Goal: Information Seeking & Learning: Learn about a topic

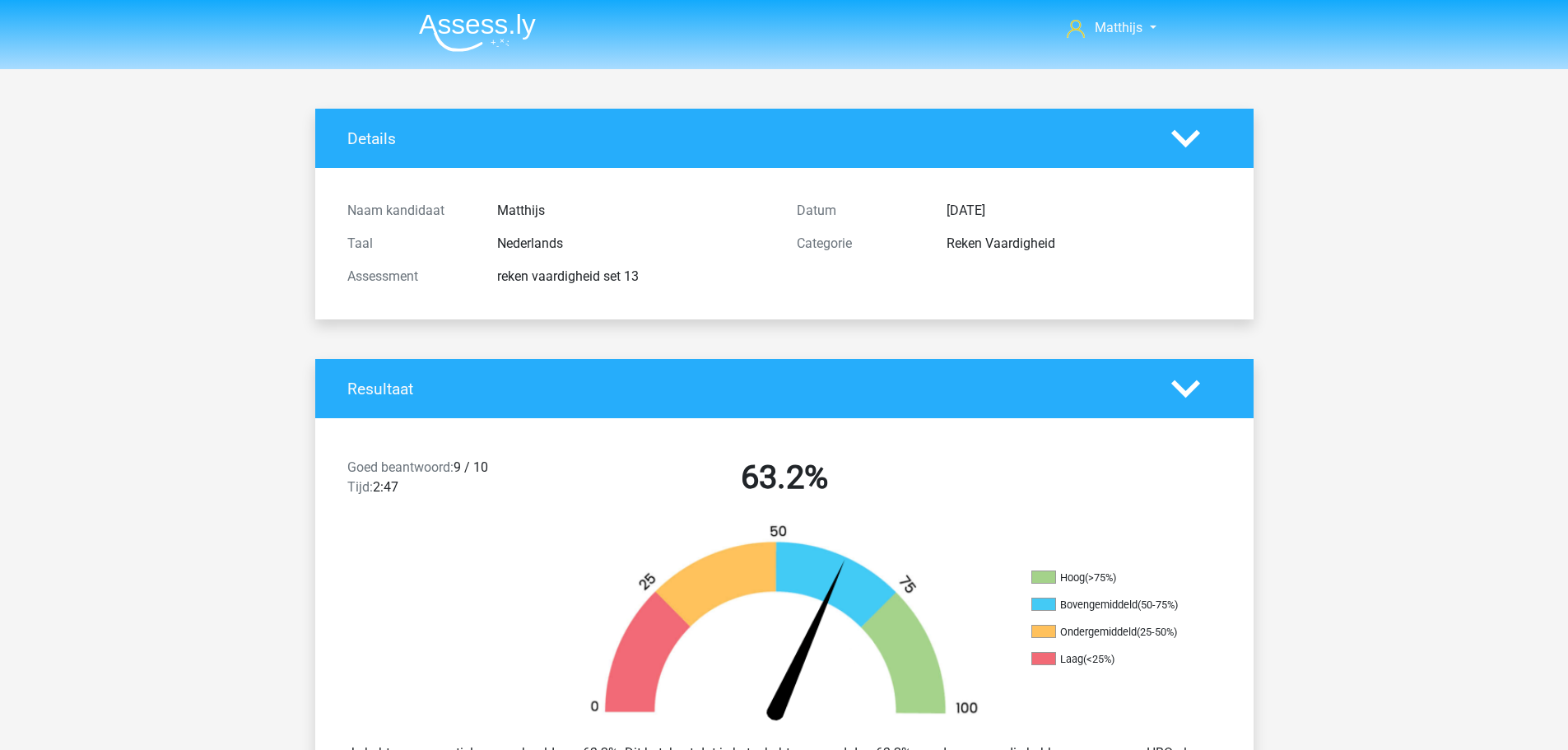
click at [473, 26] on img at bounding box center [477, 32] width 117 height 39
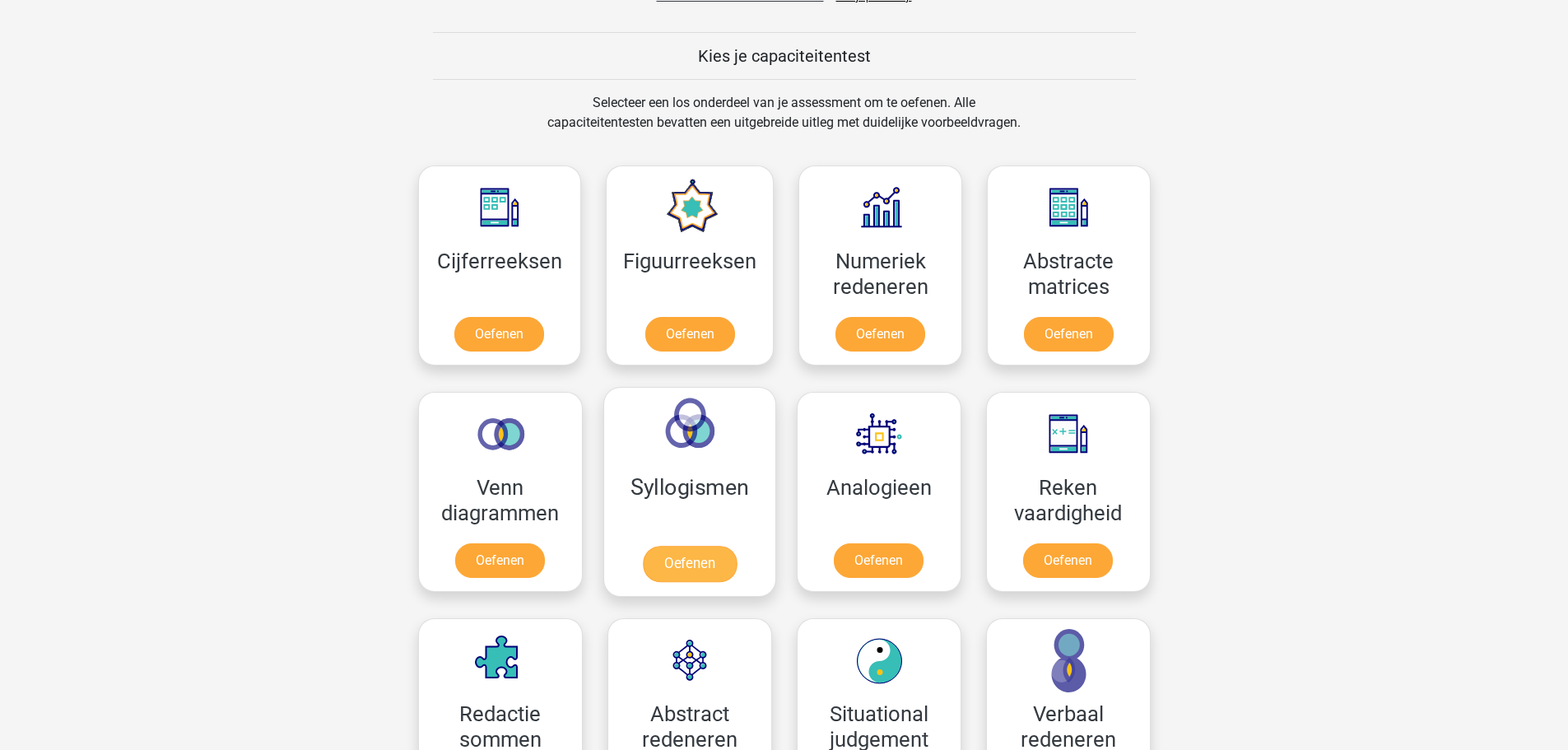
scroll to position [741, 0]
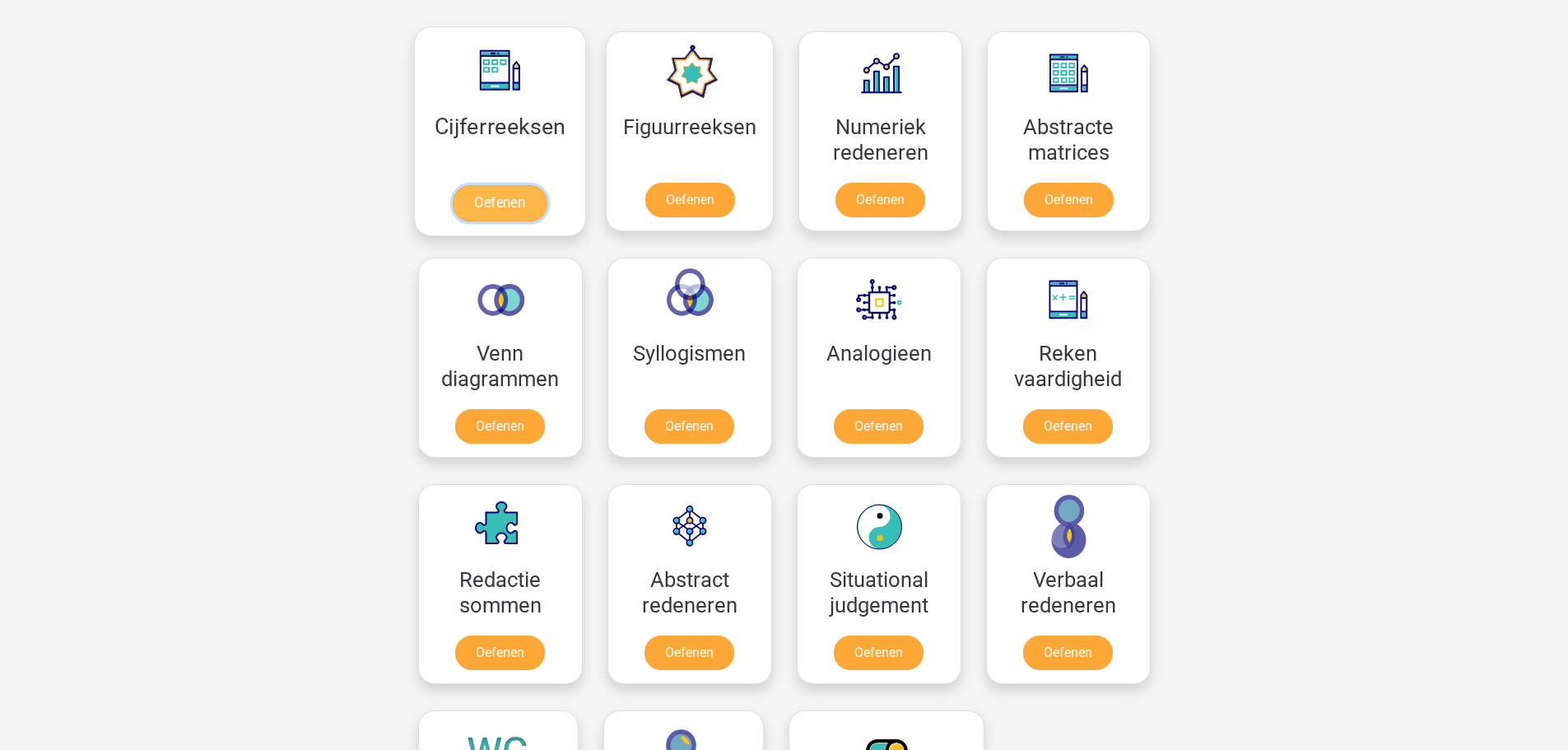
click at [494, 185] on link "Oefenen" at bounding box center [499, 203] width 93 height 36
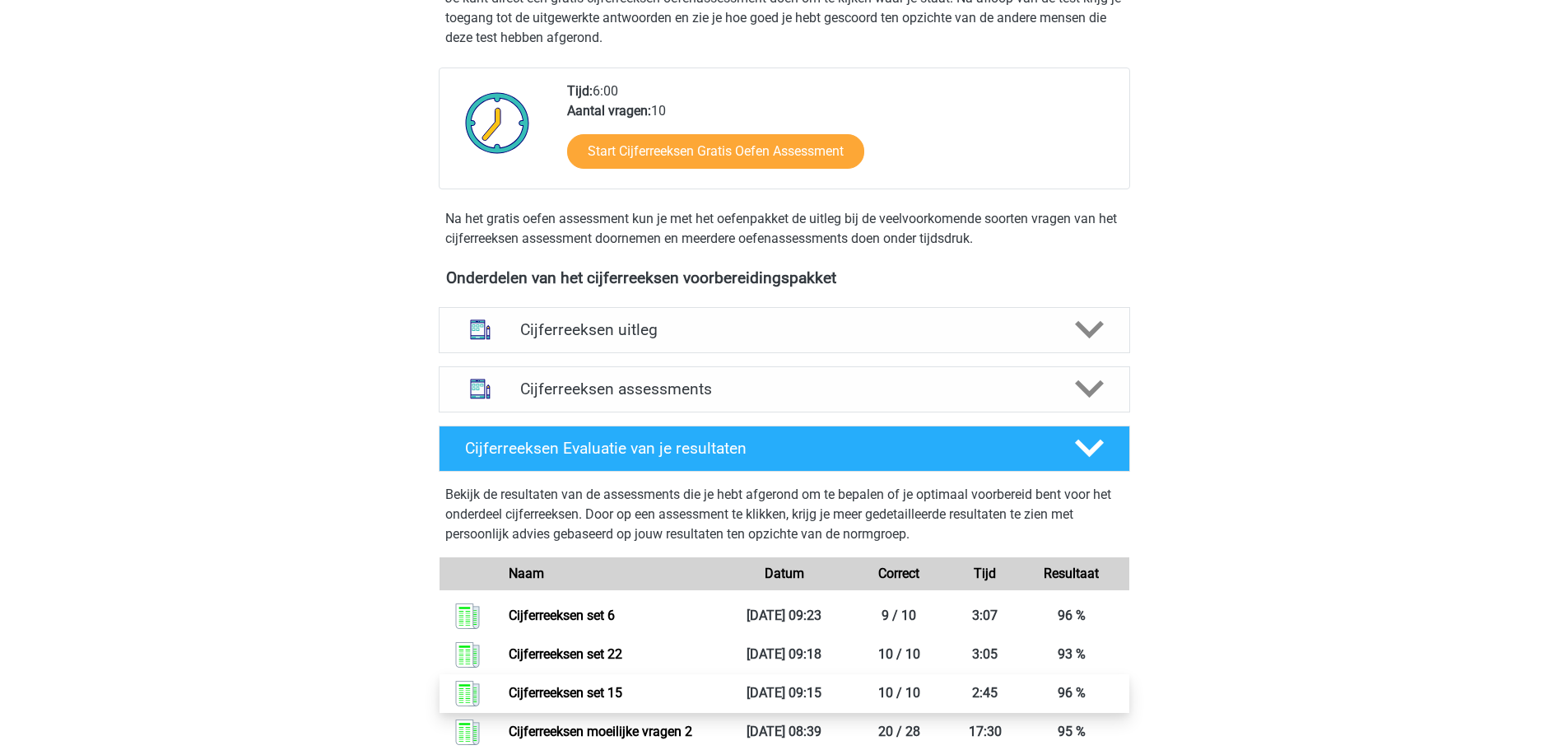
scroll to position [577, 0]
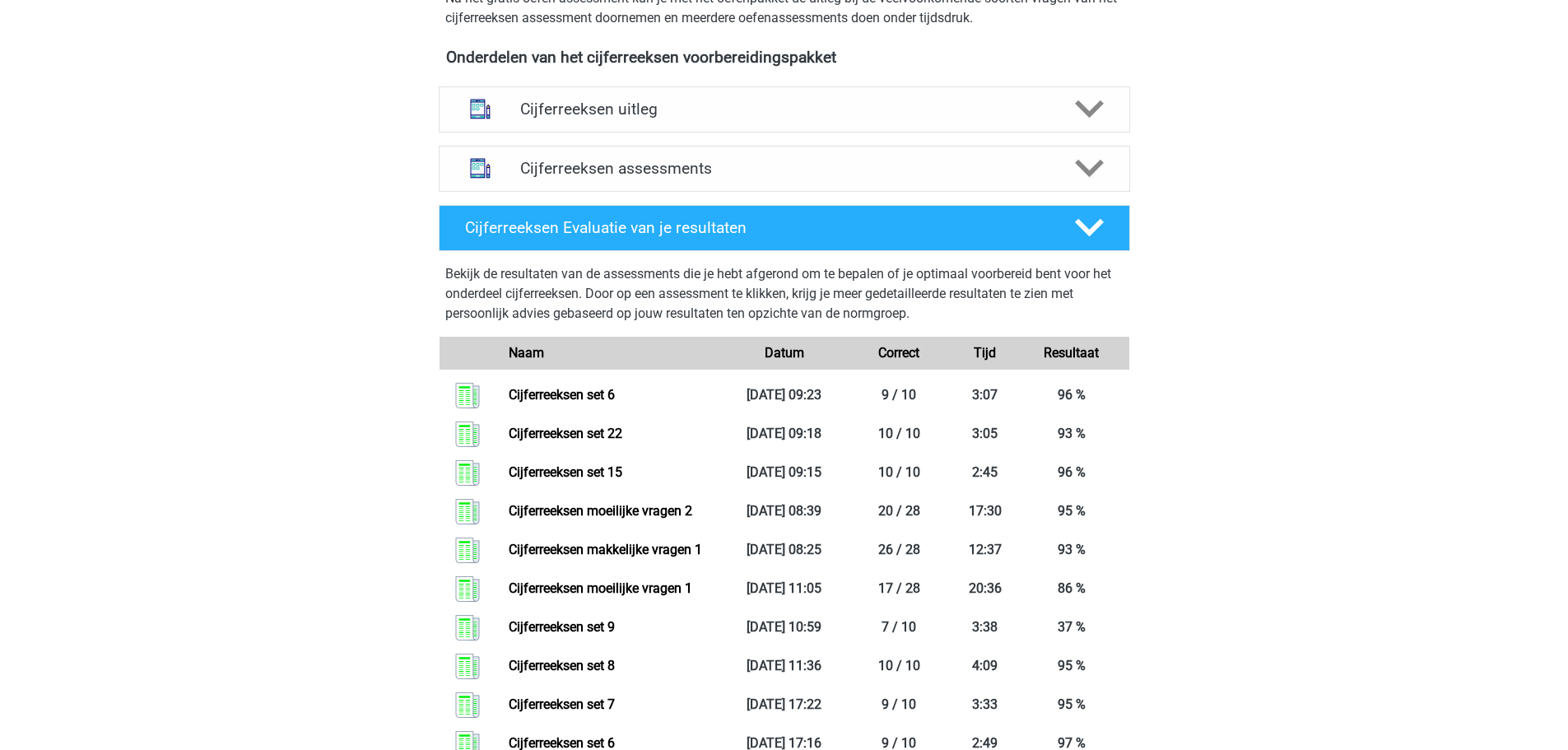
click at [757, 161] on div "Cijferreeksen assessments We raden je aan om minimaal 3 oefensets te doen met t…" at bounding box center [784, 168] width 756 height 59
click at [763, 178] on h4 "Cijferreeksen assessments" at bounding box center [784, 168] width 528 height 19
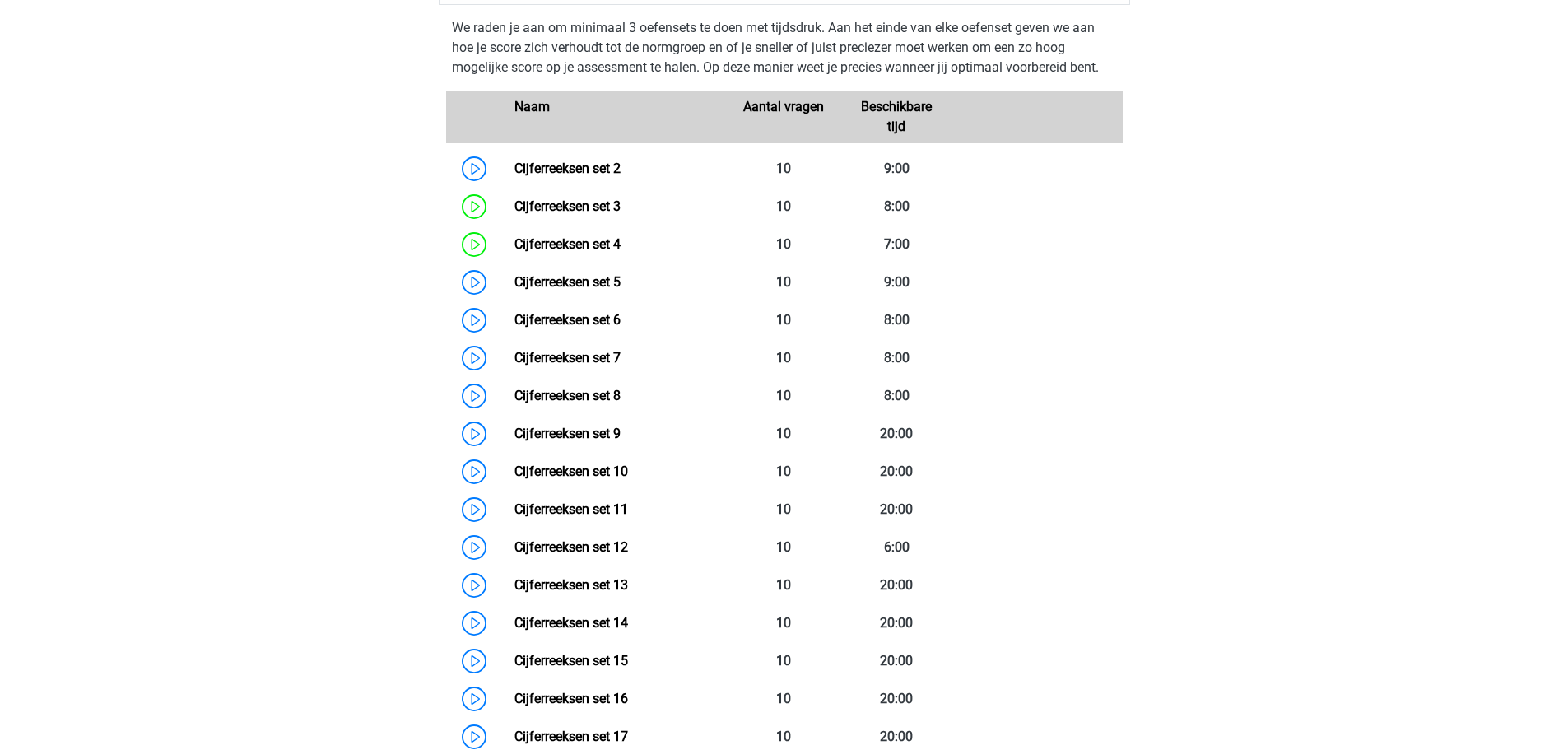
scroll to position [741, 0]
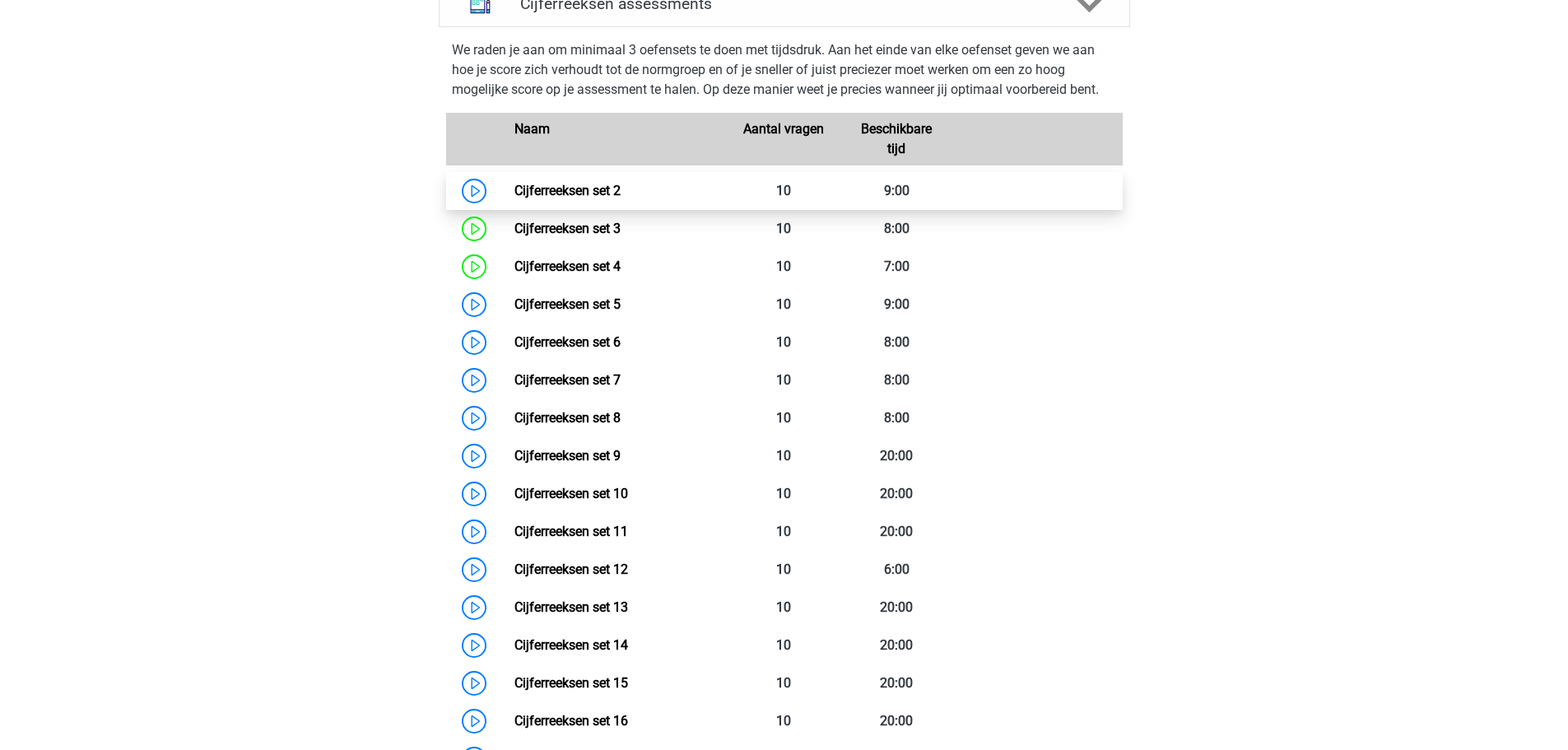
click at [621, 198] on link "Cijferreeksen set 2" at bounding box center [568, 191] width 106 height 15
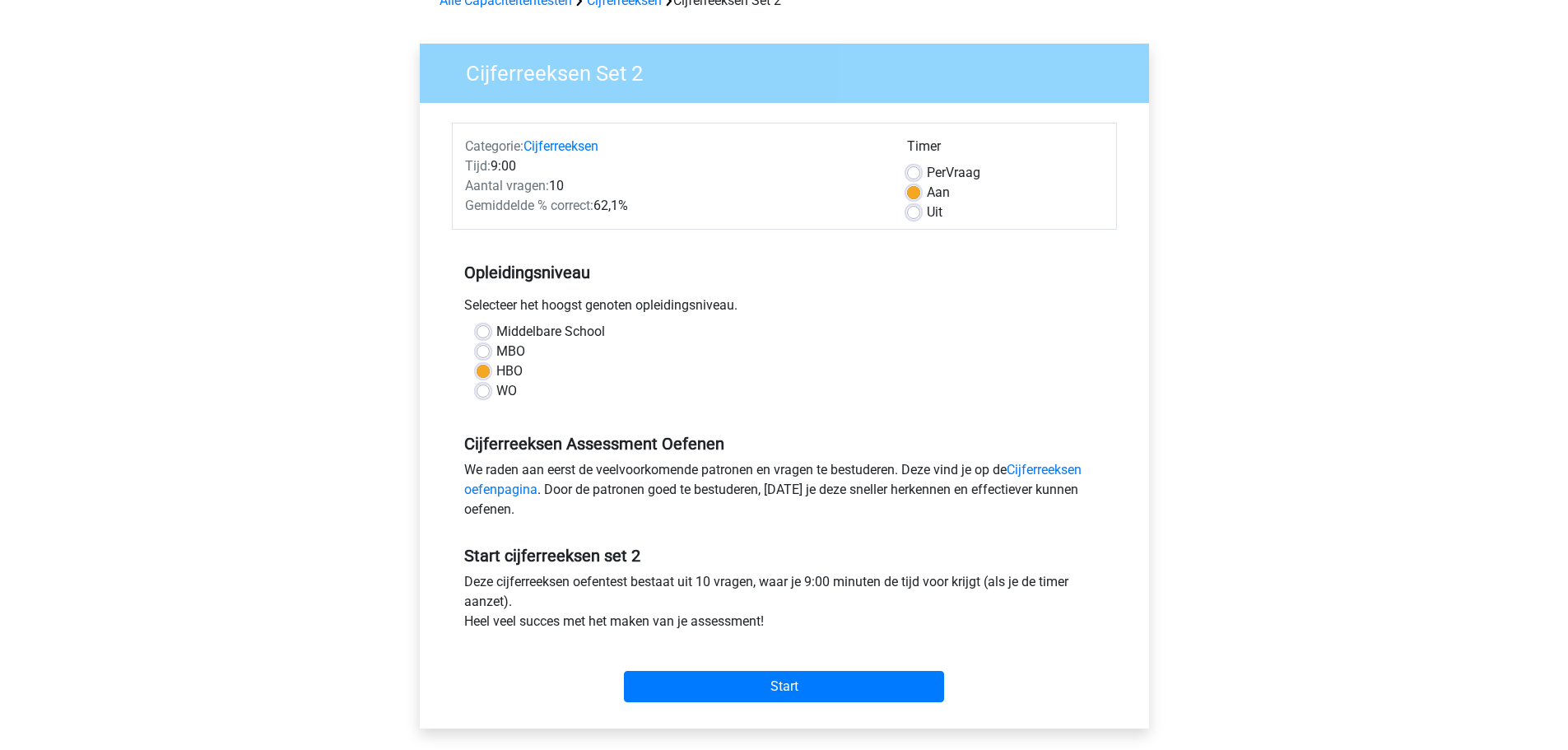
scroll to position [247, 0]
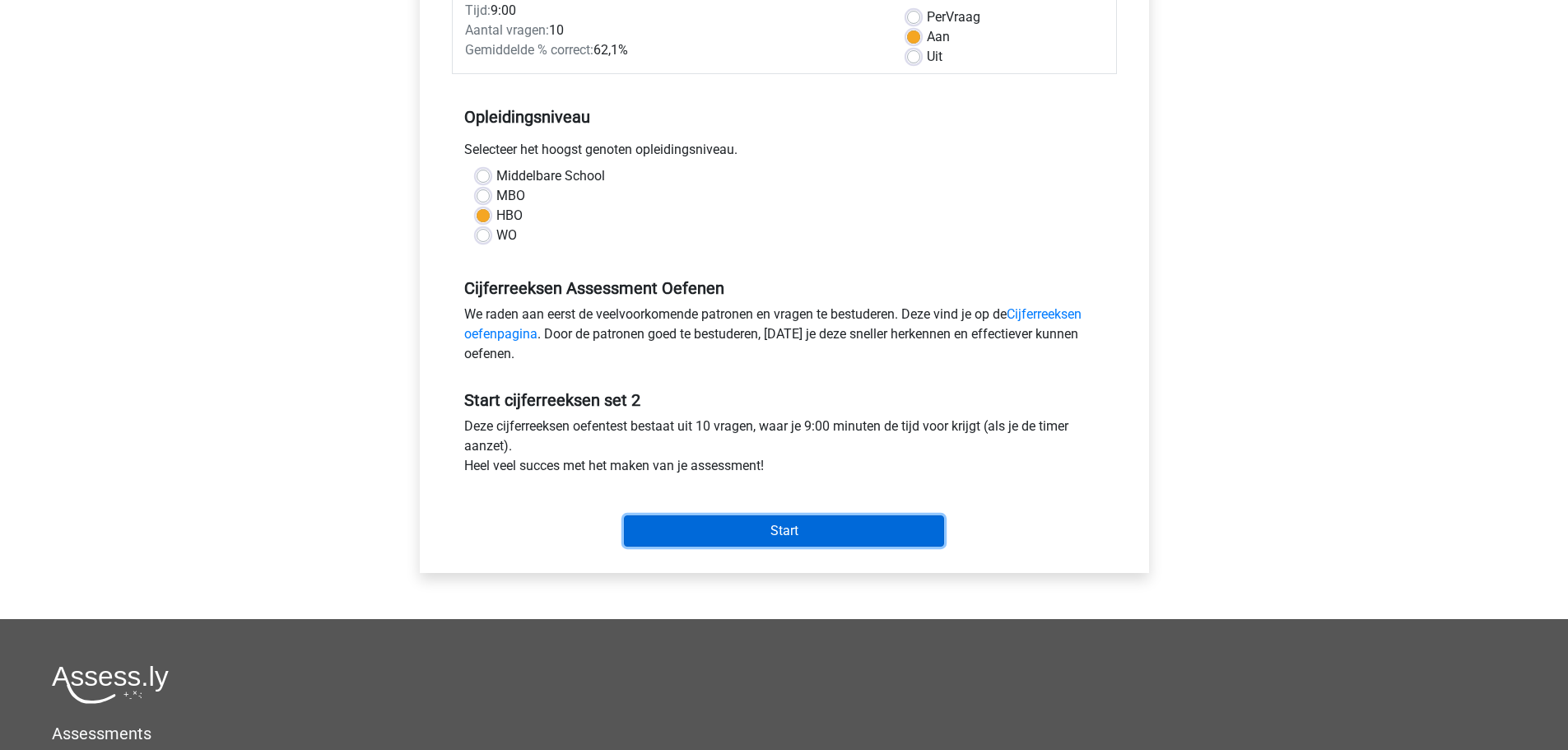
click at [738, 535] on input "Start" at bounding box center [783, 531] width 320 height 31
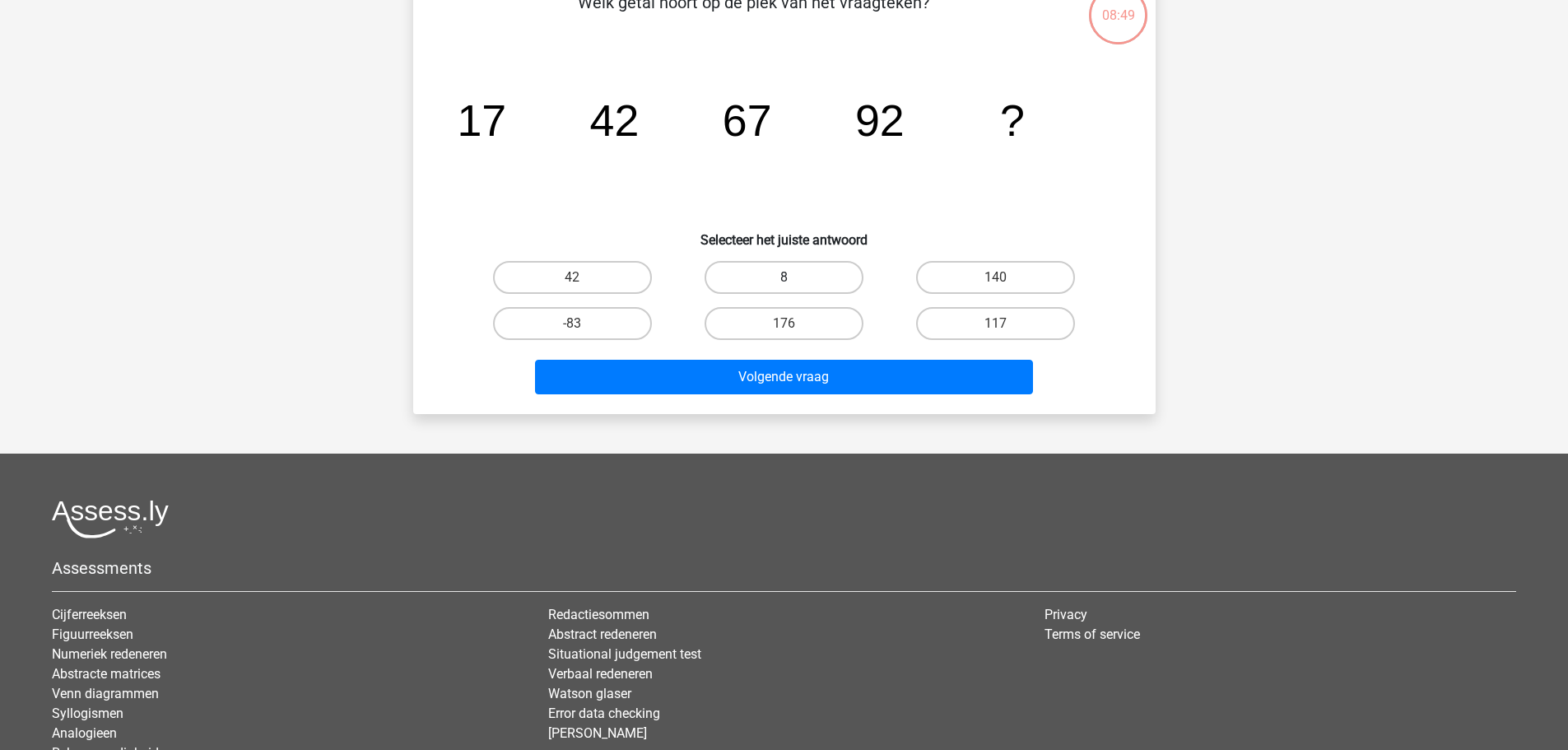
scroll to position [165, 0]
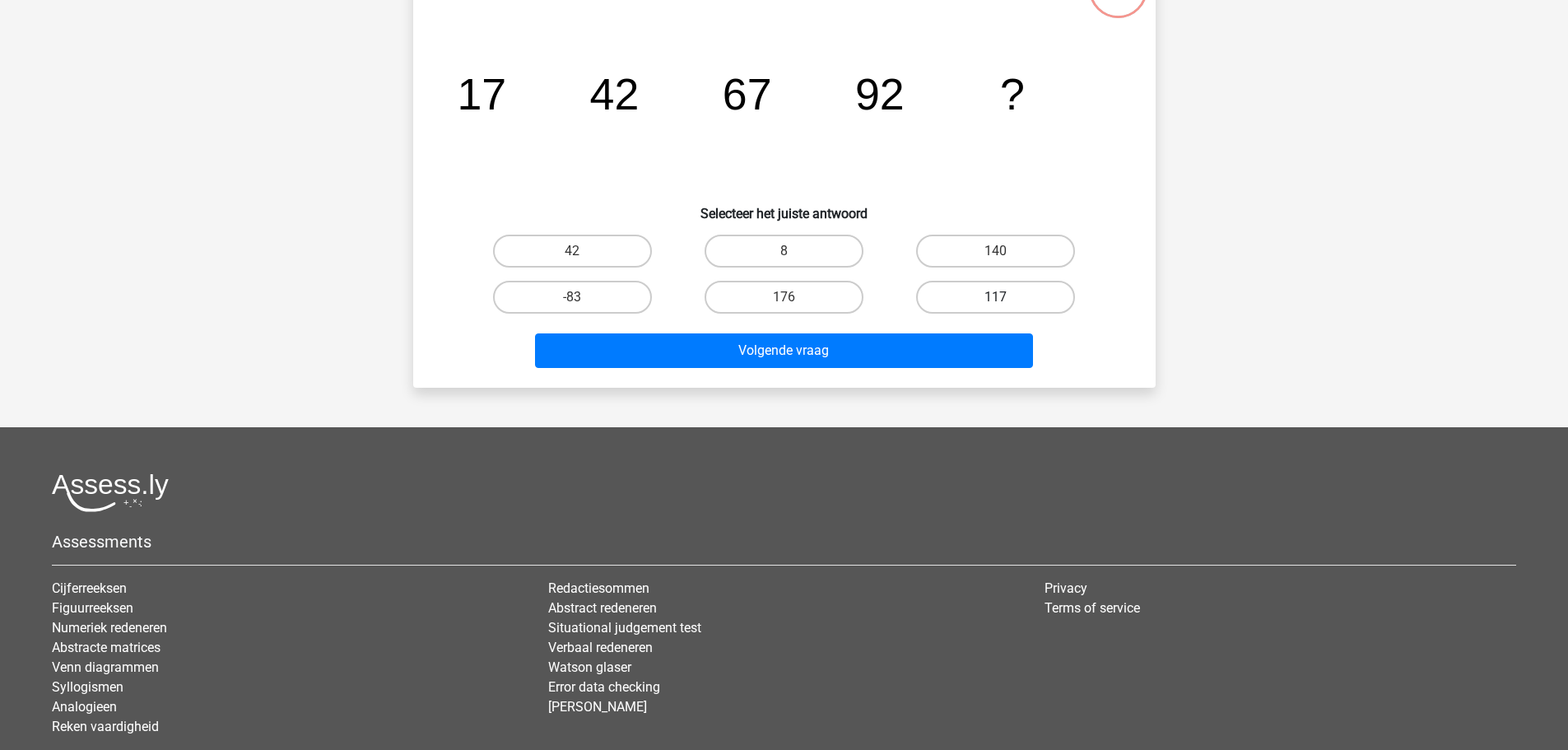
drag, startPoint x: 977, startPoint y: 297, endPoint x: 964, endPoint y: 311, distance: 19.1
click at [978, 297] on label "117" at bounding box center [995, 297] width 159 height 33
click at [996, 297] on input "117" at bounding box center [1001, 302] width 10 height 10
radio input "true"
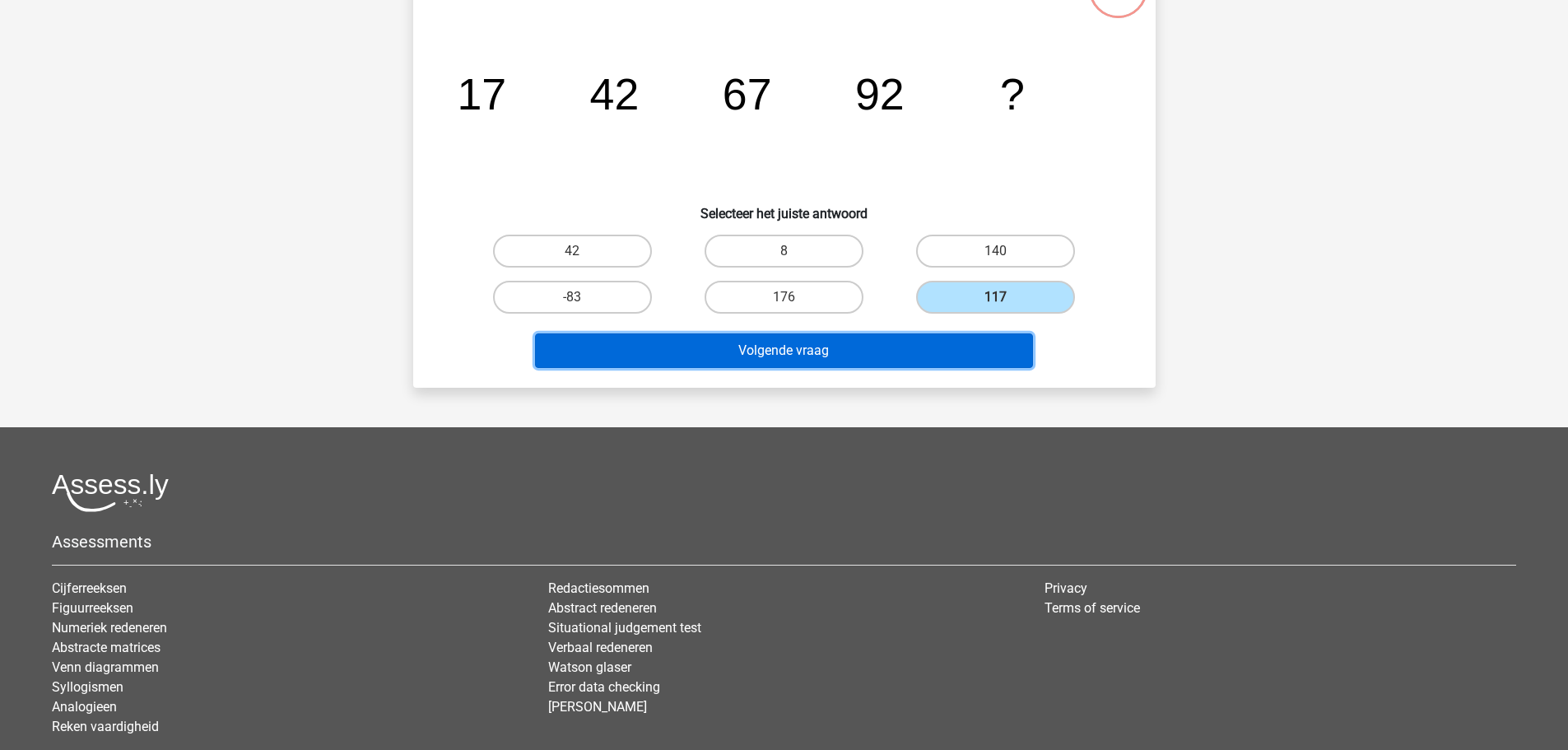
click at [823, 348] on button "Volgende vraag" at bounding box center [784, 351] width 498 height 34
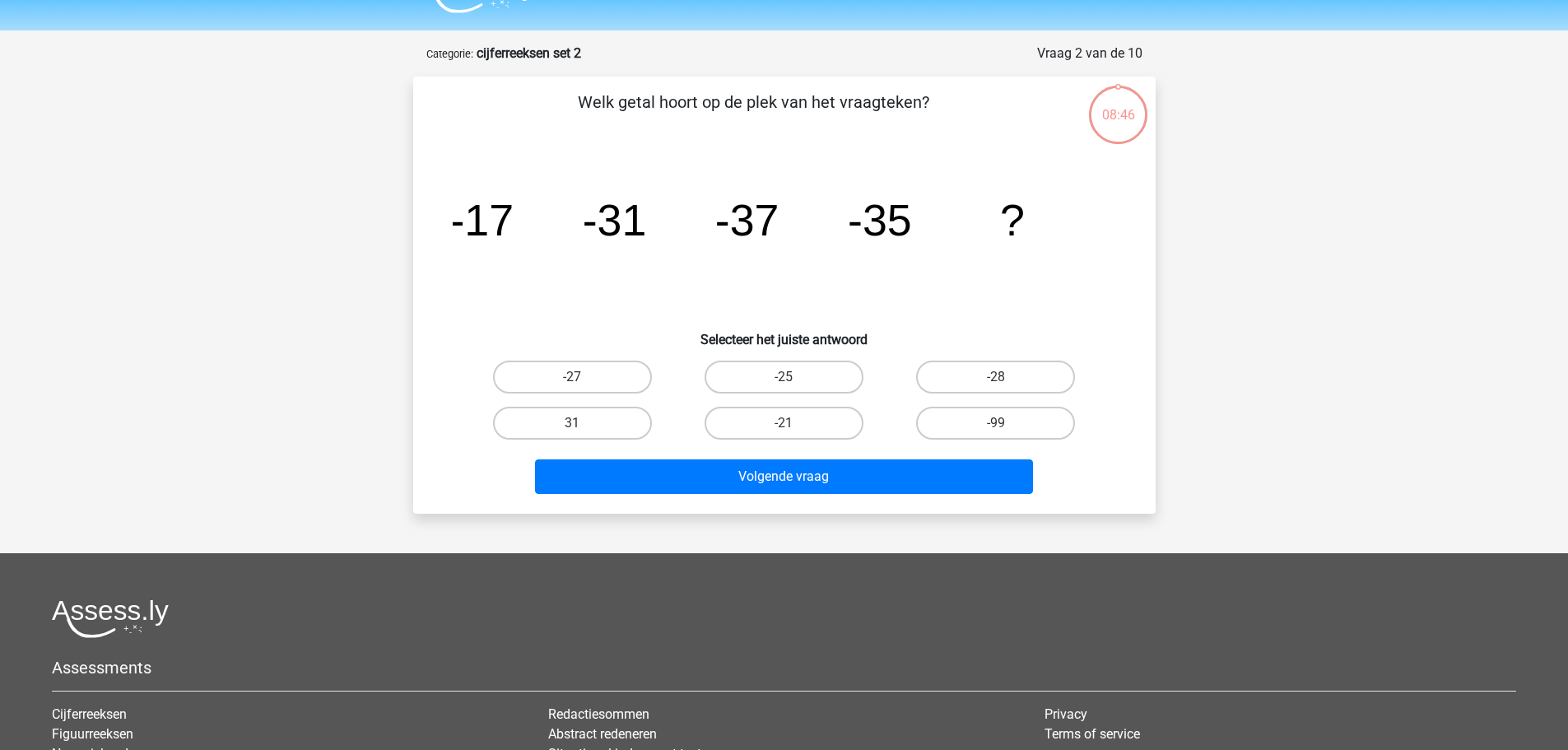
scroll to position [0, 0]
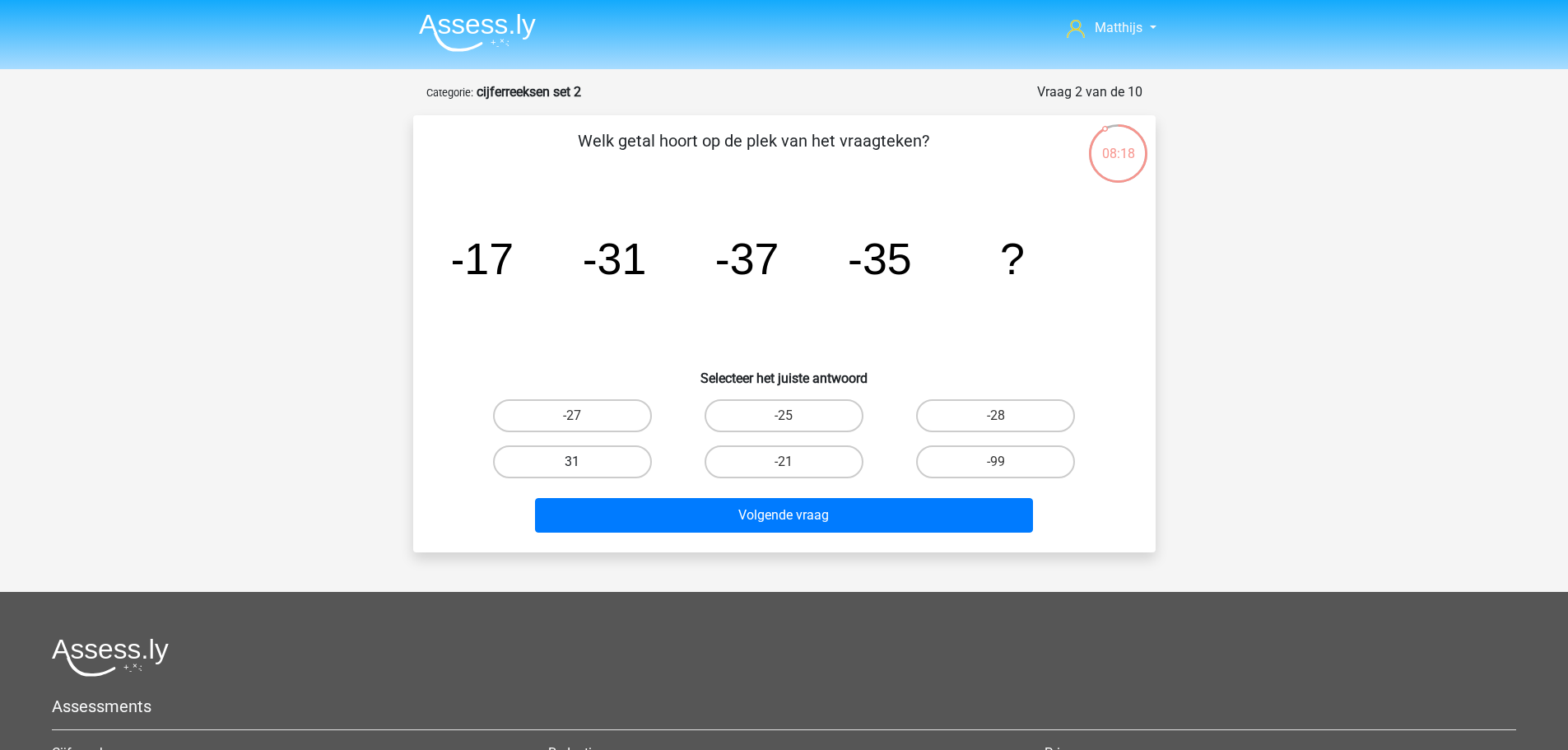
click at [627, 462] on label "31" at bounding box center [572, 462] width 159 height 33
click at [582, 462] on input "31" at bounding box center [577, 467] width 10 height 10
radio input "true"
drag, startPoint x: 827, startPoint y: 408, endPoint x: 849, endPoint y: 489, distance: 83.9
click at [825, 407] on label "-25" at bounding box center [783, 415] width 159 height 33
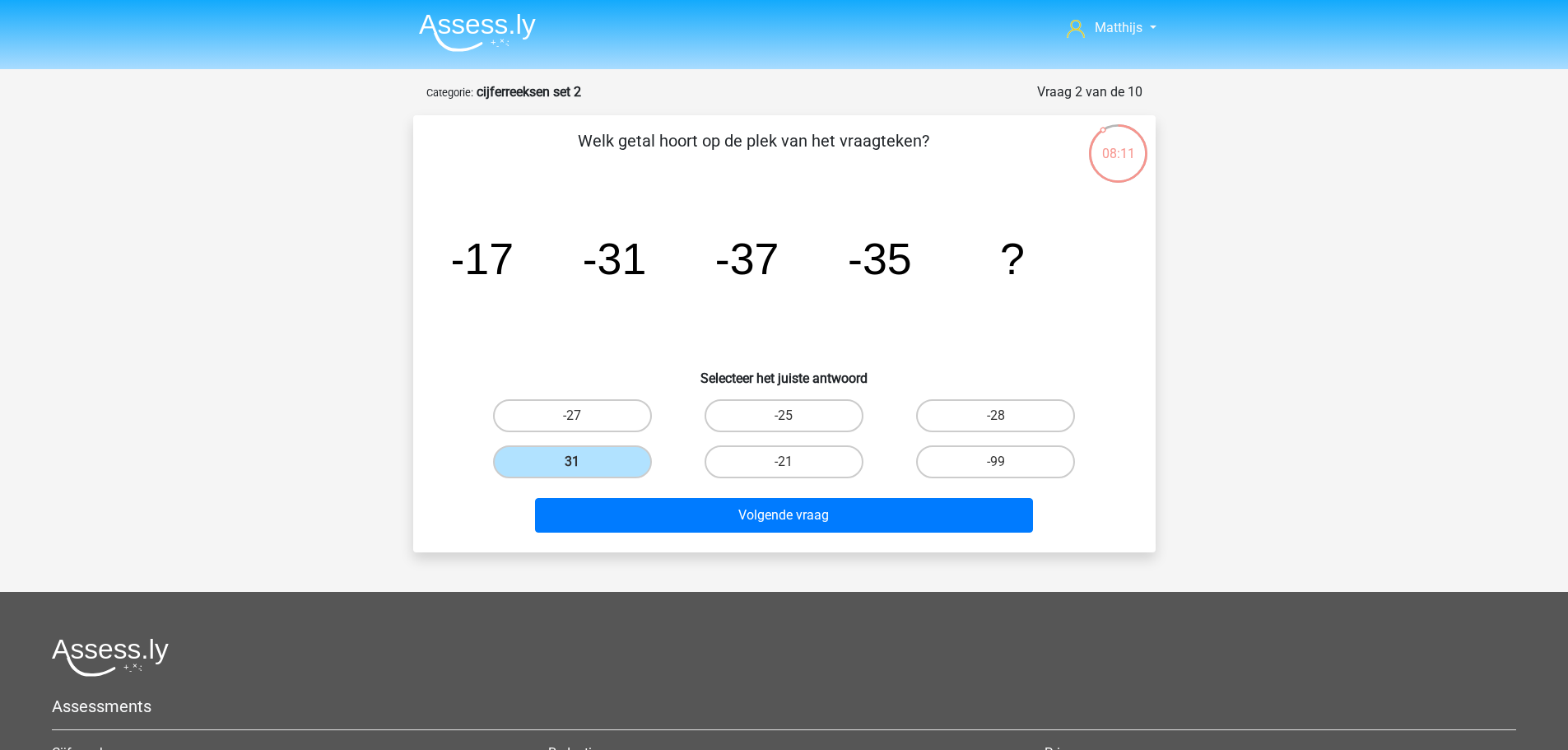
click at [794, 416] on input "-25" at bounding box center [789, 421] width 10 height 10
radio input "true"
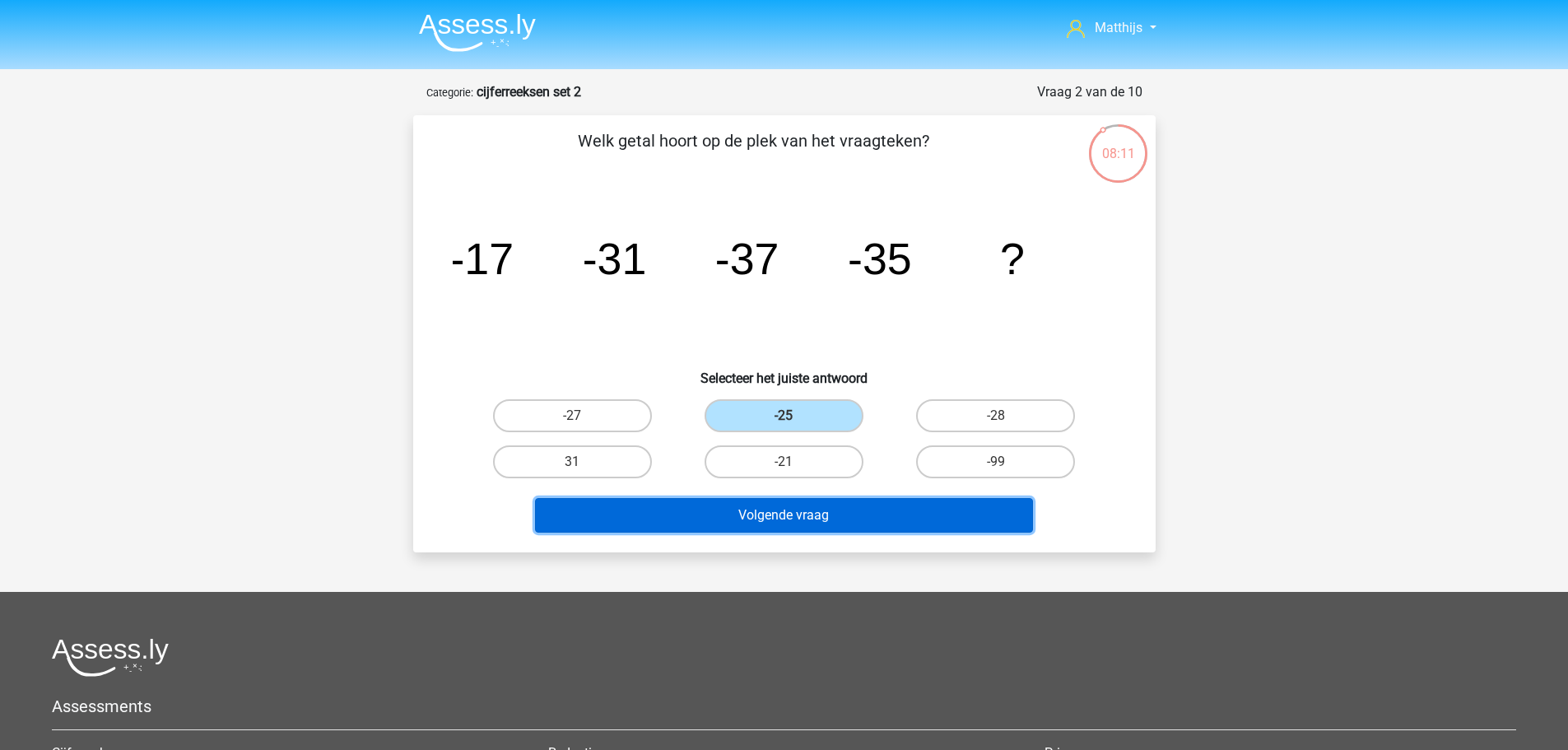
click at [884, 512] on button "Volgende vraag" at bounding box center [784, 516] width 498 height 34
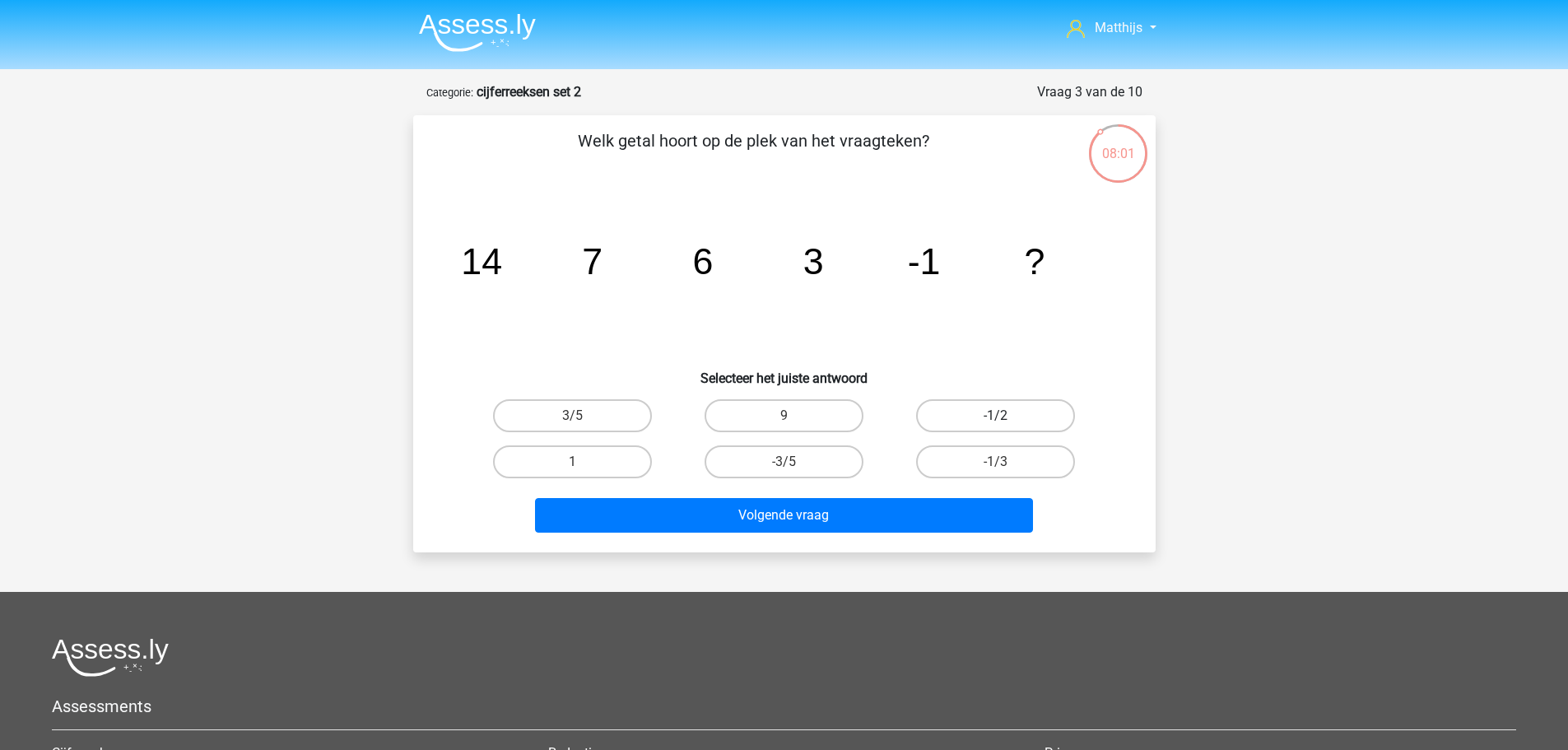
click at [1028, 426] on label "-1/2" at bounding box center [995, 415] width 159 height 33
click at [1007, 426] on input "-1/2" at bounding box center [1001, 421] width 10 height 10
radio input "true"
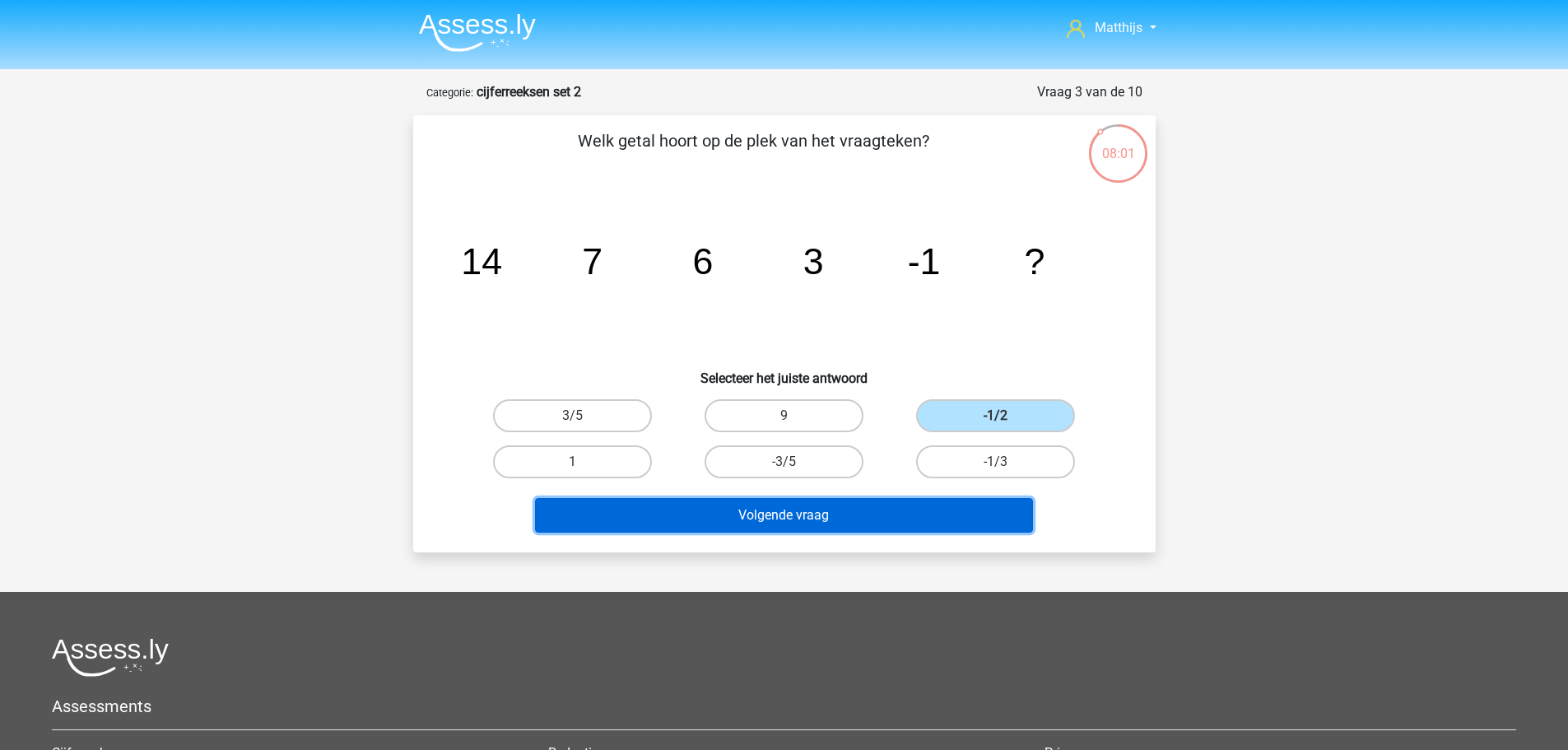
click at [966, 505] on button "Volgende vraag" at bounding box center [784, 516] width 498 height 34
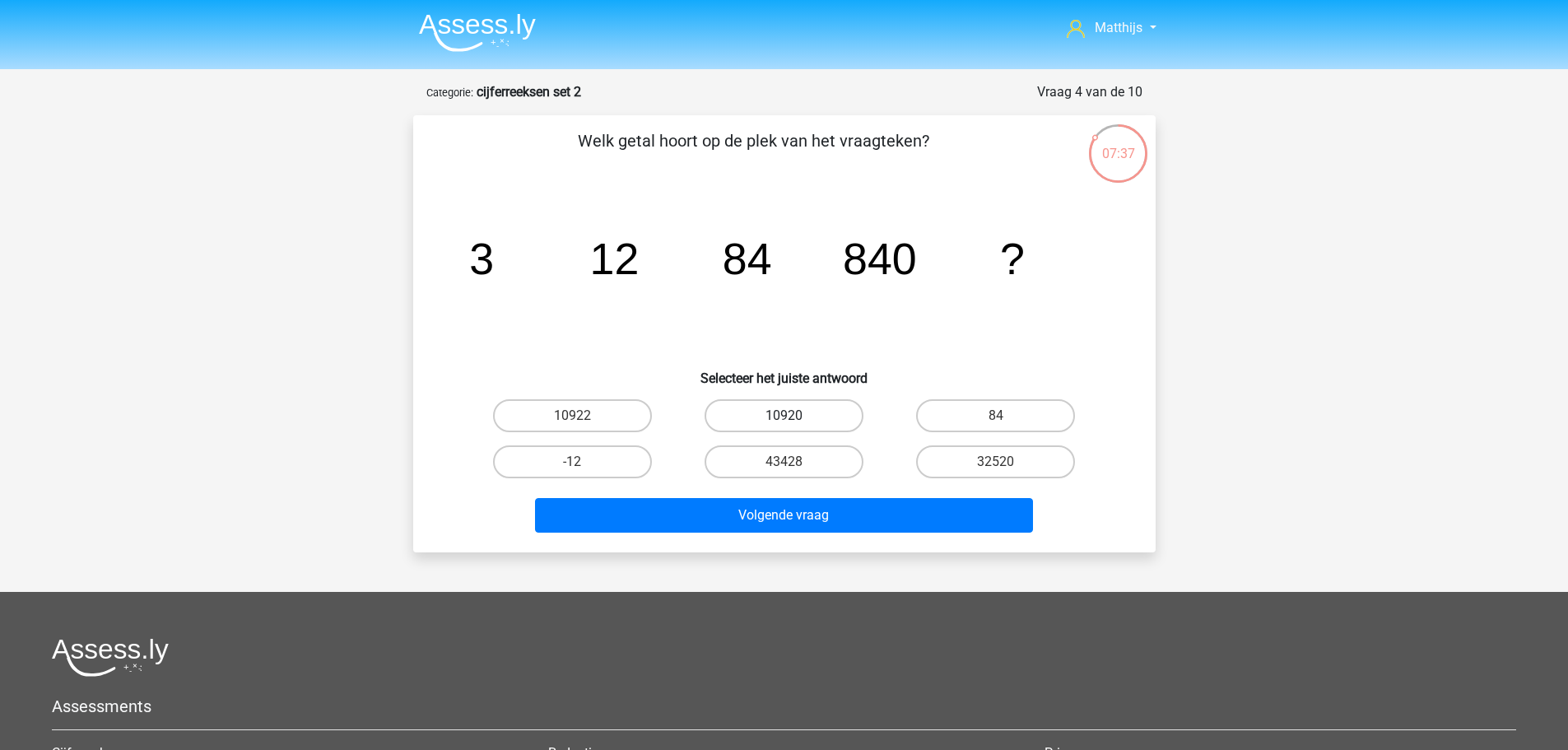
click at [841, 419] on label "10920" at bounding box center [783, 415] width 159 height 33
click at [794, 419] on input "10920" at bounding box center [789, 421] width 10 height 10
radio input "true"
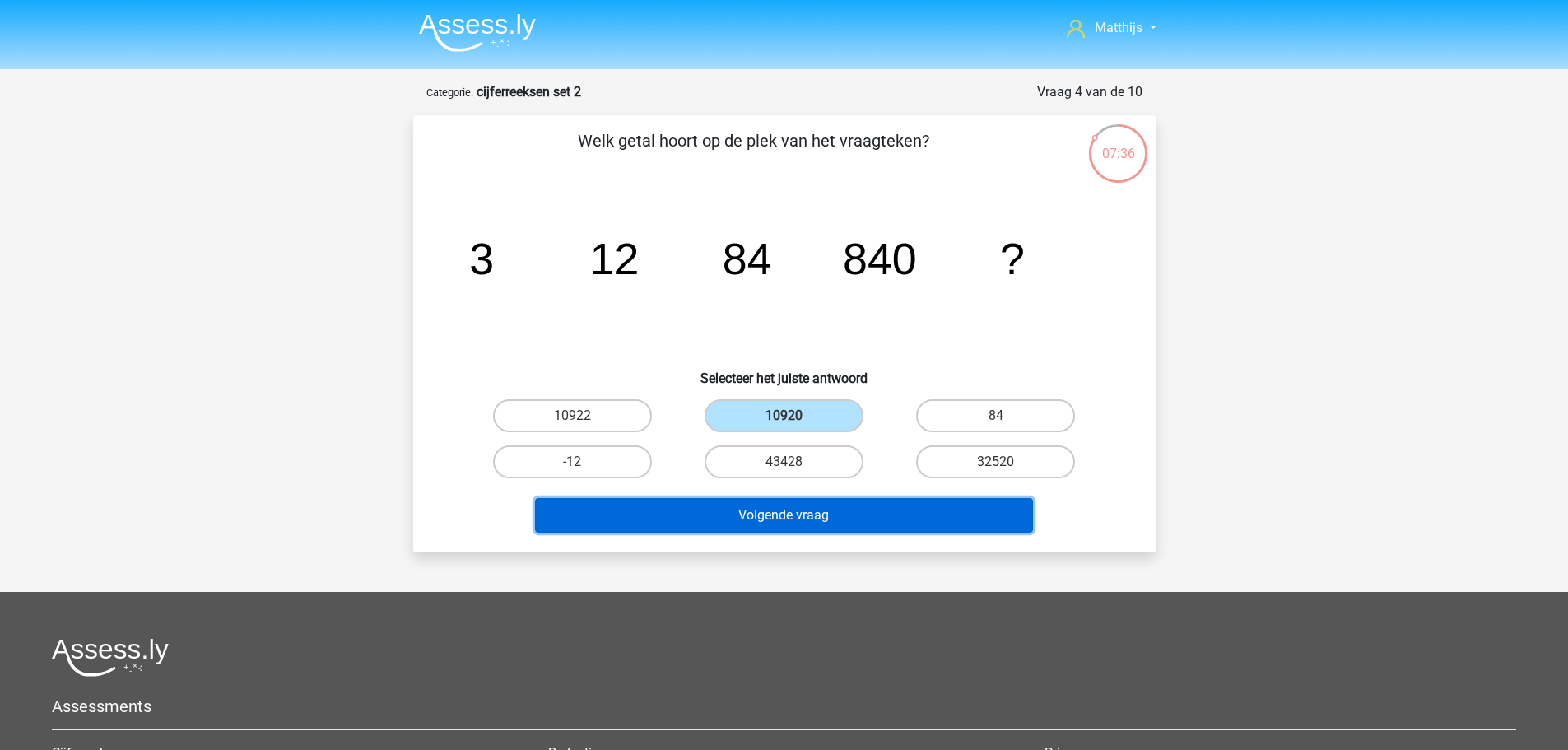
click at [881, 517] on button "Volgende vraag" at bounding box center [784, 516] width 498 height 34
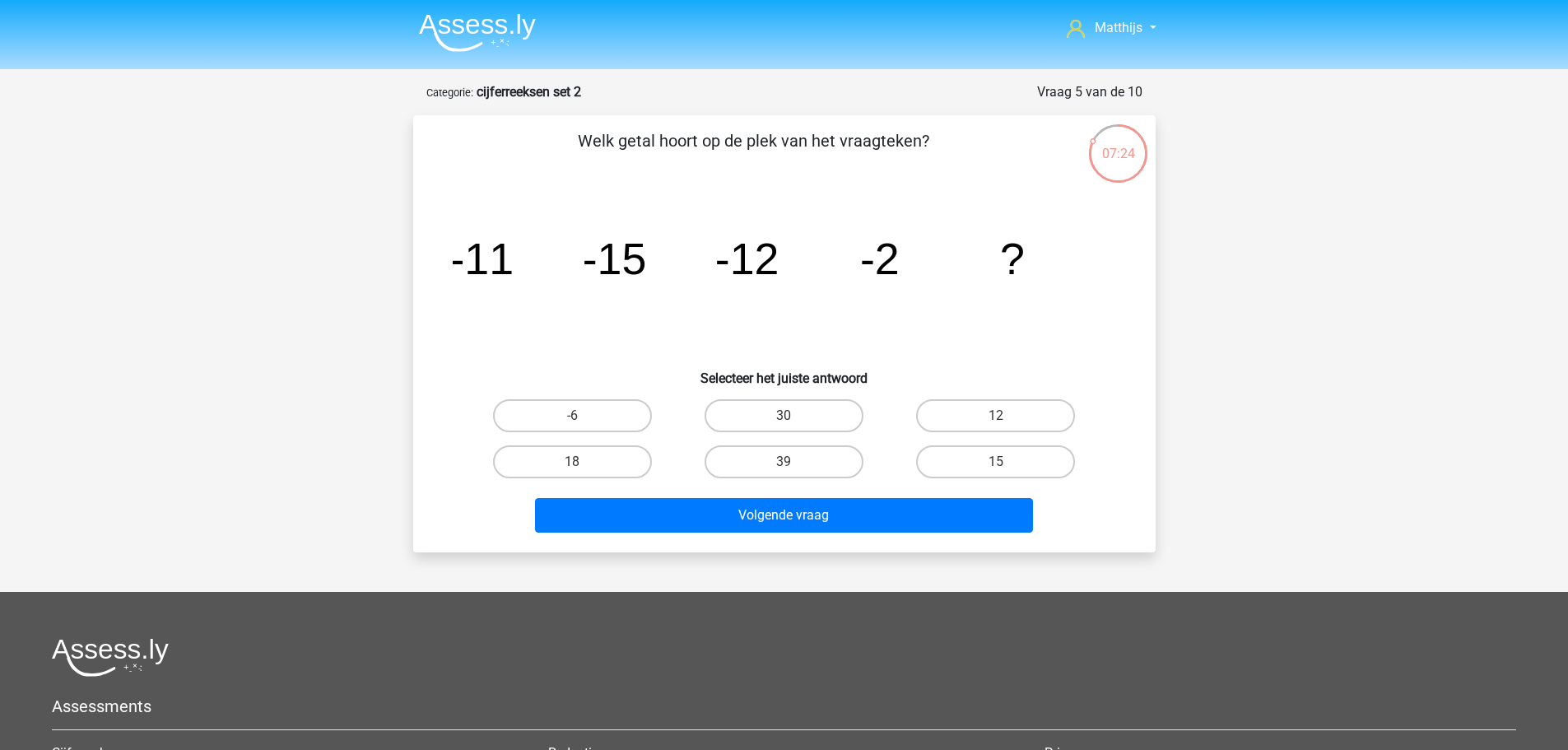
drag, startPoint x: 1020, startPoint y: 463, endPoint x: 1007, endPoint y: 486, distance: 26.4
click at [1021, 463] on label "15" at bounding box center [995, 462] width 159 height 33
click at [1007, 463] on input "15" at bounding box center [1001, 467] width 10 height 10
radio input "true"
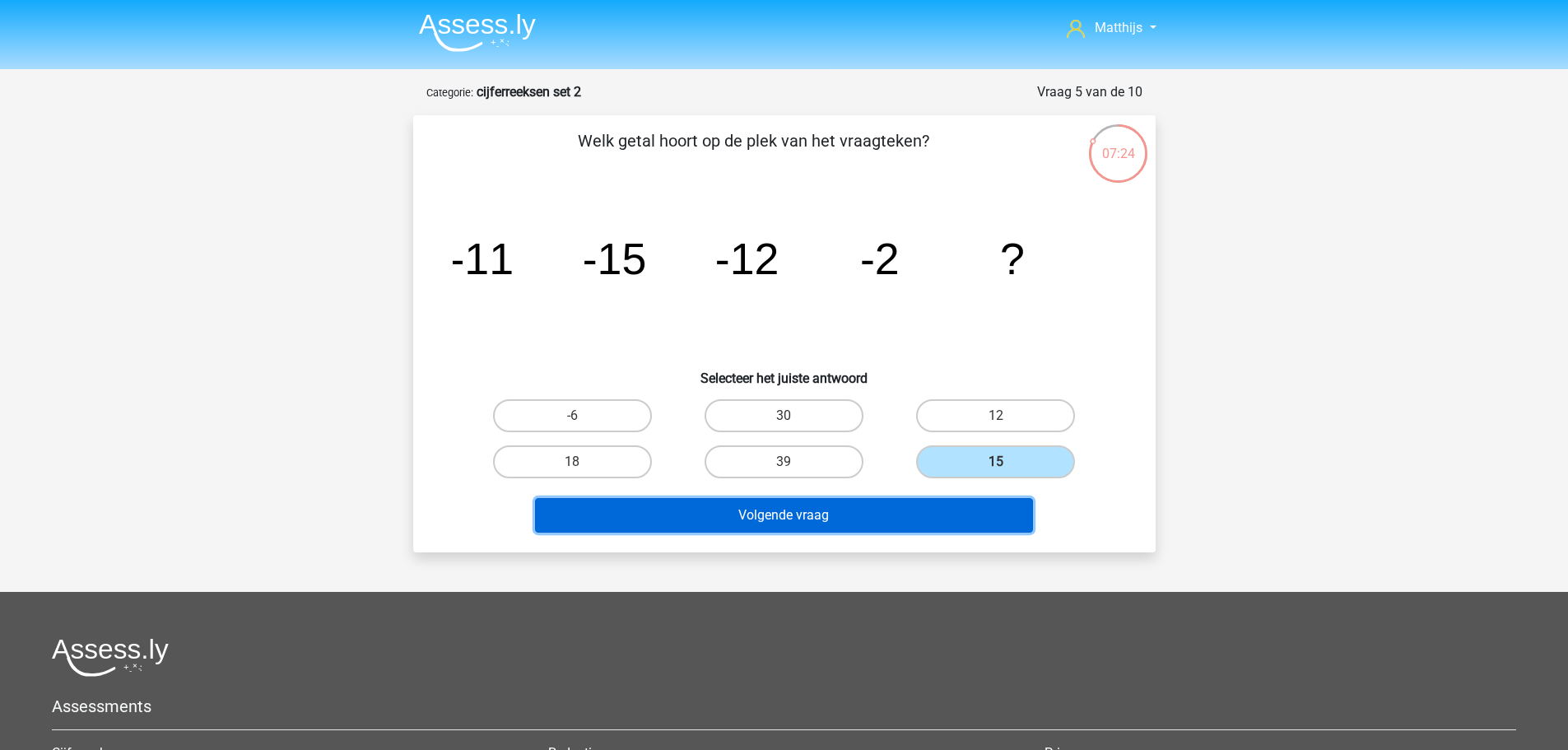
drag, startPoint x: 981, startPoint y: 510, endPoint x: 972, endPoint y: 506, distance: 9.8
click at [980, 510] on button "Volgende vraag" at bounding box center [784, 516] width 498 height 34
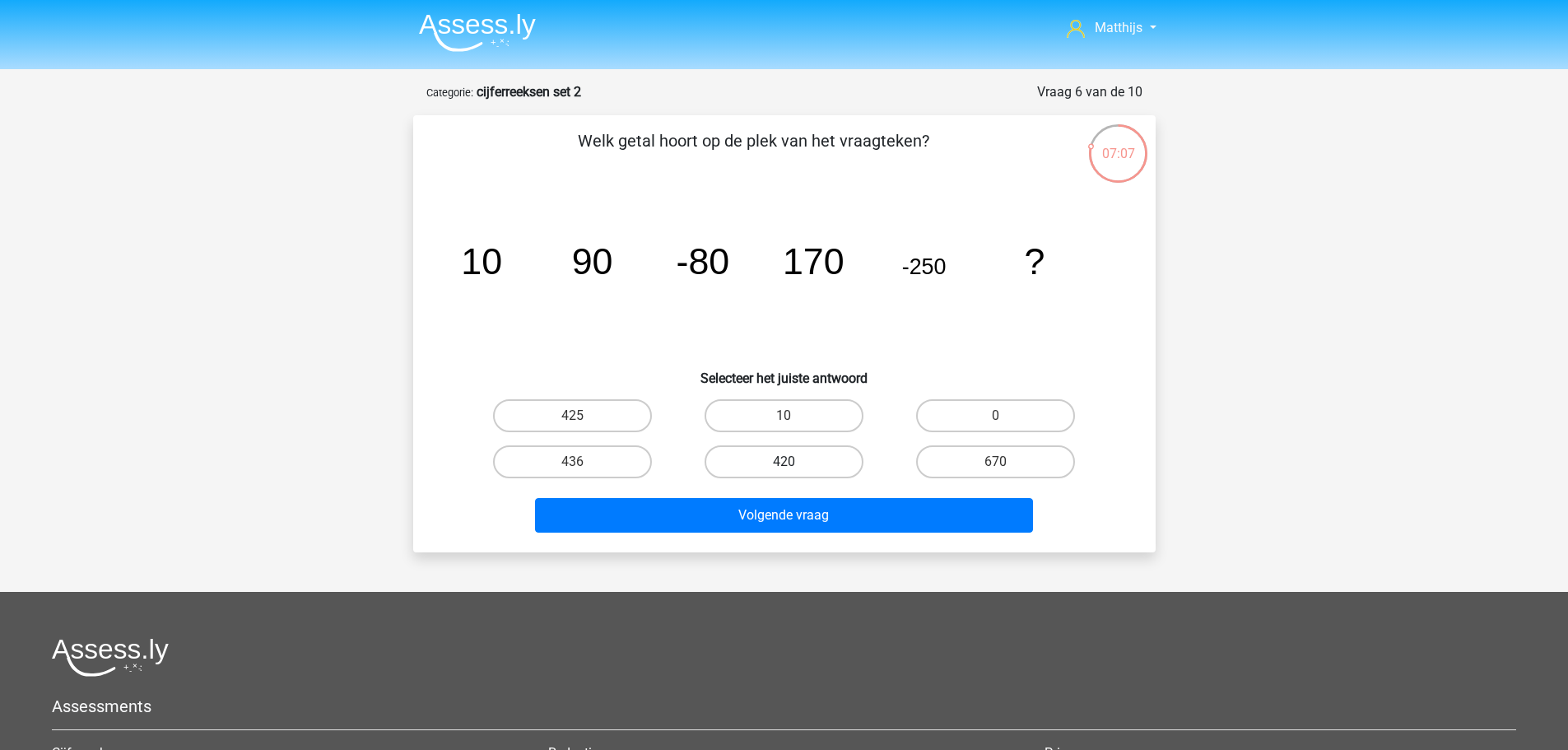
click at [803, 463] on label "420" at bounding box center [783, 462] width 159 height 33
click at [794, 463] on input "420" at bounding box center [789, 467] width 10 height 10
radio input "true"
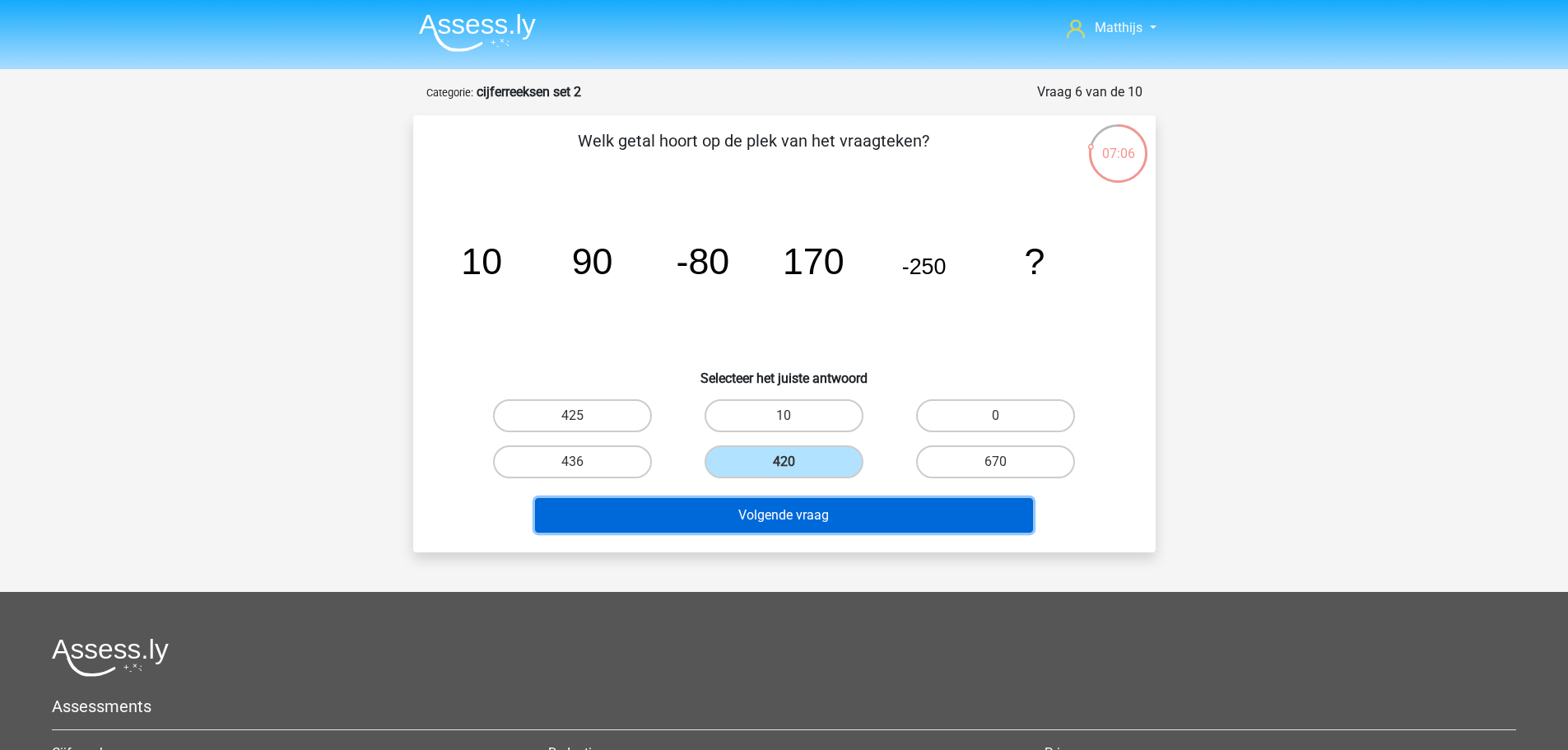
click at [874, 510] on button "Volgende vraag" at bounding box center [784, 516] width 498 height 34
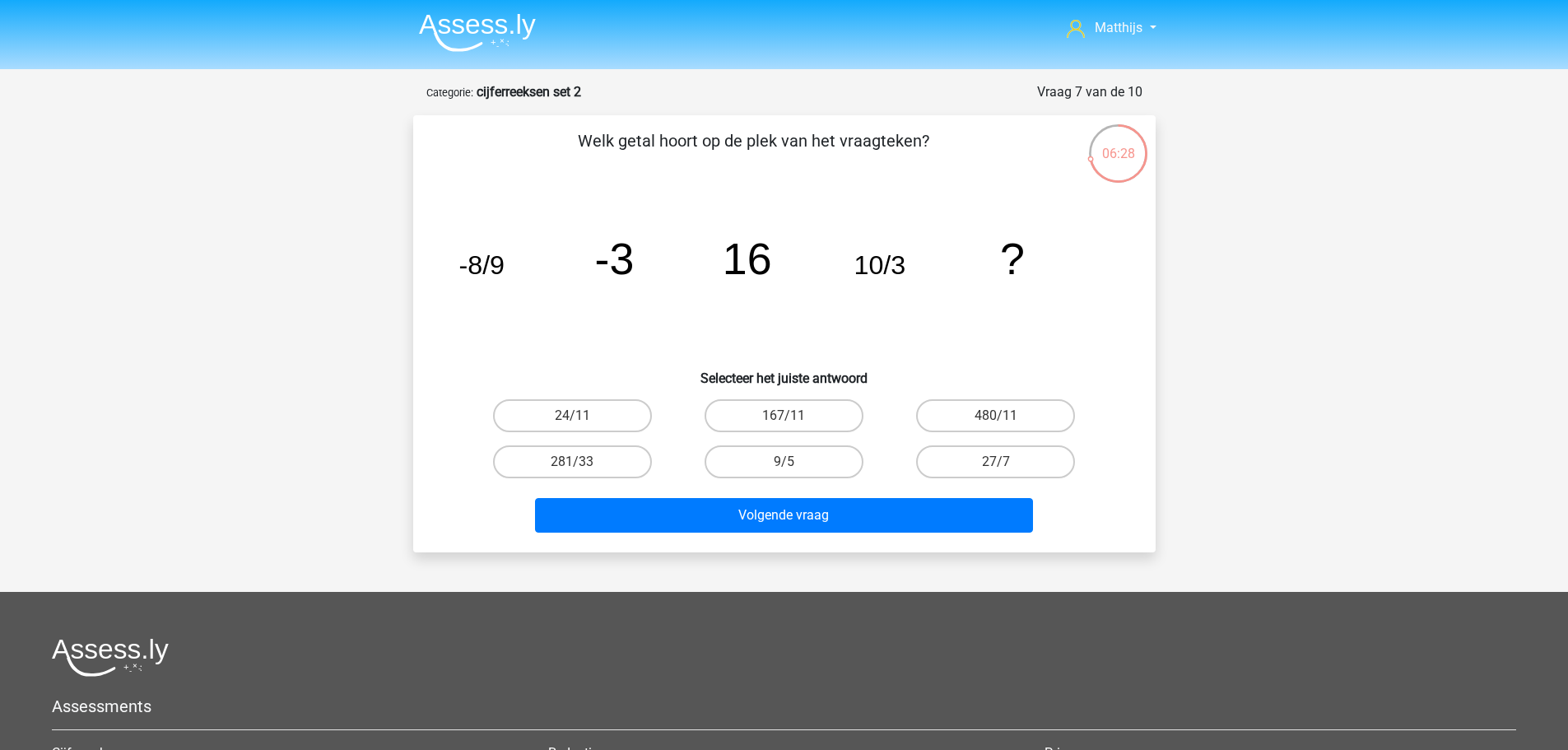
drag, startPoint x: 769, startPoint y: 464, endPoint x: 766, endPoint y: 489, distance: 25.2
click at [769, 467] on label "9/5" at bounding box center [783, 462] width 159 height 33
click at [784, 467] on input "9/5" at bounding box center [789, 467] width 10 height 10
radio input "true"
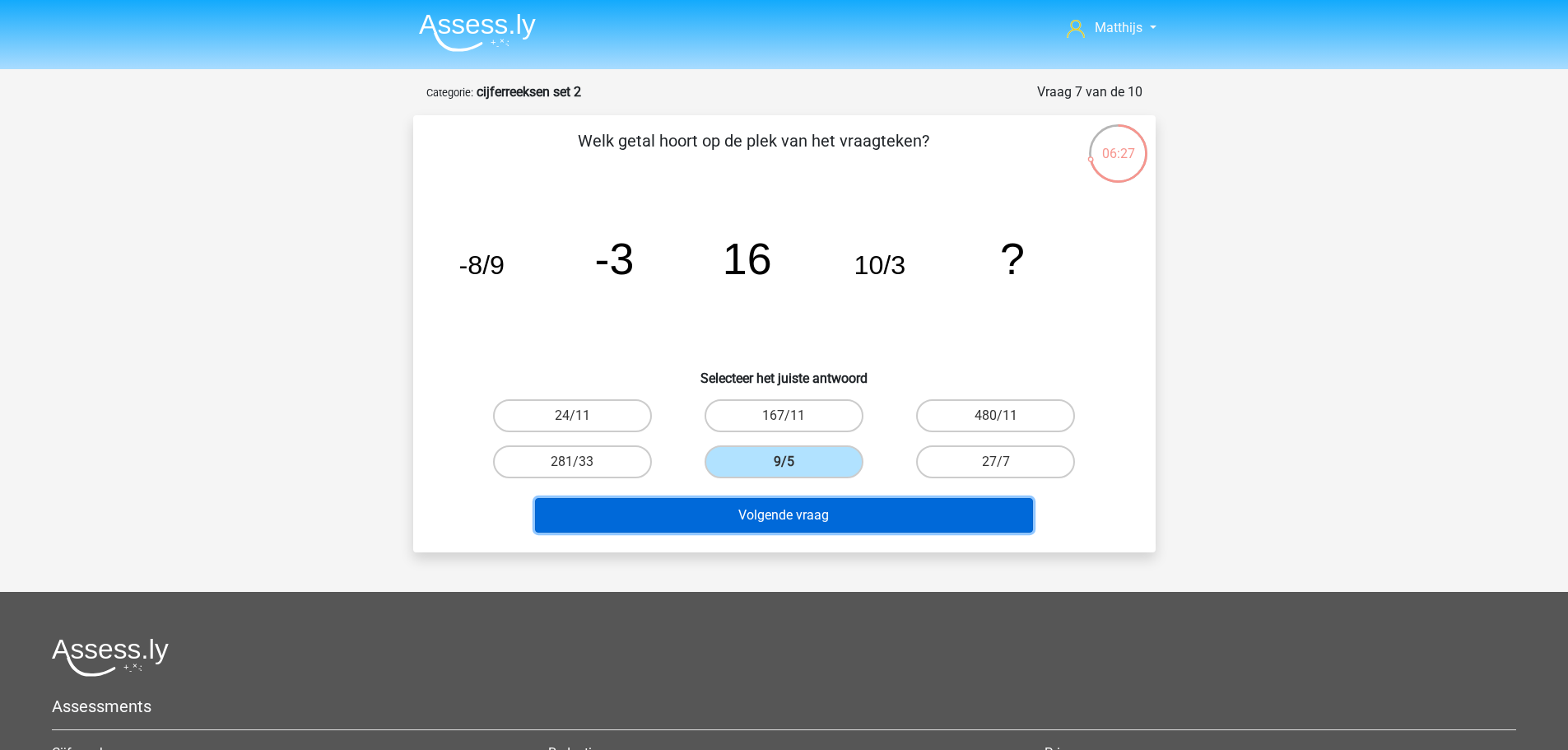
click at [828, 529] on button "Volgende vraag" at bounding box center [784, 516] width 498 height 34
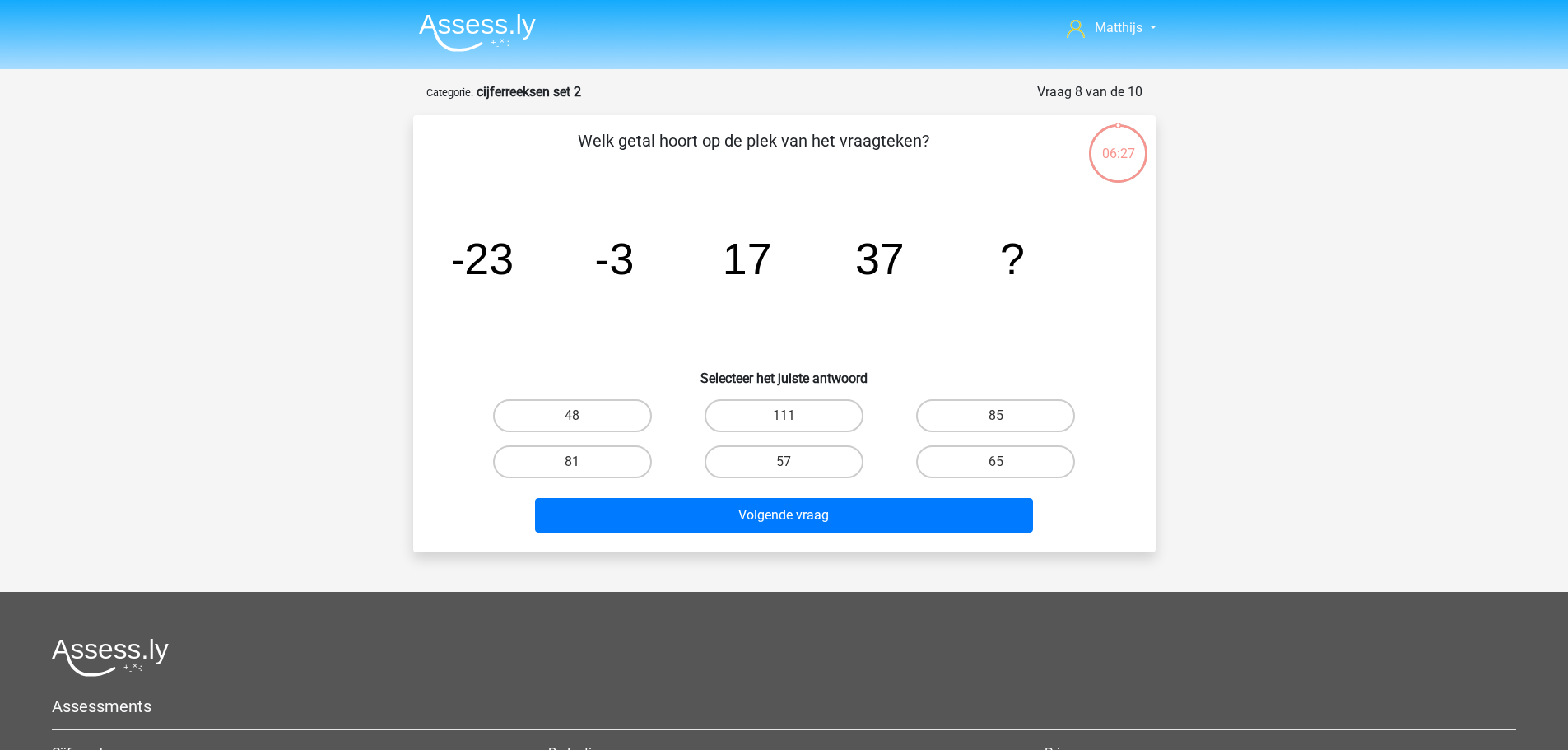
scroll to position [82, 0]
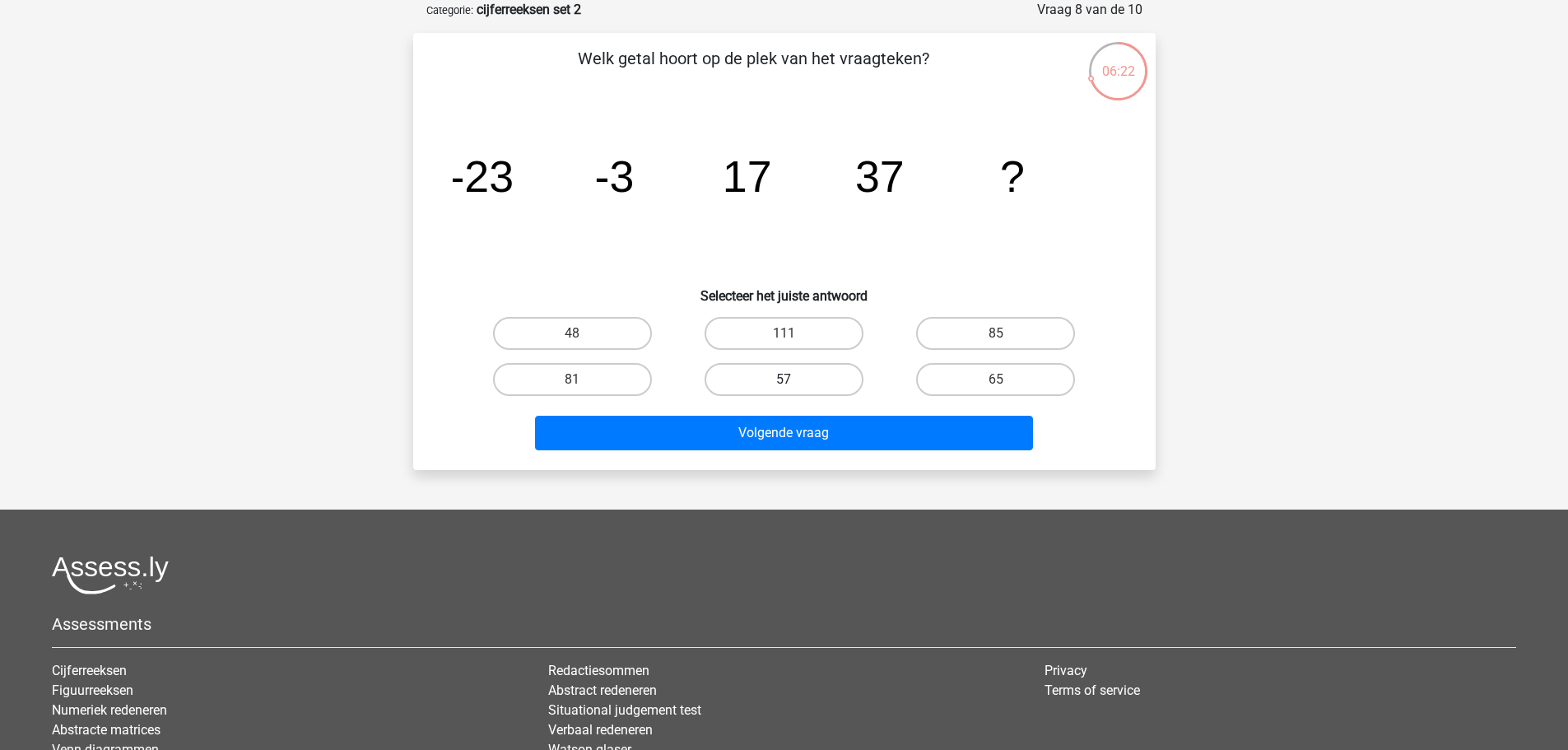
drag, startPoint x: 778, startPoint y: 363, endPoint x: 794, endPoint y: 384, distance: 26.4
click at [781, 367] on label "57" at bounding box center [783, 379] width 159 height 33
click at [784, 379] on input "57" at bounding box center [789, 384] width 10 height 10
radio input "true"
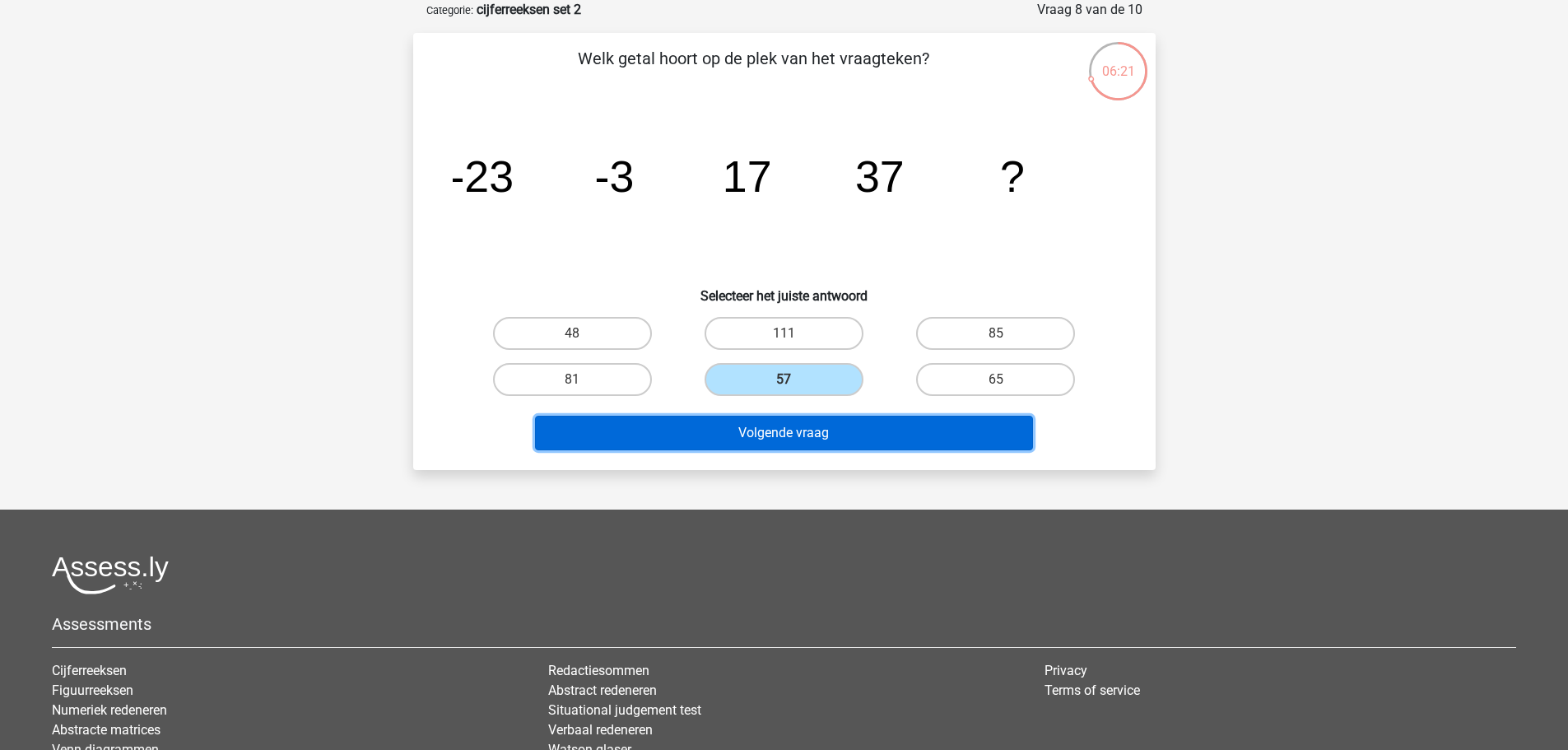
click at [848, 448] on button "Volgende vraag" at bounding box center [784, 433] width 498 height 34
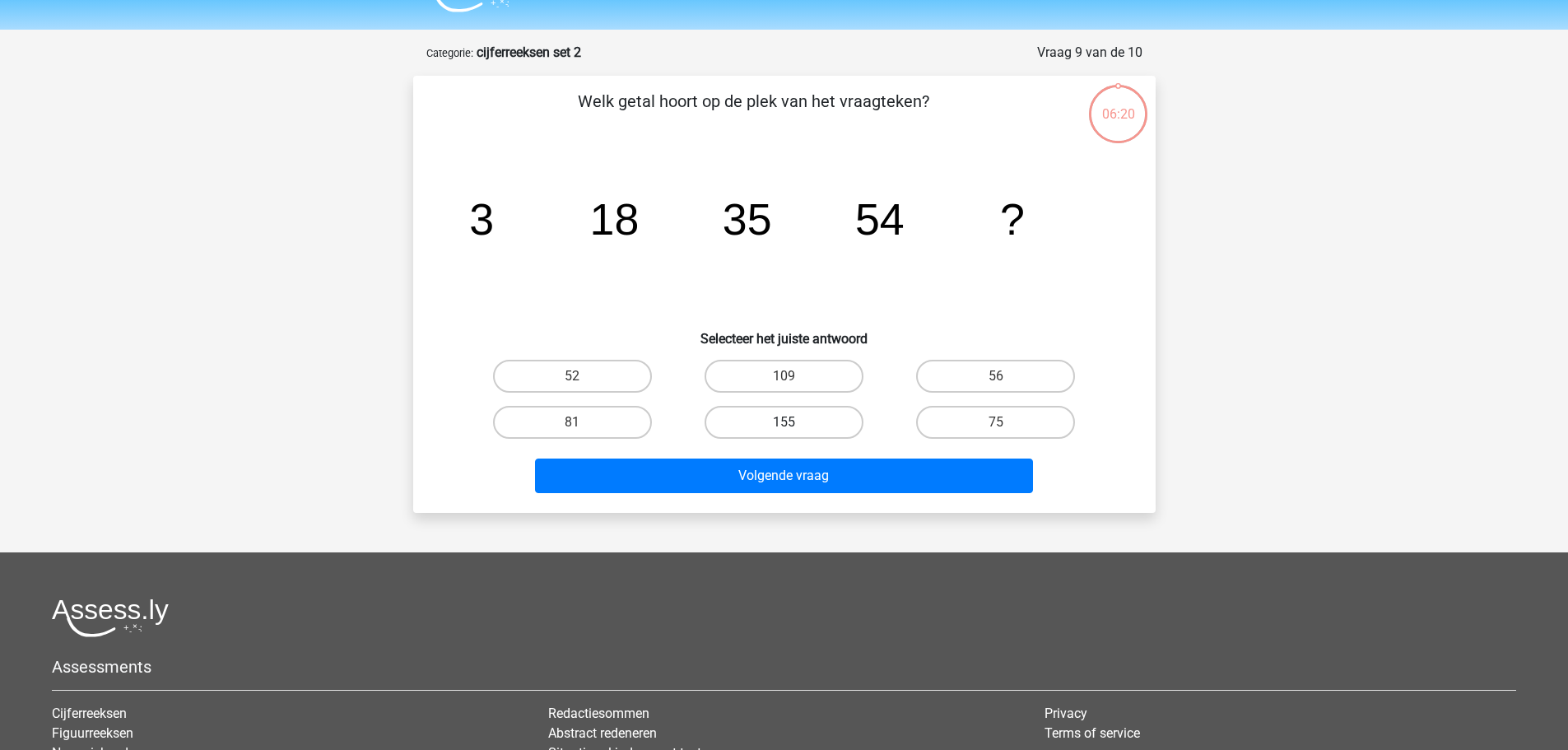
scroll to position [0, 0]
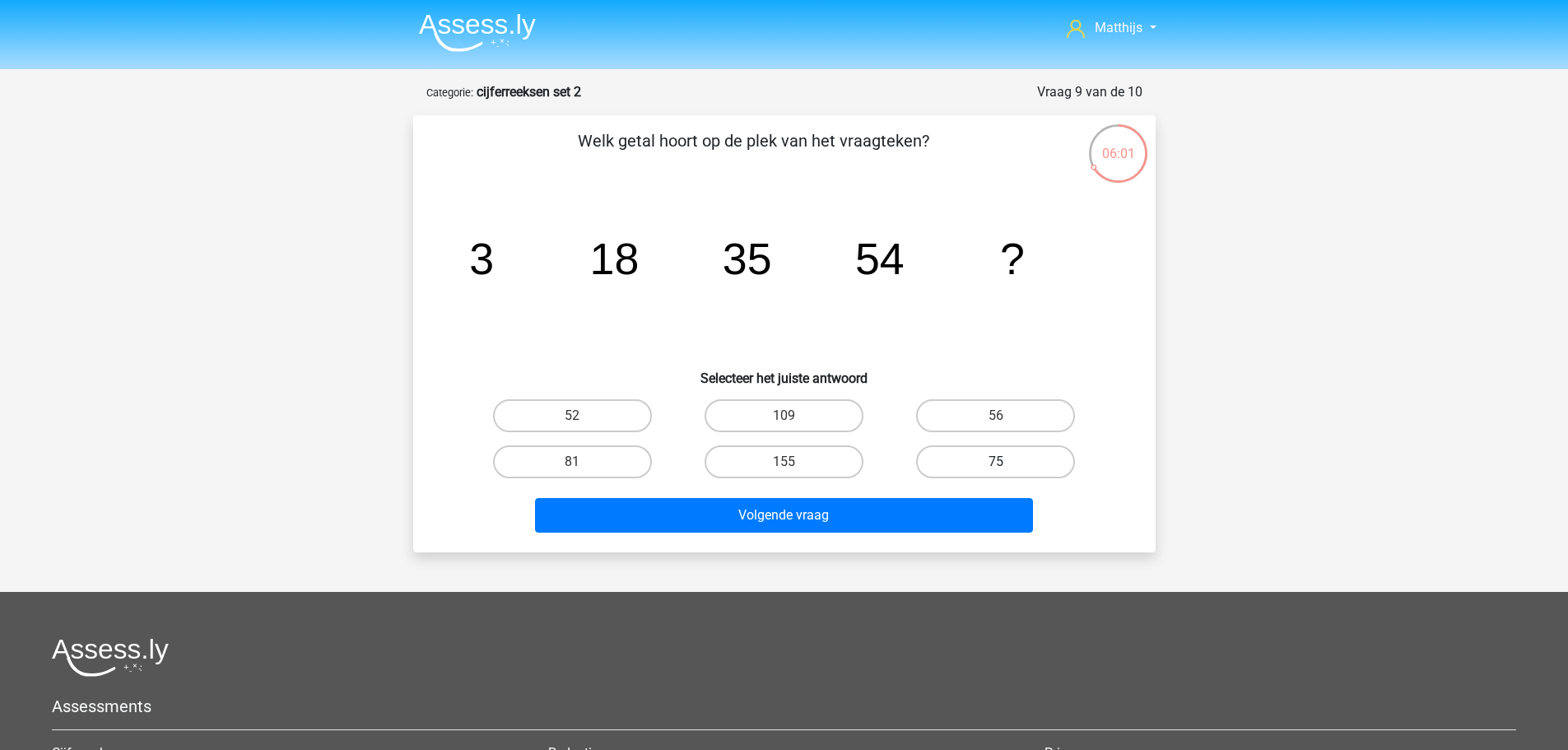
click at [1002, 462] on div "75" at bounding box center [995, 462] width 198 height 33
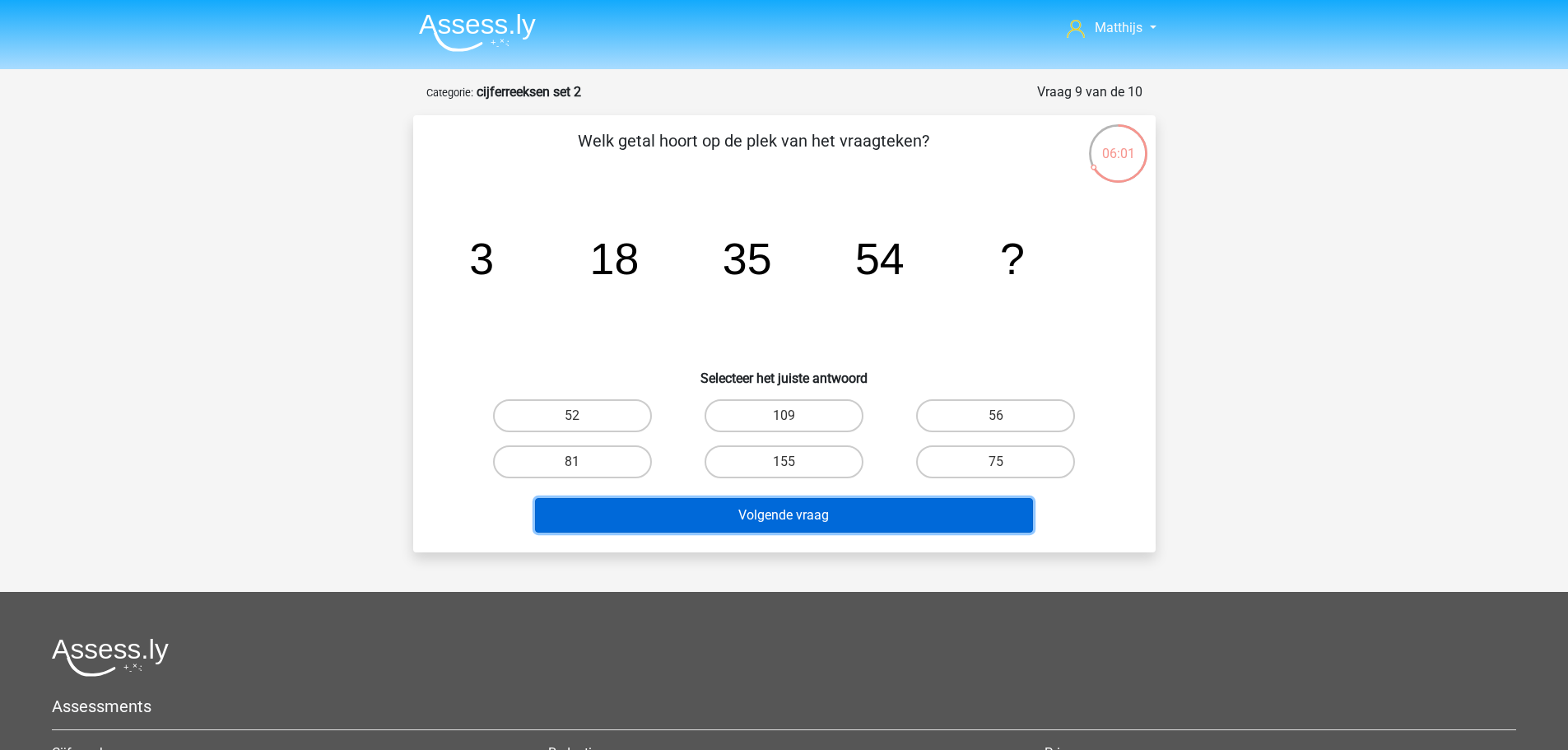
click at [974, 516] on button "Volgende vraag" at bounding box center [784, 516] width 498 height 34
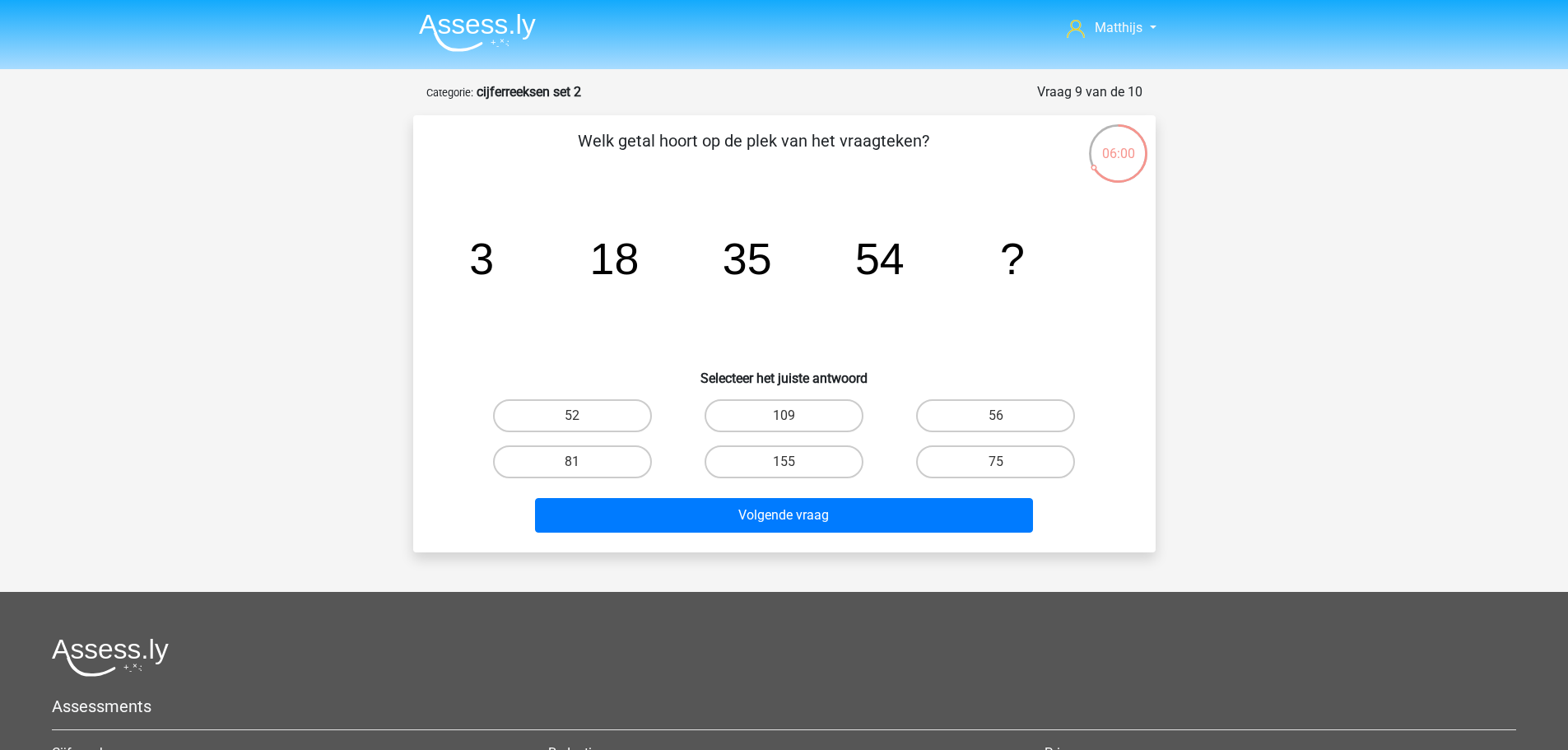
drag, startPoint x: 981, startPoint y: 463, endPoint x: 968, endPoint y: 487, distance: 27.3
click at [981, 463] on label "75" at bounding box center [995, 462] width 159 height 33
click at [996, 463] on input "75" at bounding box center [1001, 467] width 10 height 10
radio input "true"
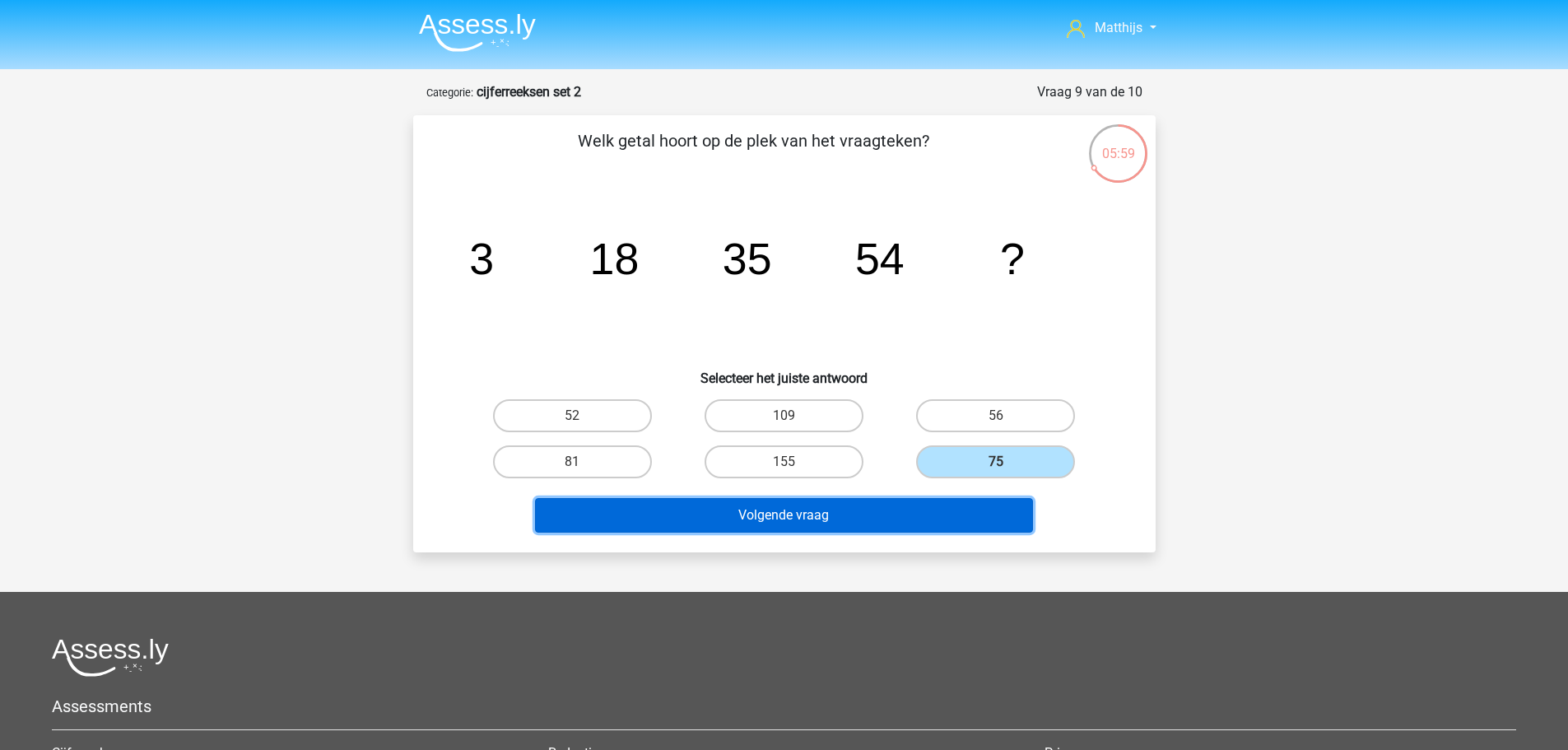
click at [950, 522] on button "Volgende vraag" at bounding box center [784, 516] width 498 height 34
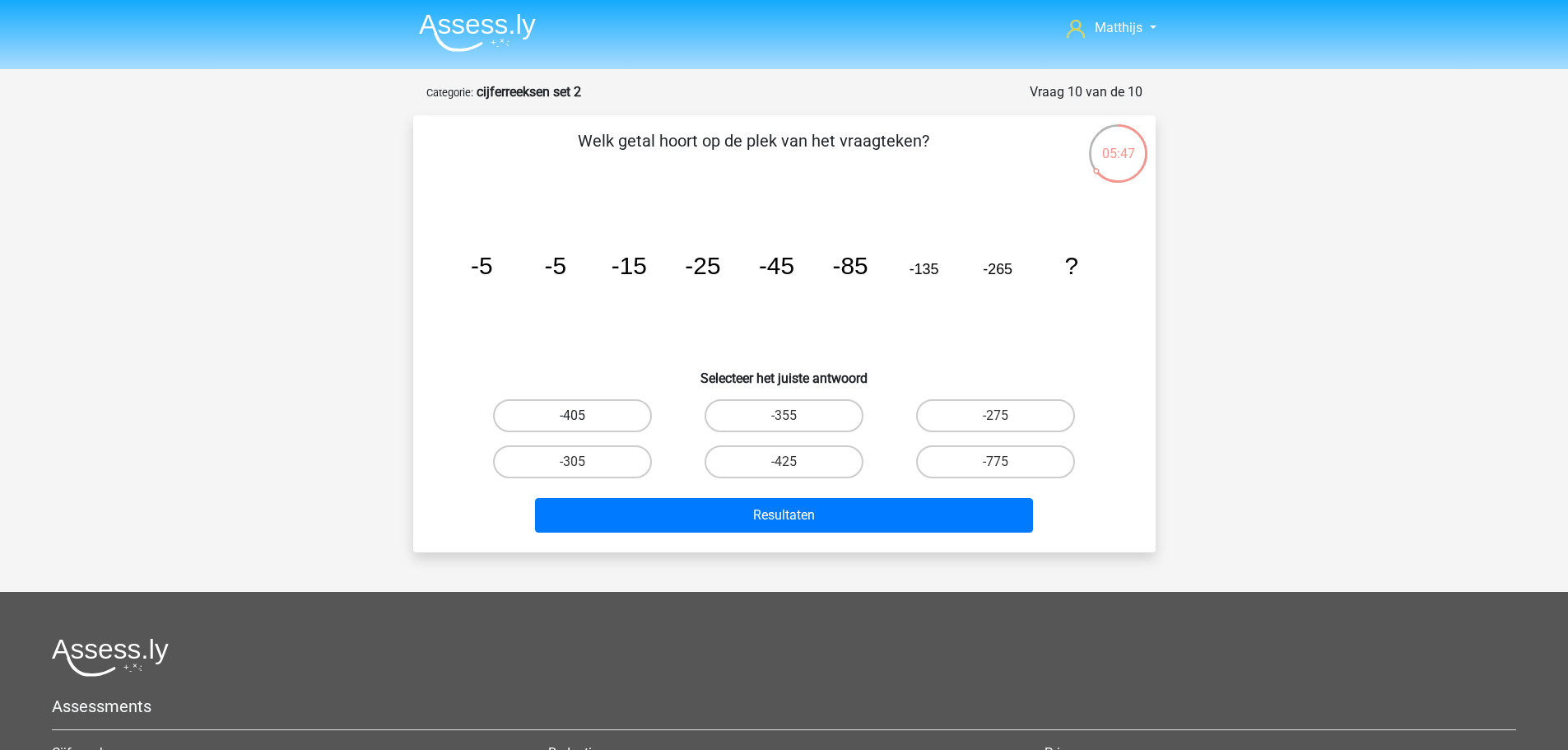
click at [633, 402] on div "-405" at bounding box center [572, 416] width 212 height 46
click at [632, 410] on label "-405" at bounding box center [572, 415] width 159 height 33
click at [582, 416] on input "-405" at bounding box center [577, 421] width 10 height 10
radio input "true"
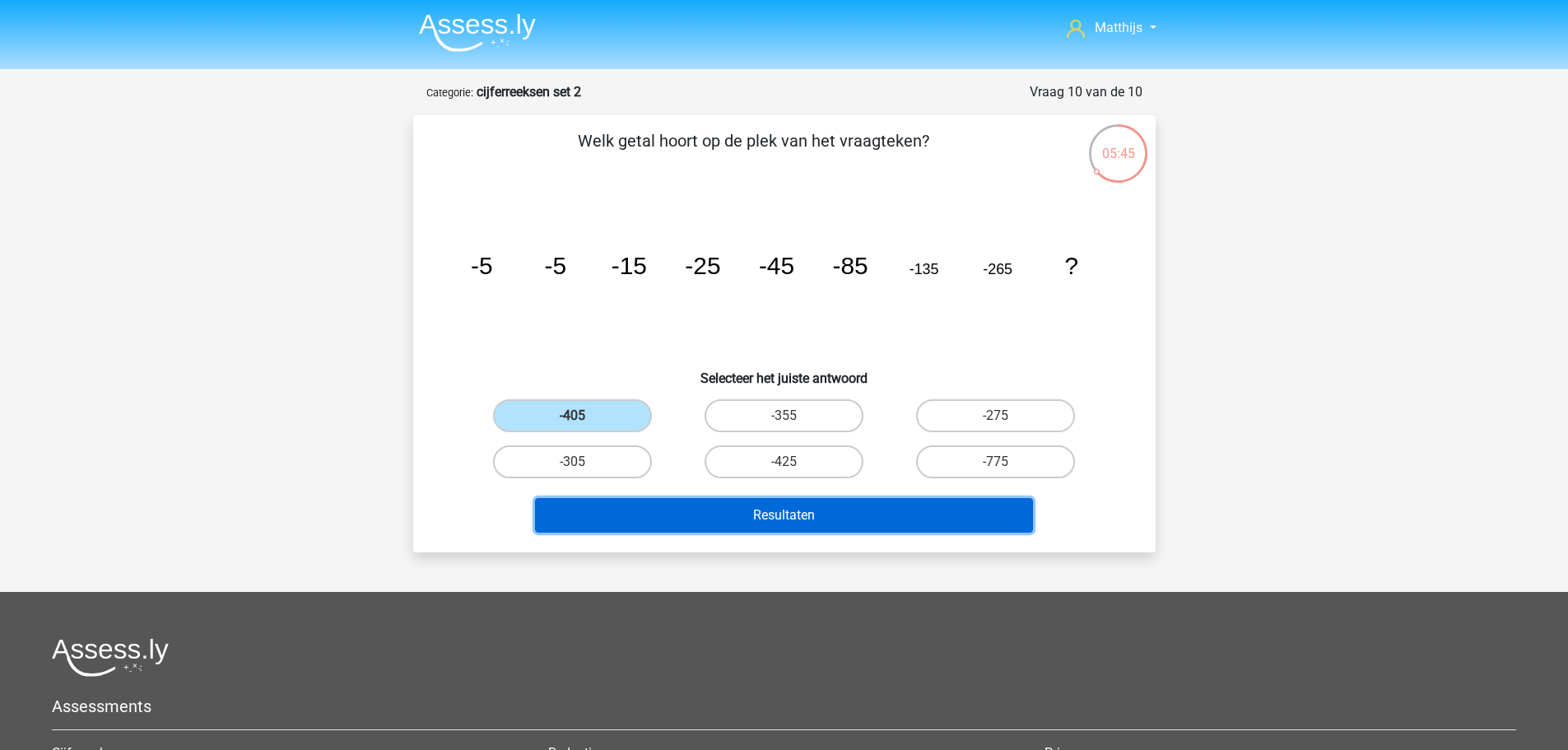
click at [879, 512] on button "Resultaten" at bounding box center [784, 516] width 498 height 34
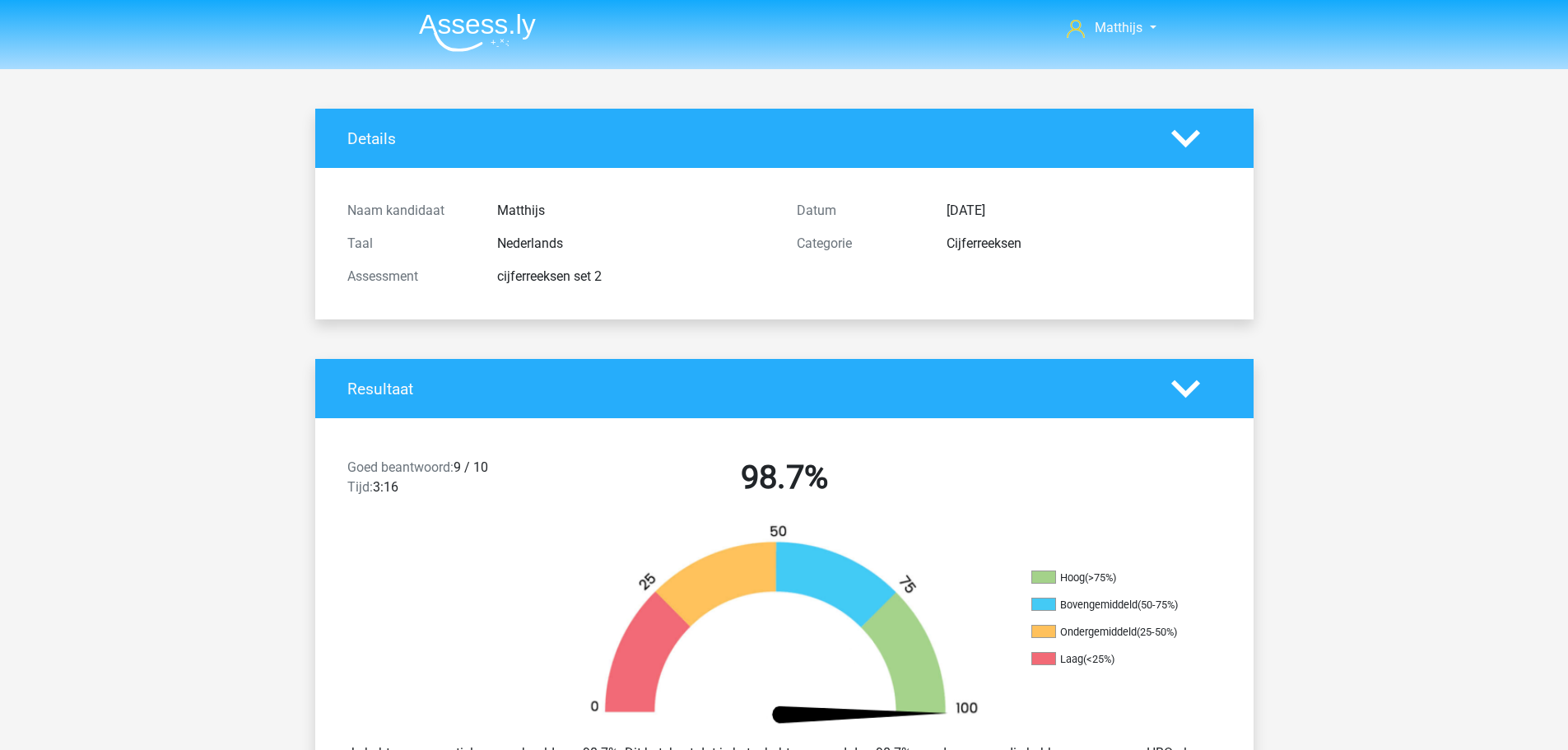
click at [508, 41] on img at bounding box center [477, 32] width 117 height 39
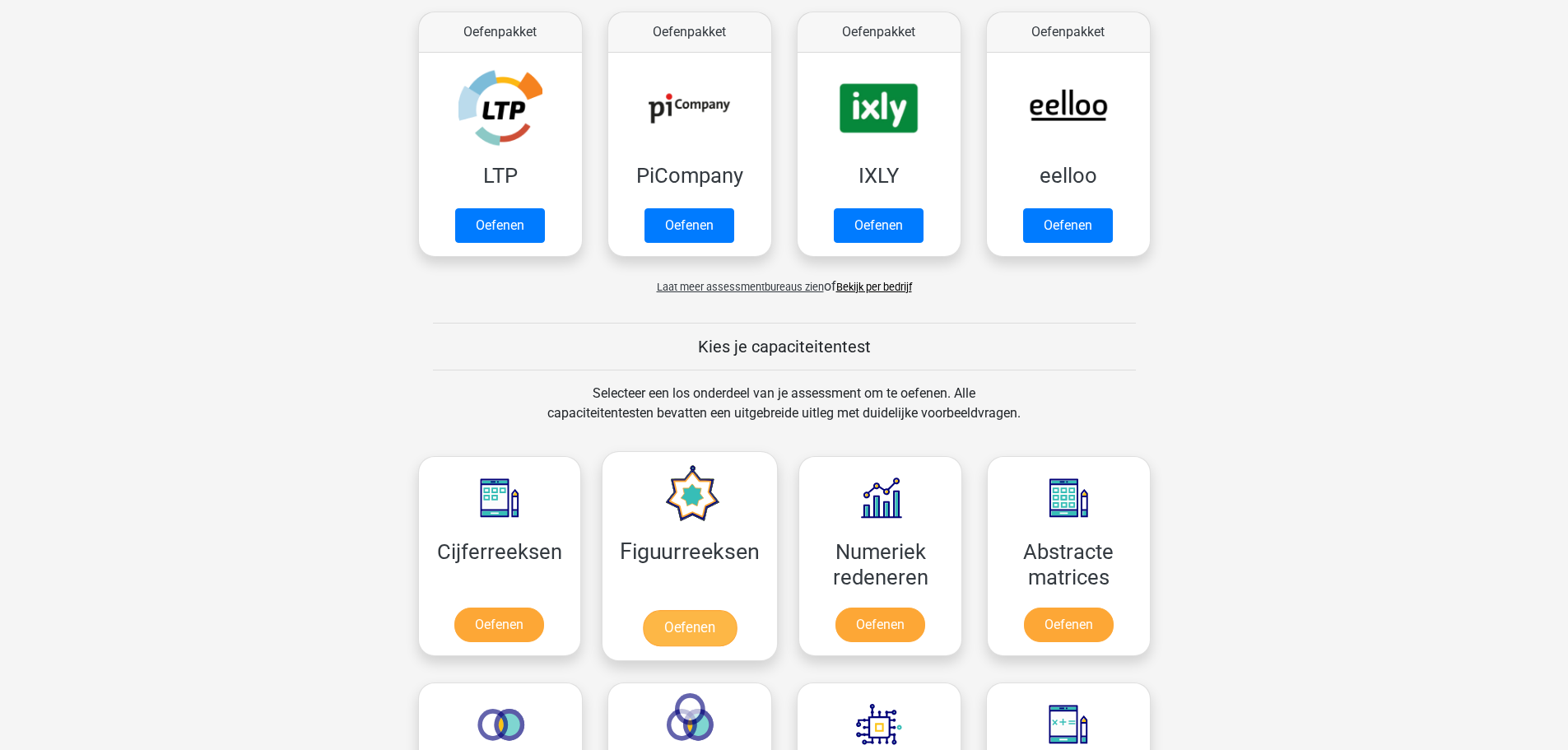
scroll to position [330, 0]
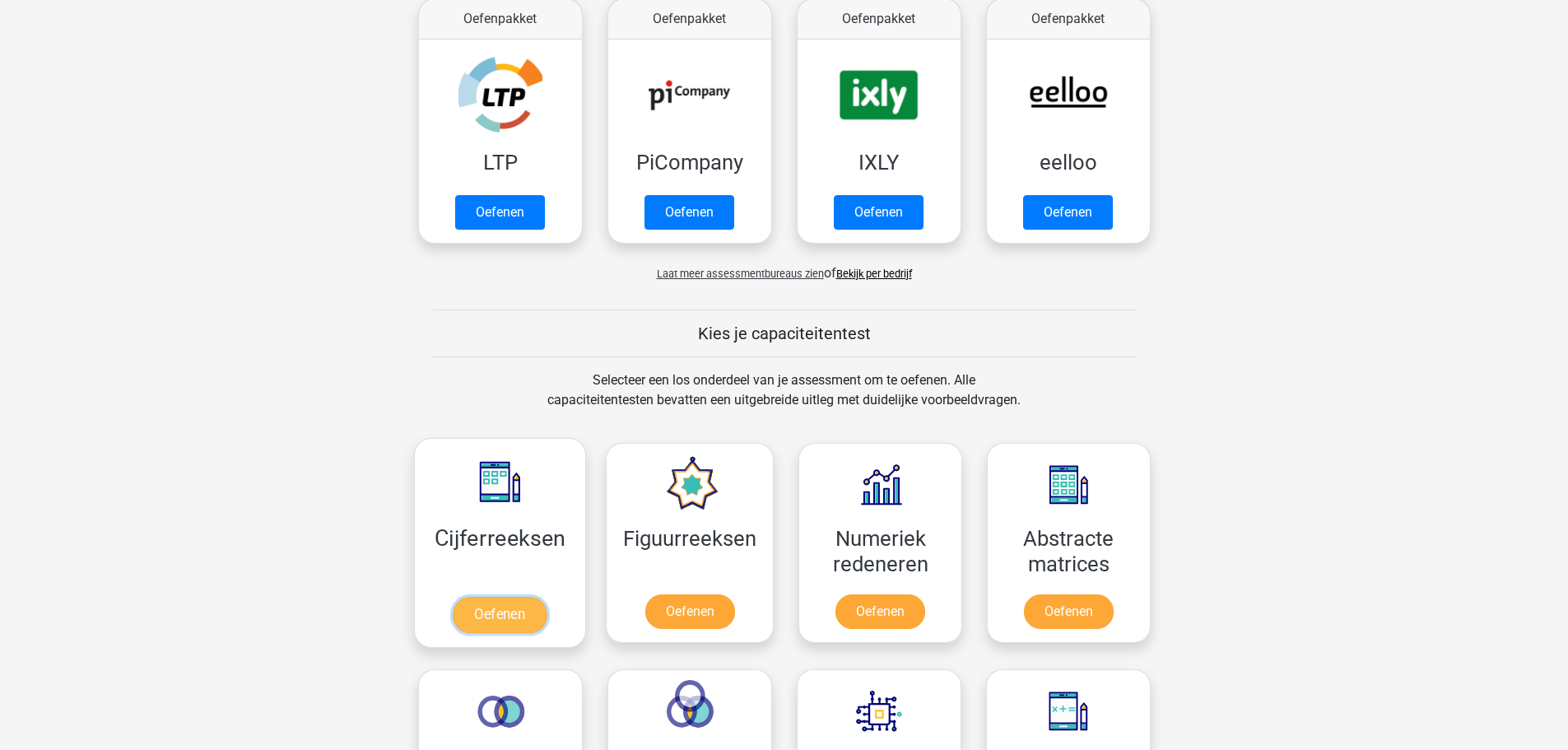
click at [504, 597] on link "Oefenen" at bounding box center [499, 615] width 93 height 36
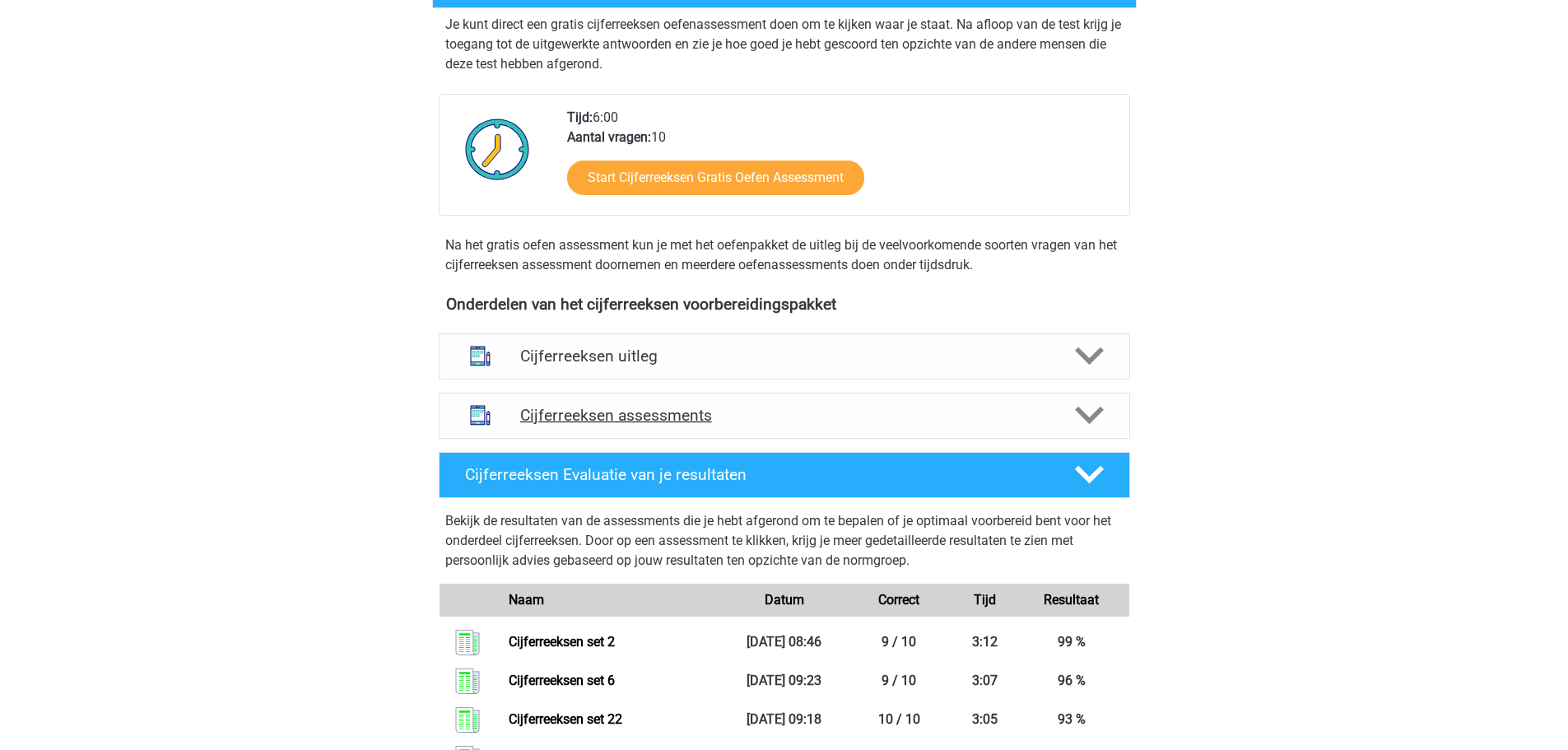
click at [774, 425] on h4 "Cijferreeksen assessments" at bounding box center [784, 415] width 528 height 19
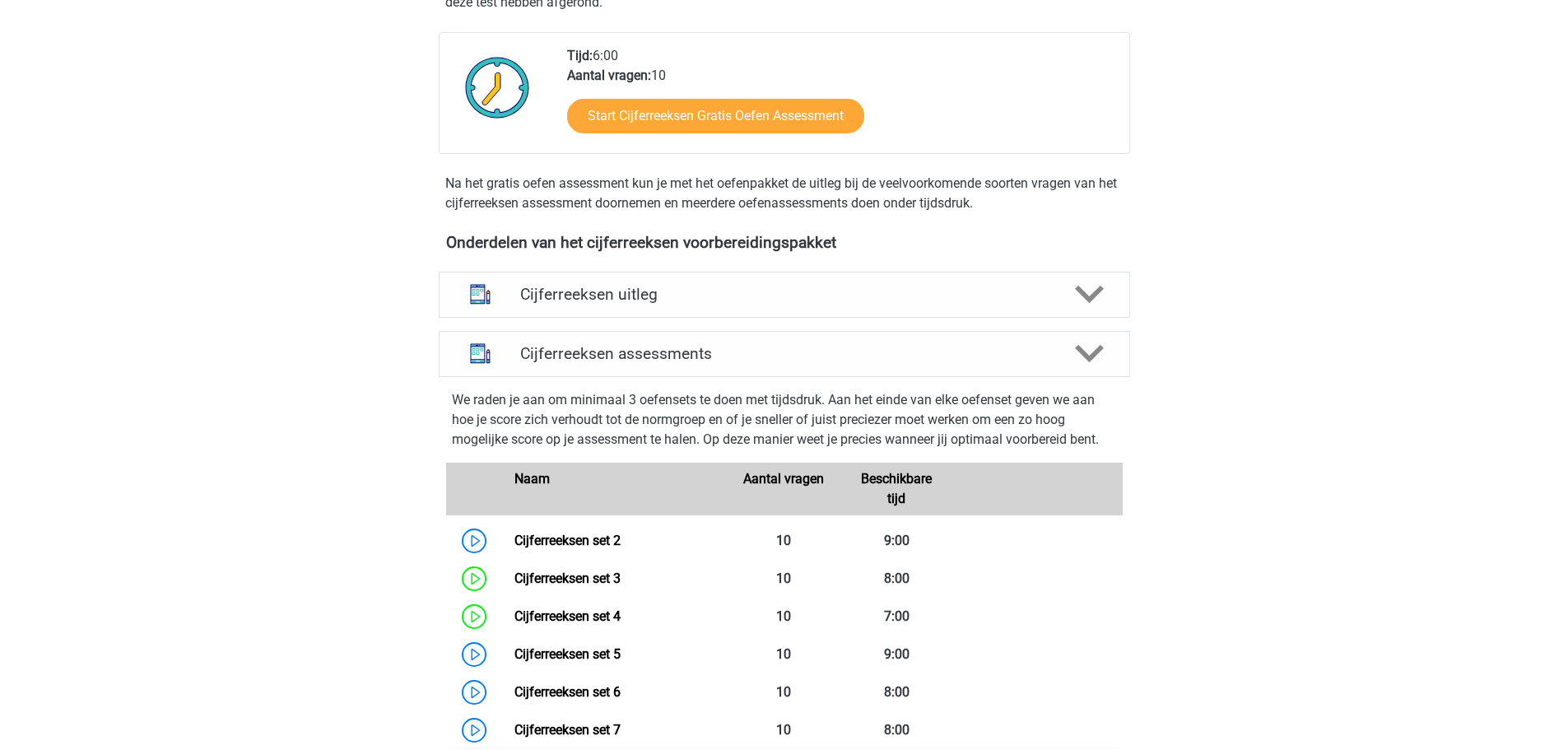
scroll to position [659, 0]
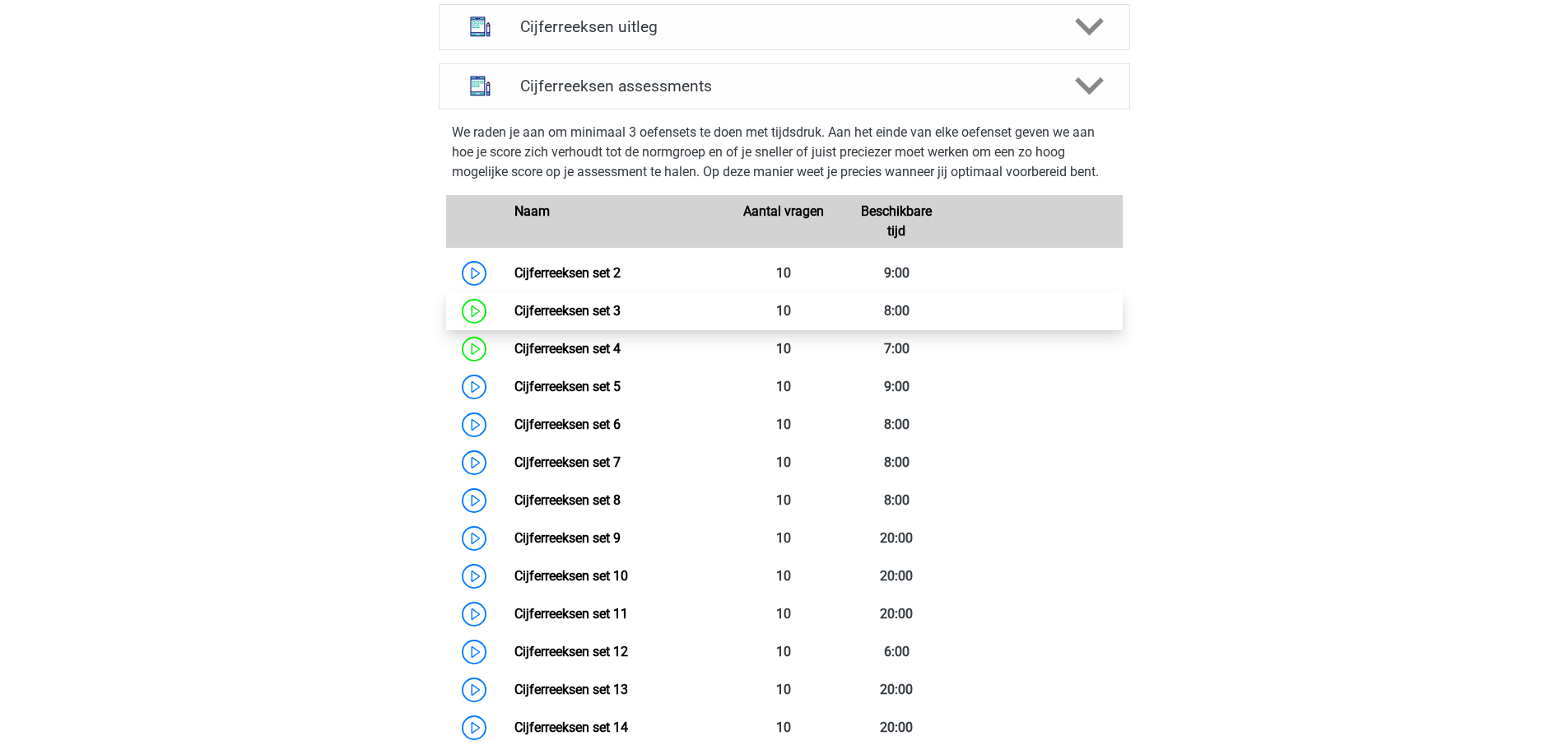
click at [621, 318] on link "Cijferreeksen set 3" at bounding box center [568, 311] width 106 height 15
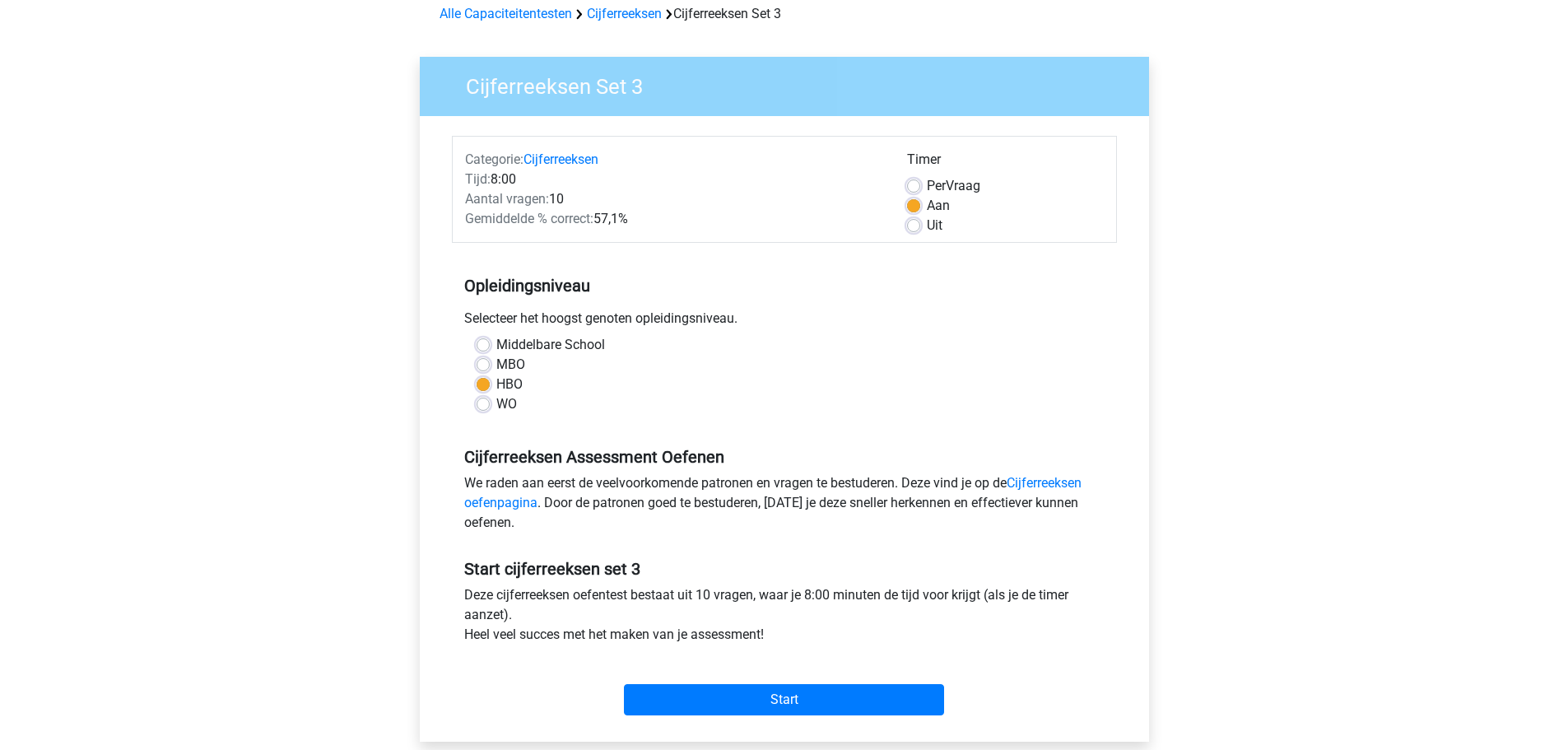
scroll to position [82, 0]
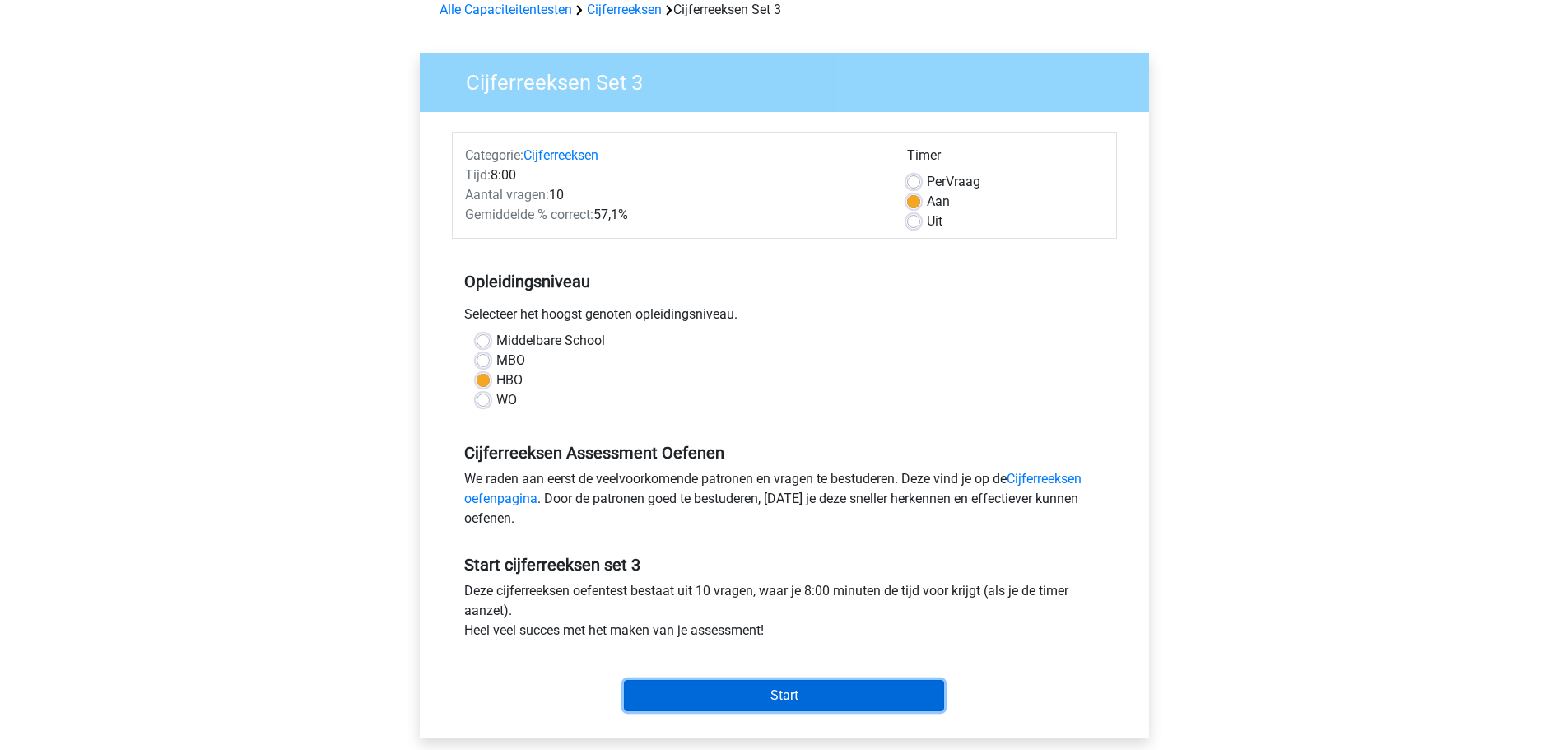
click at [809, 703] on input "Start" at bounding box center [783, 696] width 320 height 31
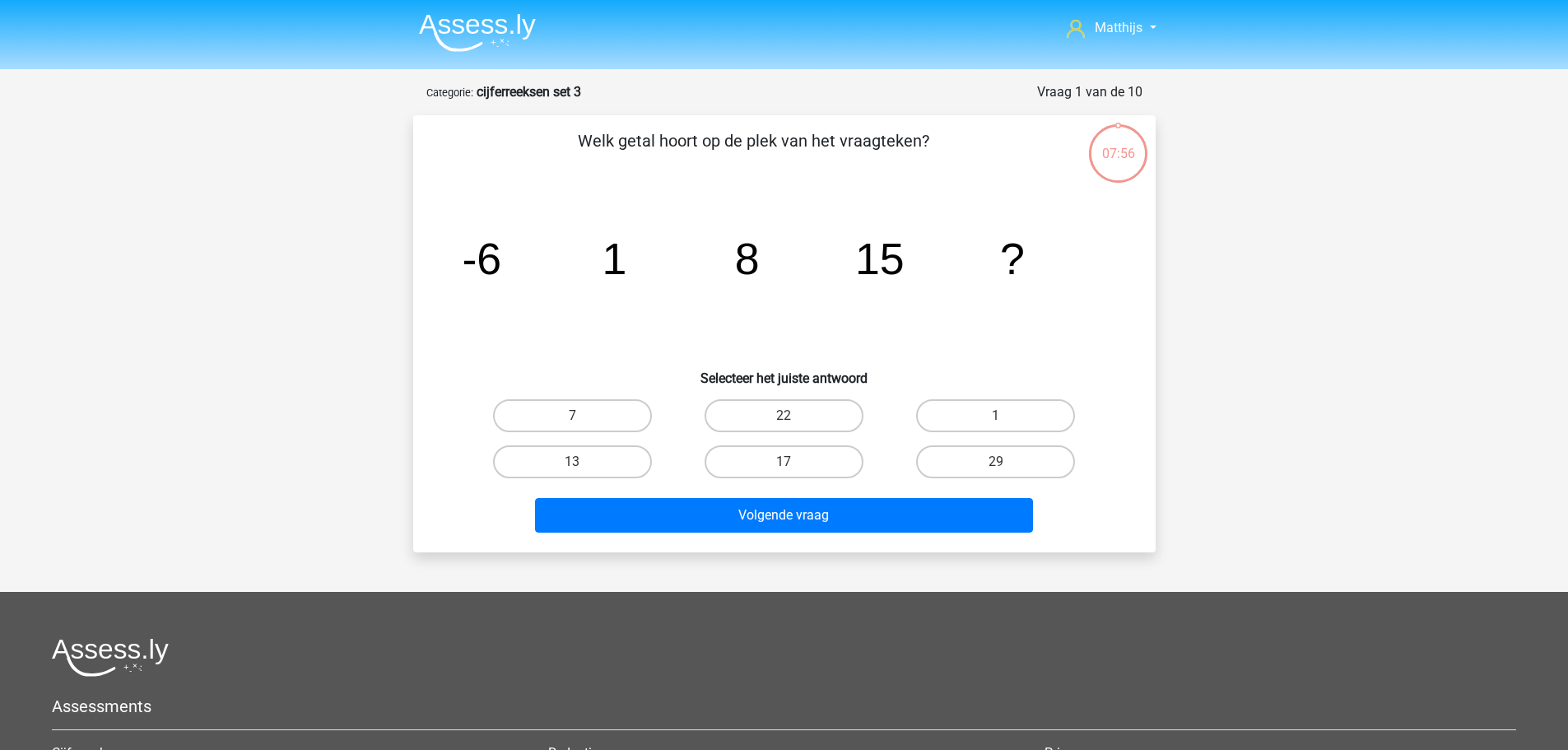
drag, startPoint x: 777, startPoint y: 417, endPoint x: 788, endPoint y: 423, distance: 12.5
click at [781, 417] on label "22" at bounding box center [783, 415] width 159 height 33
click at [784, 417] on input "22" at bounding box center [789, 421] width 10 height 10
radio input "true"
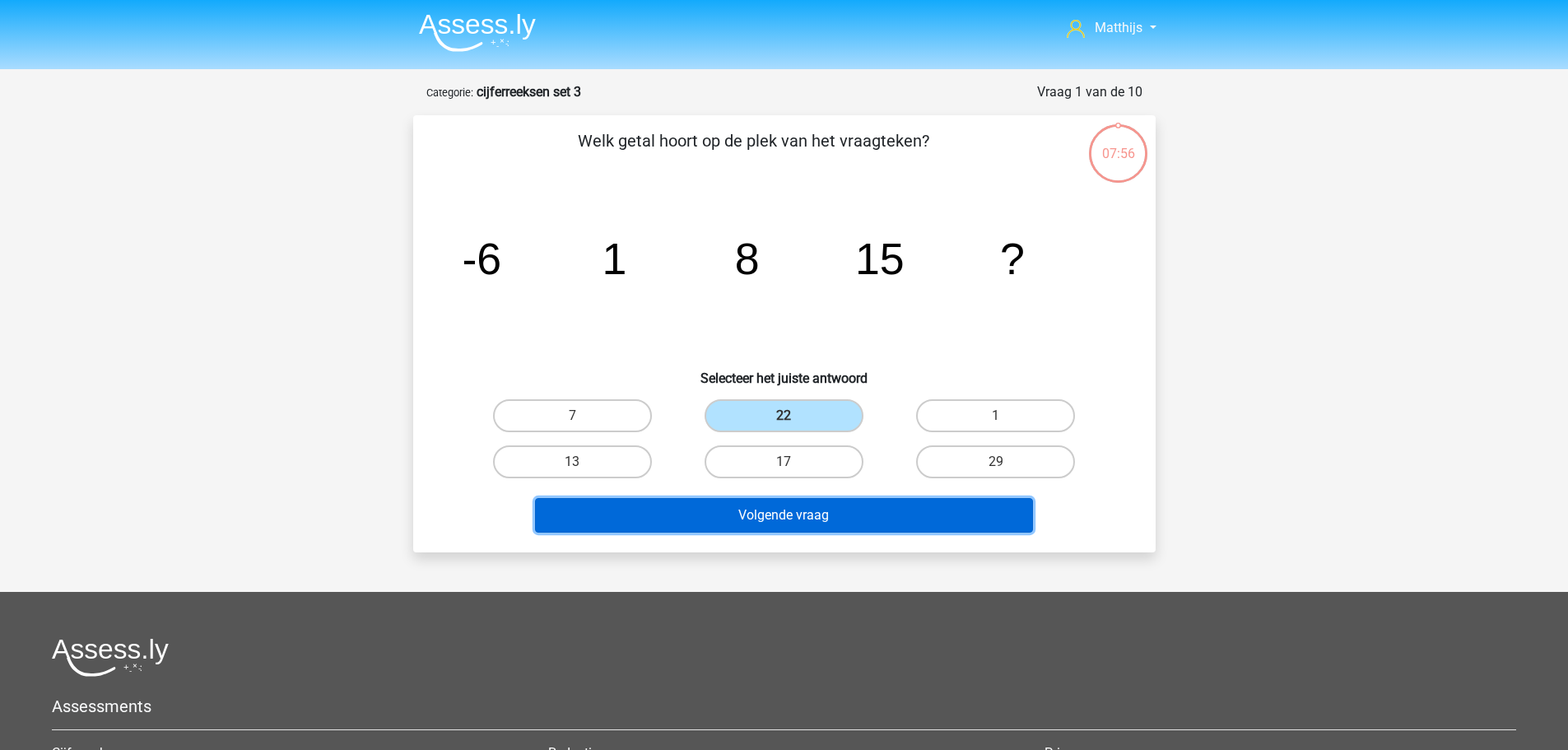
click at [866, 512] on button "Volgende vraag" at bounding box center [784, 516] width 498 height 34
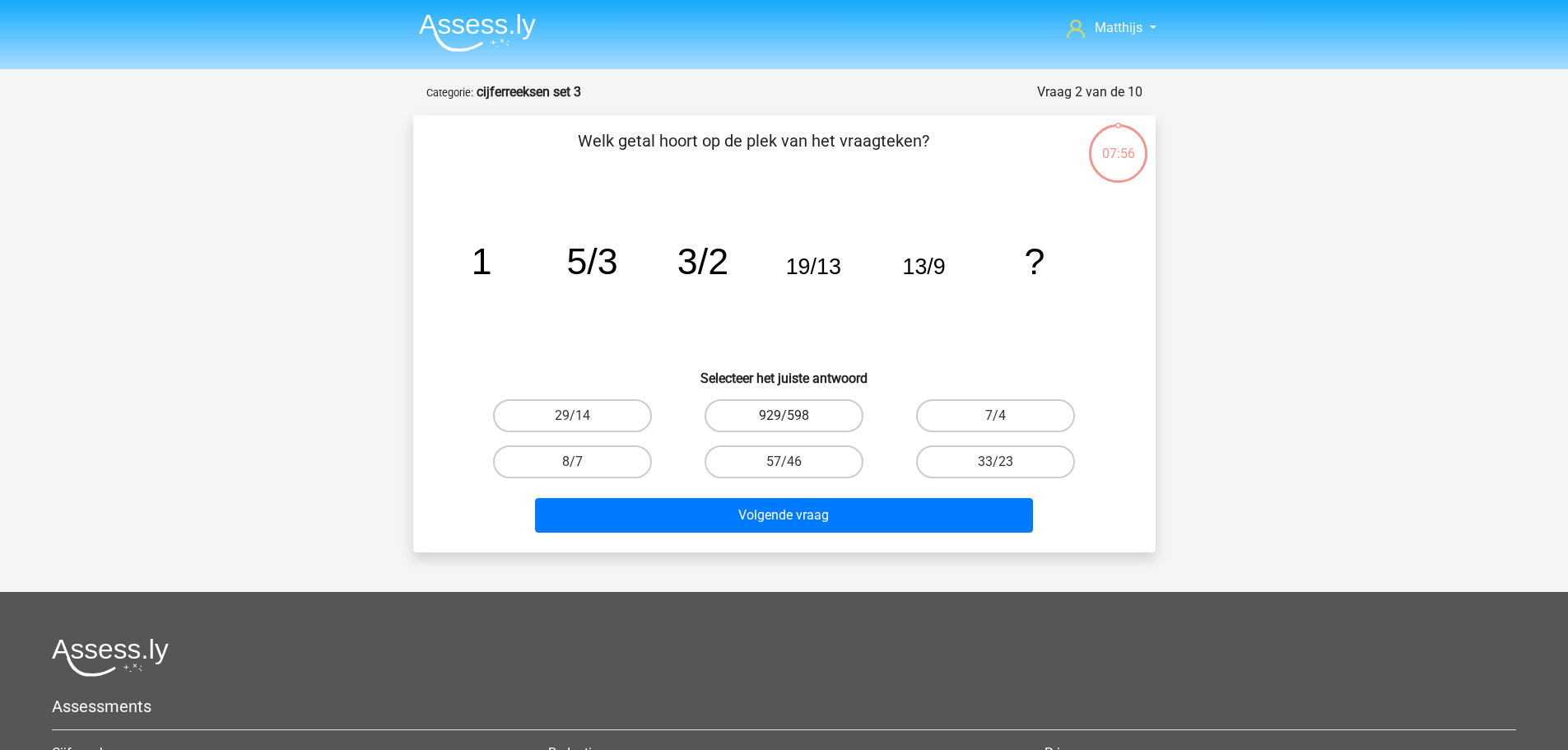
scroll to position [82, 0]
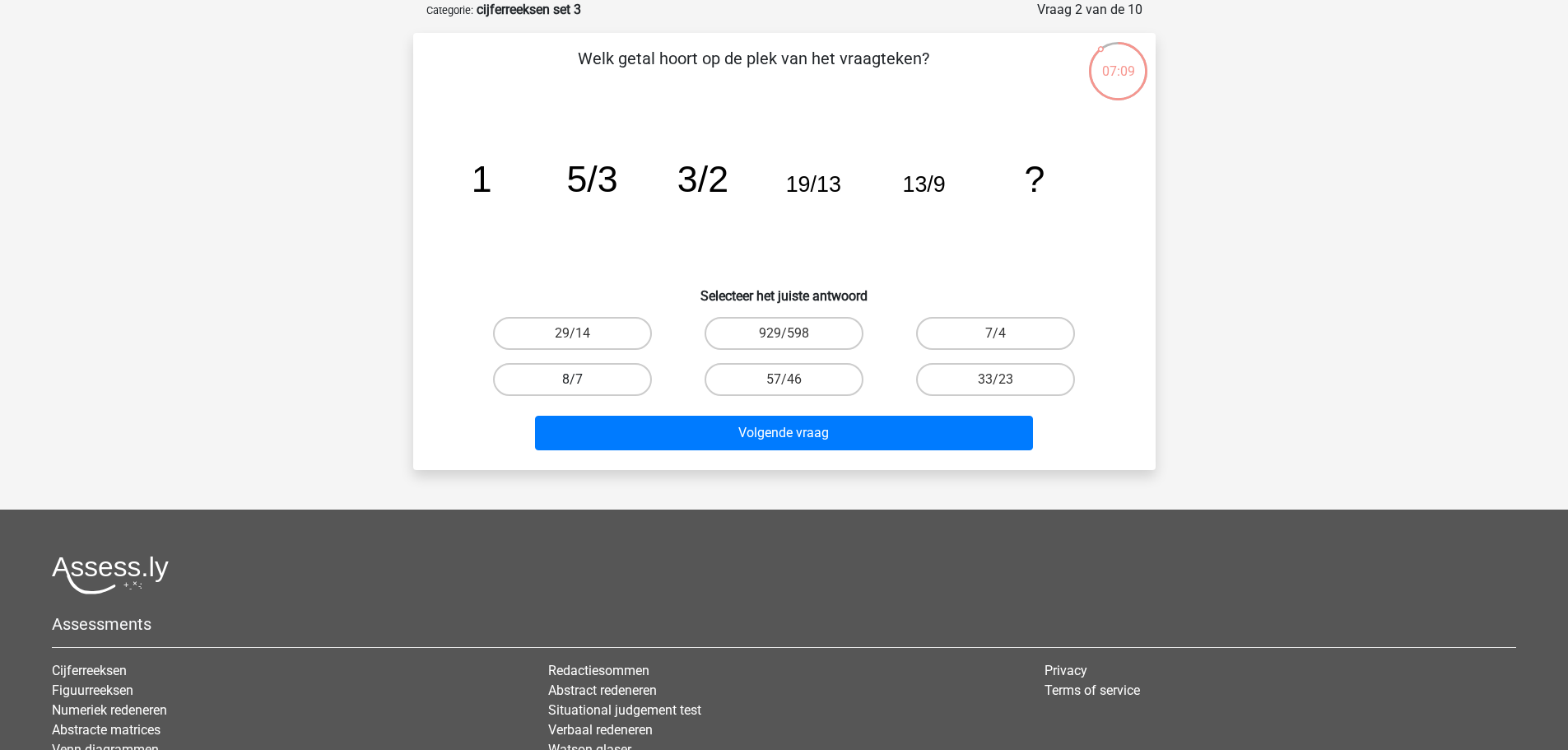
click at [600, 377] on label "8/7" at bounding box center [572, 379] width 159 height 33
click at [582, 379] on input "8/7" at bounding box center [577, 384] width 10 height 10
radio input "true"
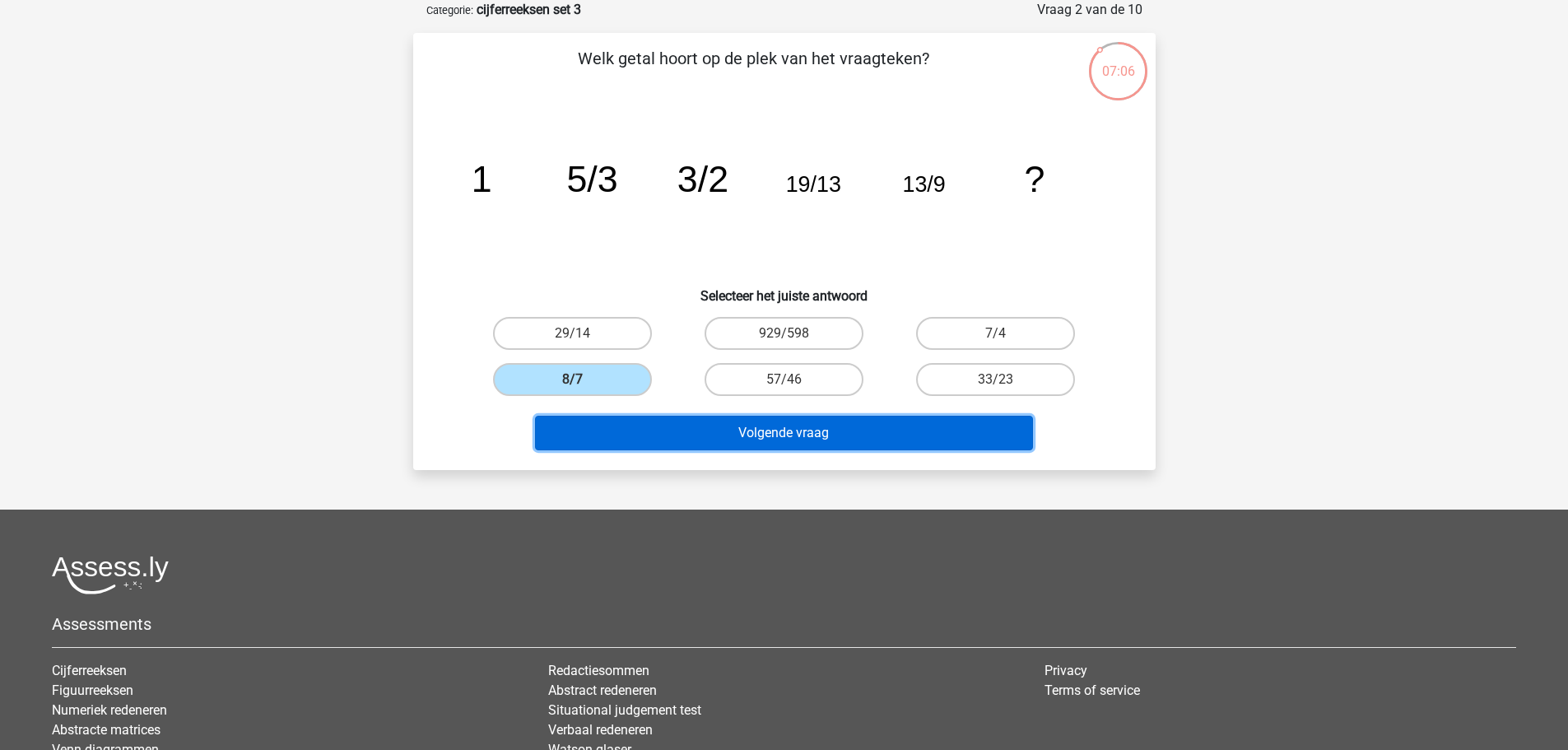
click at [921, 424] on button "Volgende vraag" at bounding box center [784, 433] width 498 height 34
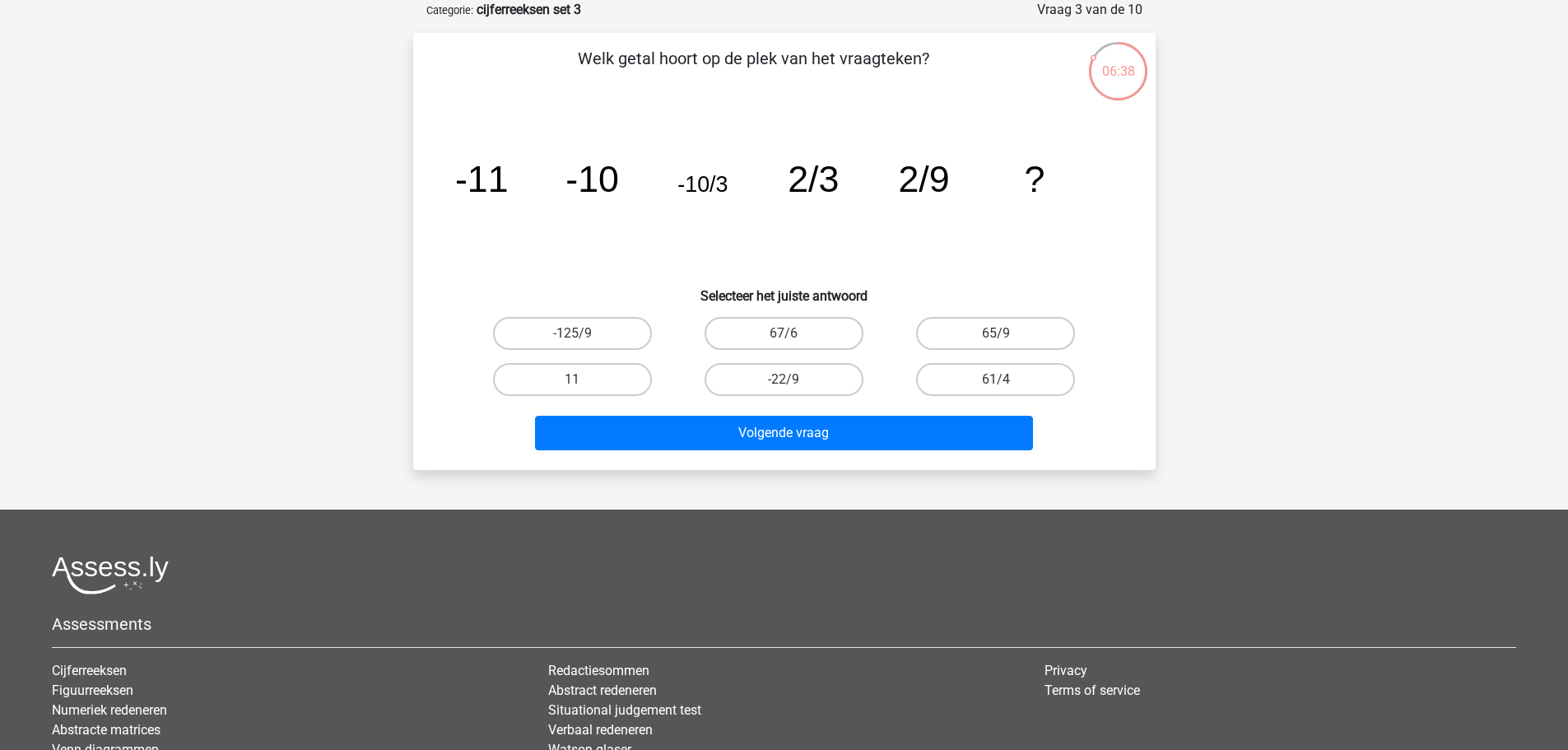
click at [1006, 340] on input "65/9" at bounding box center [1001, 339] width 10 height 10
radio input "true"
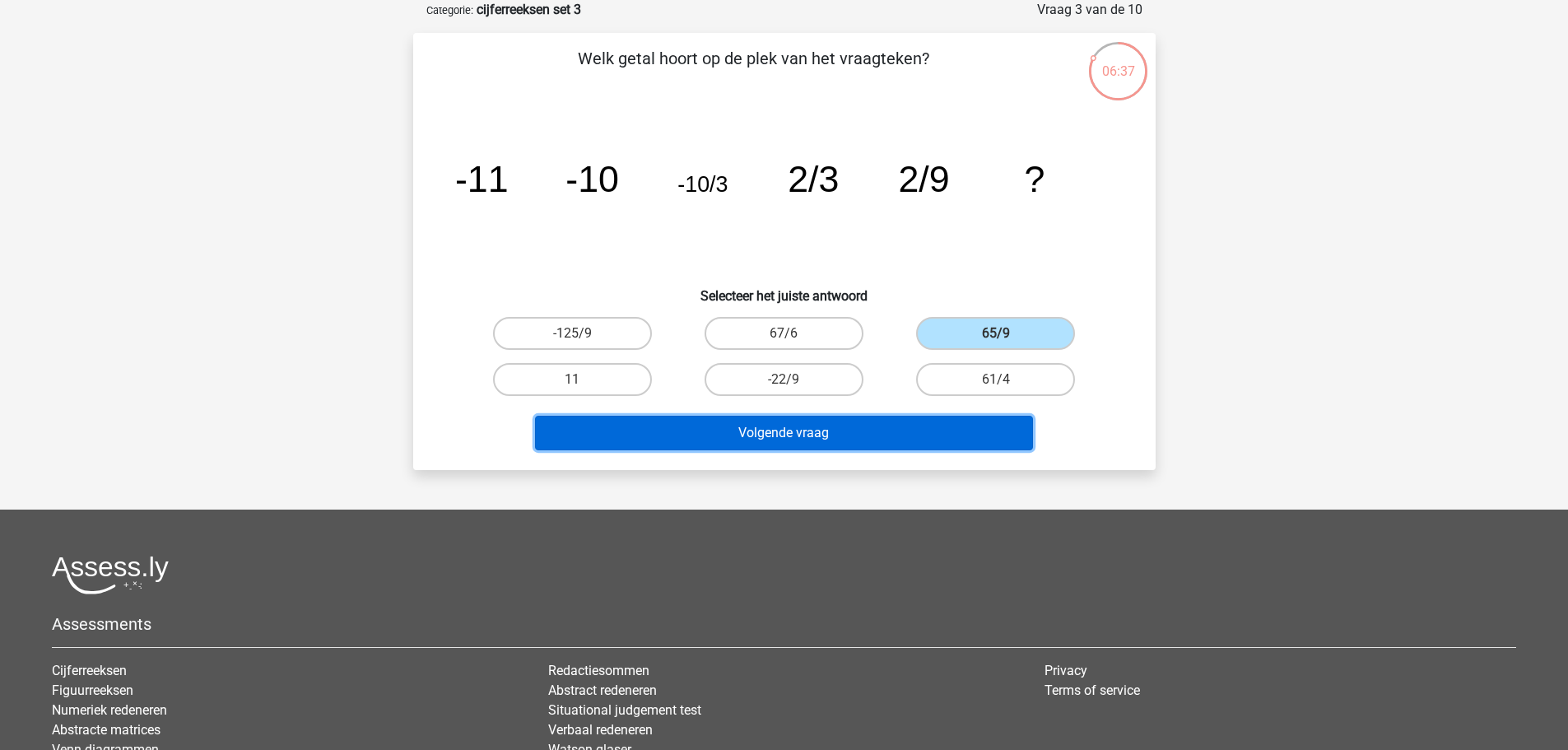
click at [850, 447] on button "Volgende vraag" at bounding box center [784, 433] width 498 height 34
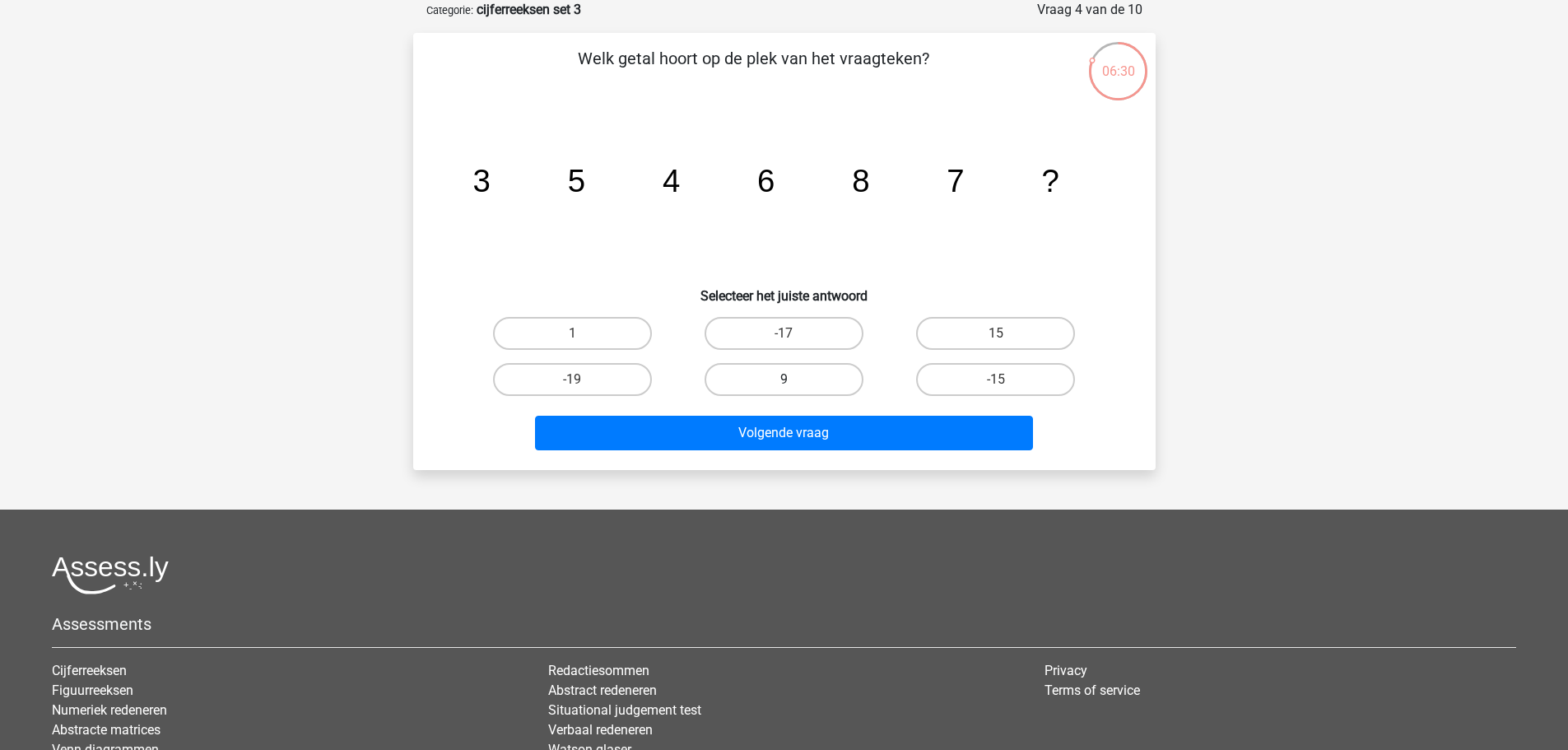
click at [848, 377] on label "9" at bounding box center [783, 379] width 159 height 33
click at [794, 379] on input "9" at bounding box center [789, 384] width 10 height 10
radio input "true"
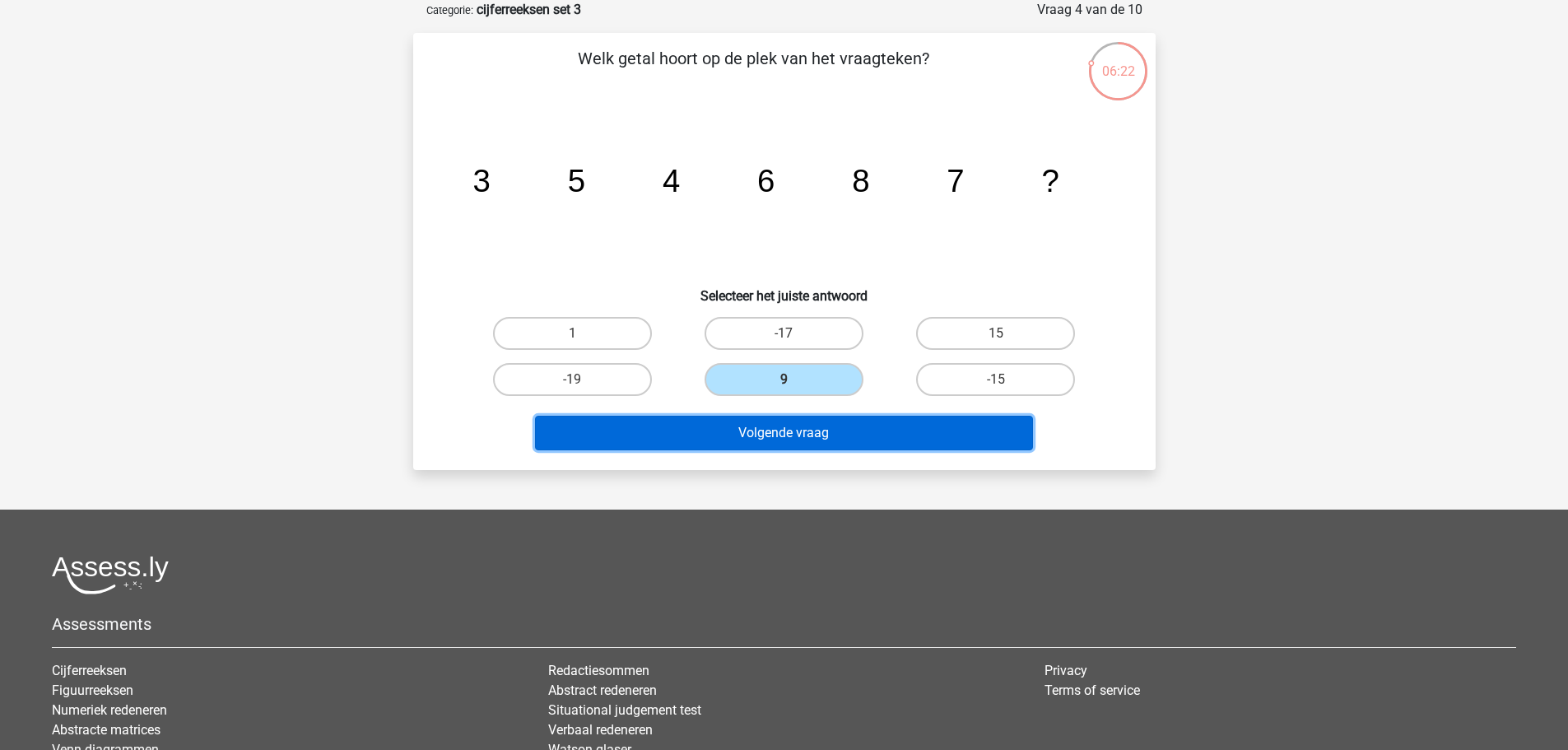
click at [874, 420] on button "Volgende vraag" at bounding box center [784, 433] width 498 height 34
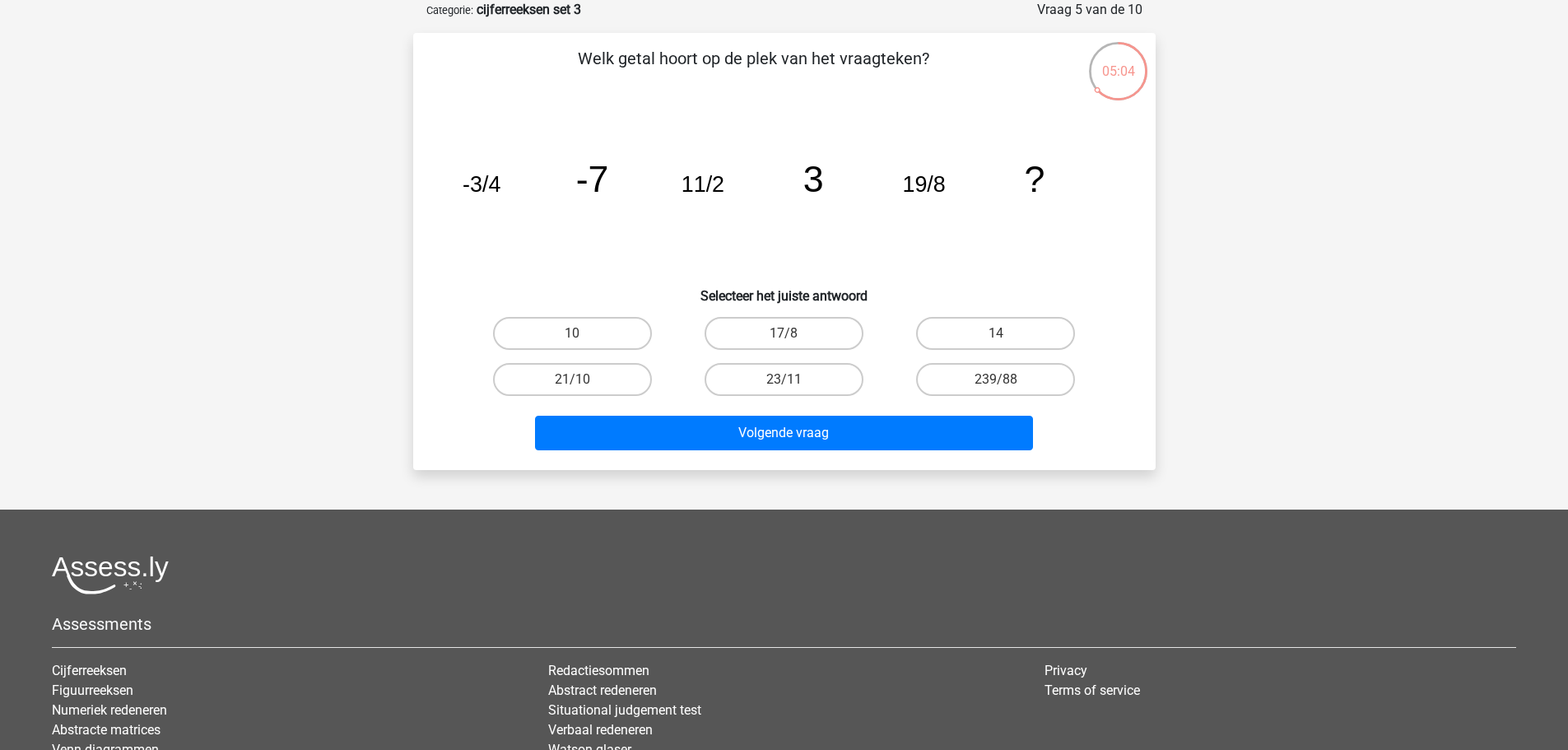
click at [601, 390] on label "21/10" at bounding box center [572, 379] width 159 height 33
click at [582, 390] on input "21/10" at bounding box center [577, 384] width 10 height 10
radio input "true"
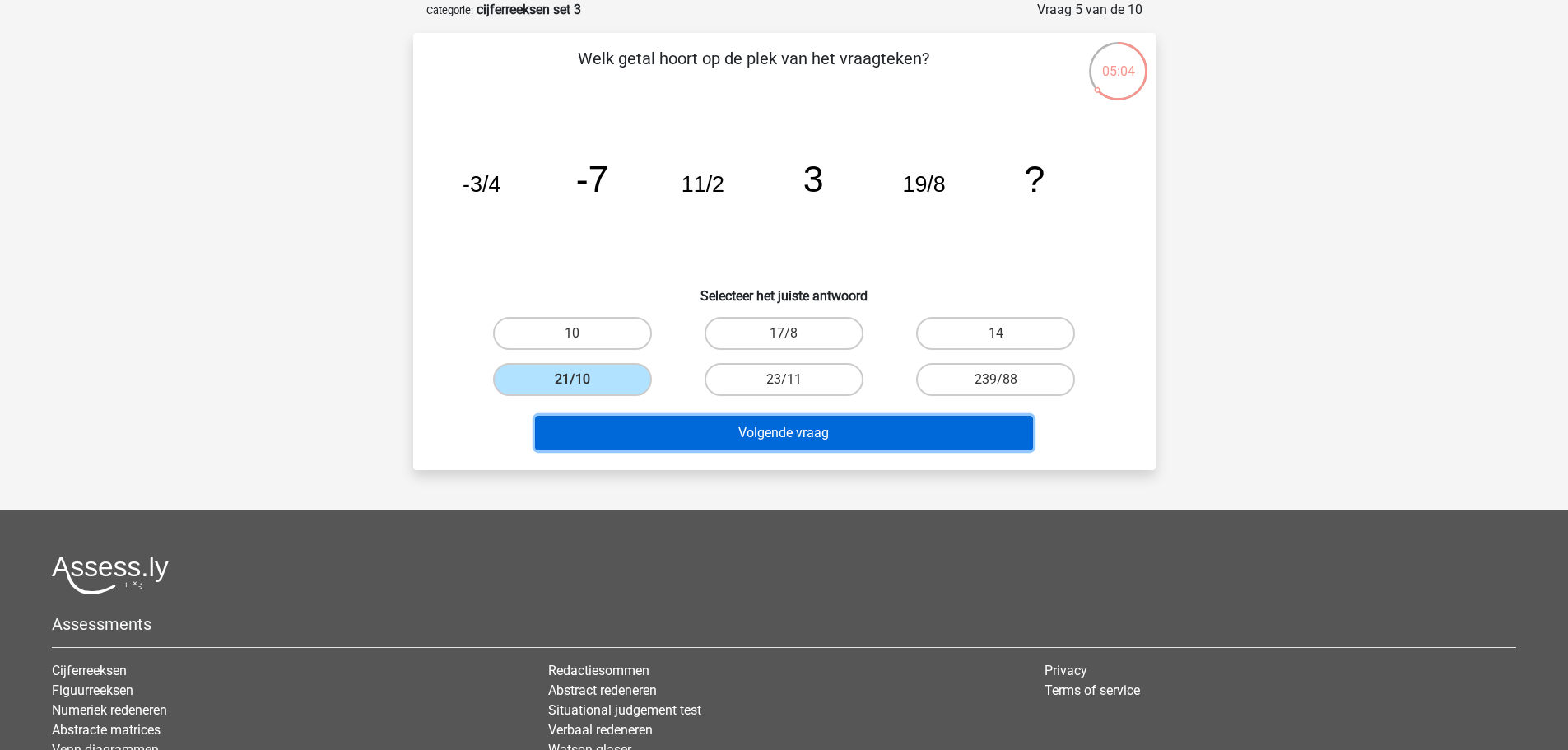
click at [884, 441] on button "Volgende vraag" at bounding box center [784, 433] width 498 height 34
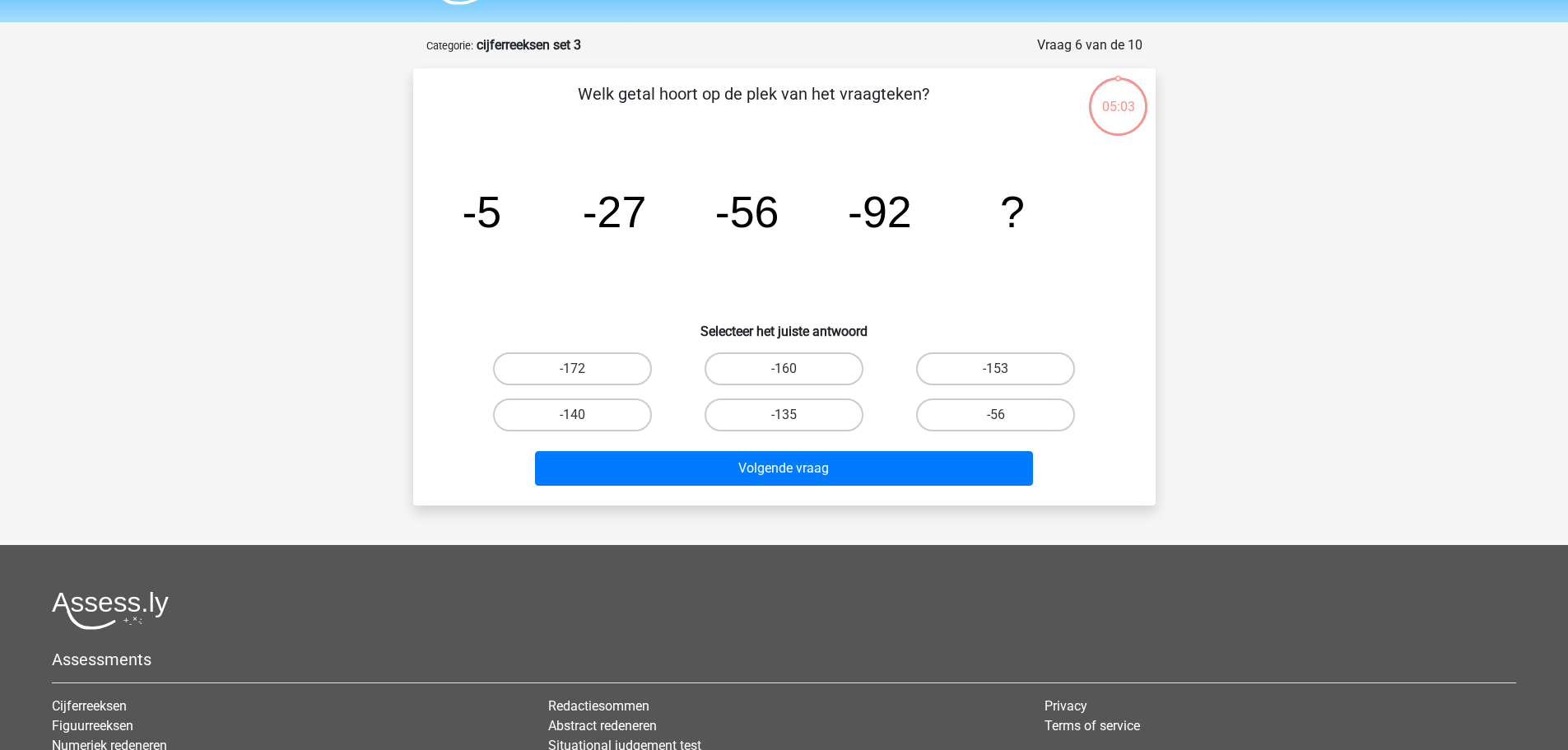
scroll to position [0, 0]
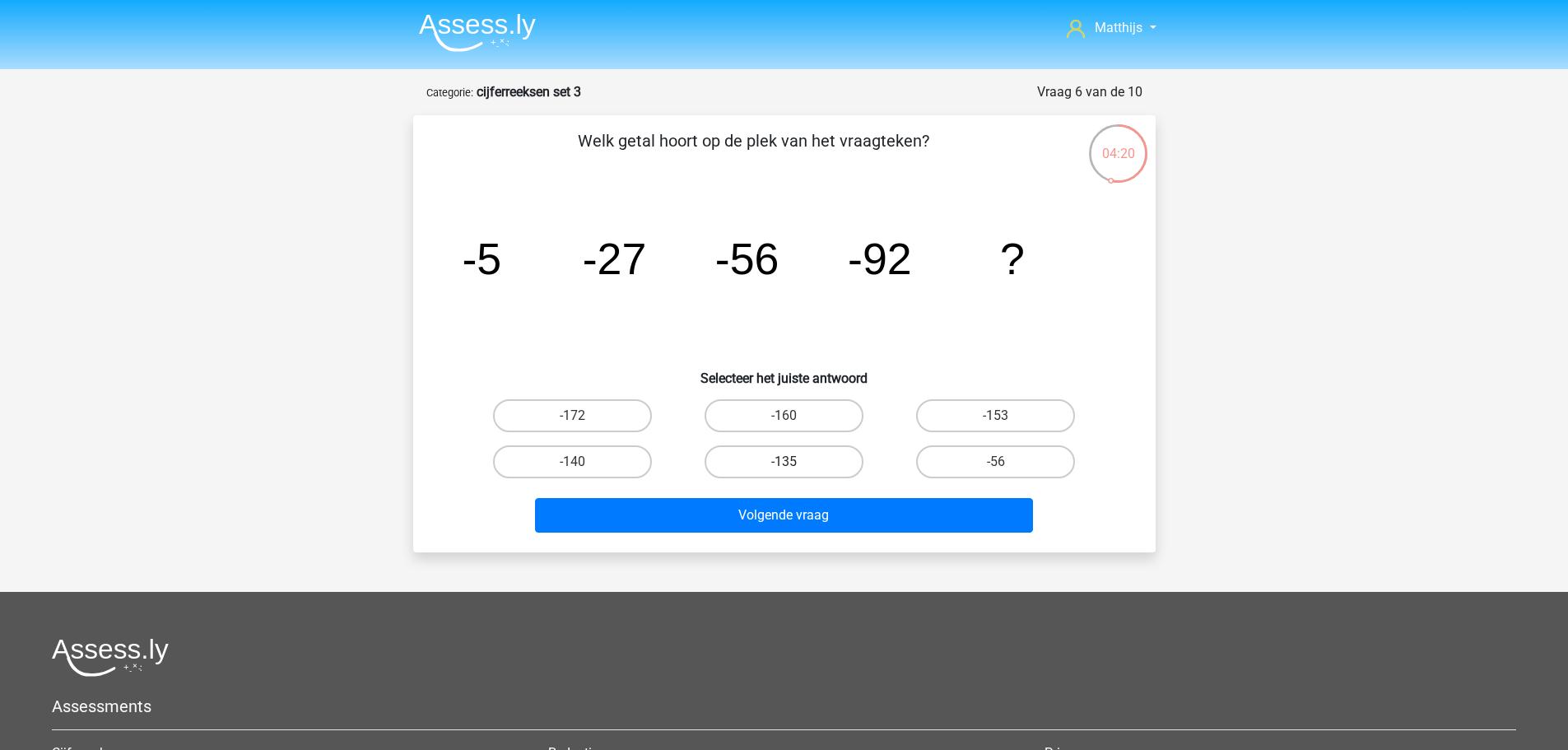
click at [821, 474] on label "-135" at bounding box center [783, 462] width 159 height 33
click at [794, 473] on input "-135" at bounding box center [789, 467] width 10 height 10
radio input "true"
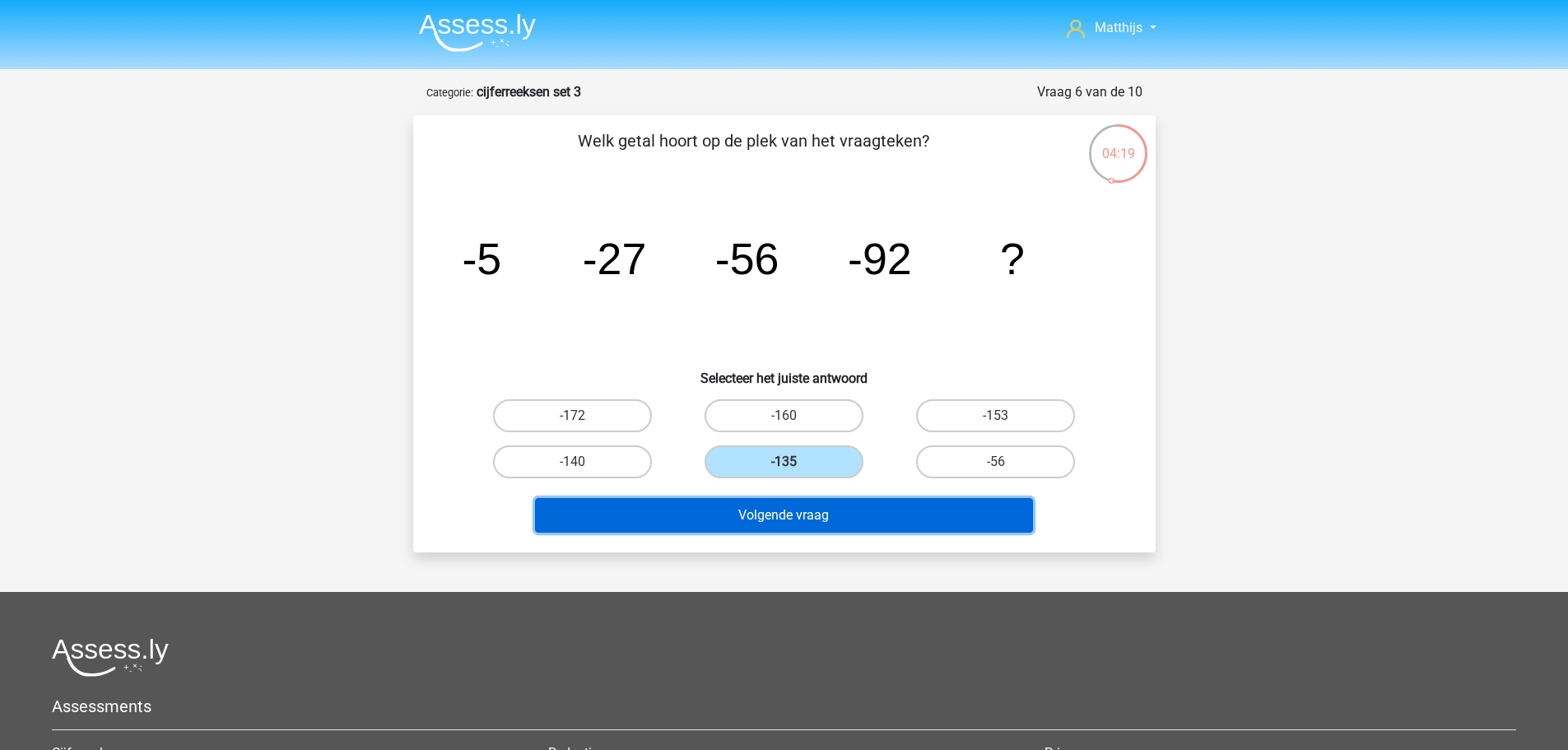
click at [882, 524] on button "Volgende vraag" at bounding box center [784, 516] width 498 height 34
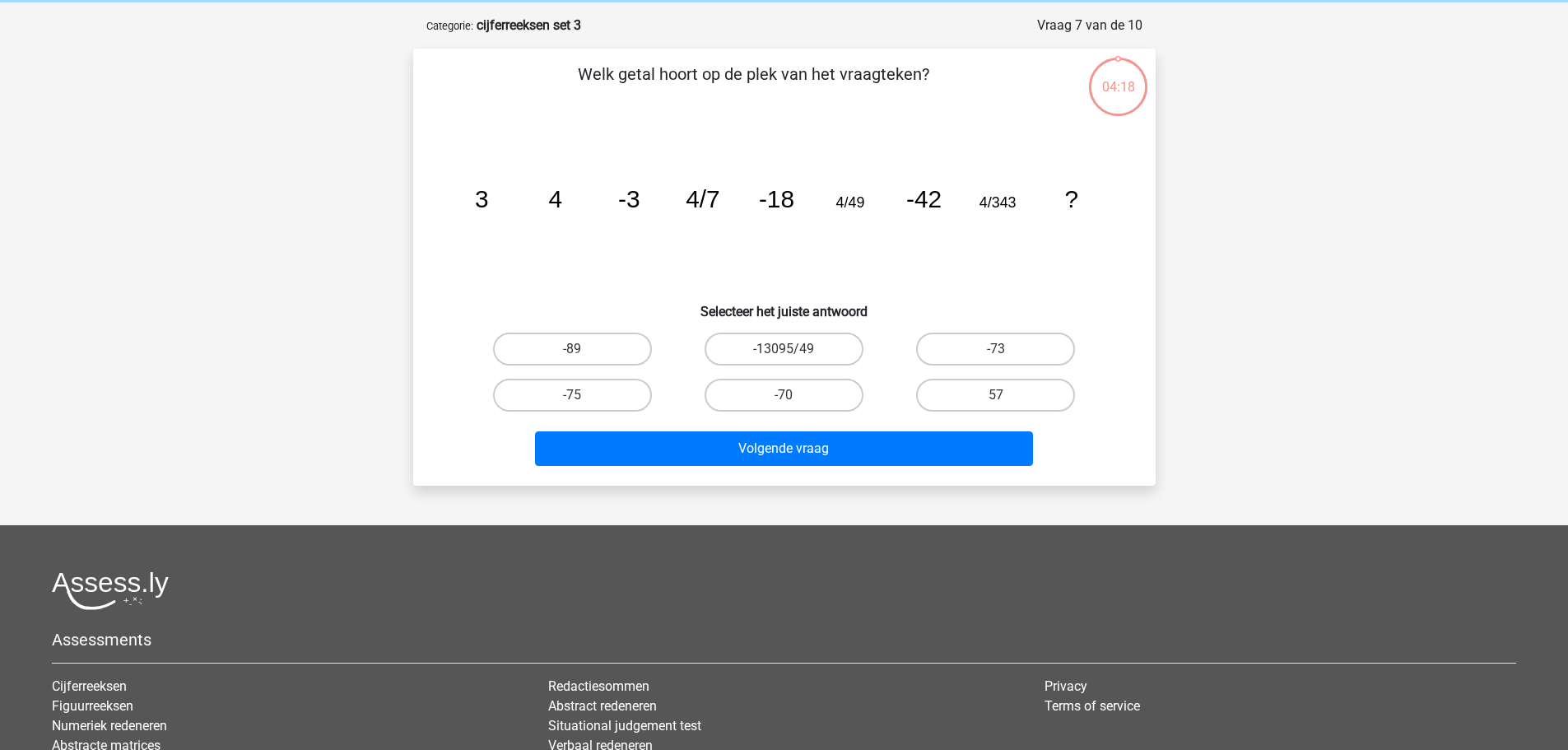
scroll to position [82, 0]
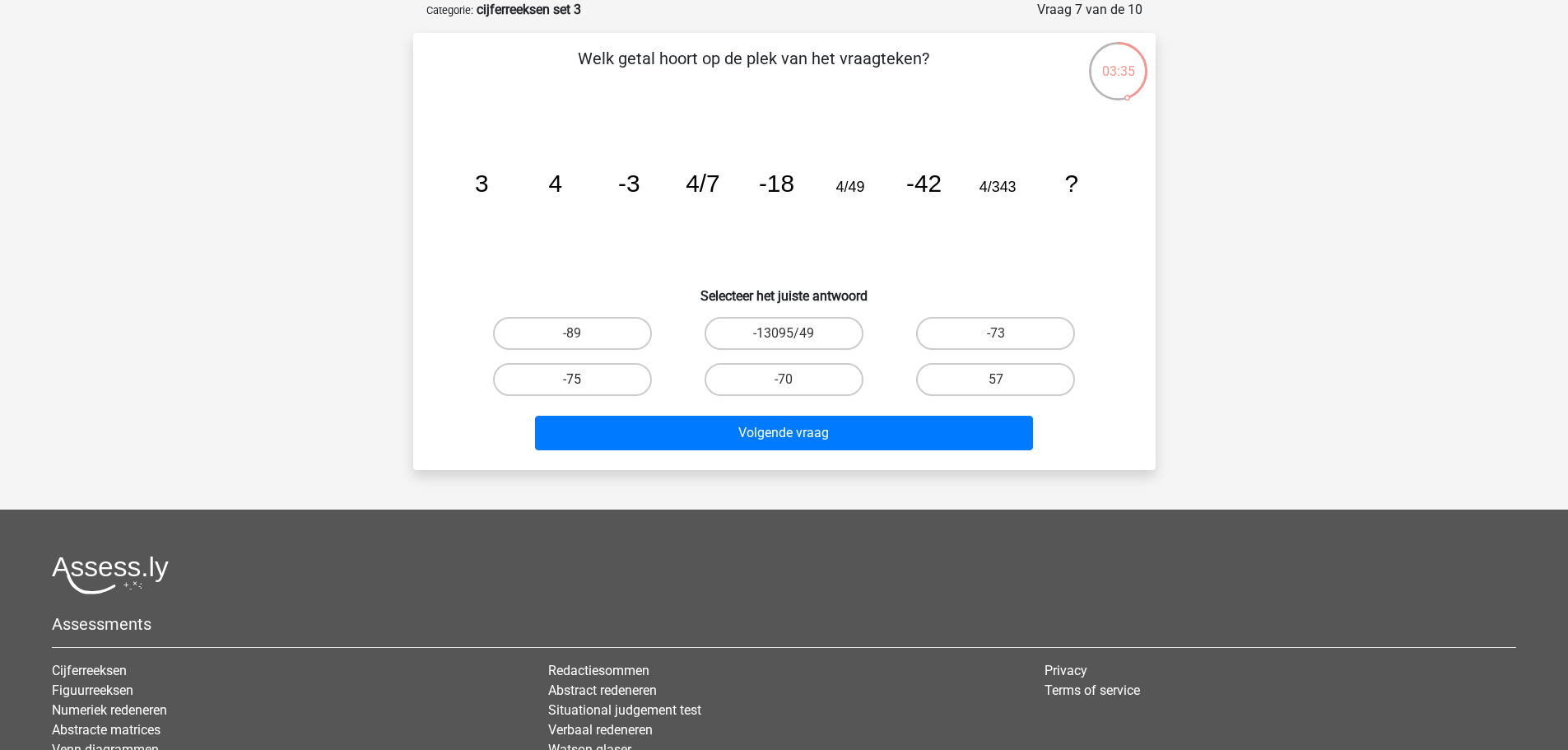
click at [605, 378] on label "-75" at bounding box center [572, 379] width 159 height 33
click at [582, 379] on input "-75" at bounding box center [577, 384] width 10 height 10
radio input "true"
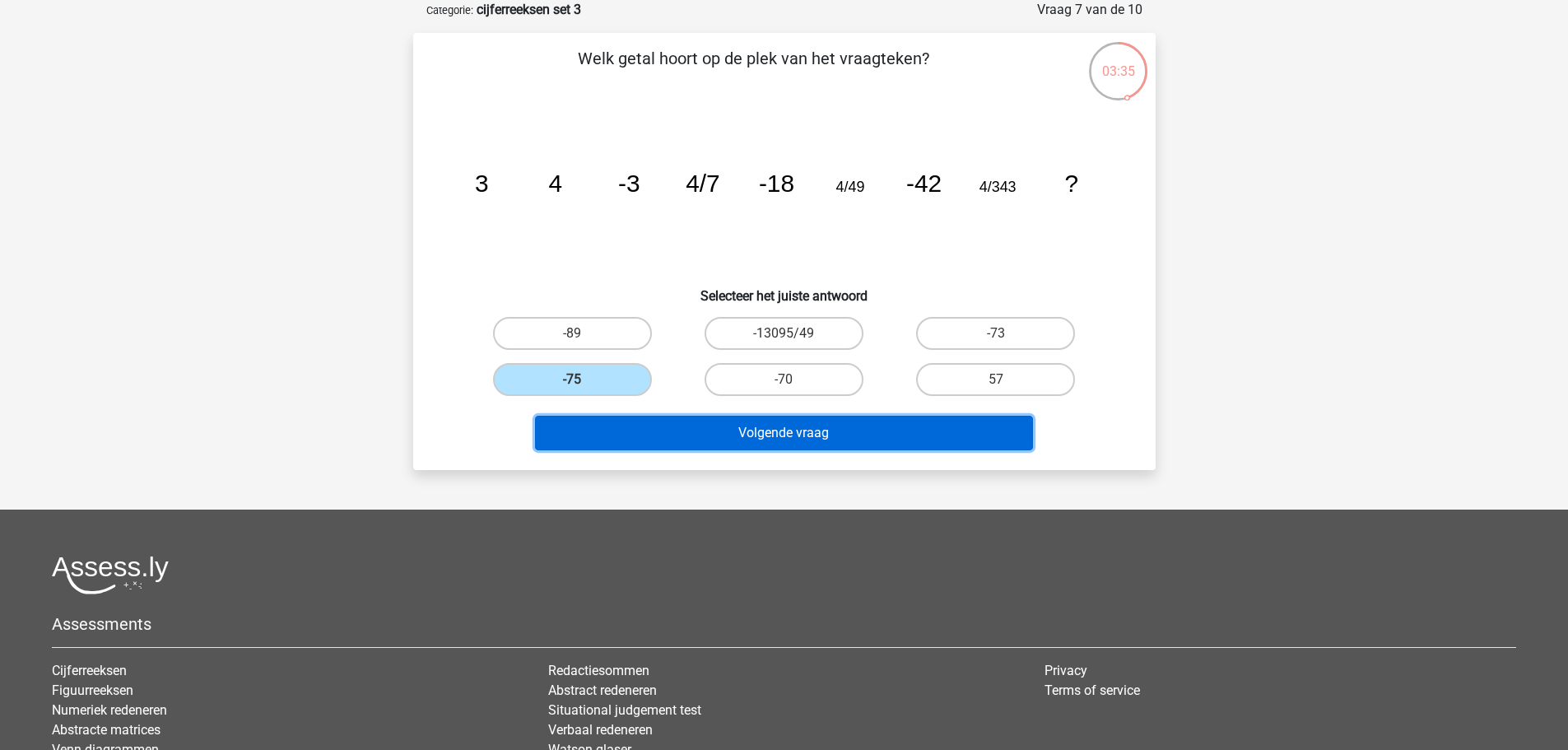
click at [705, 420] on button "Volgende vraag" at bounding box center [784, 433] width 498 height 34
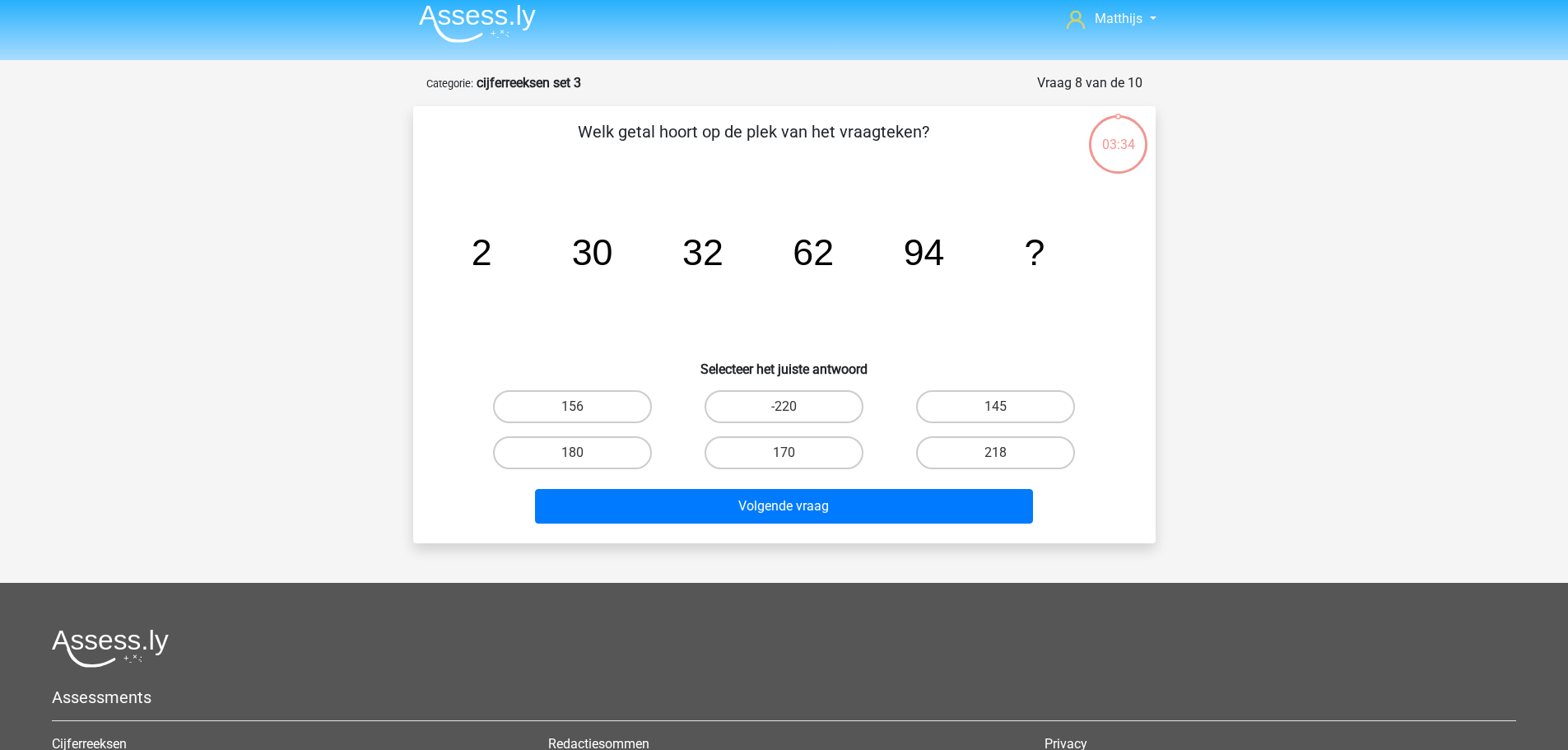
scroll to position [0, 0]
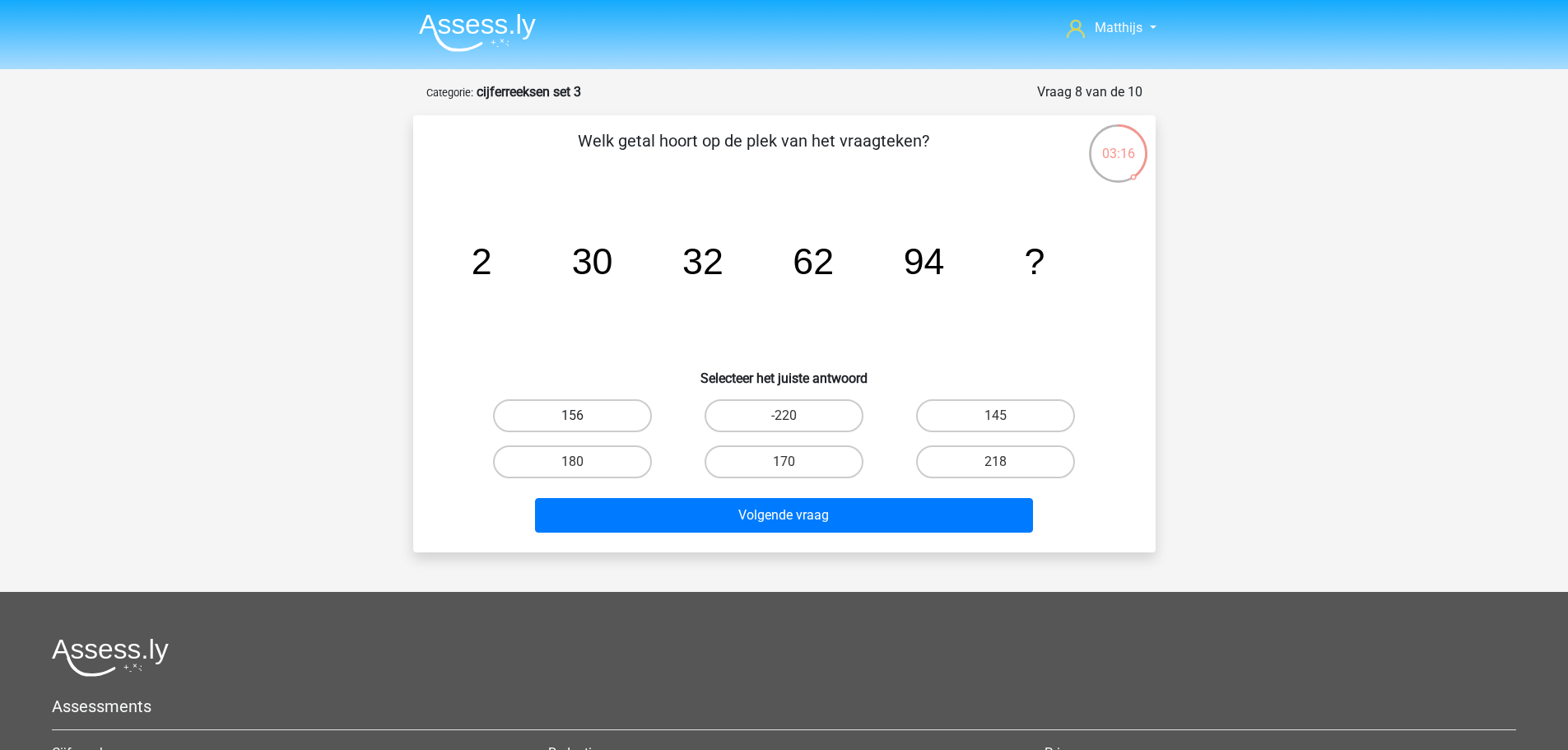
click at [625, 416] on label "156" at bounding box center [572, 415] width 159 height 33
click at [582, 416] on input "156" at bounding box center [577, 421] width 10 height 10
radio input "true"
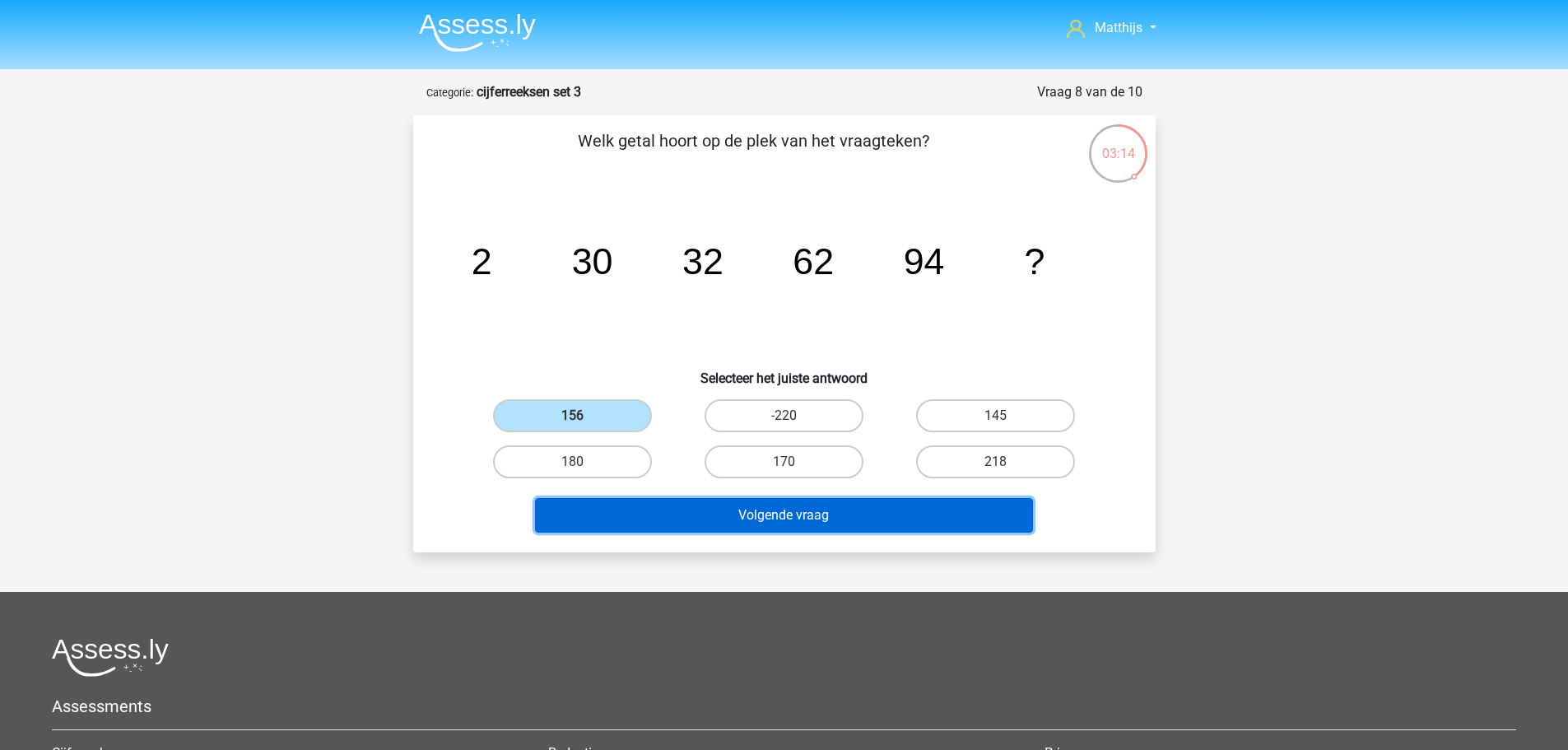
click at [868, 515] on button "Volgende vraag" at bounding box center [784, 516] width 498 height 34
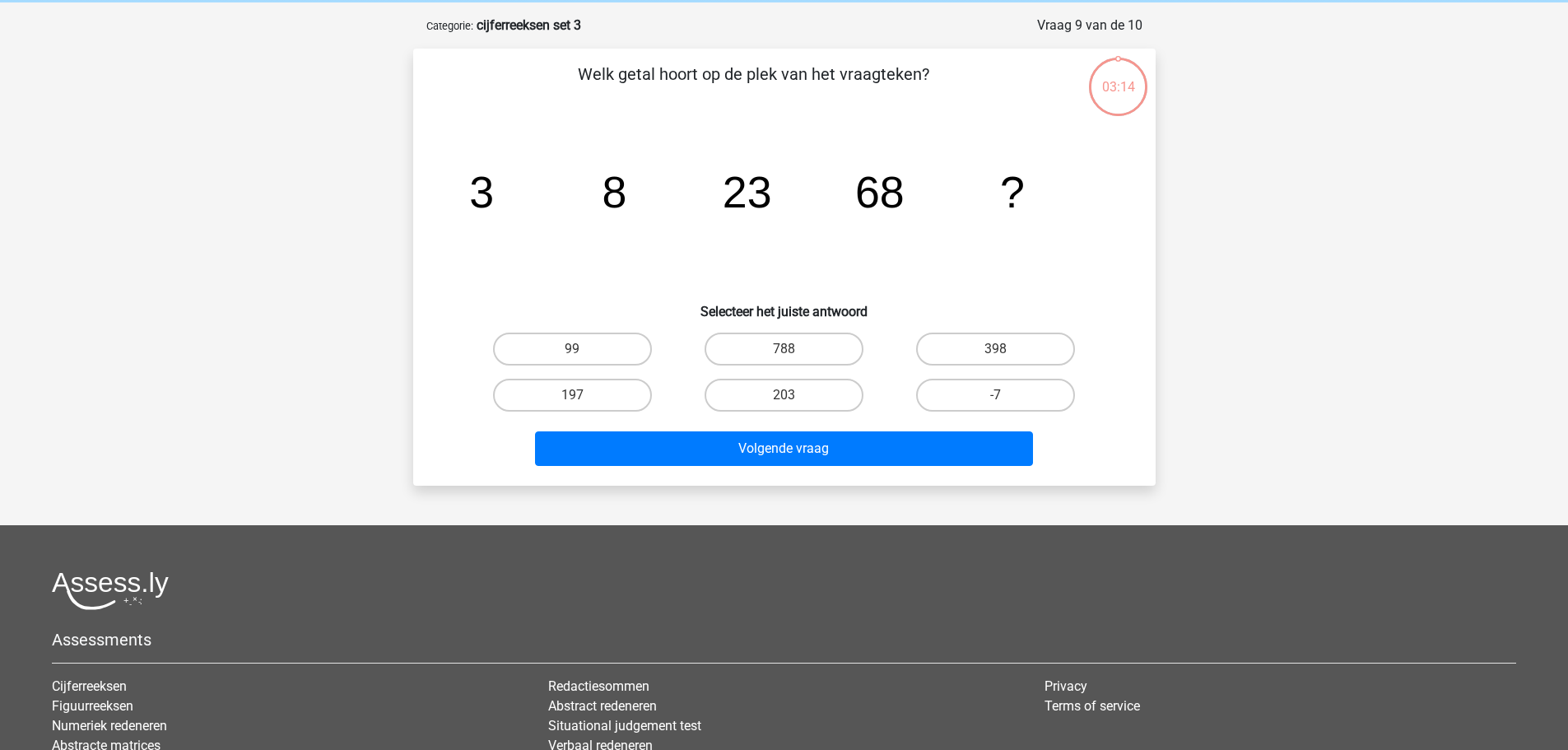
scroll to position [82, 0]
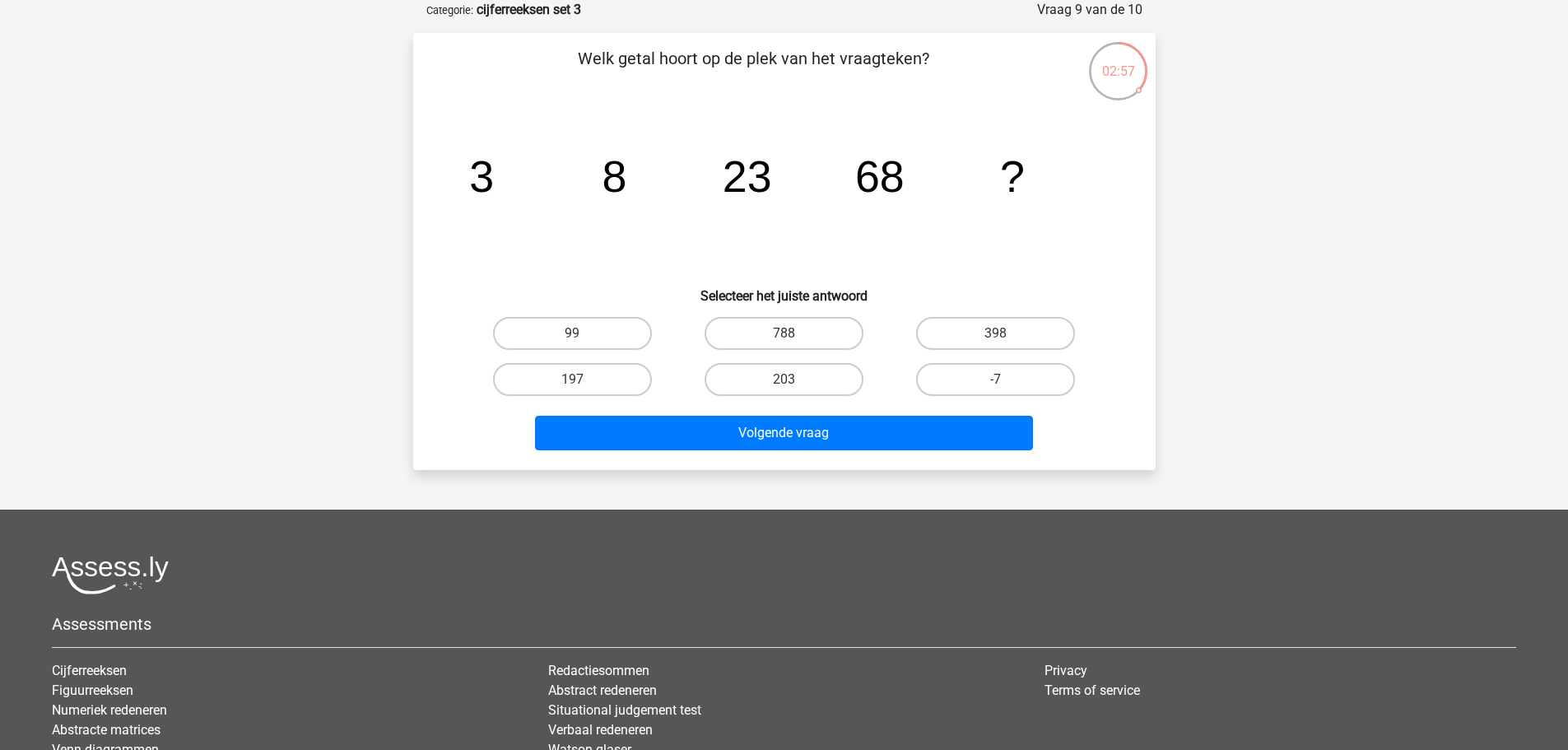
drag, startPoint x: 810, startPoint y: 383, endPoint x: 816, endPoint y: 413, distance: 30.6
click at [807, 385] on label "203" at bounding box center [783, 379] width 159 height 33
click at [794, 385] on input "203" at bounding box center [789, 384] width 10 height 10
radio input "true"
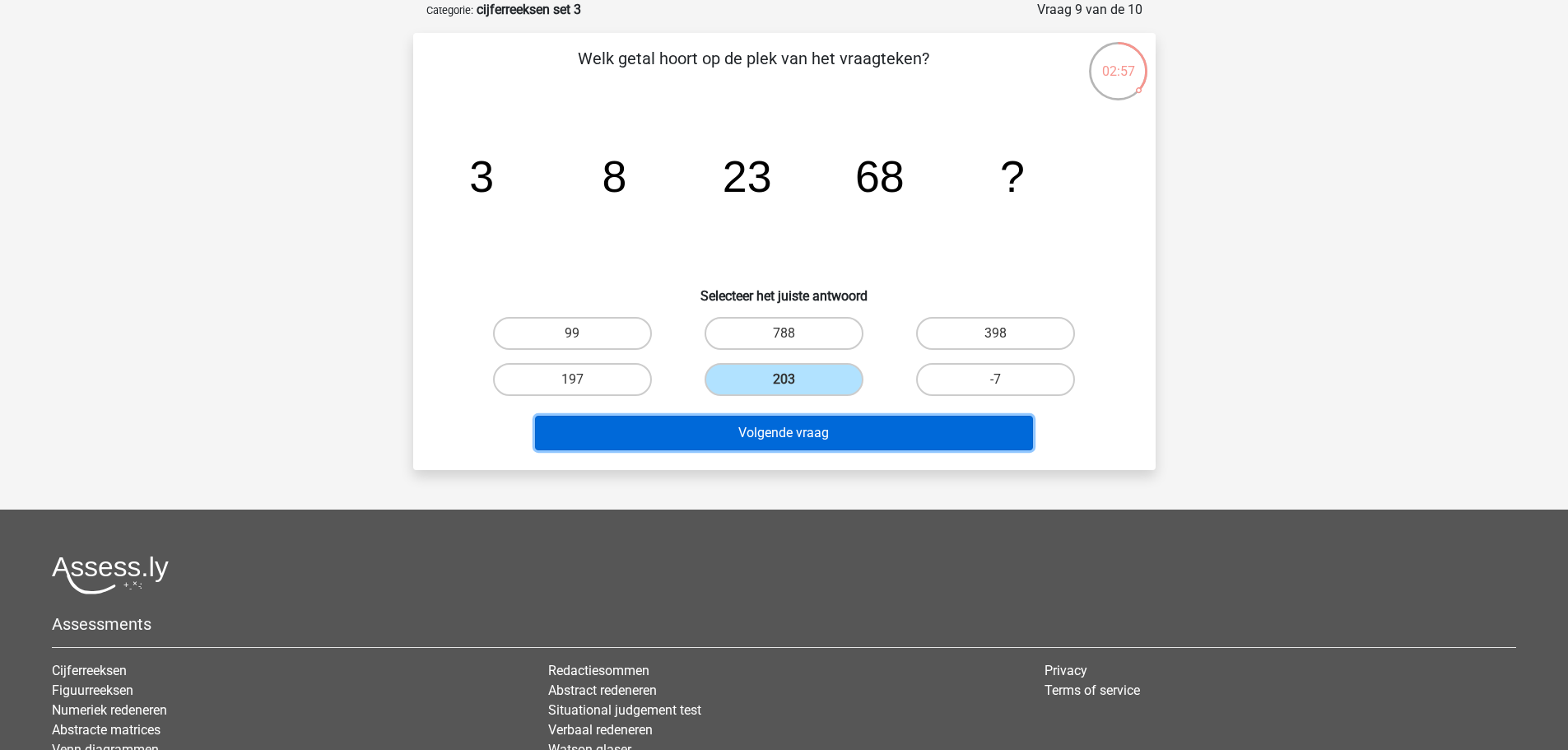
click at [832, 431] on button "Volgende vraag" at bounding box center [784, 433] width 498 height 34
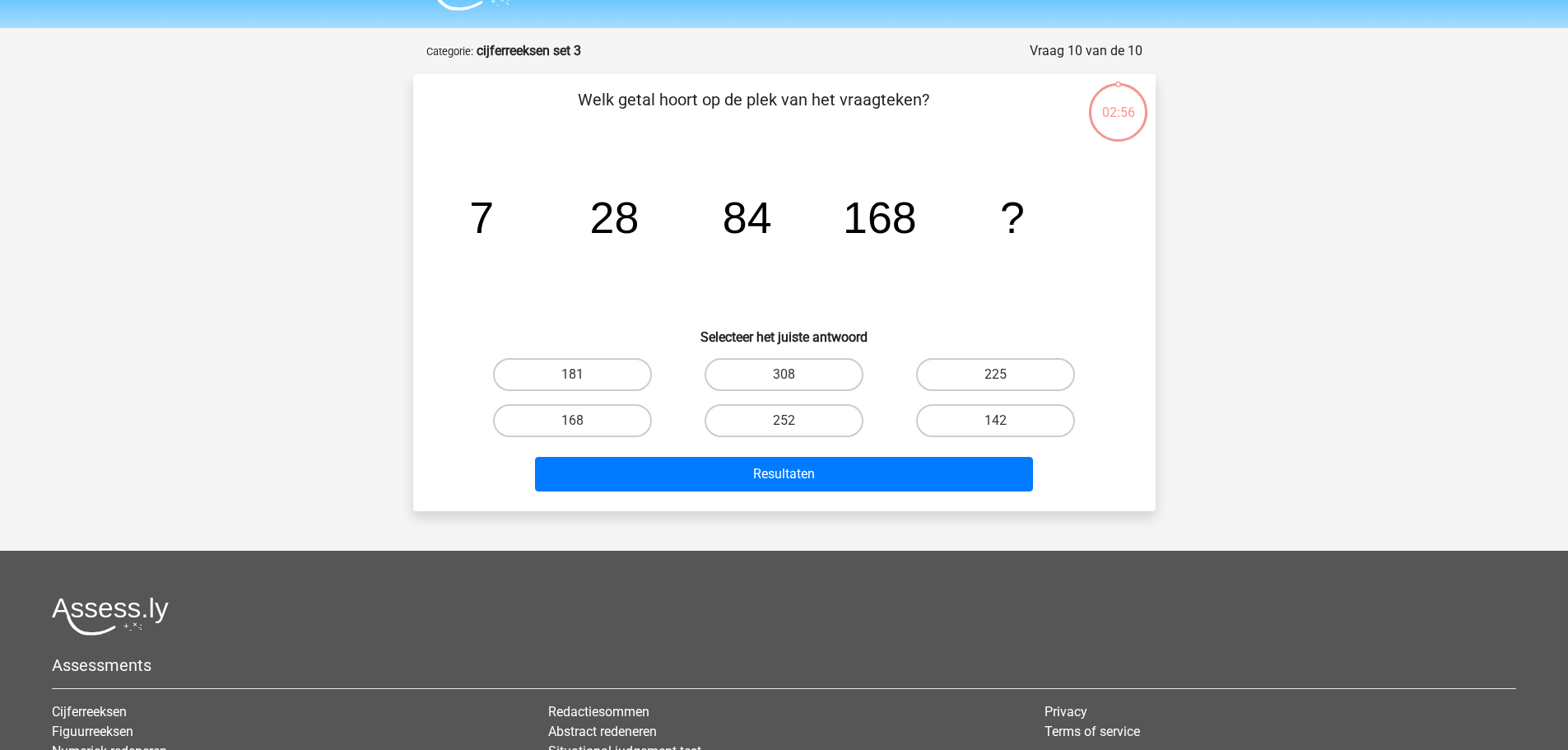
scroll to position [0, 0]
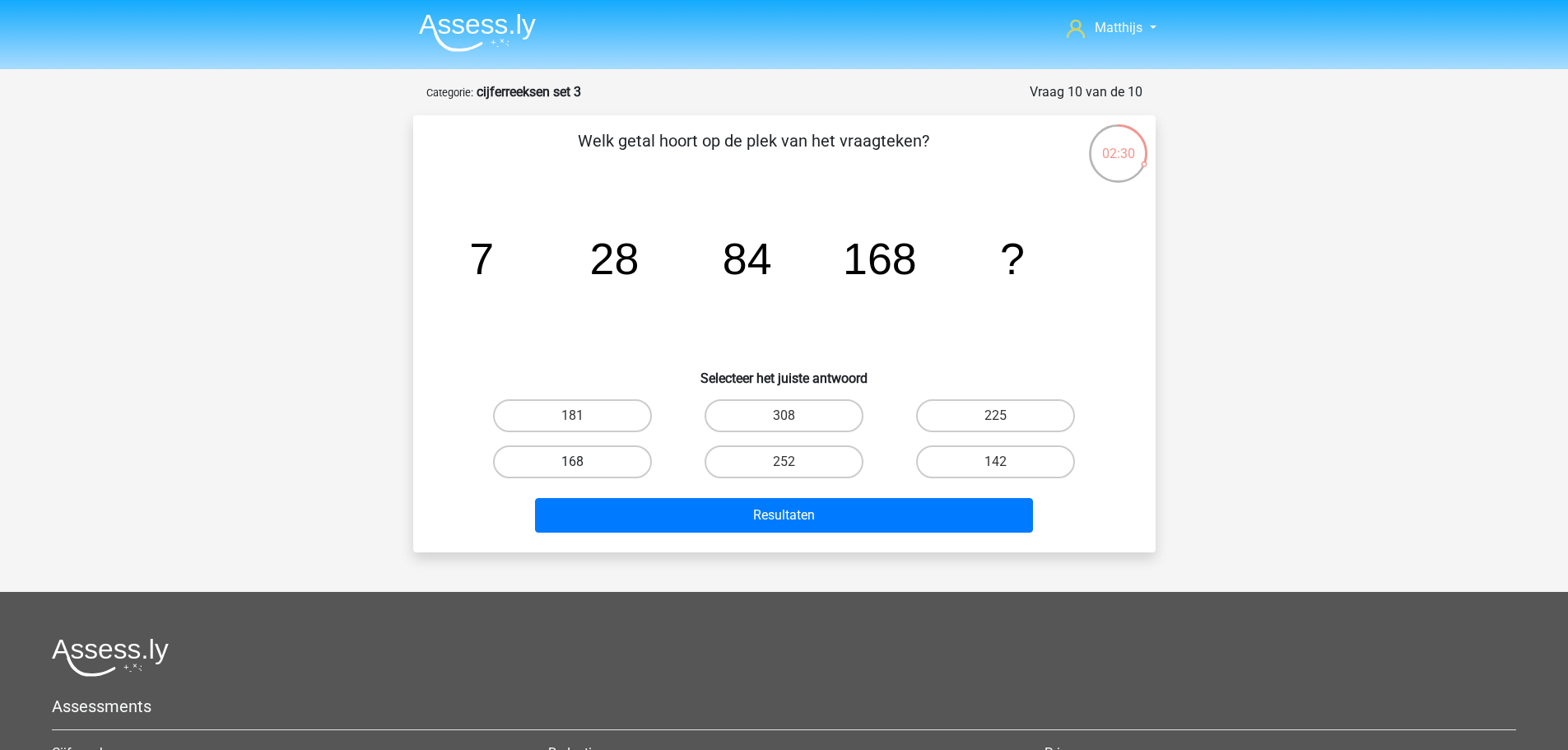
drag, startPoint x: 611, startPoint y: 459, endPoint x: 757, endPoint y: 499, distance: 151.4
click at [612, 460] on label "168" at bounding box center [572, 462] width 159 height 33
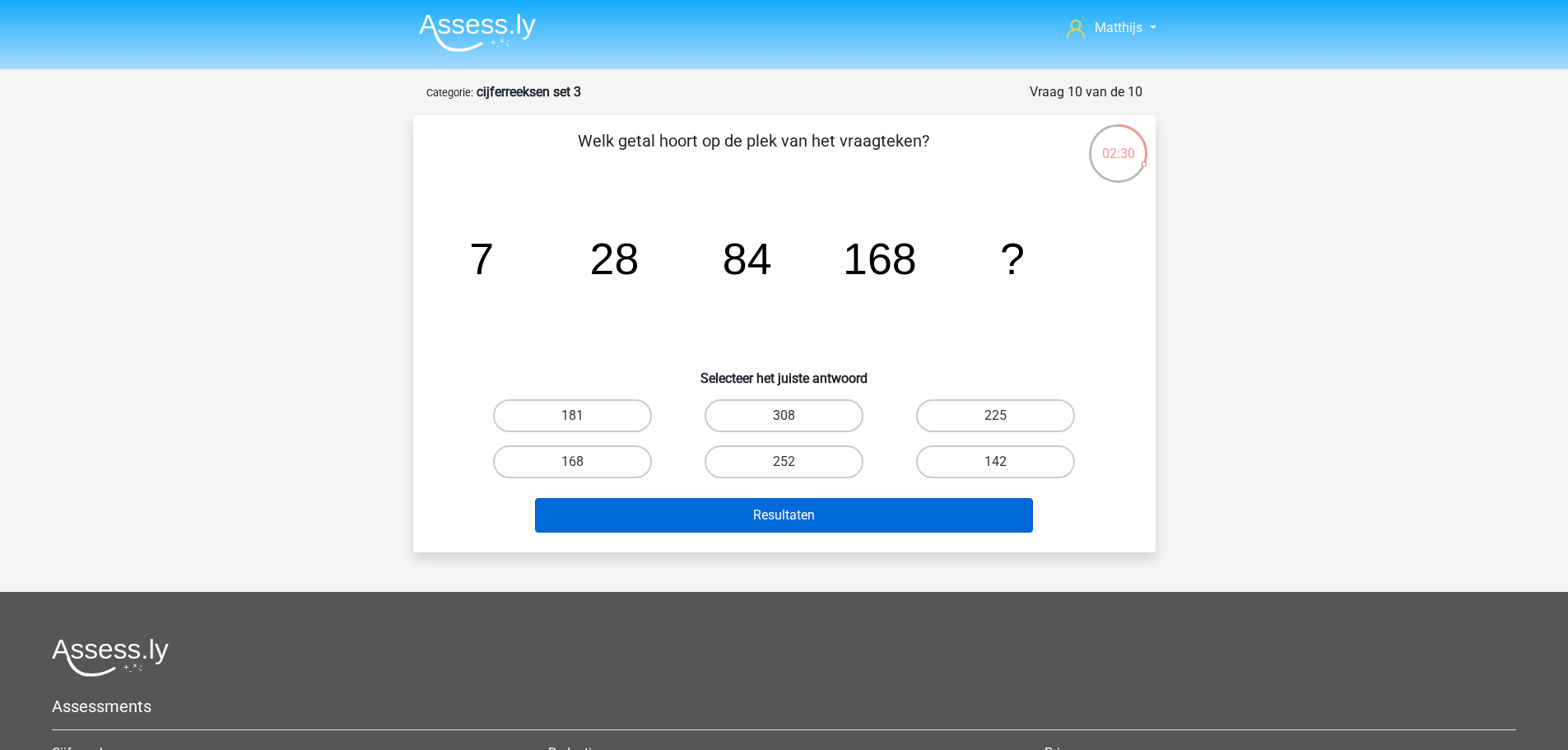
click at [582, 462] on input "168" at bounding box center [577, 467] width 10 height 10
radio input "true"
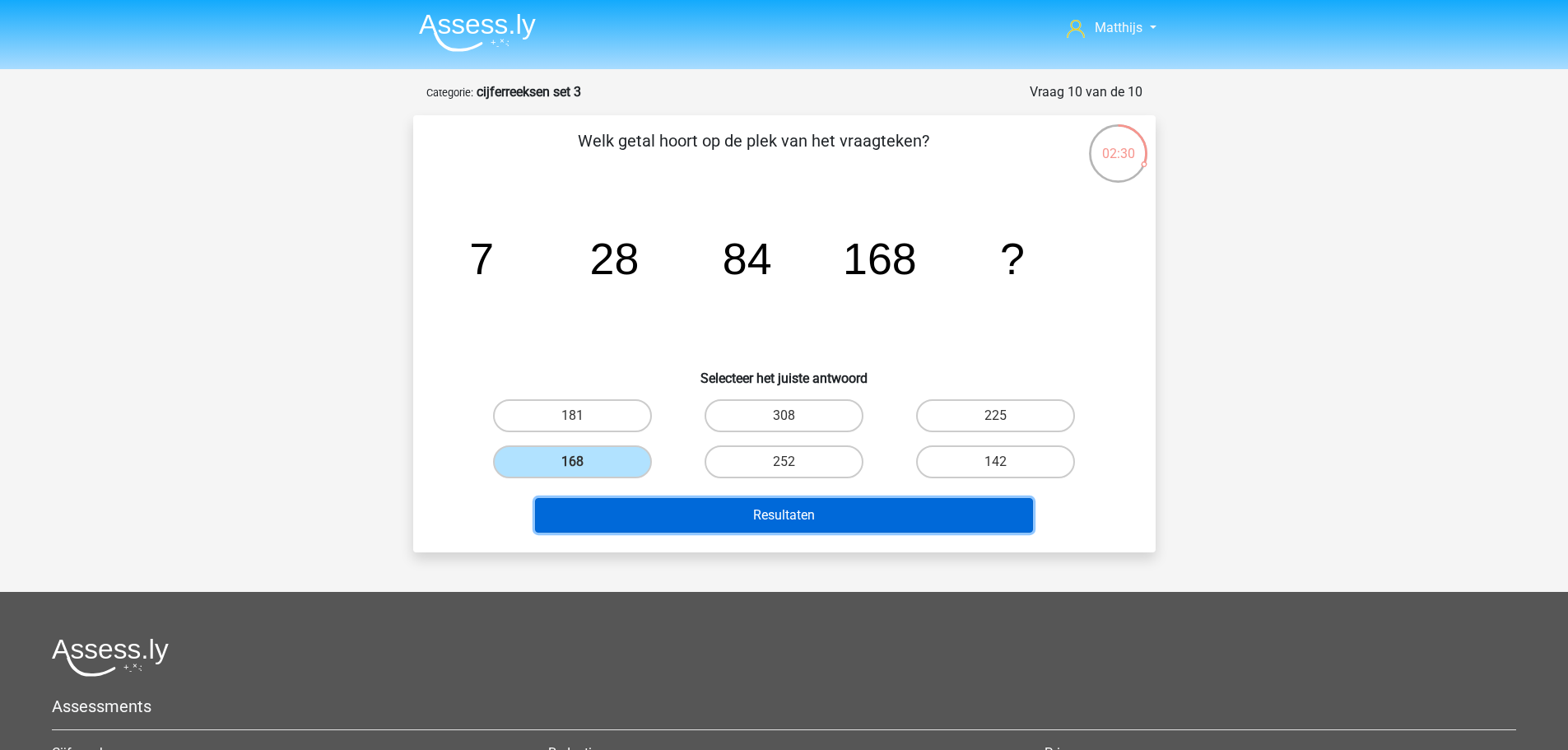
click at [793, 509] on button "Resultaten" at bounding box center [784, 516] width 498 height 34
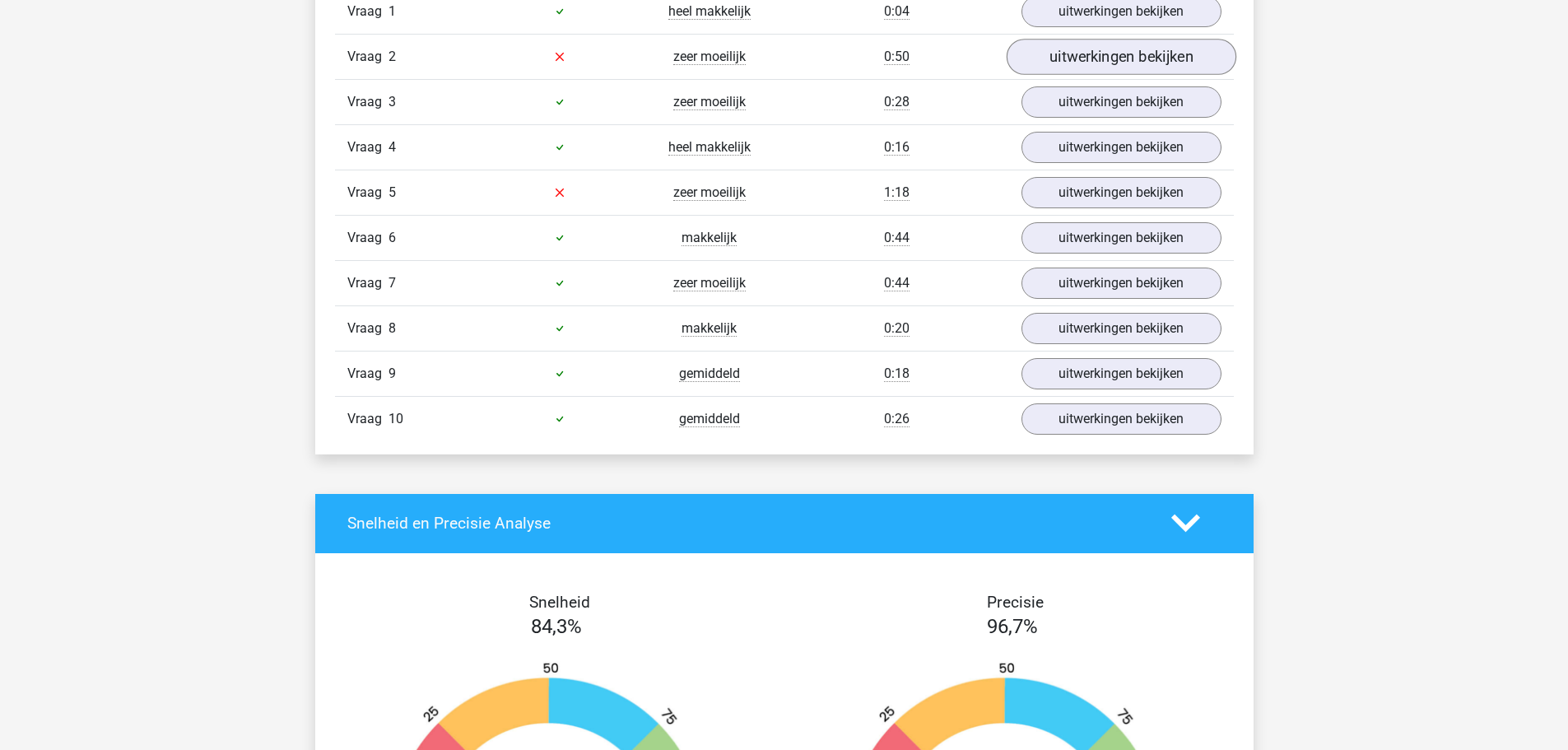
scroll to position [741, 0]
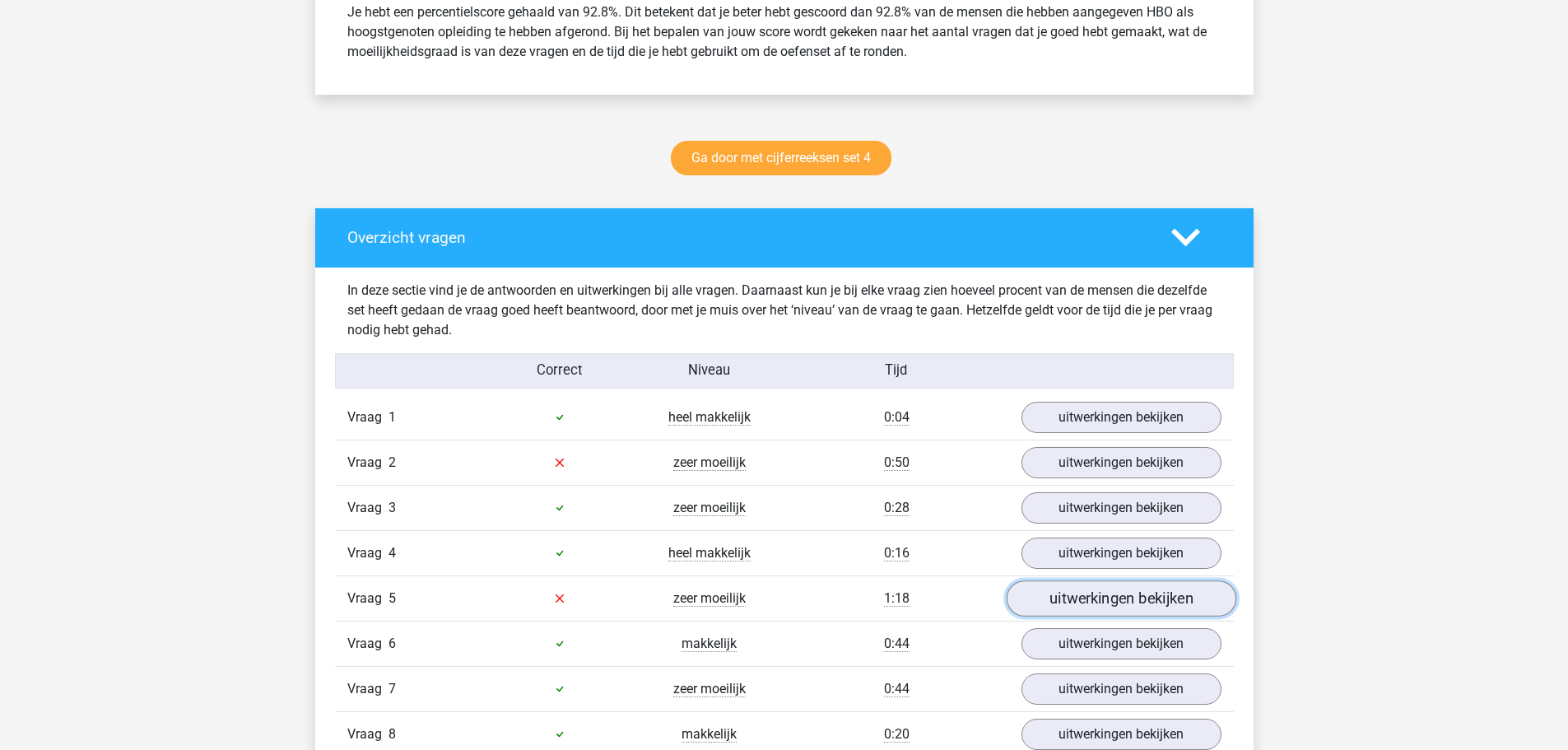
click at [1101, 592] on link "uitwerkingen bekijken" at bounding box center [1121, 599] width 230 height 36
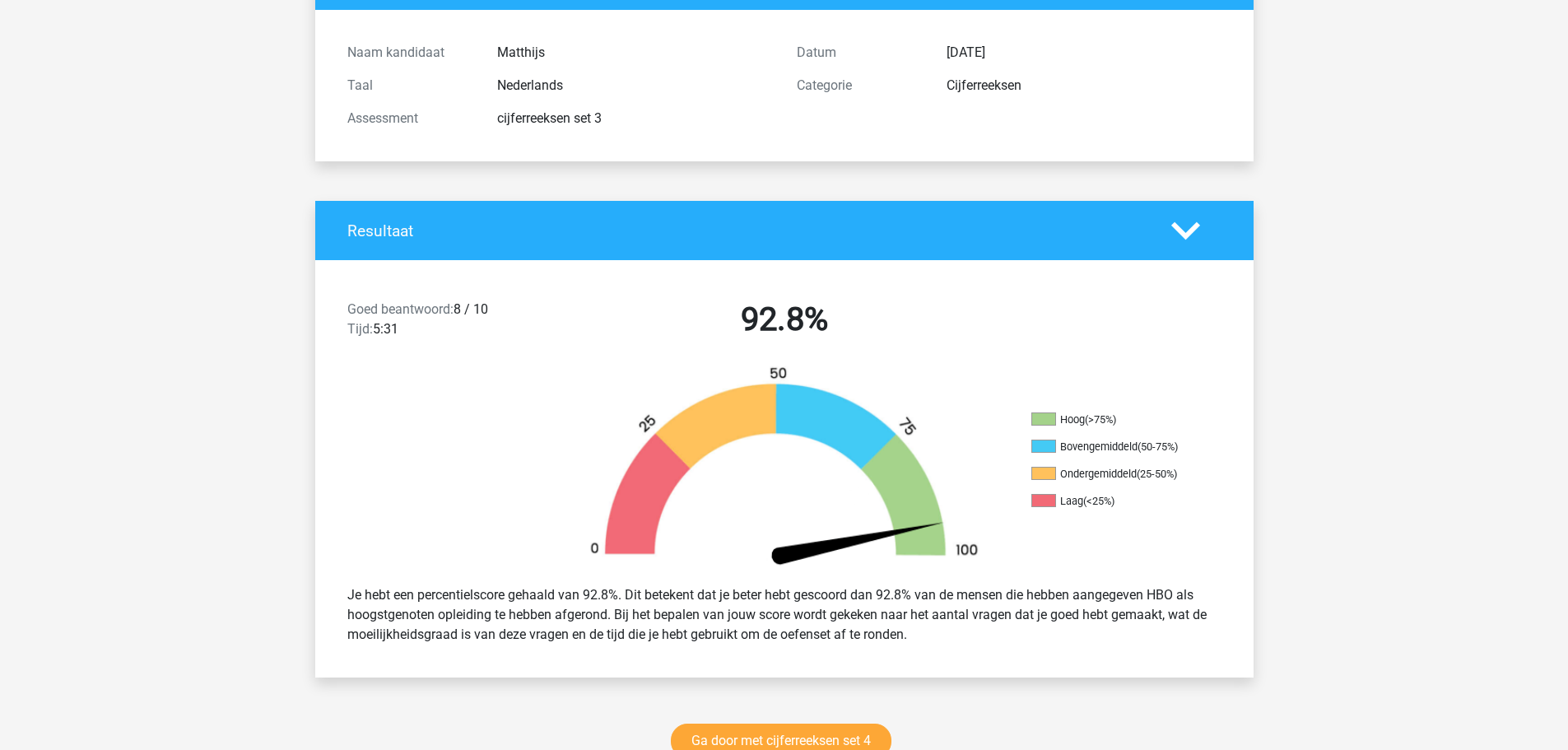
scroll to position [0, 0]
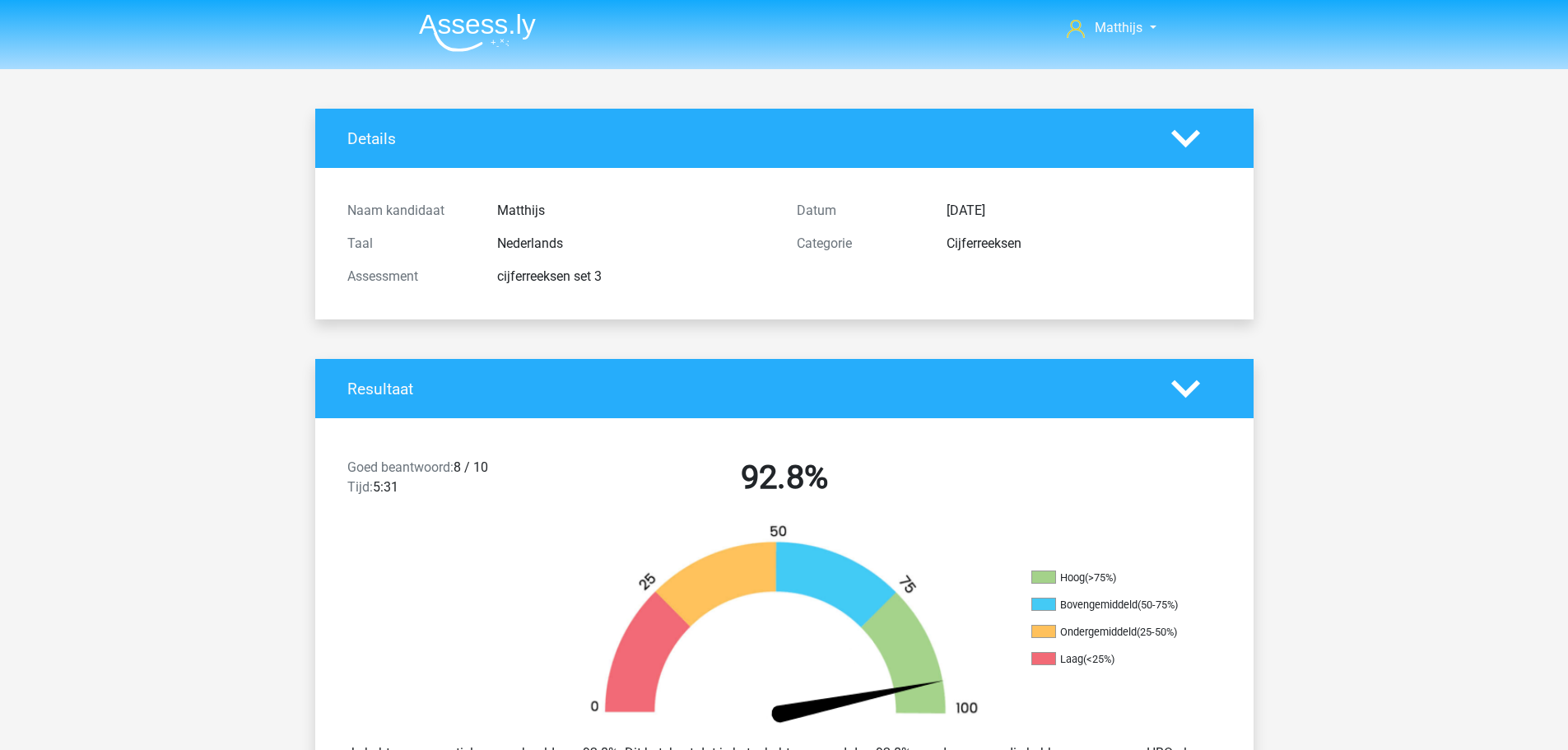
click at [520, 51] on img at bounding box center [477, 32] width 117 height 39
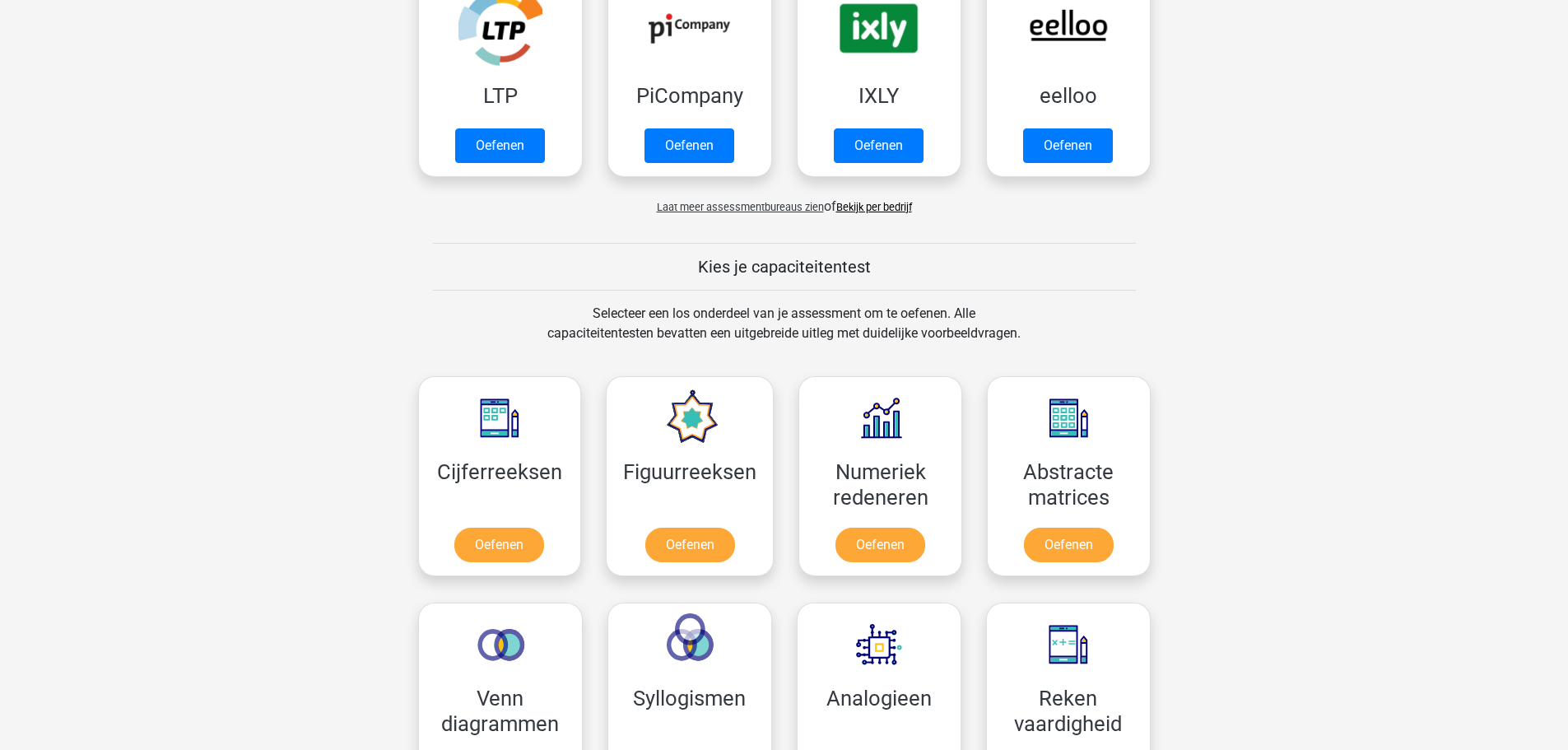
scroll to position [494, 0]
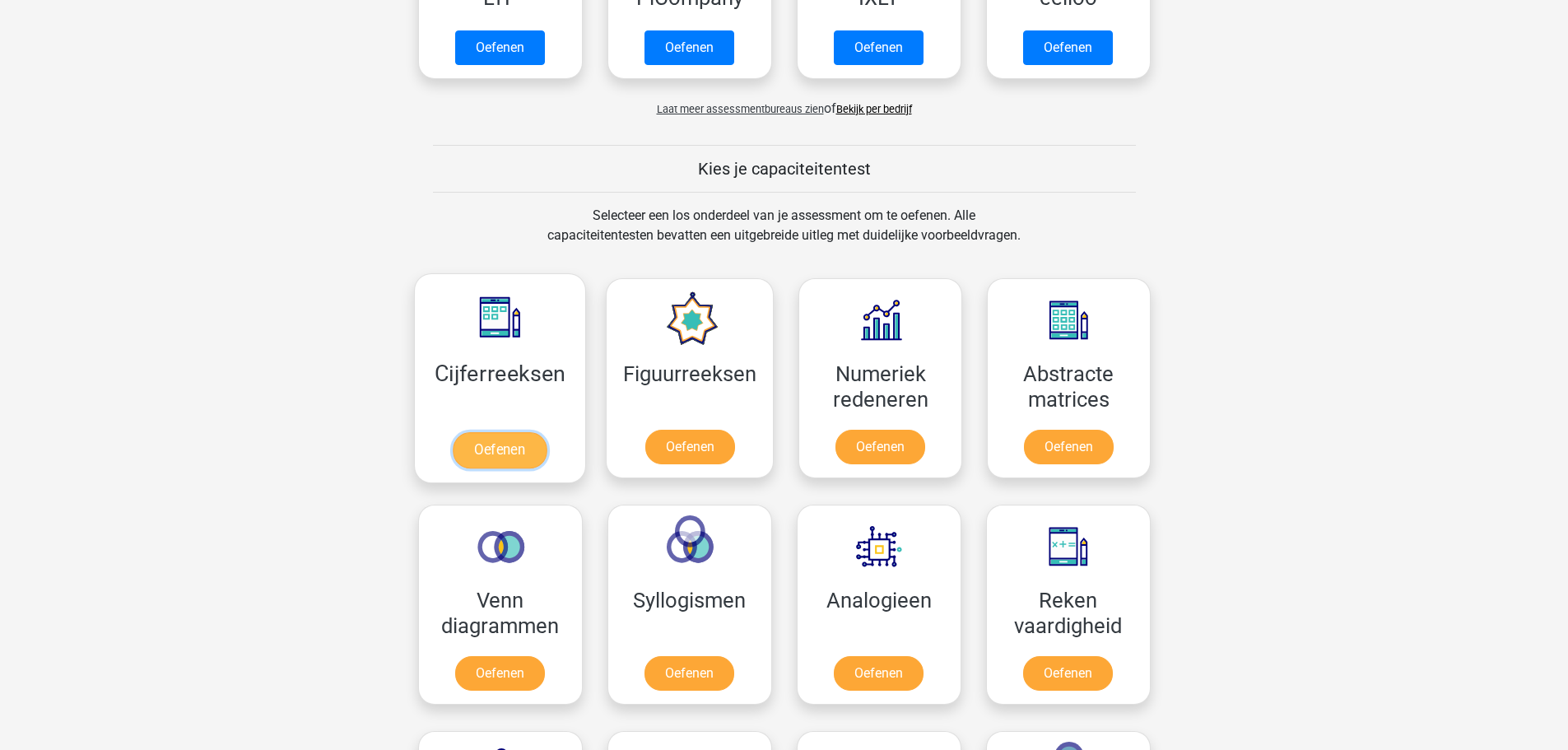
click at [458, 432] on link "Oefenen" at bounding box center [499, 451] width 93 height 36
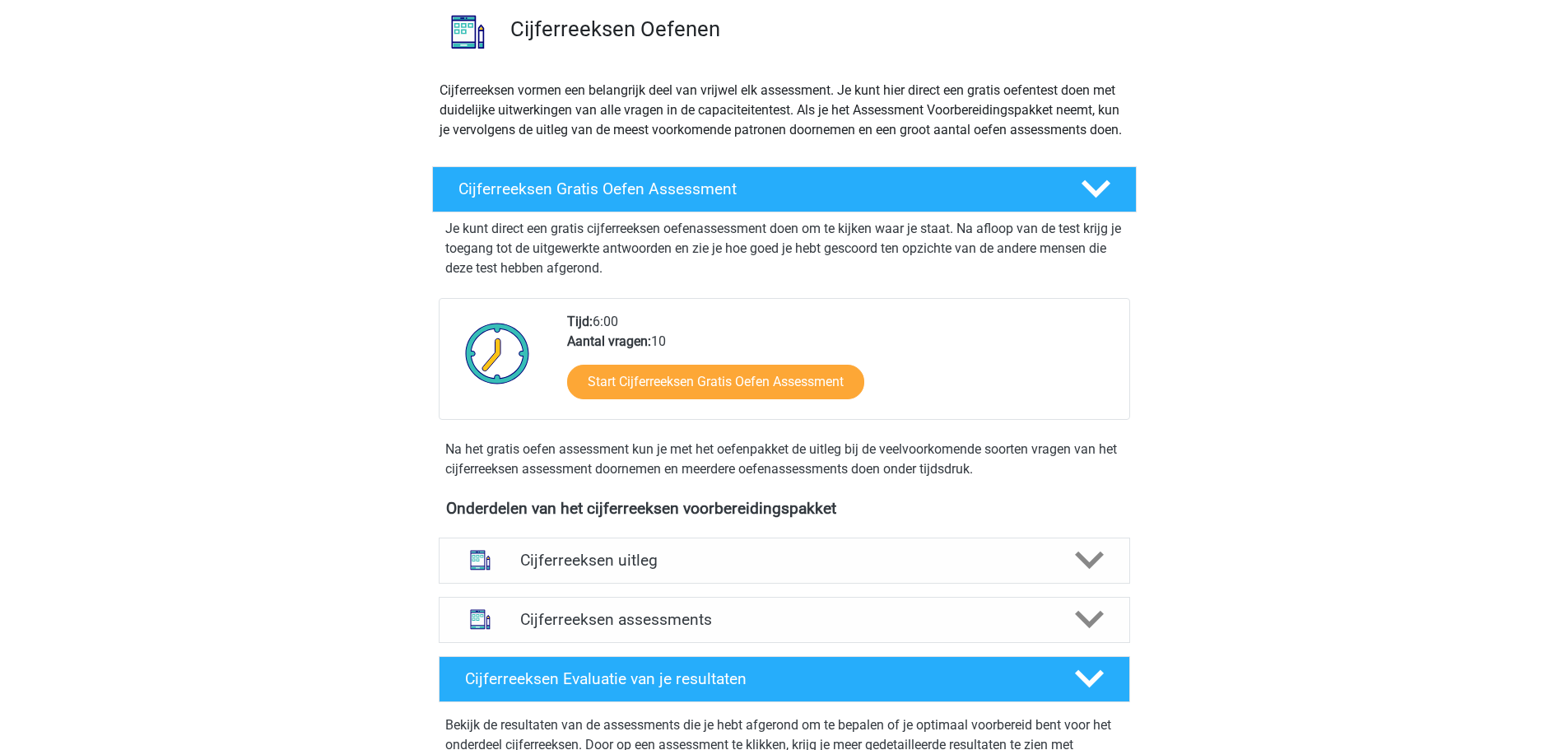
scroll to position [412, 0]
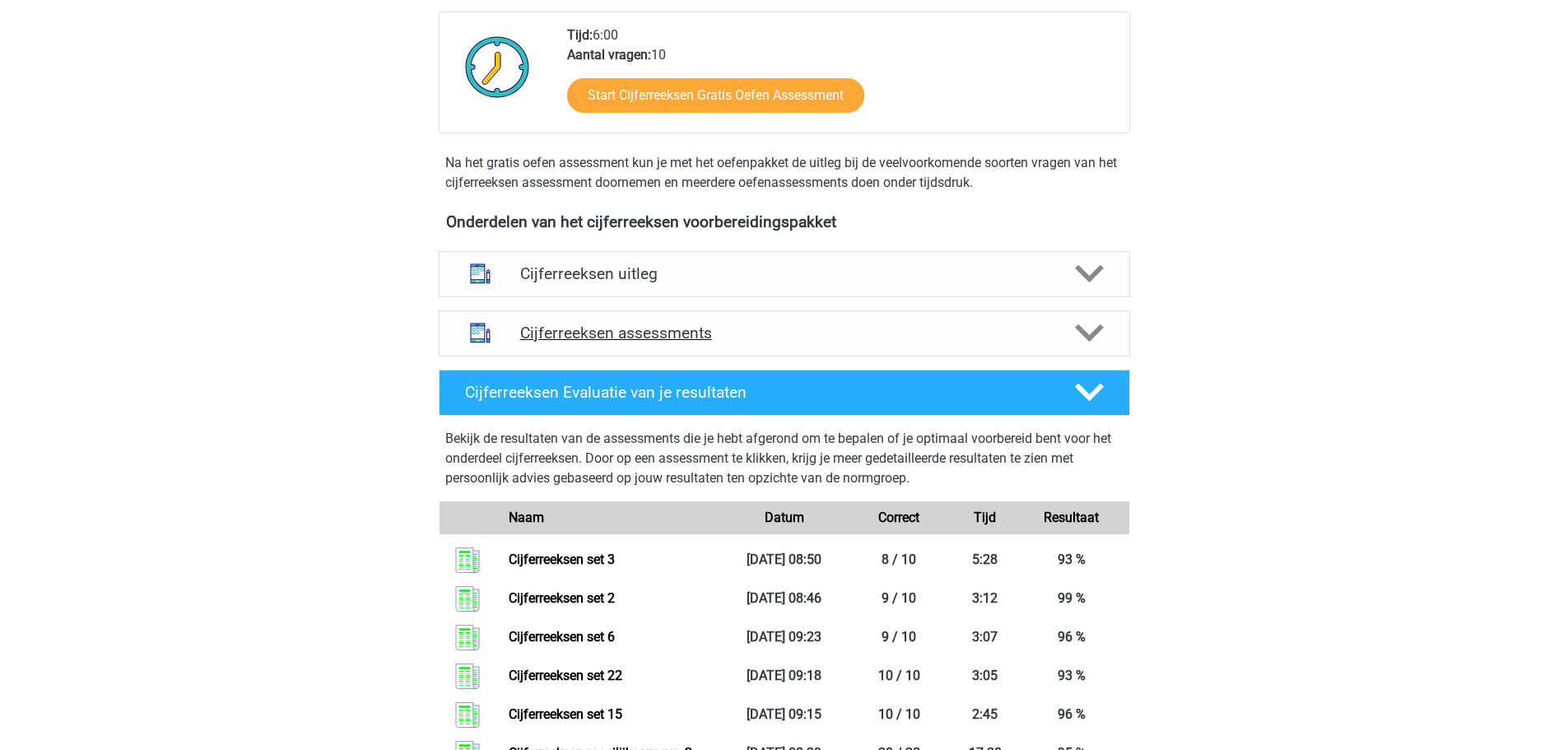
click at [711, 342] on h4 "Cijferreeksen assessments" at bounding box center [784, 333] width 528 height 19
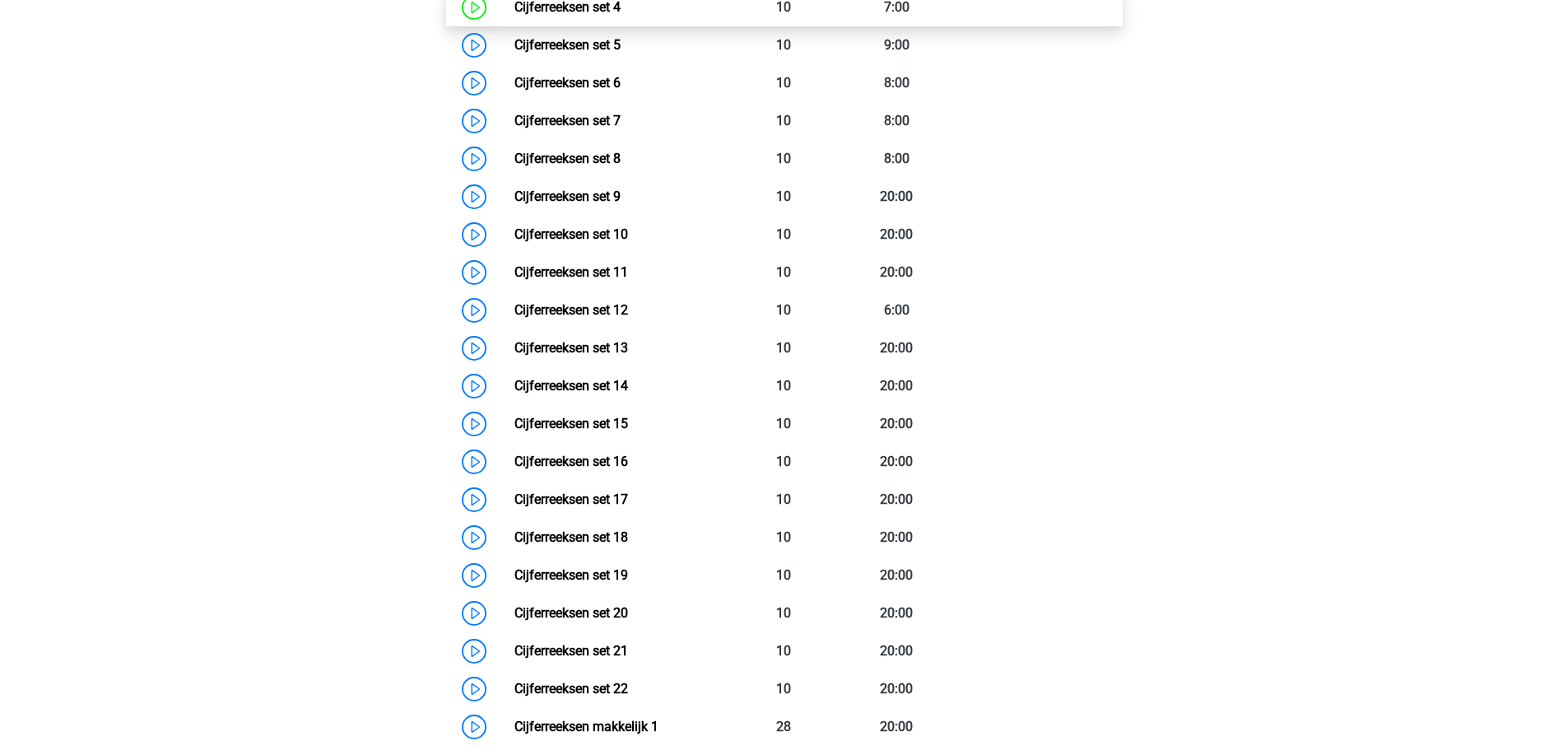
scroll to position [906, 0]
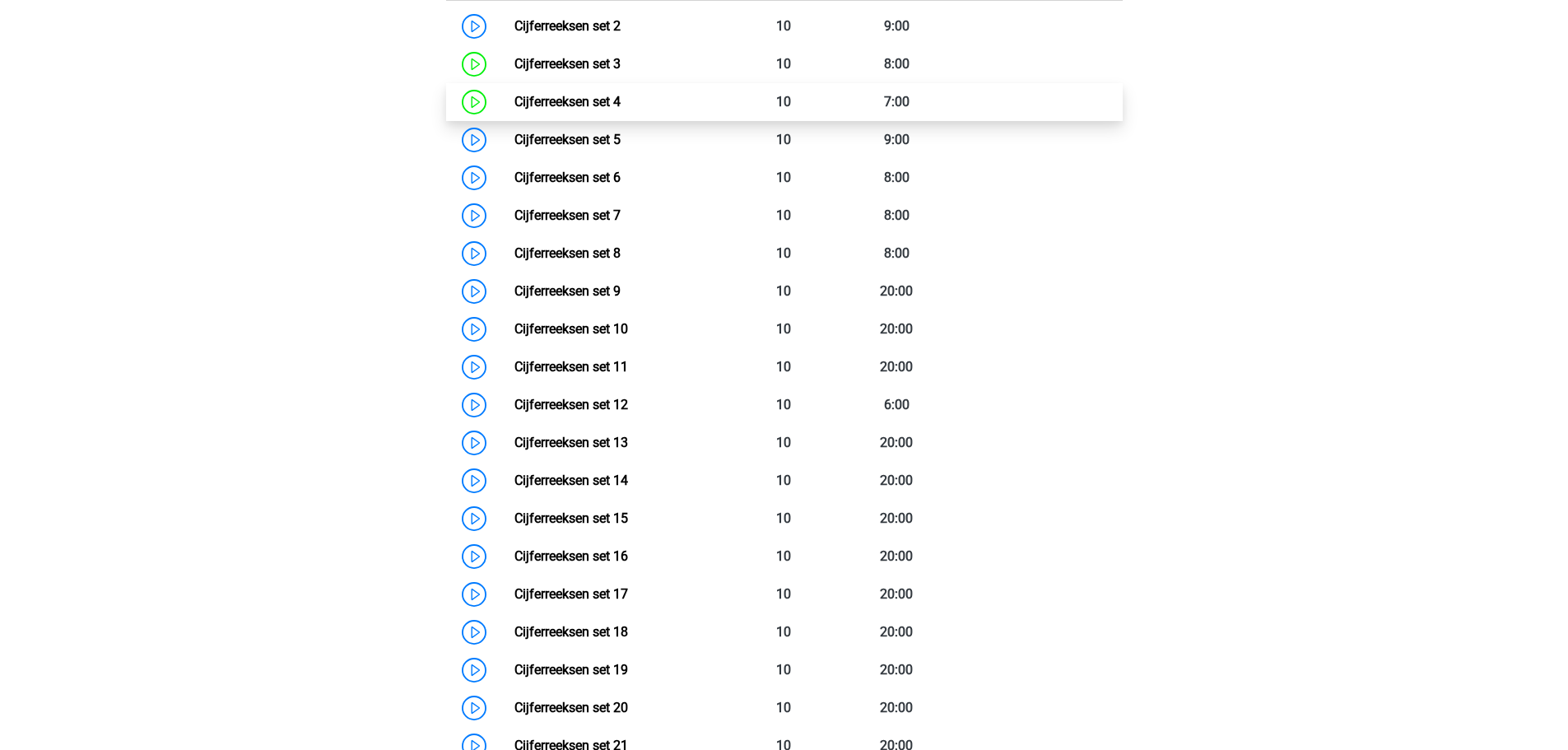
click at [619, 110] on link "Cijferreeksen set 4" at bounding box center [568, 101] width 106 height 15
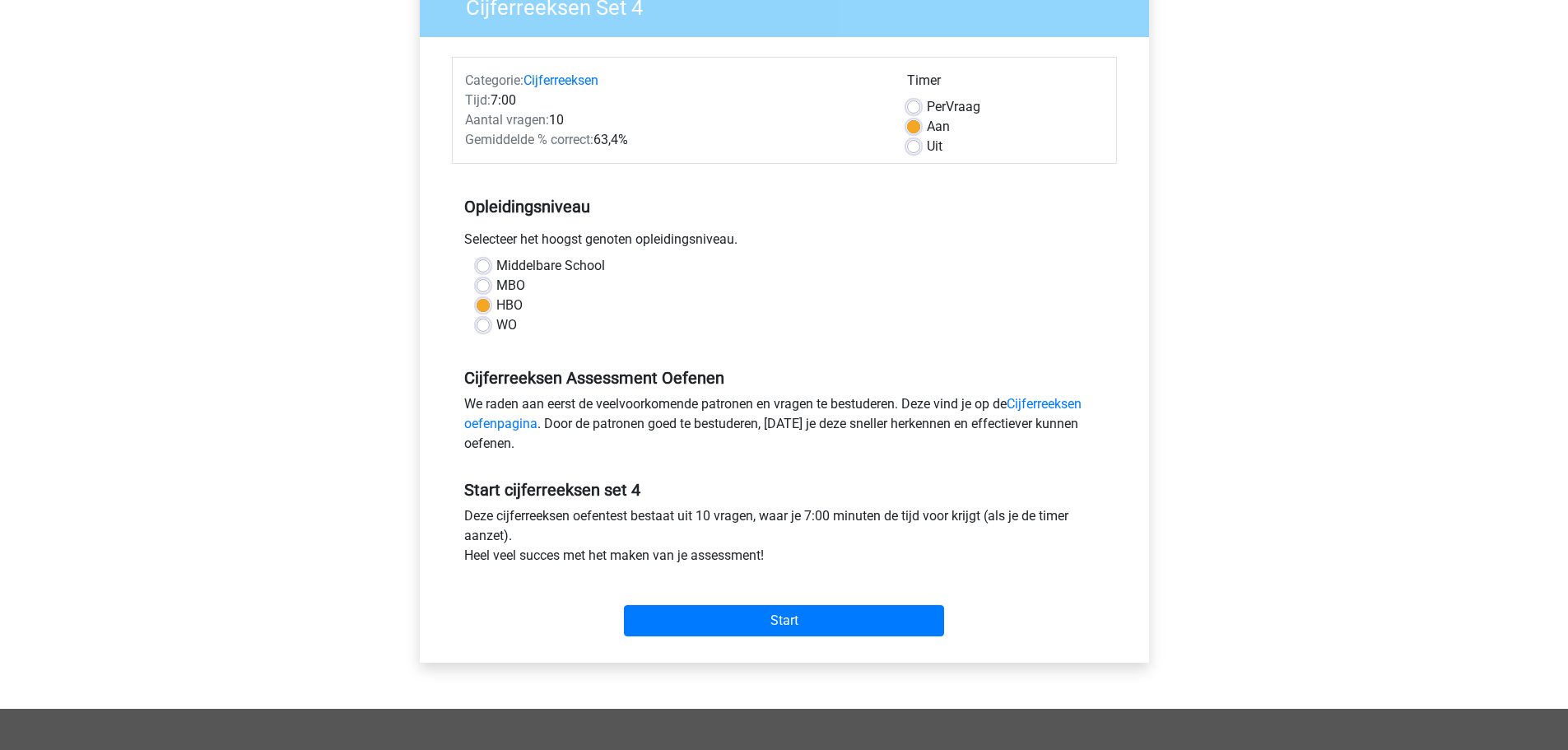
scroll to position [165, 0]
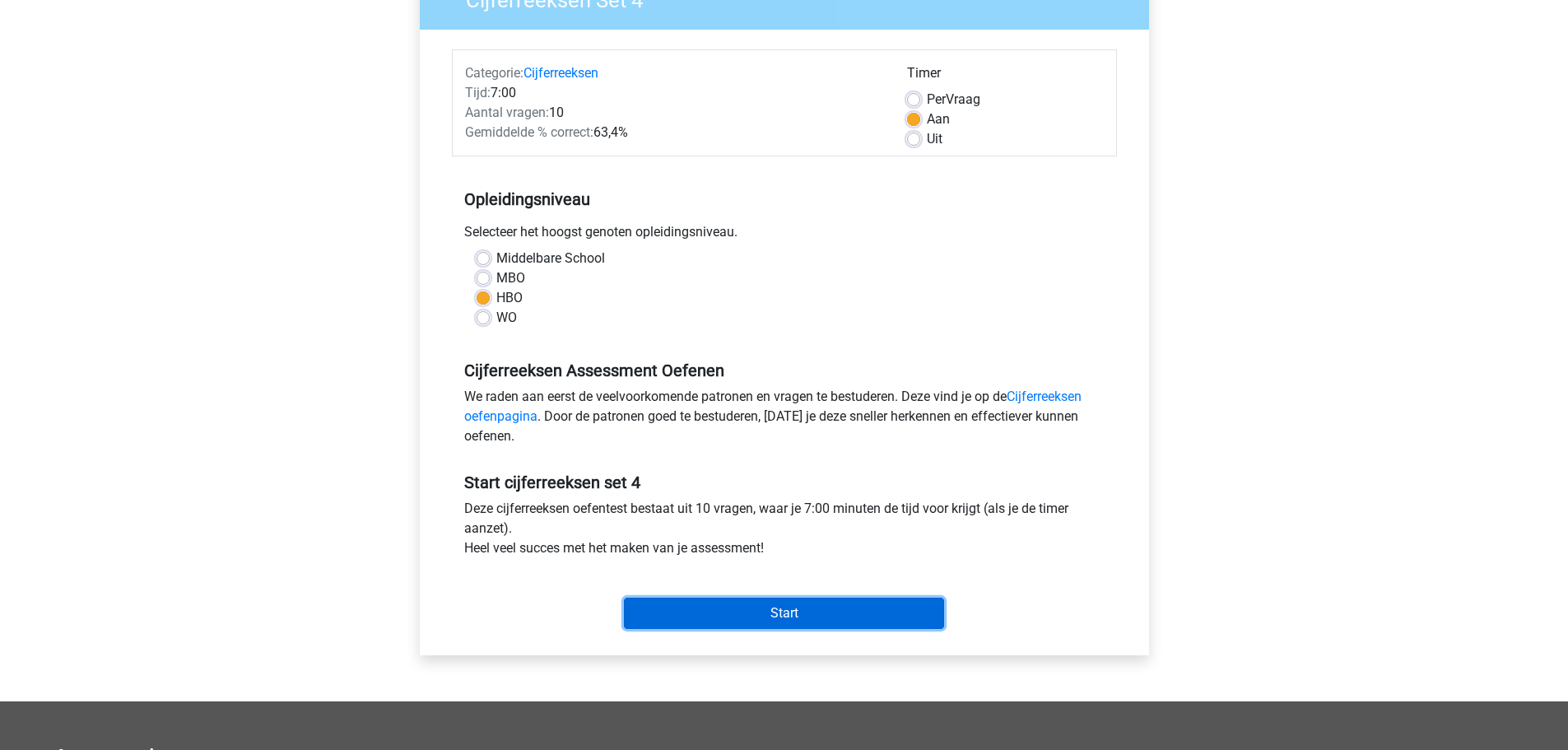
click at [771, 615] on input "Start" at bounding box center [783, 614] width 320 height 31
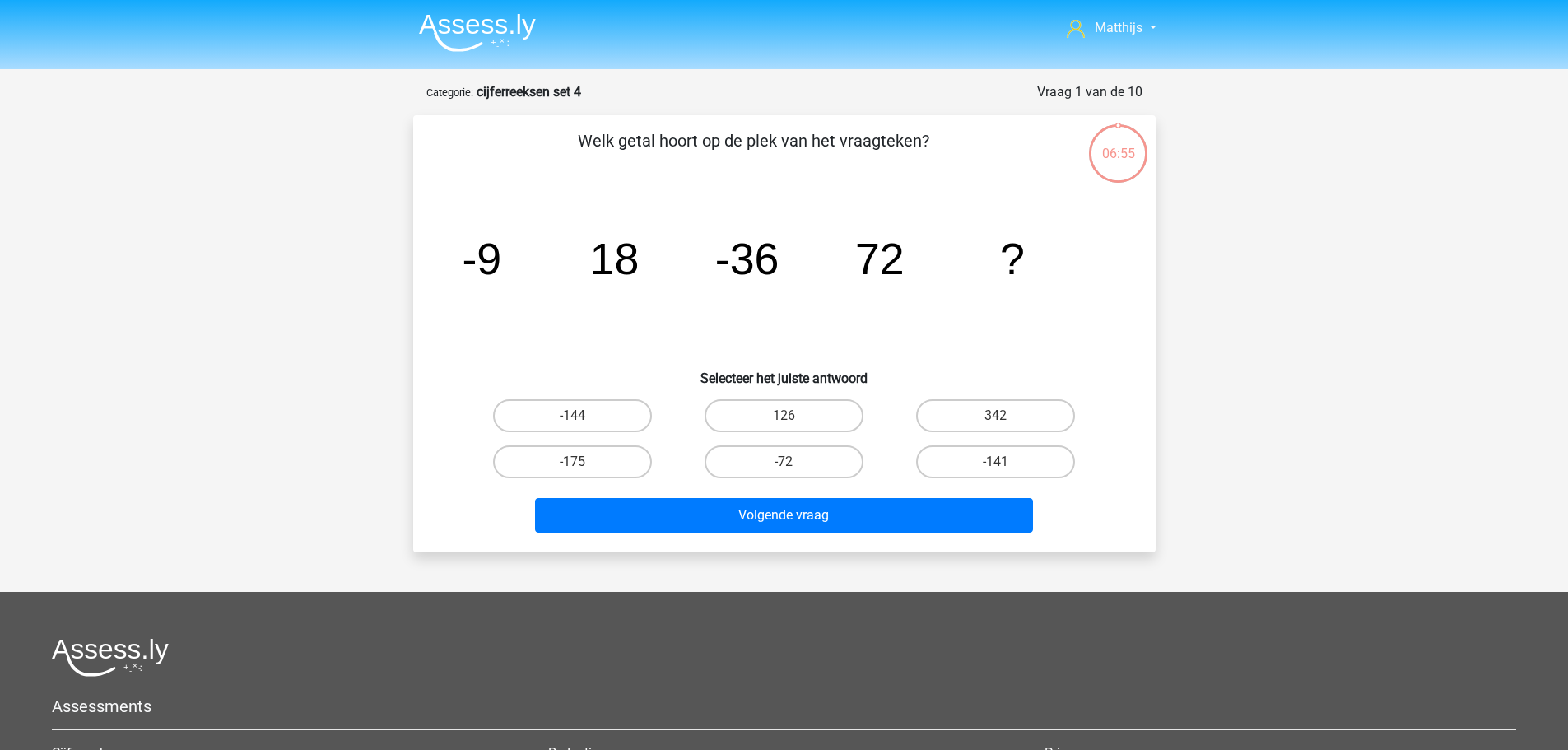
click at [588, 395] on div "-144" at bounding box center [572, 416] width 212 height 46
drag, startPoint x: 628, startPoint y: 414, endPoint x: 661, endPoint y: 439, distance: 41.4
click at [629, 414] on label "-144" at bounding box center [572, 415] width 159 height 33
click at [582, 416] on input "-144" at bounding box center [577, 421] width 10 height 10
radio input "true"
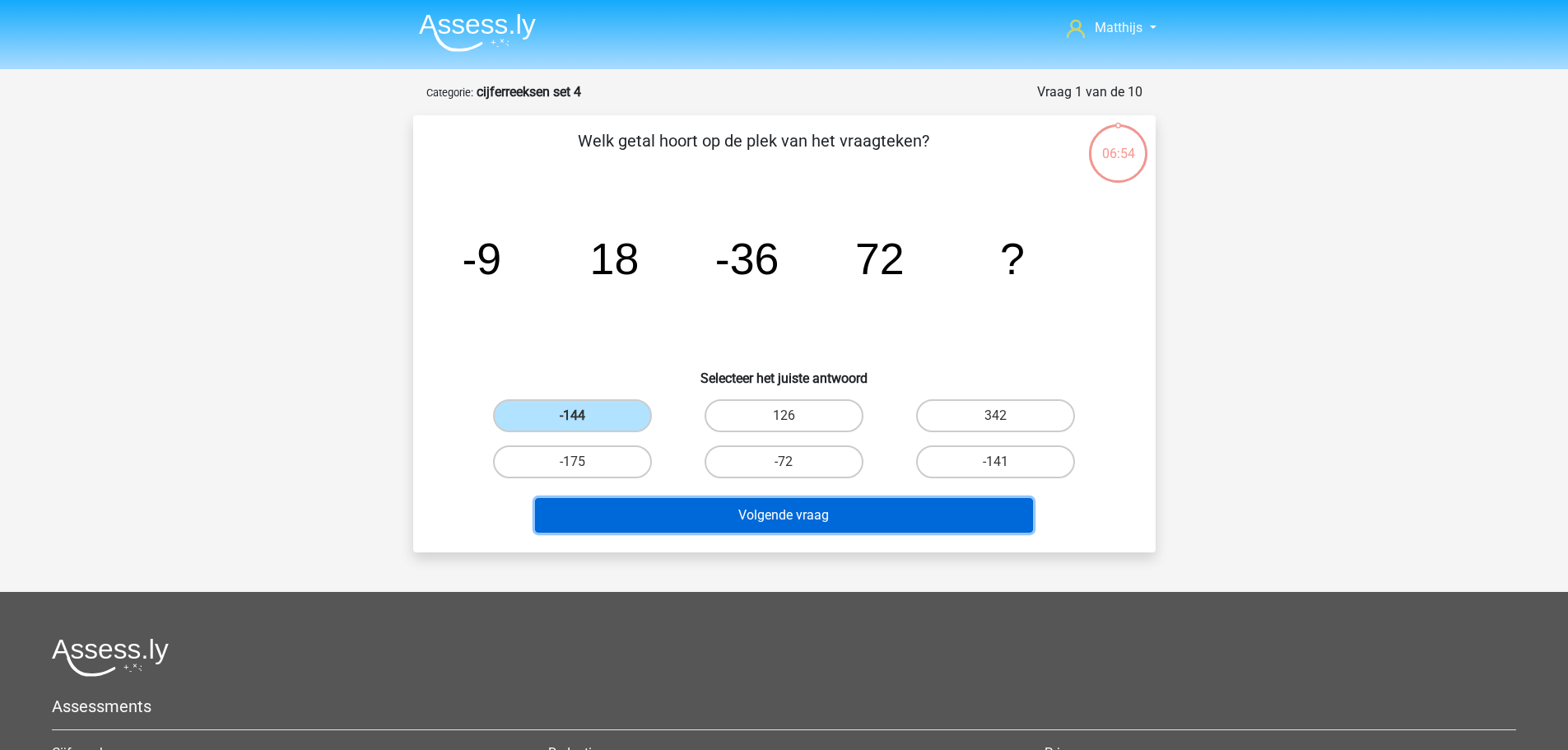
click at [752, 518] on button "Volgende vraag" at bounding box center [784, 516] width 498 height 34
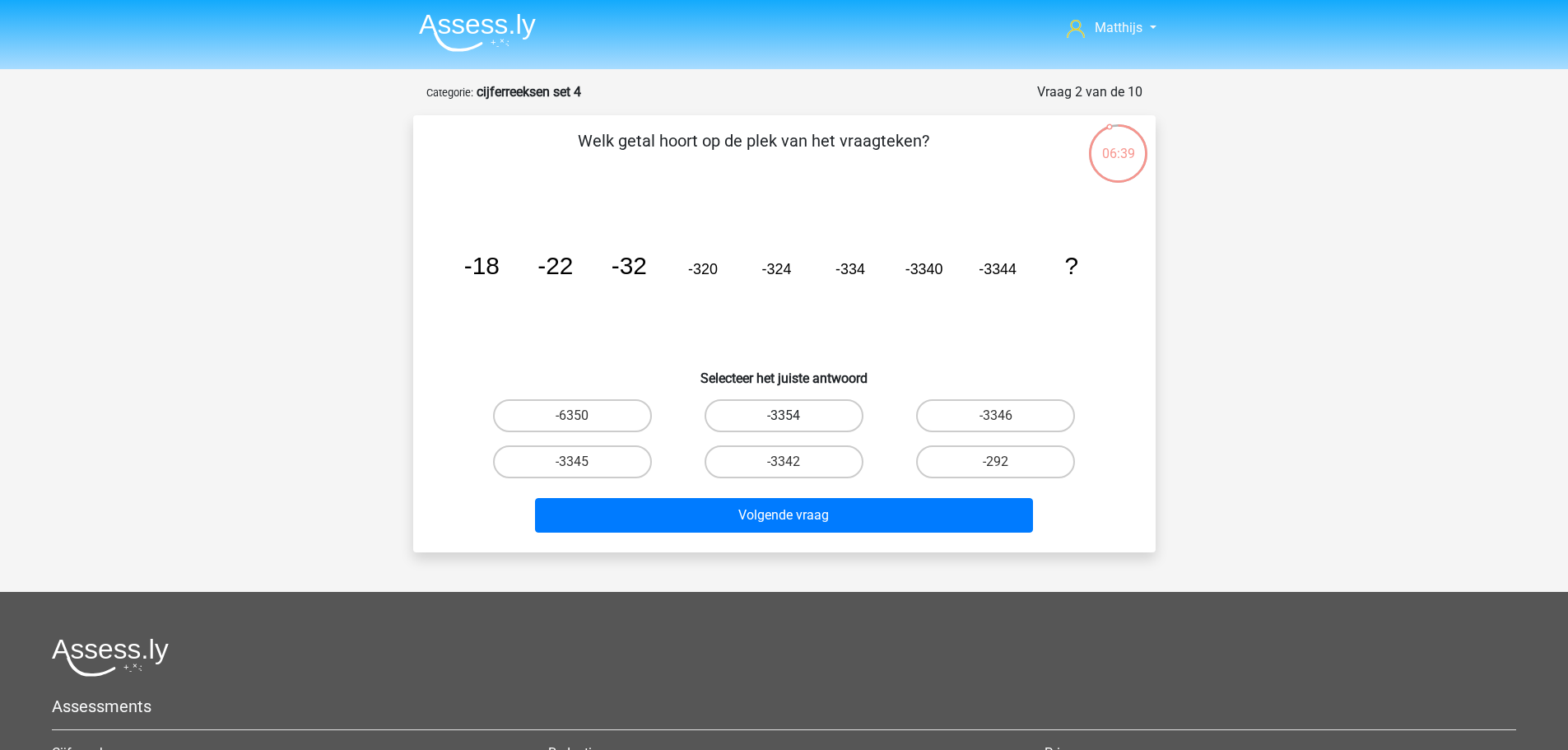
click at [823, 416] on label "-3354" at bounding box center [783, 415] width 159 height 33
click at [794, 416] on input "-3354" at bounding box center [789, 421] width 10 height 10
radio input "true"
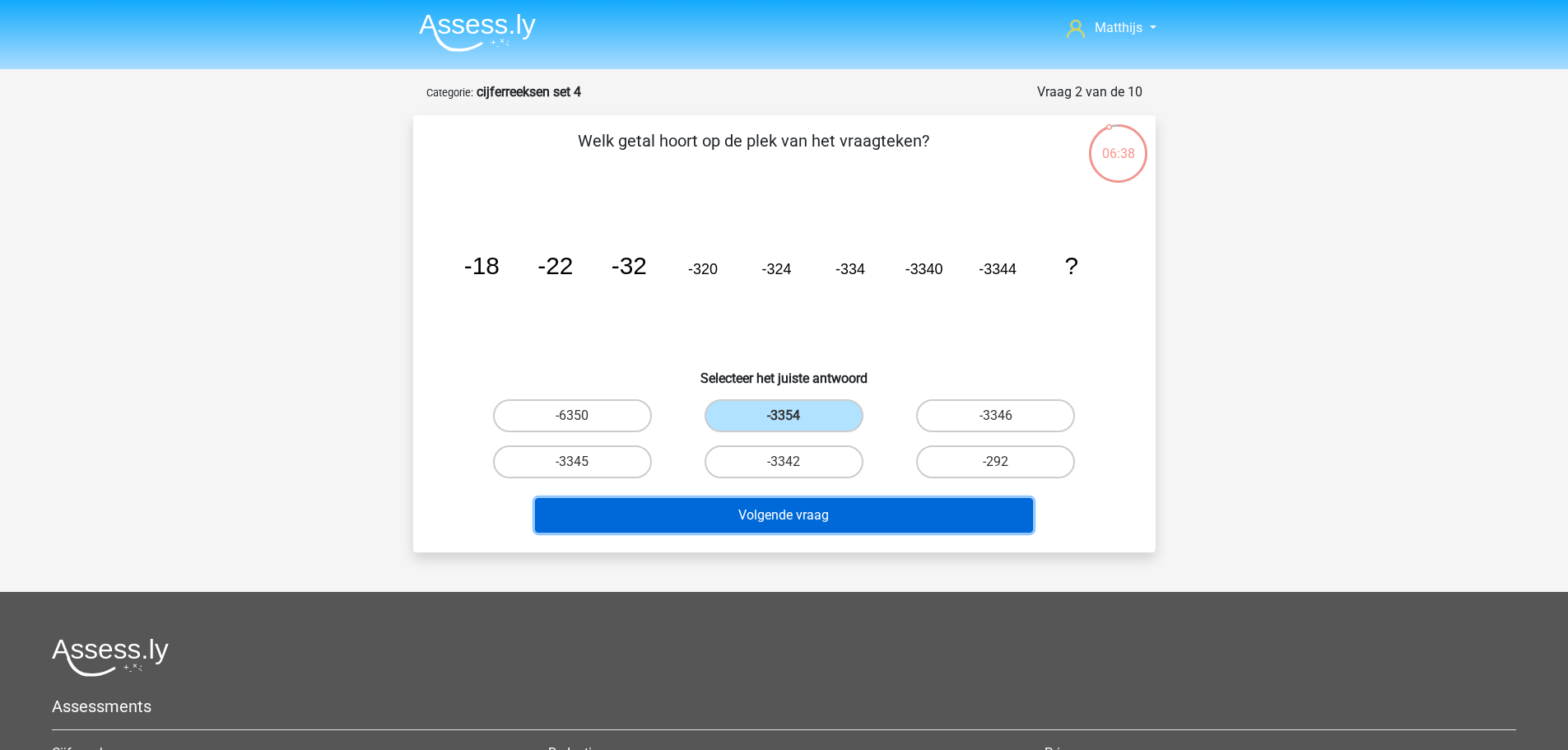
click at [950, 512] on button "Volgende vraag" at bounding box center [784, 516] width 498 height 34
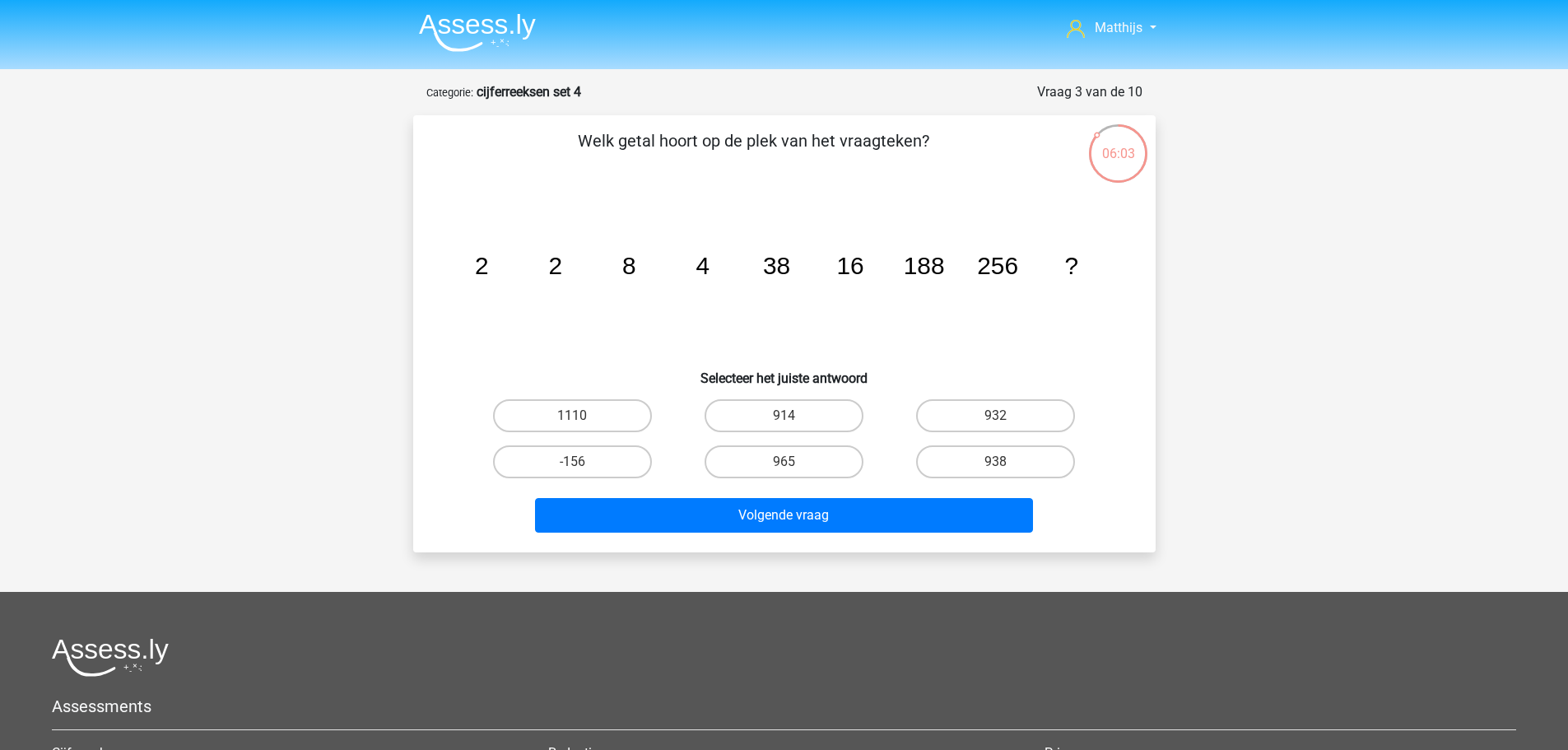
click at [1001, 464] on input "938" at bounding box center [1001, 467] width 10 height 10
radio input "true"
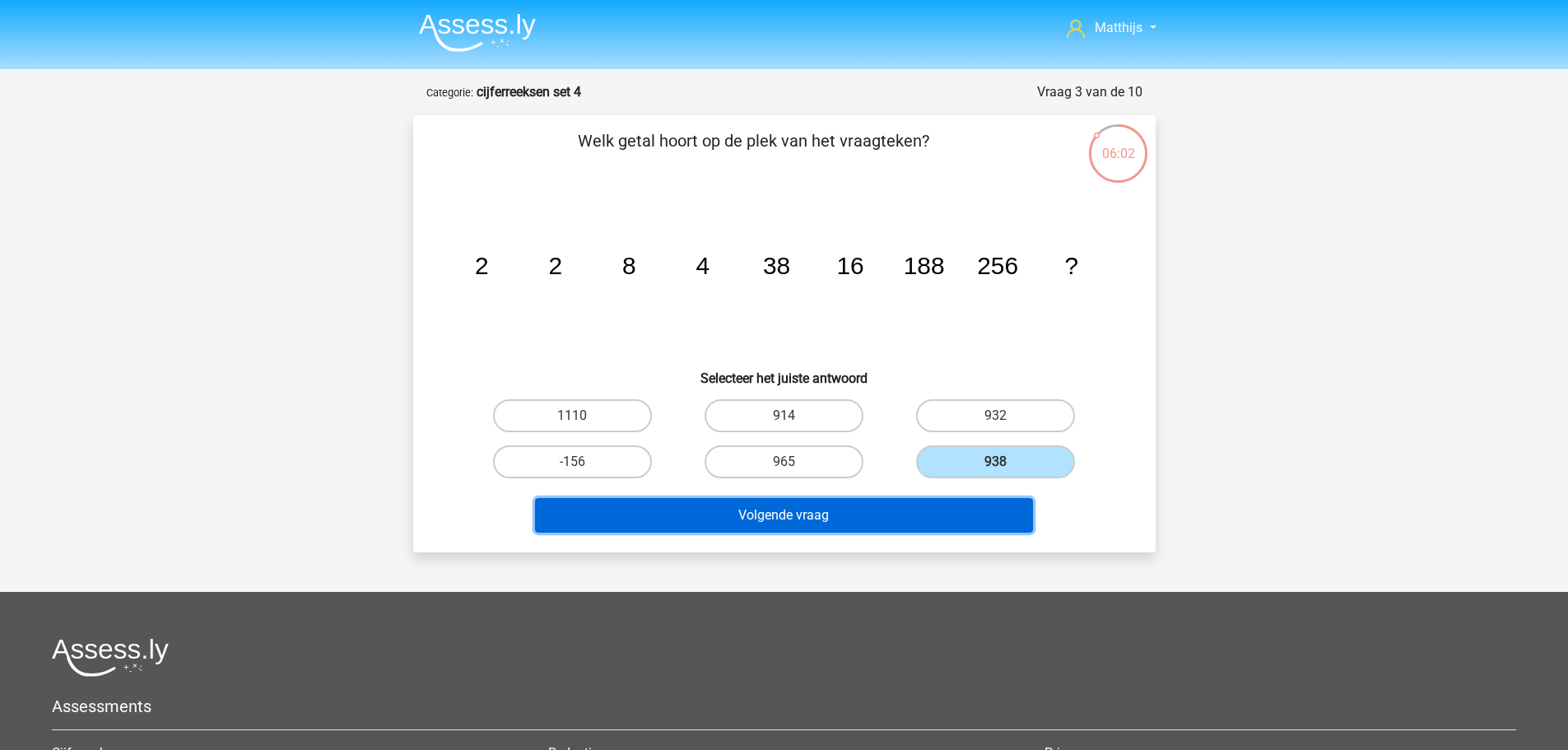
drag, startPoint x: 983, startPoint y: 520, endPoint x: 981, endPoint y: 511, distance: 9.2
click at [983, 520] on button "Volgende vraag" at bounding box center [784, 516] width 498 height 34
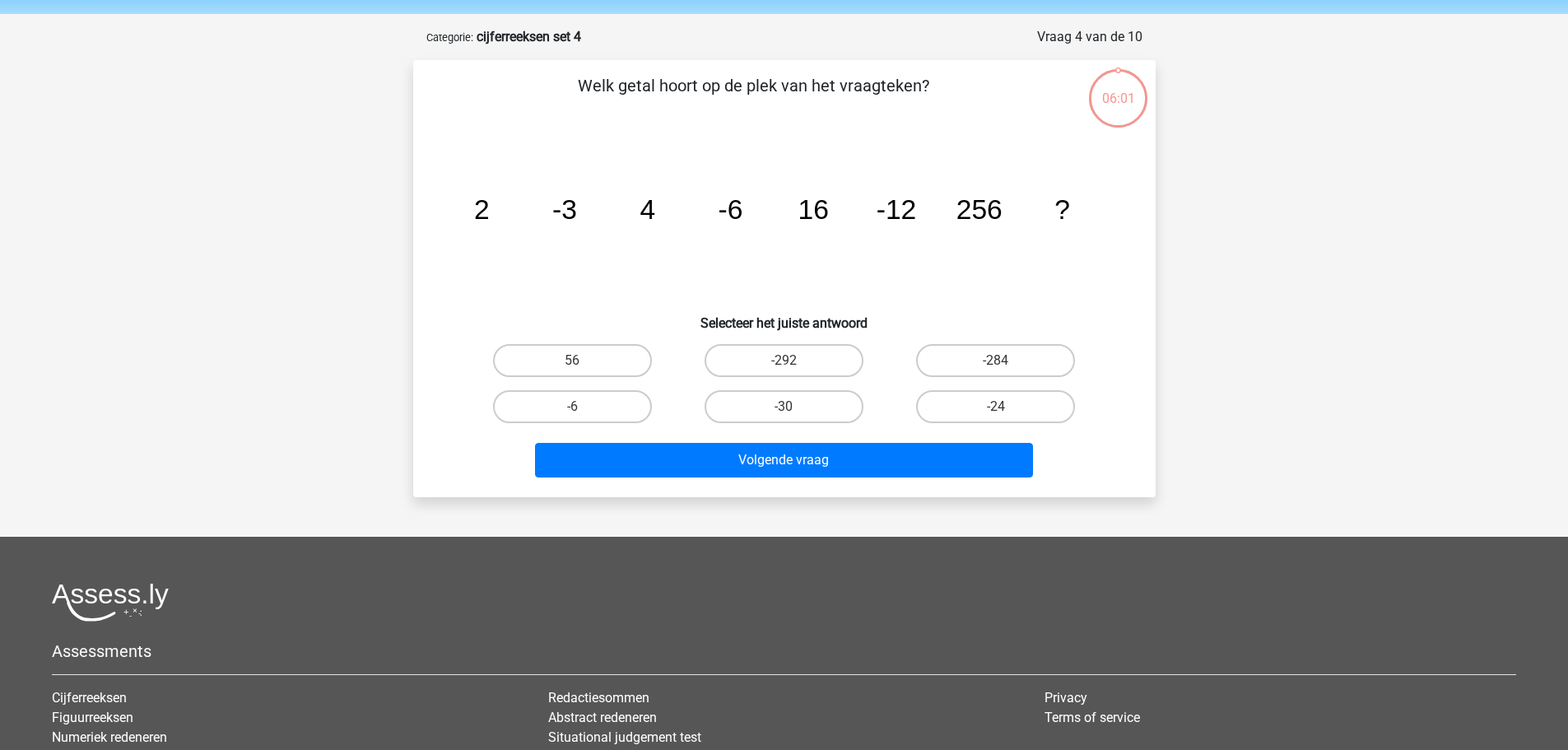
scroll to position [82, 0]
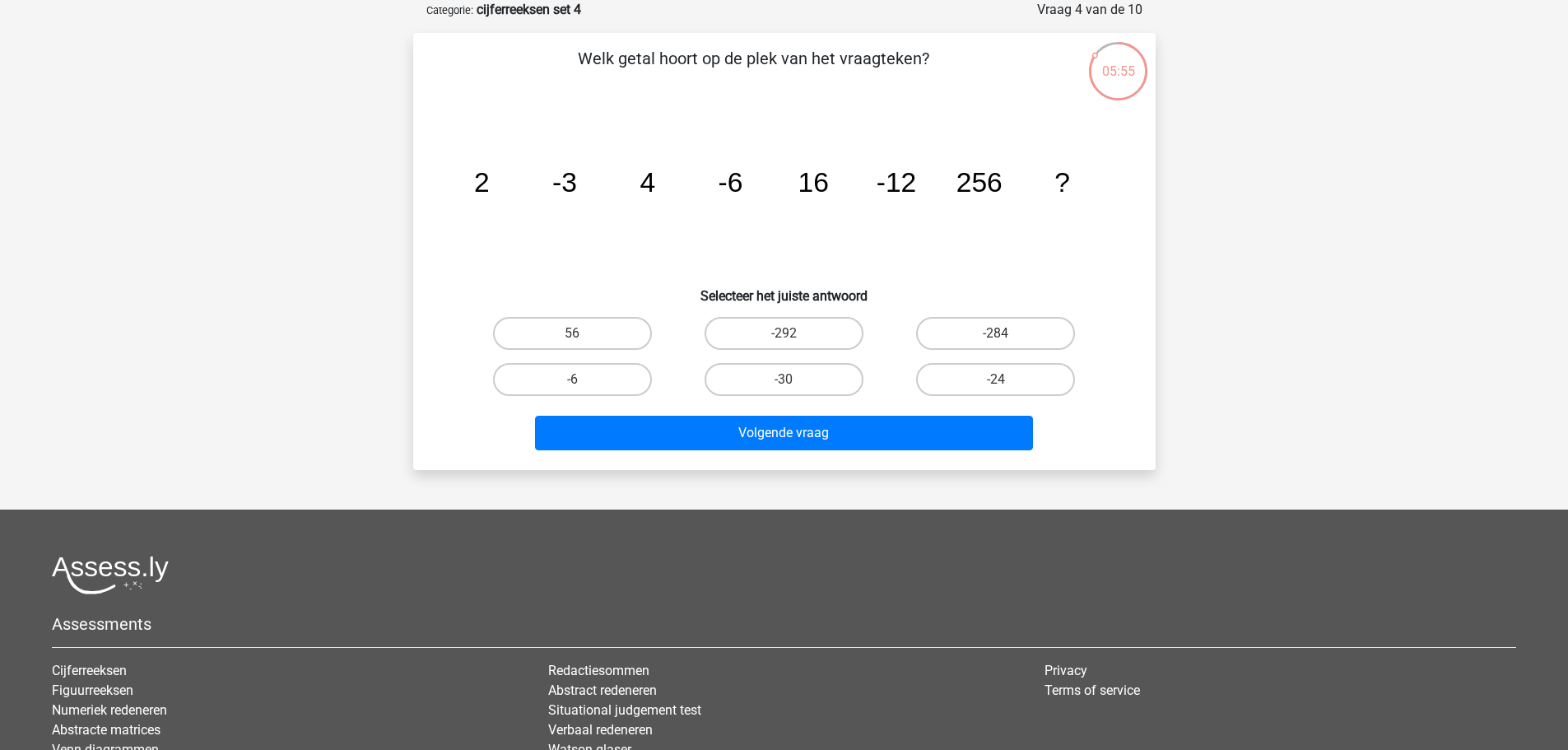
drag, startPoint x: 985, startPoint y: 367, endPoint x: 995, endPoint y: 383, distance: 18.9
click at [988, 372] on label "-24" at bounding box center [995, 379] width 159 height 33
click at [996, 379] on input "-24" at bounding box center [1001, 384] width 10 height 10
radio input "true"
click at [955, 474] on div "Matthijs germatthijsdelange@gmail.com Nederlands English" at bounding box center [784, 431] width 1568 height 1027
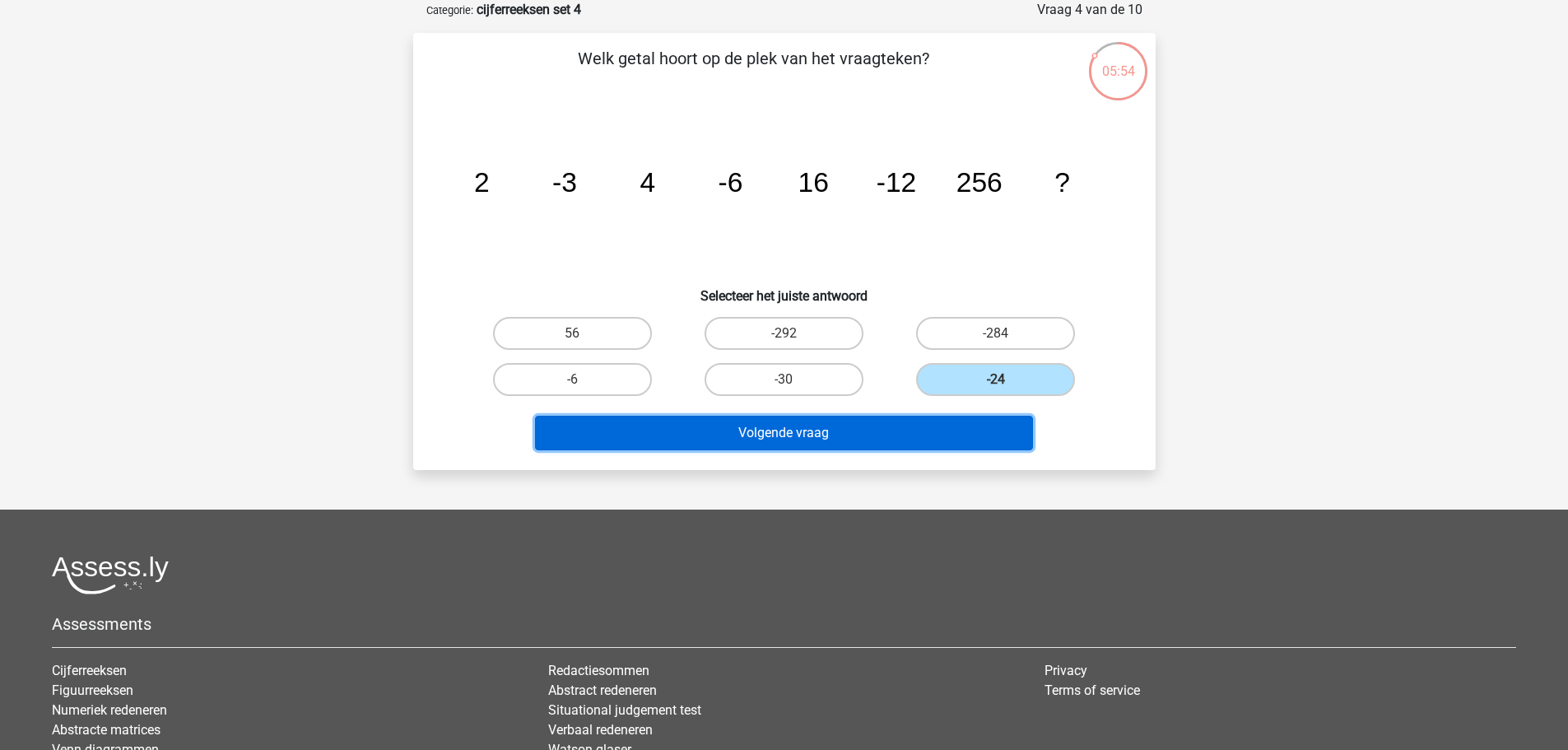
click at [947, 438] on button "Volgende vraag" at bounding box center [784, 433] width 498 height 34
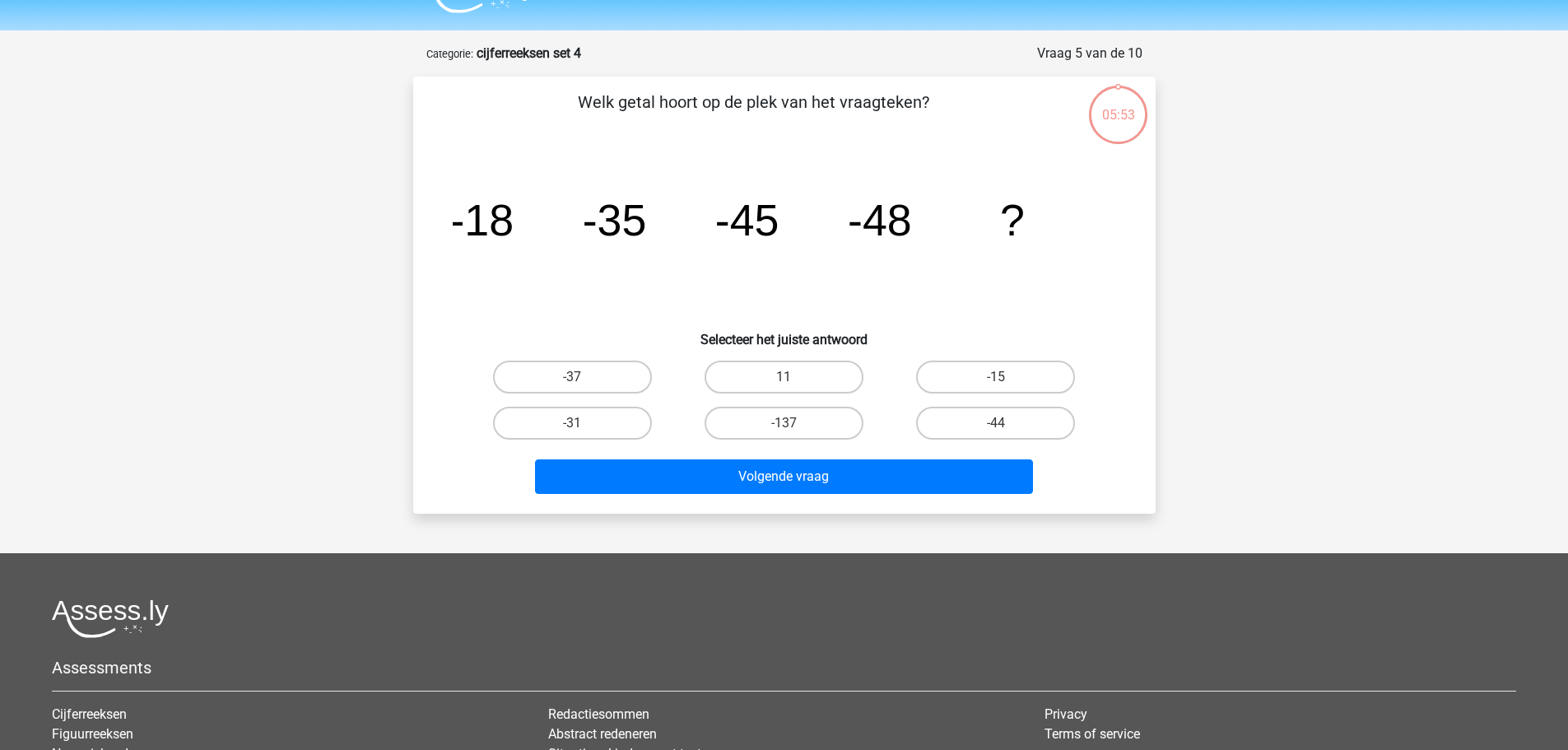
scroll to position [0, 0]
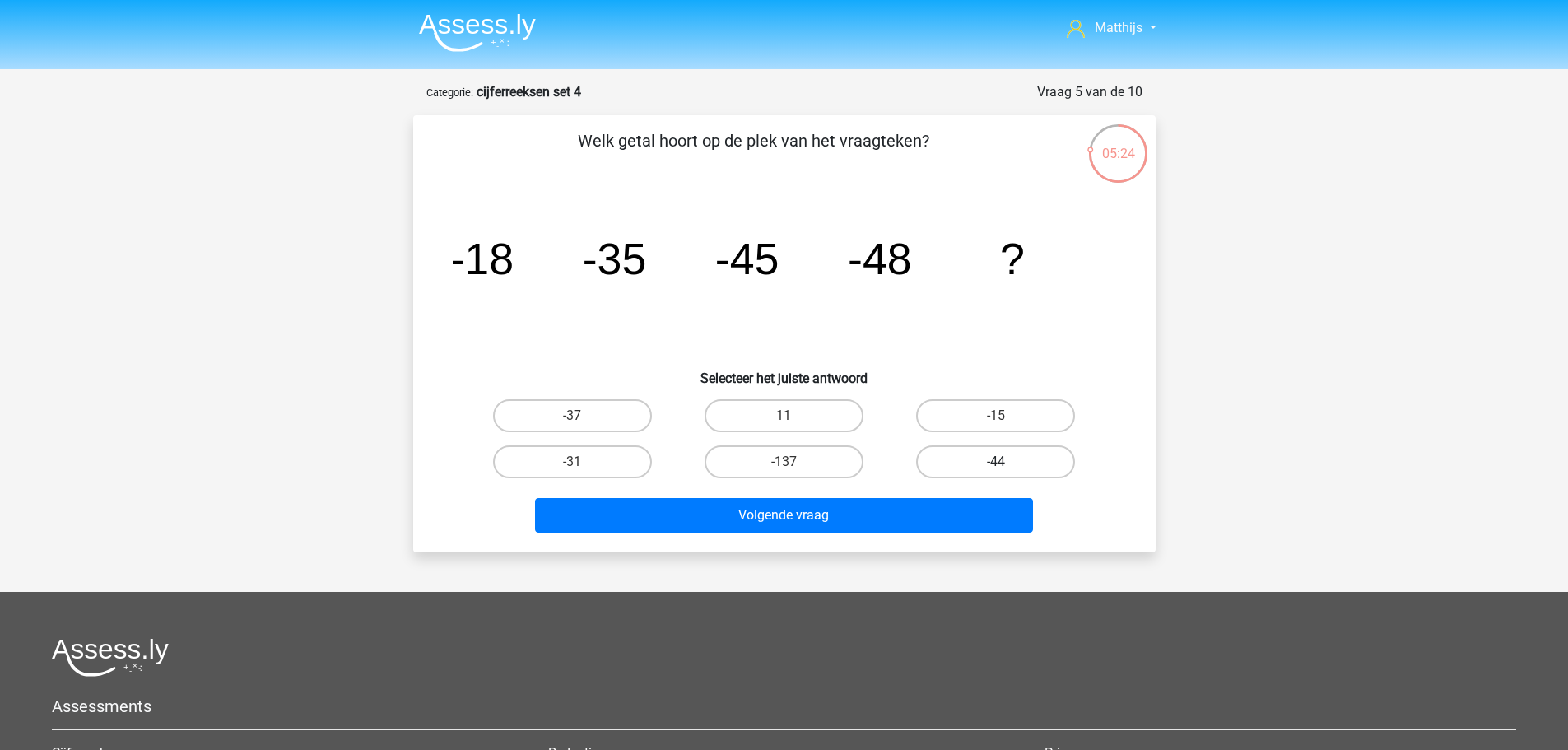
click at [982, 466] on label "-44" at bounding box center [995, 462] width 159 height 33
click at [996, 466] on input "-44" at bounding box center [1001, 467] width 10 height 10
radio input "true"
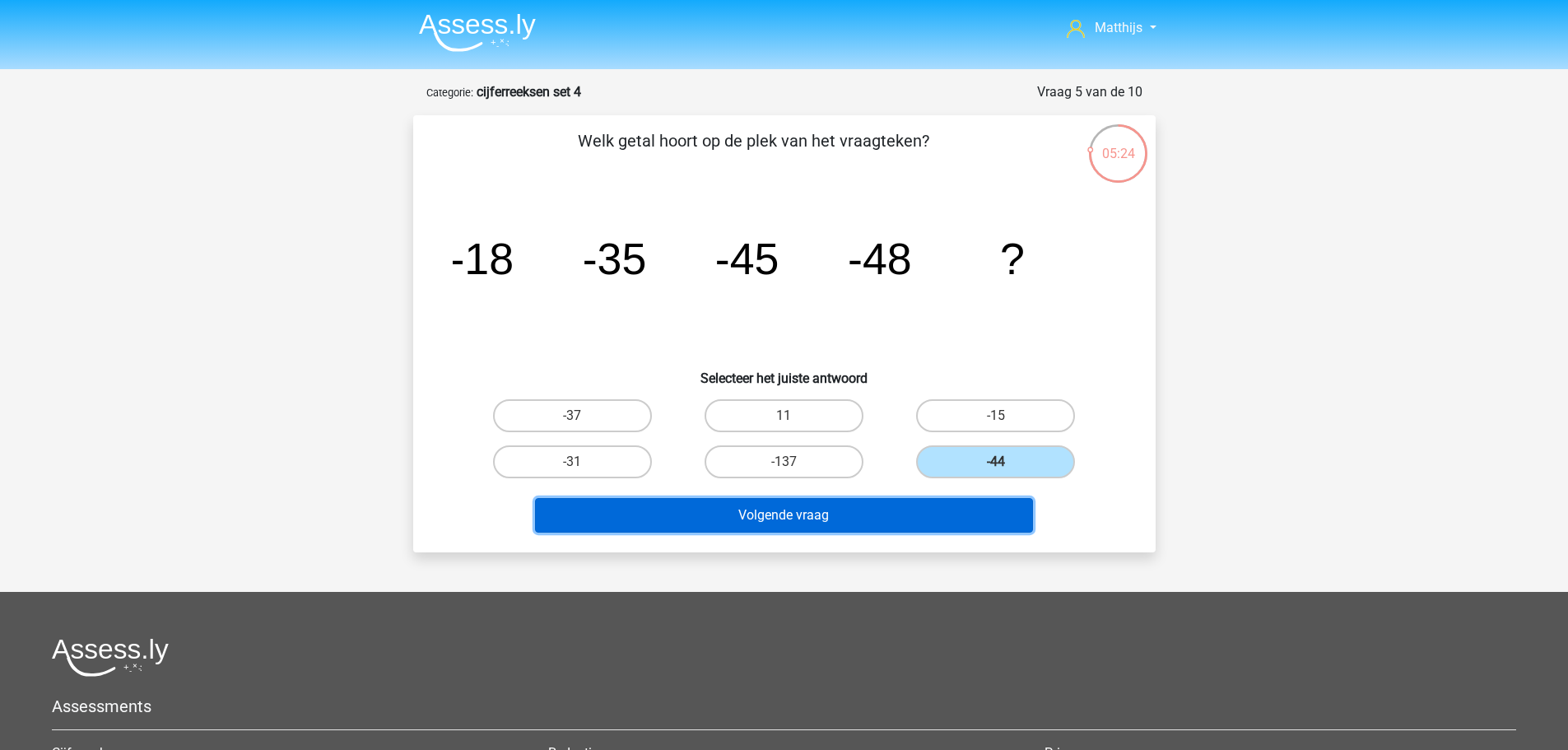
click at [956, 511] on button "Volgende vraag" at bounding box center [784, 516] width 498 height 34
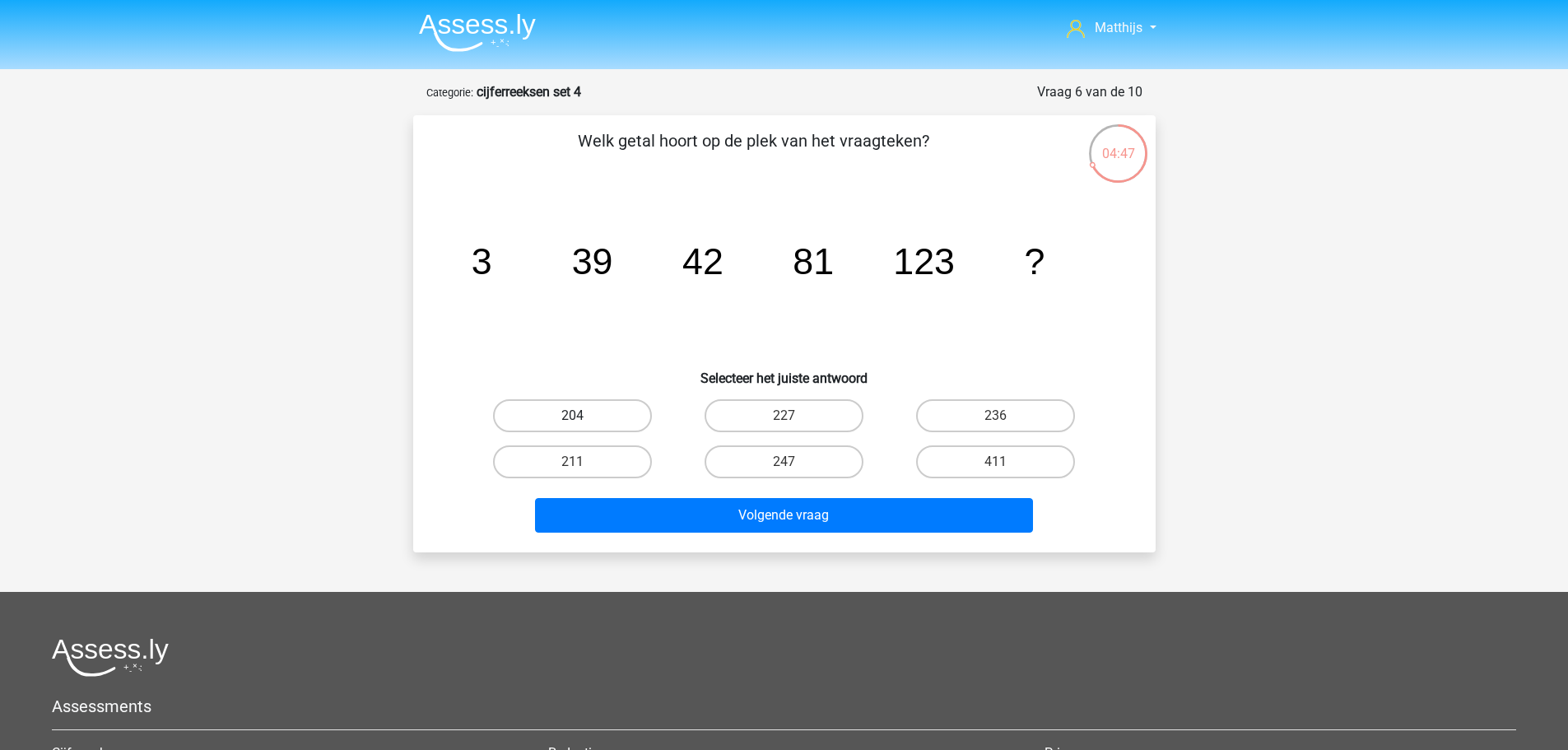
click at [630, 414] on label "204" at bounding box center [572, 415] width 159 height 33
click at [582, 416] on input "204" at bounding box center [577, 421] width 10 height 10
radio input "true"
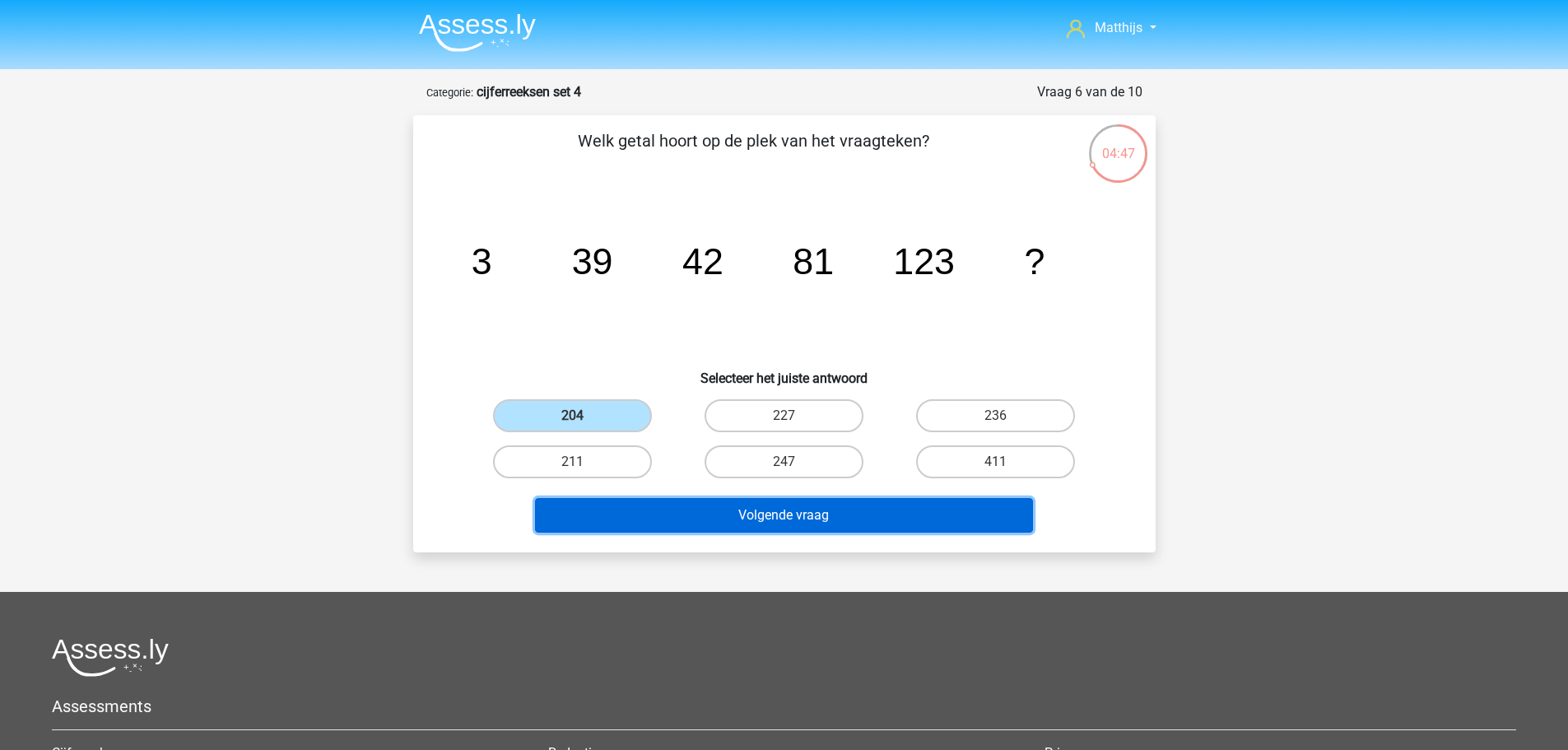
click at [762, 511] on button "Volgende vraag" at bounding box center [784, 516] width 498 height 34
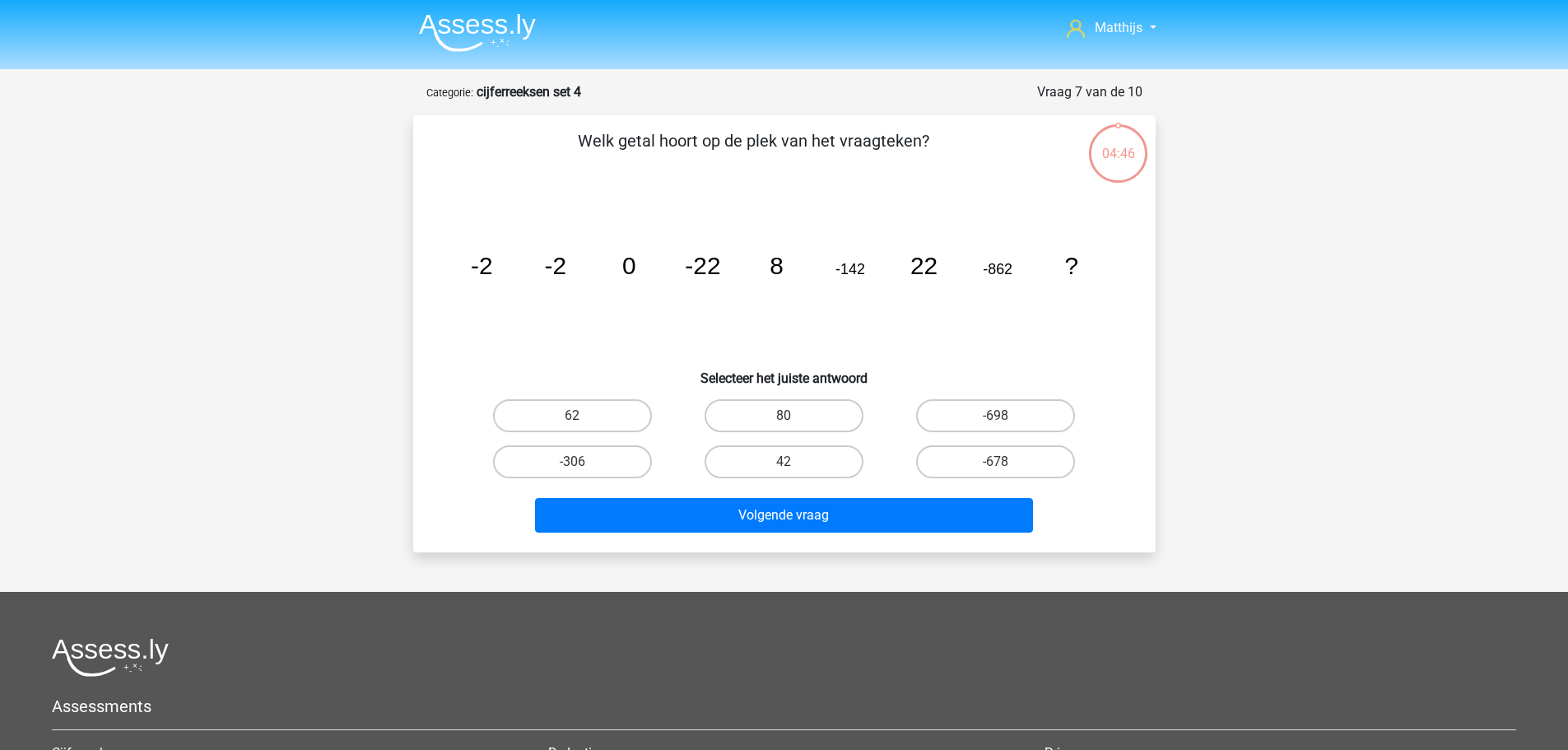
scroll to position [82, 0]
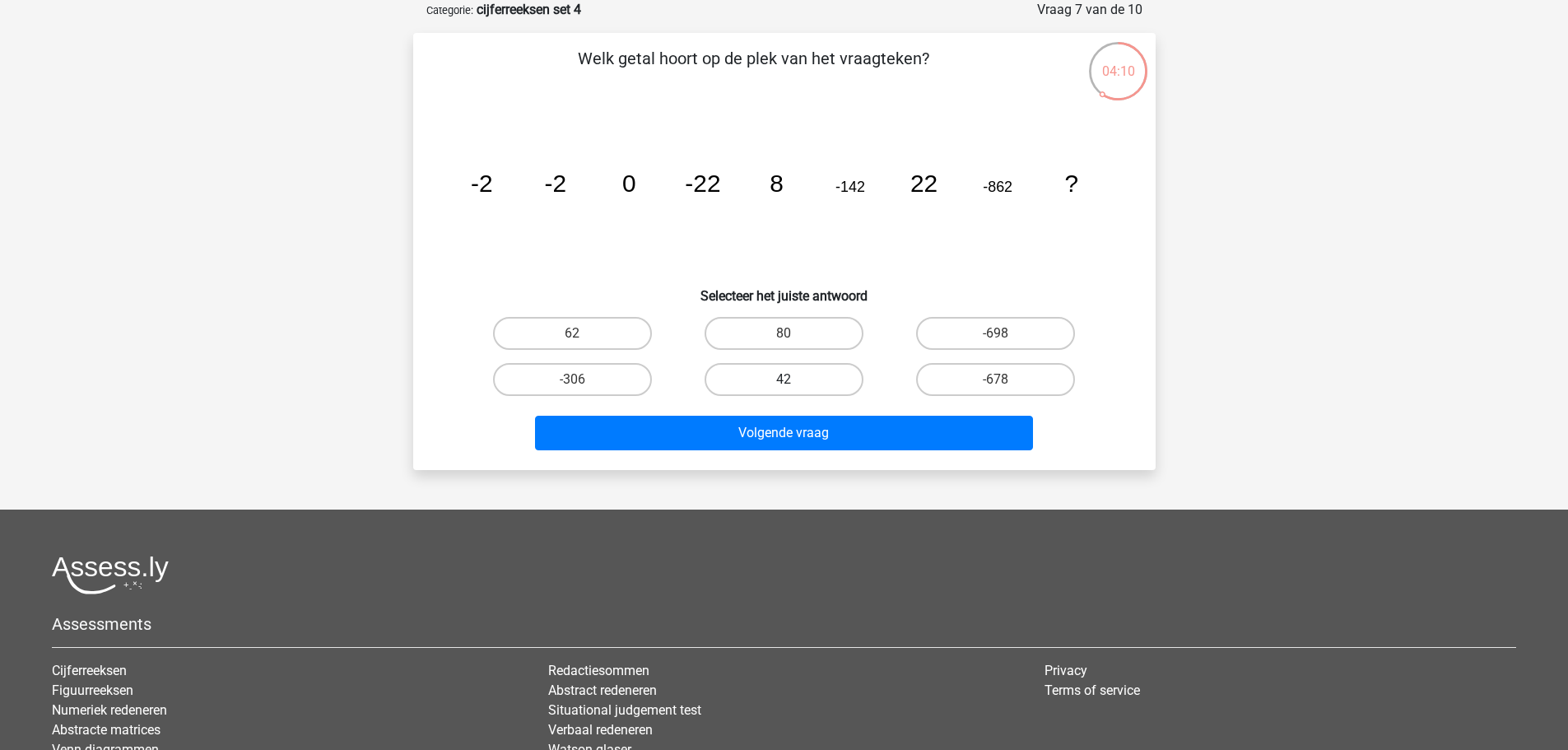
click at [835, 363] on label "42" at bounding box center [783, 379] width 159 height 33
click at [794, 379] on input "42" at bounding box center [789, 384] width 10 height 10
radio input "true"
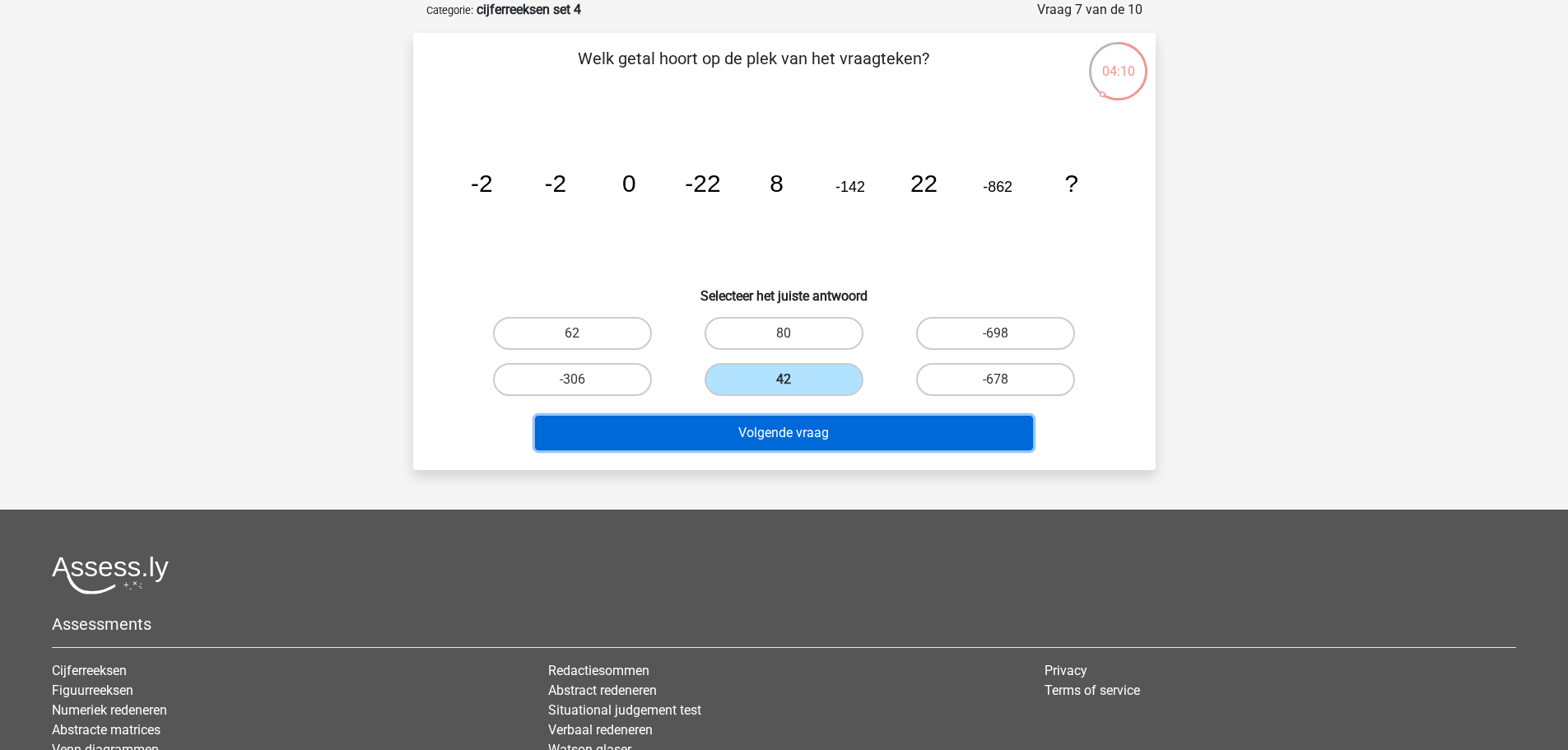
click at [895, 445] on button "Volgende vraag" at bounding box center [784, 433] width 498 height 34
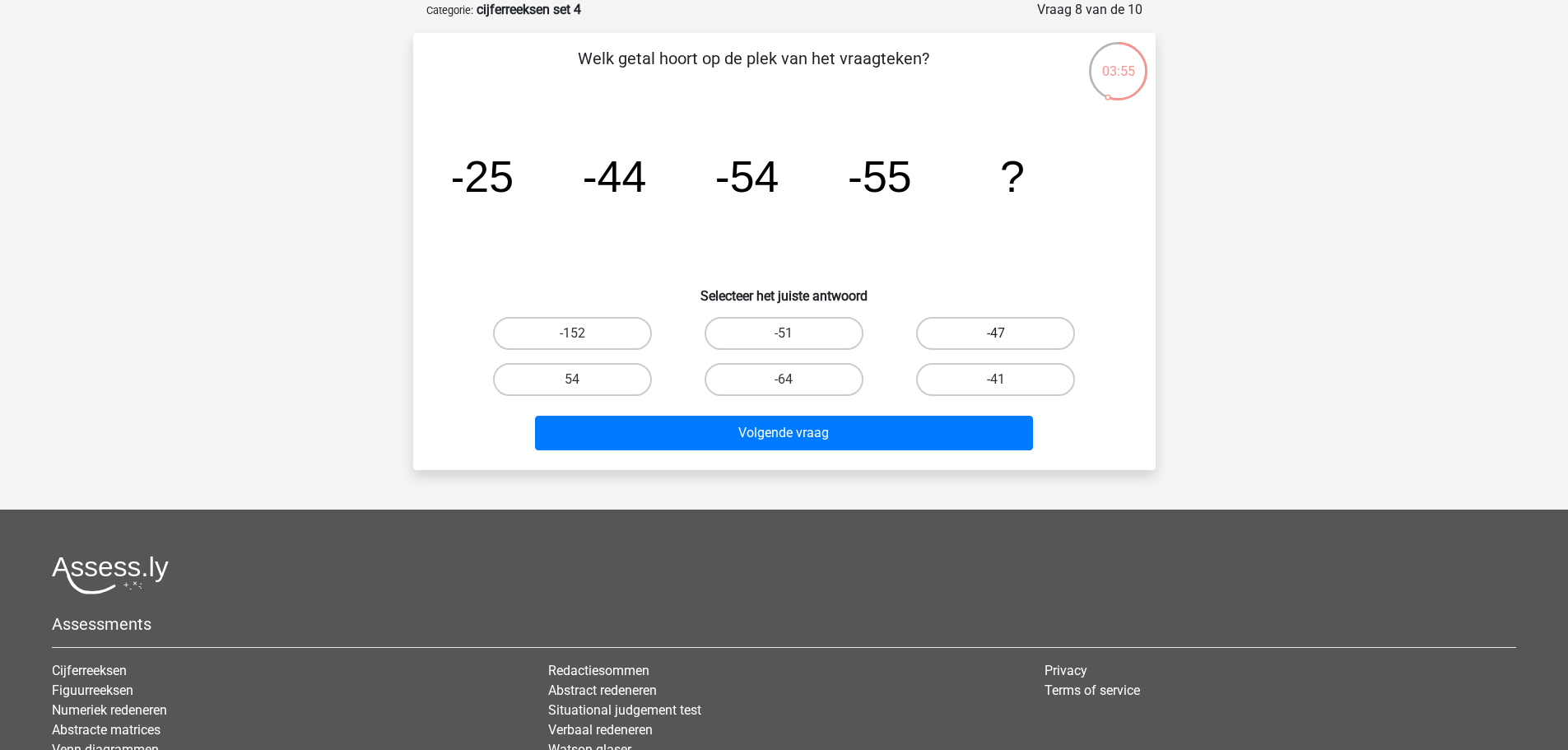
click at [1023, 330] on label "-47" at bounding box center [995, 333] width 159 height 33
click at [1007, 334] on input "-47" at bounding box center [1001, 339] width 10 height 10
radio input "true"
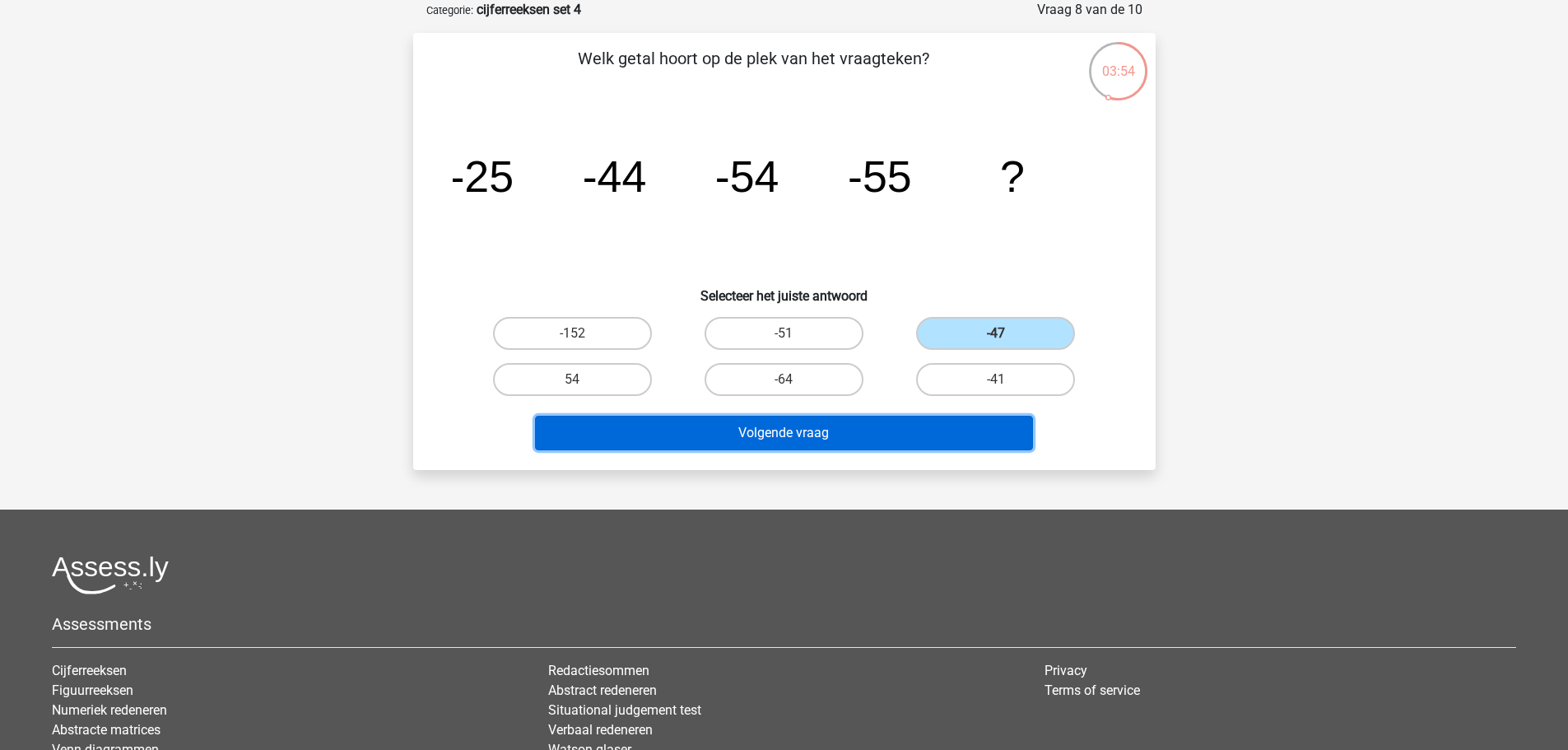
click at [934, 430] on button "Volgende vraag" at bounding box center [784, 433] width 498 height 34
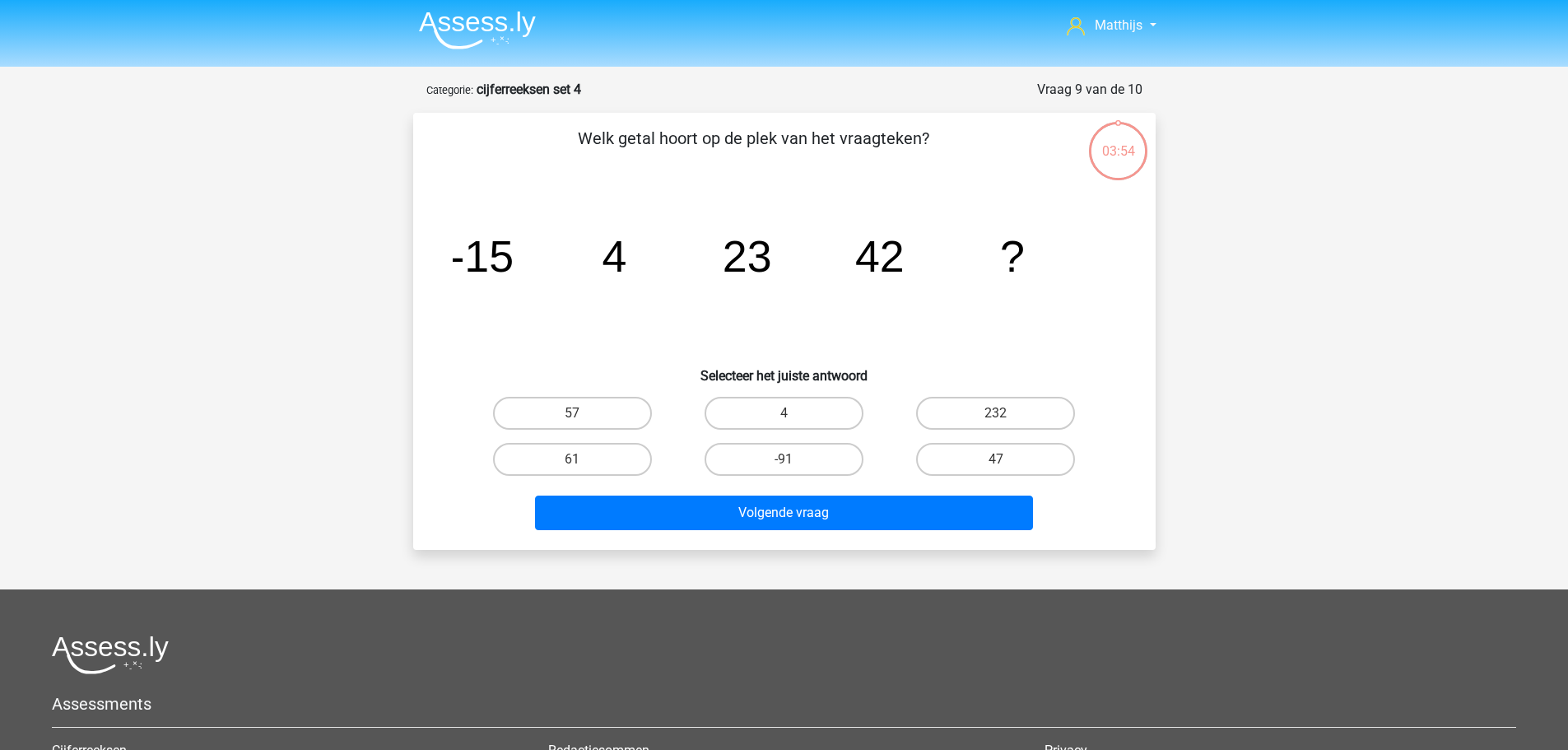
scroll to position [0, 0]
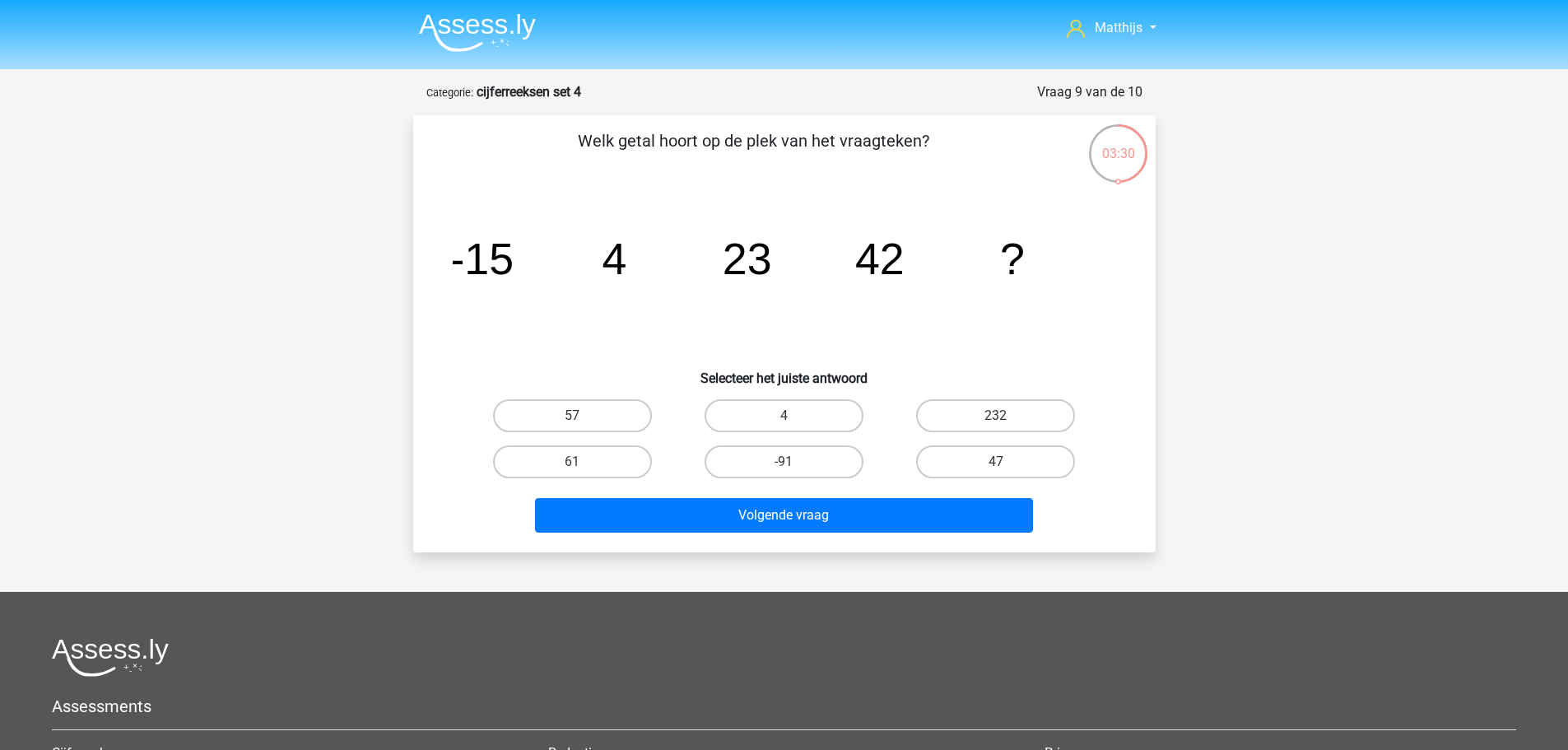
drag, startPoint x: 566, startPoint y: 469, endPoint x: 614, endPoint y: 483, distance: 50.0
click at [566, 468] on label "61" at bounding box center [572, 462] width 159 height 33
click at [572, 468] on input "61" at bounding box center [577, 467] width 10 height 10
radio input "true"
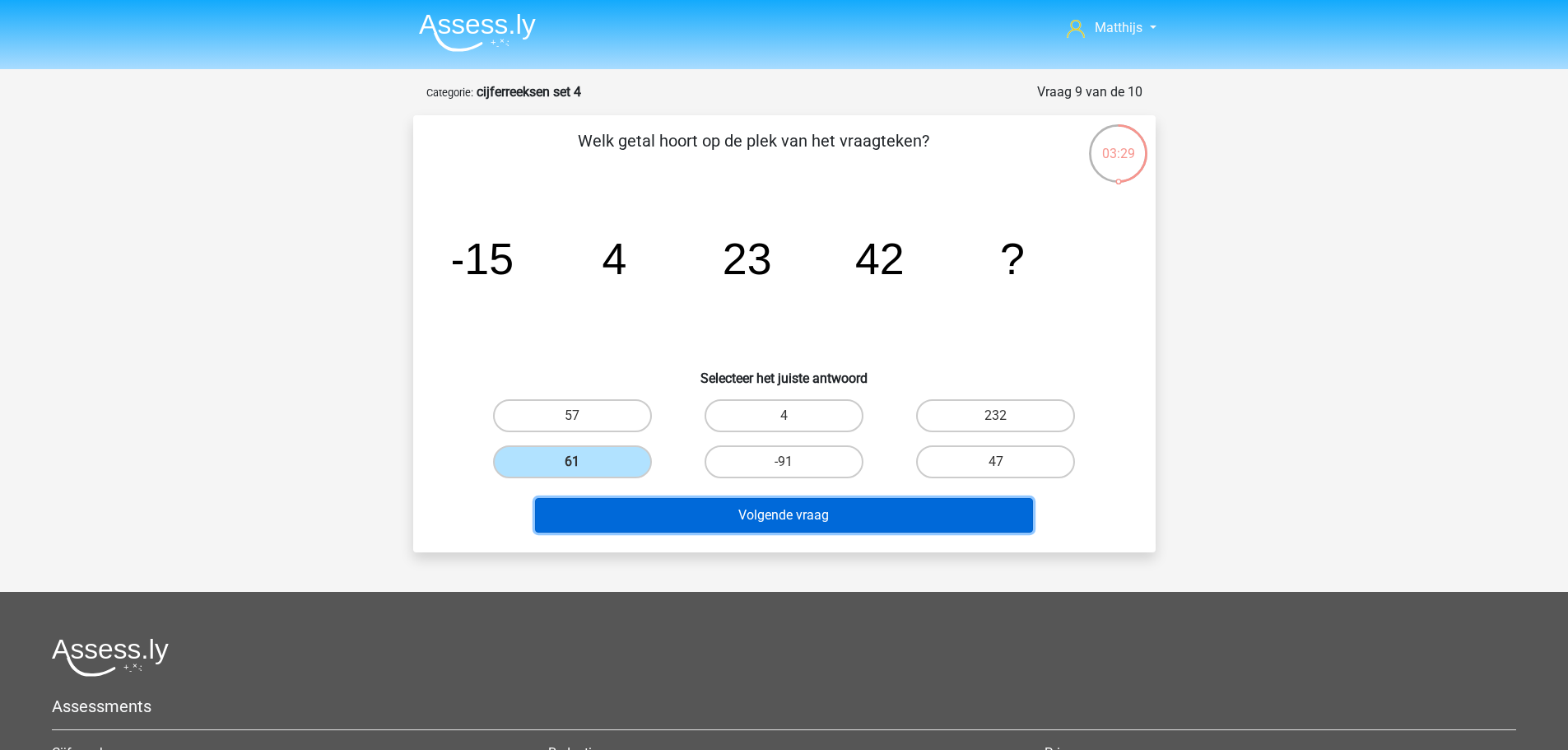
click at [742, 520] on button "Volgende vraag" at bounding box center [784, 516] width 498 height 34
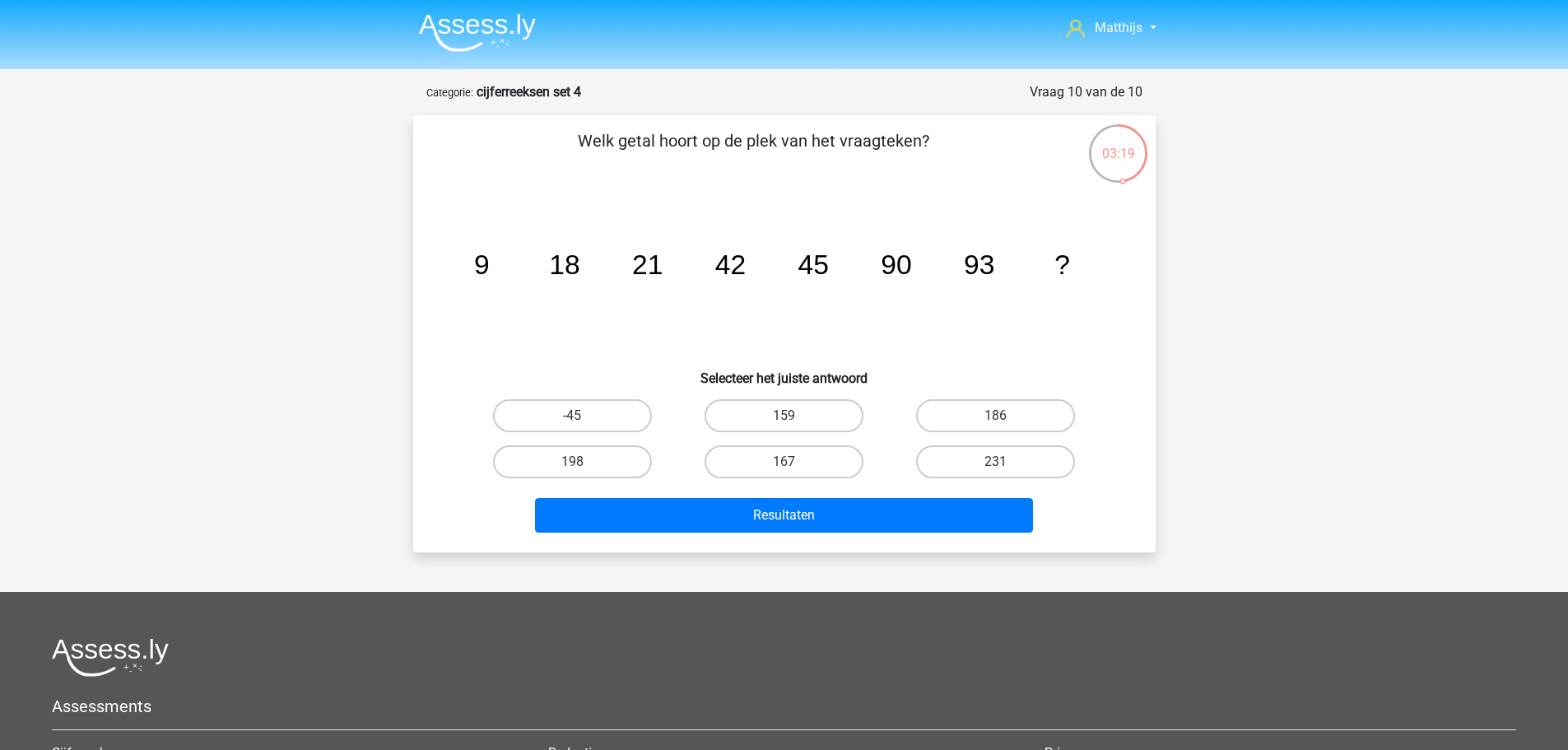
drag, startPoint x: 992, startPoint y: 408, endPoint x: 984, endPoint y: 432, distance: 25.3
click at [992, 413] on label "186" at bounding box center [995, 415] width 159 height 33
click at [996, 416] on input "186" at bounding box center [1001, 421] width 10 height 10
radio input "true"
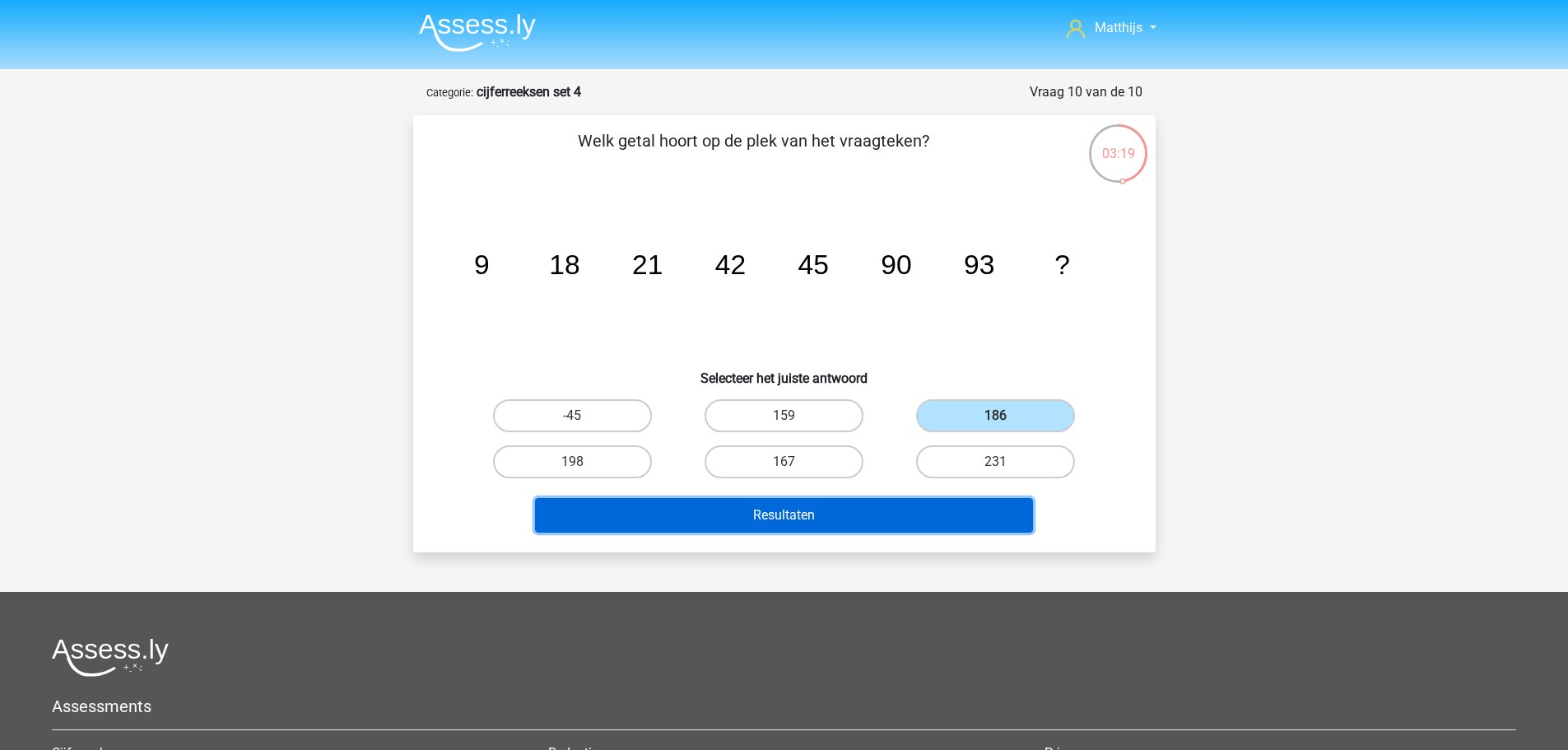
click at [951, 523] on button "Resultaten" at bounding box center [784, 516] width 498 height 34
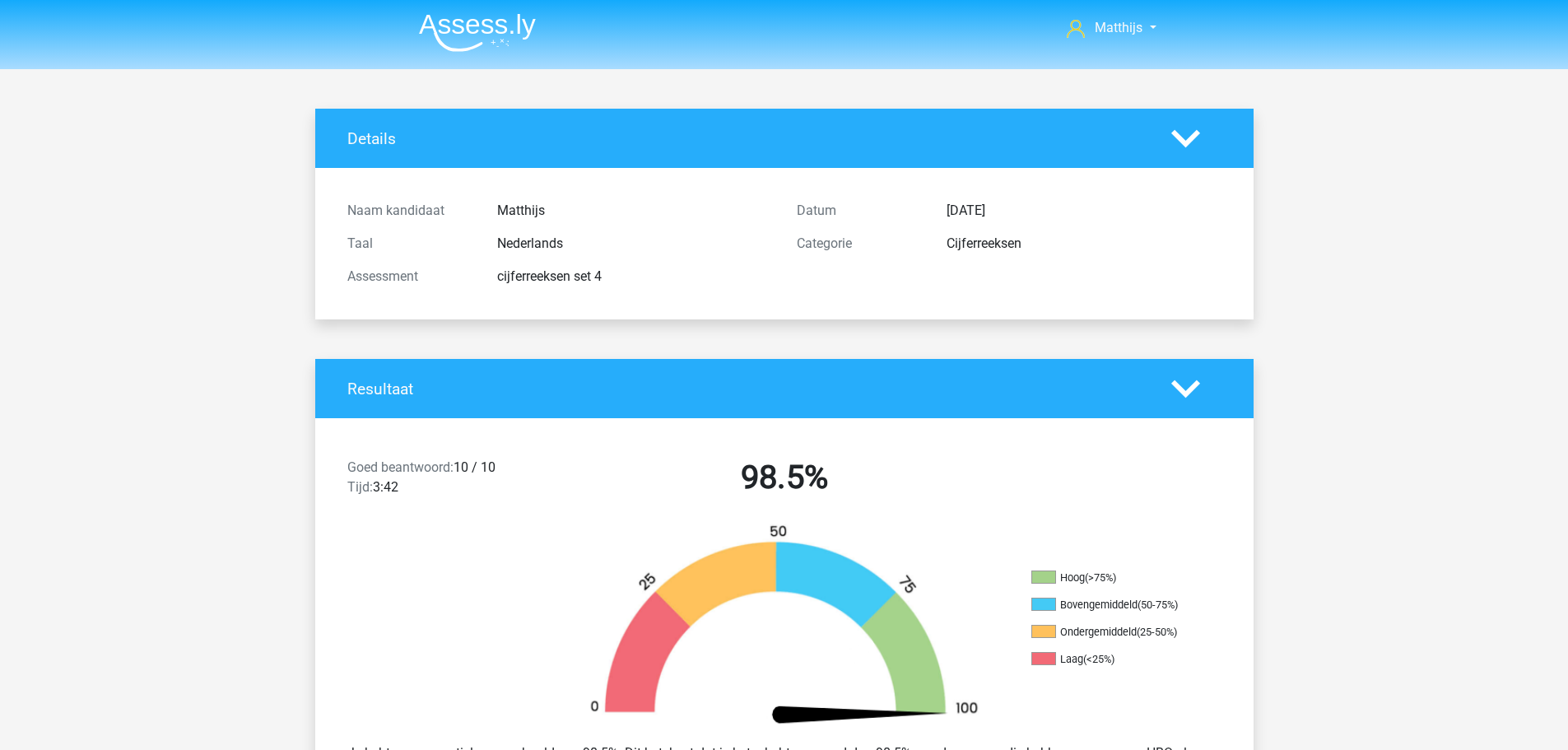
click at [492, 50] on img at bounding box center [477, 32] width 117 height 39
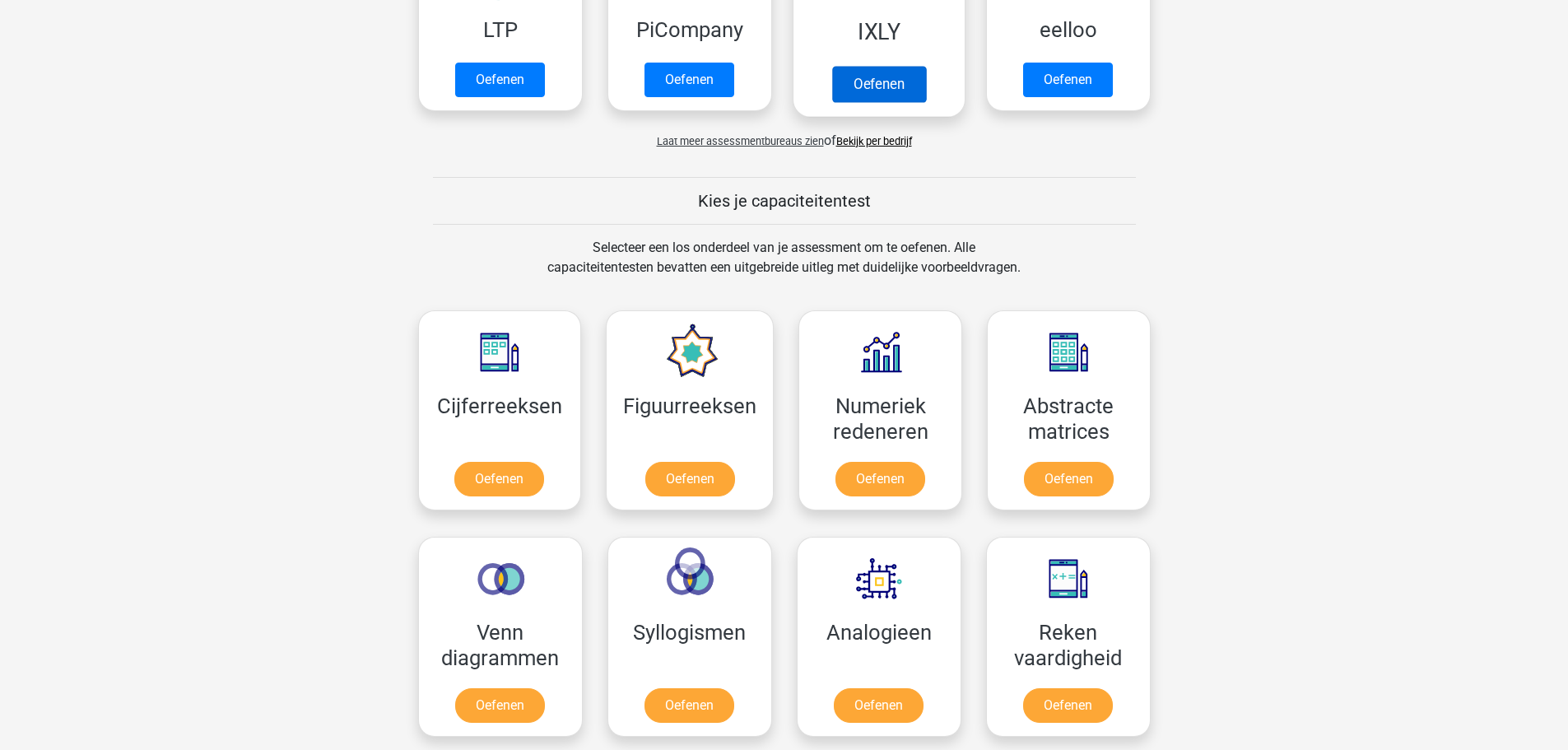
scroll to position [494, 0]
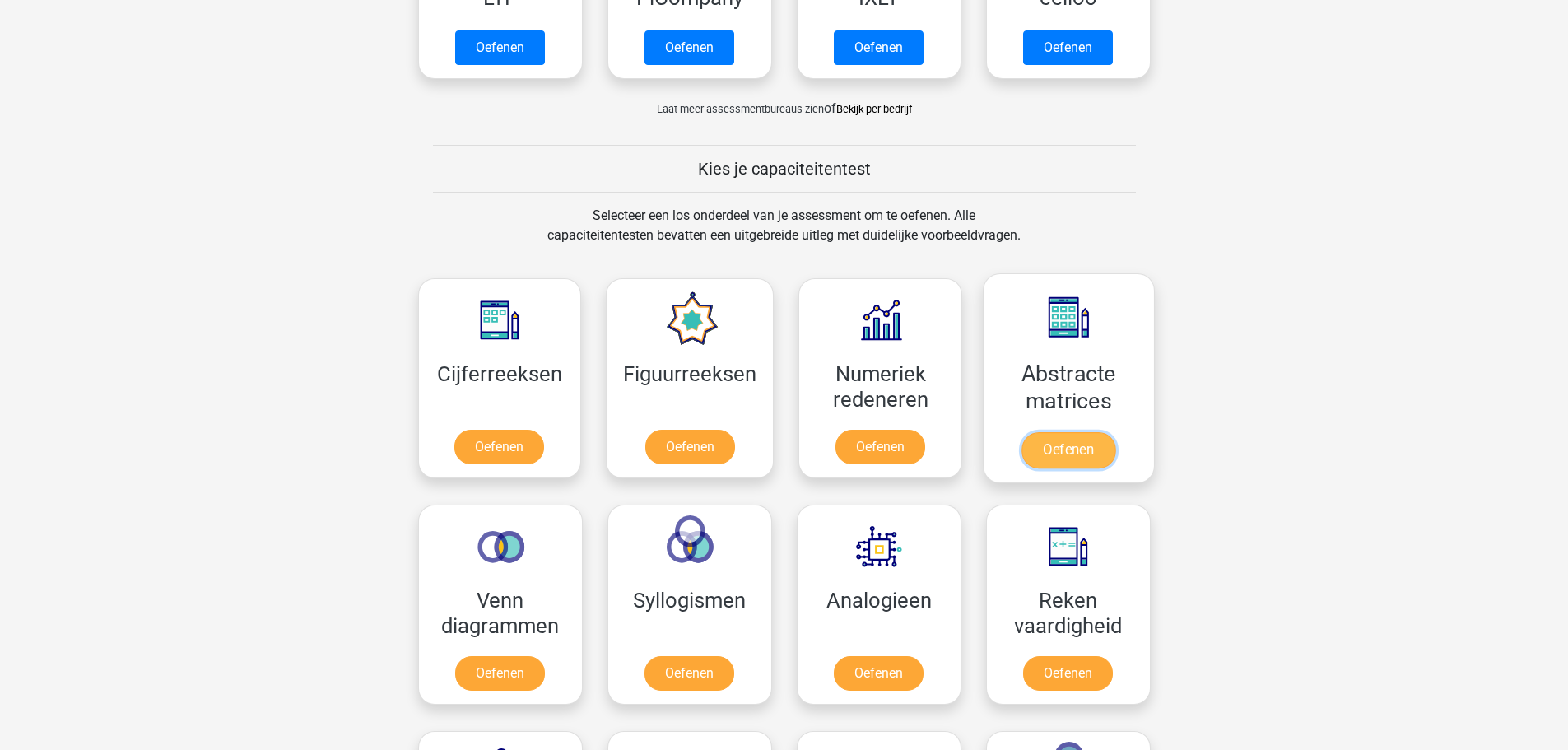
click at [1034, 432] on link "Oefenen" at bounding box center [1068, 451] width 93 height 36
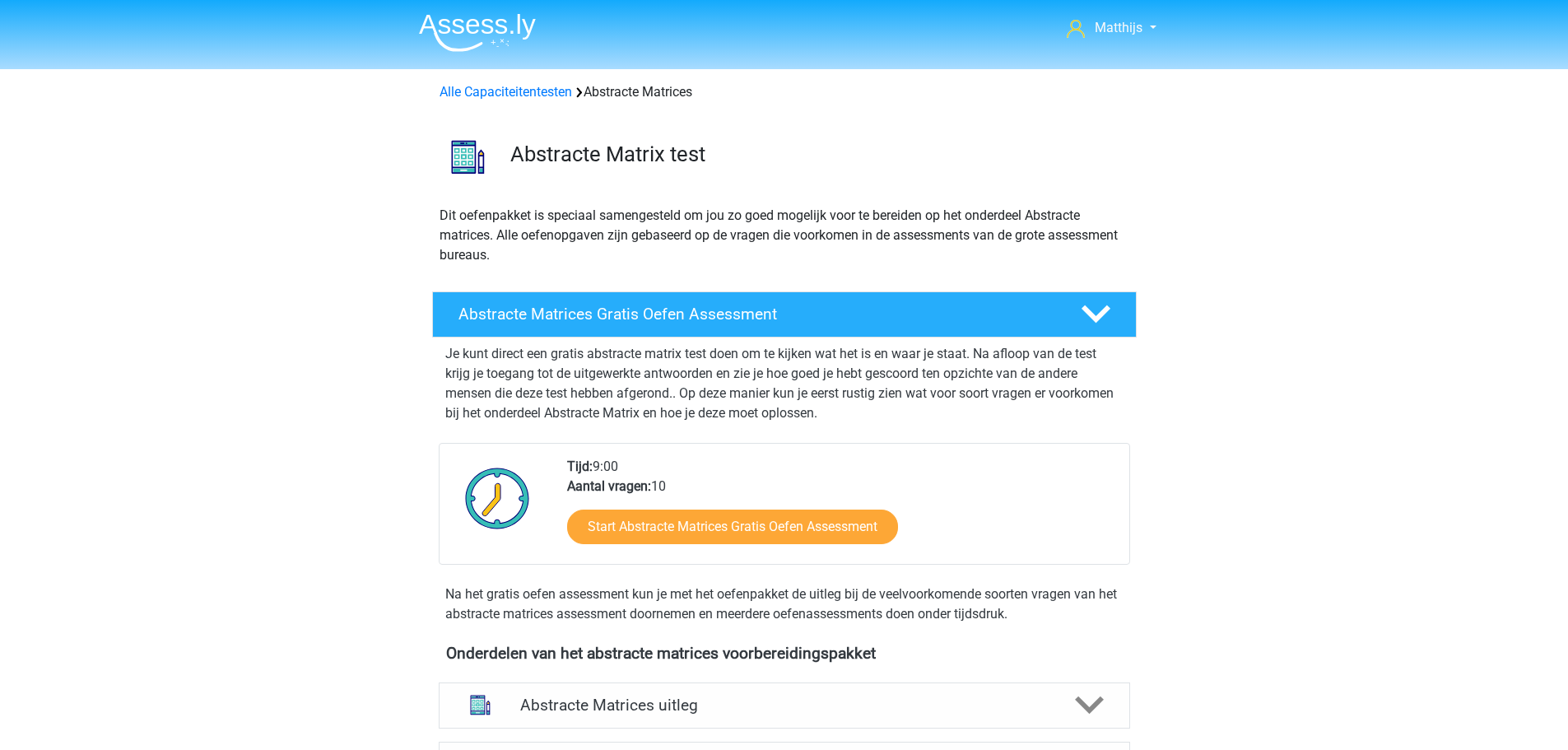
scroll to position [494, 0]
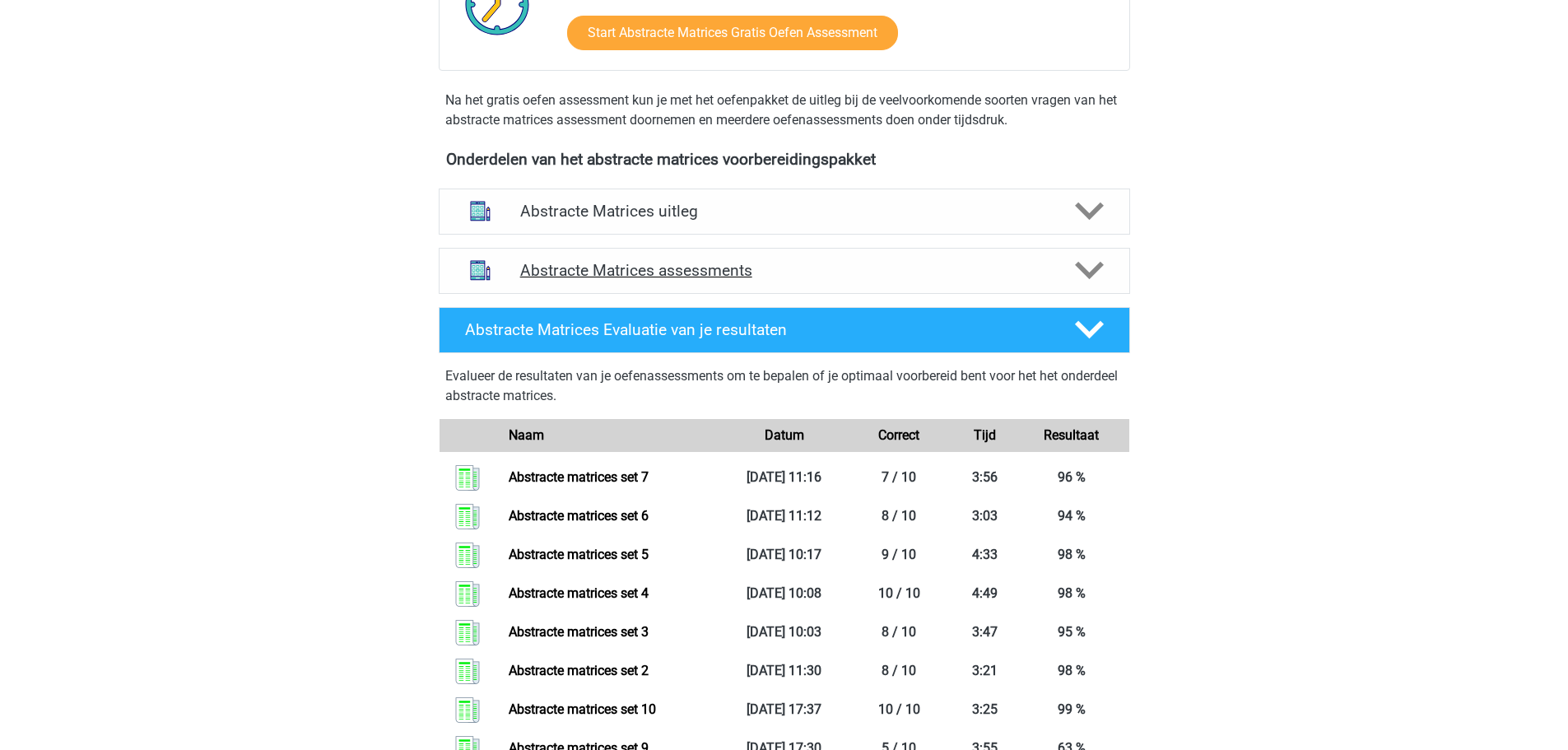
click at [724, 263] on h4 "Abstracte Matrices assessments" at bounding box center [784, 270] width 528 height 19
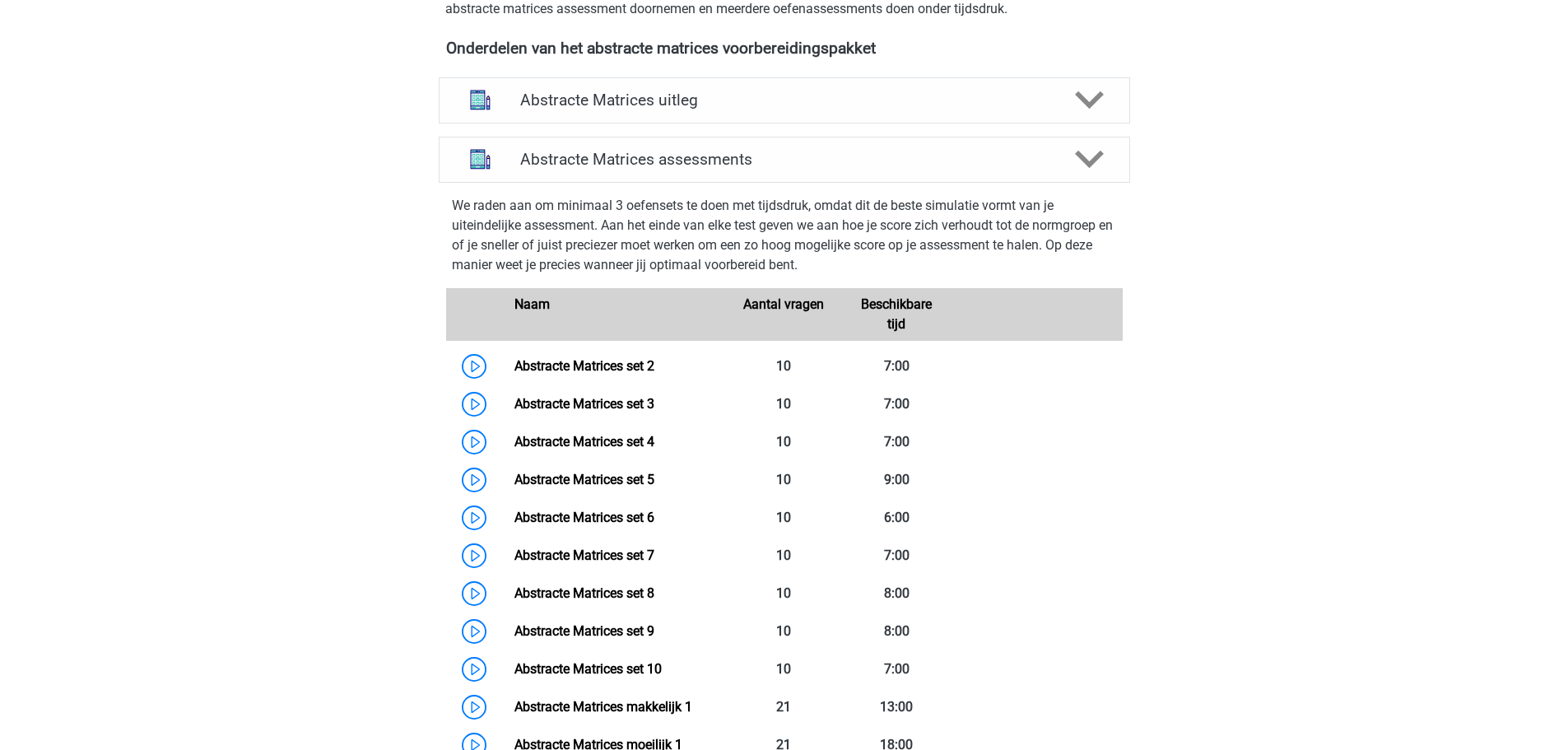
scroll to position [906, 0]
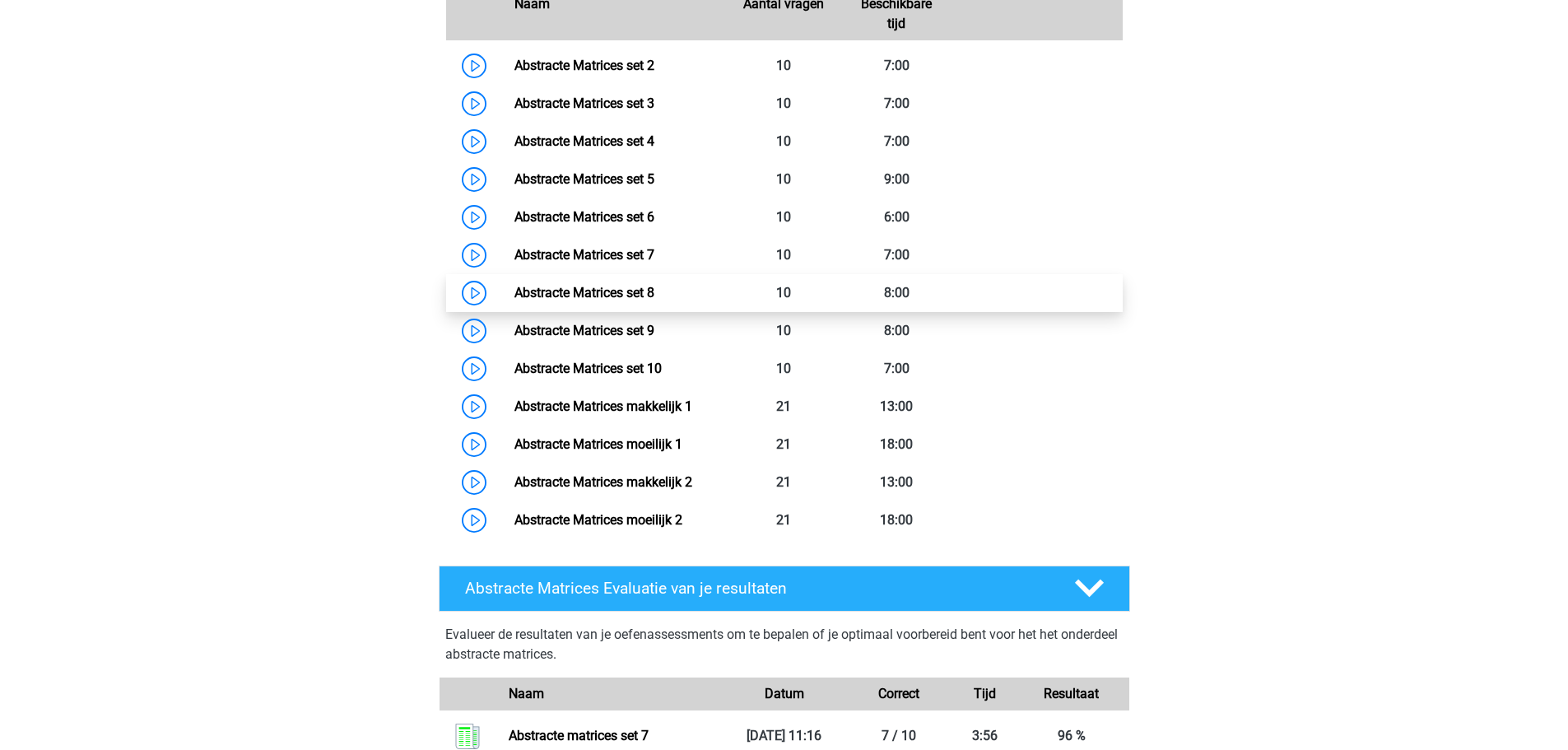
click at [654, 300] on link "Abstracte Matrices set 8" at bounding box center [584, 293] width 140 height 15
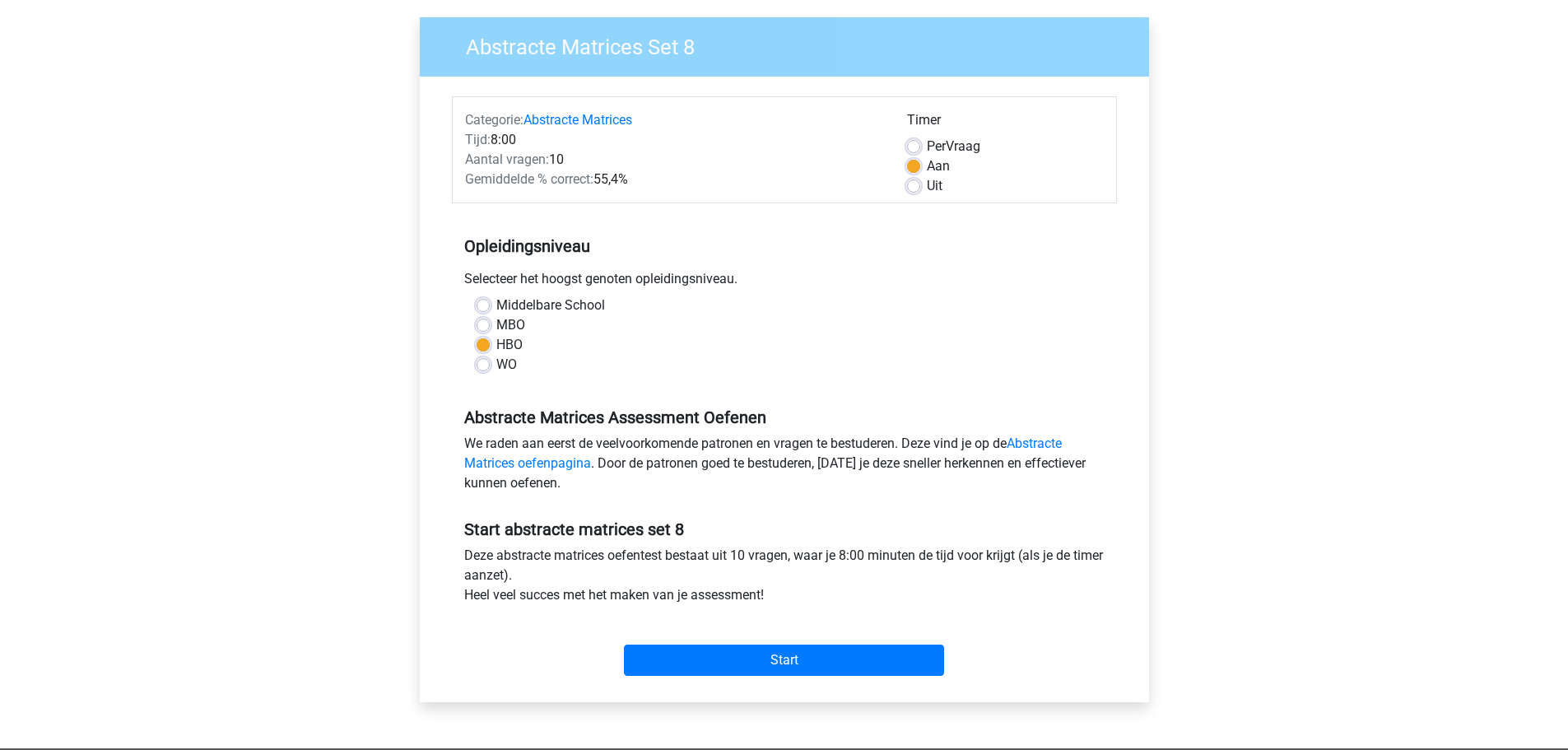
scroll to position [330, 0]
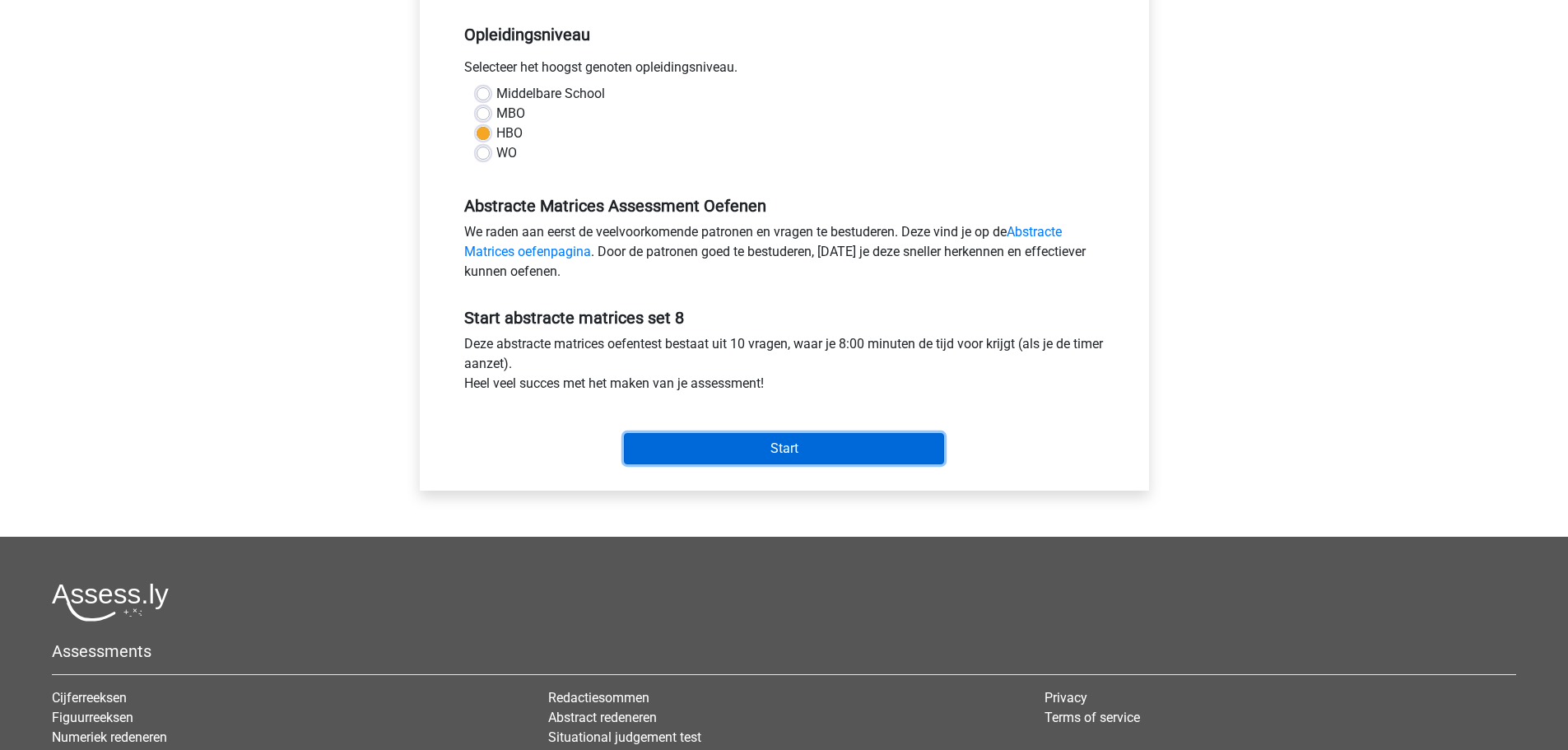
click at [813, 457] on input "Start" at bounding box center [783, 449] width 320 height 31
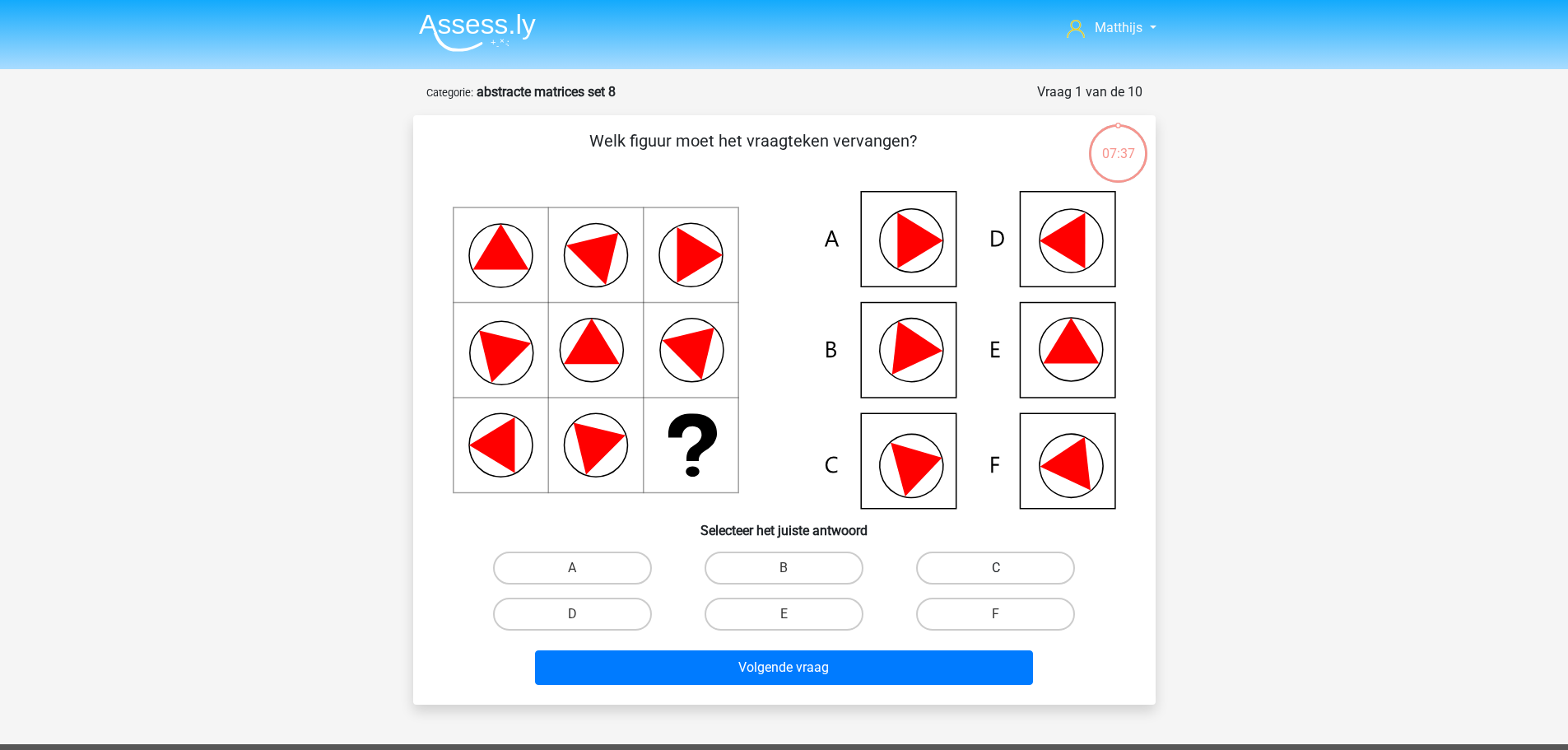
drag, startPoint x: 970, startPoint y: 569, endPoint x: 948, endPoint y: 627, distance: 62.0
click at [970, 573] on label "C" at bounding box center [995, 568] width 159 height 33
click at [996, 573] on input "C" at bounding box center [1001, 573] width 10 height 10
radio input "true"
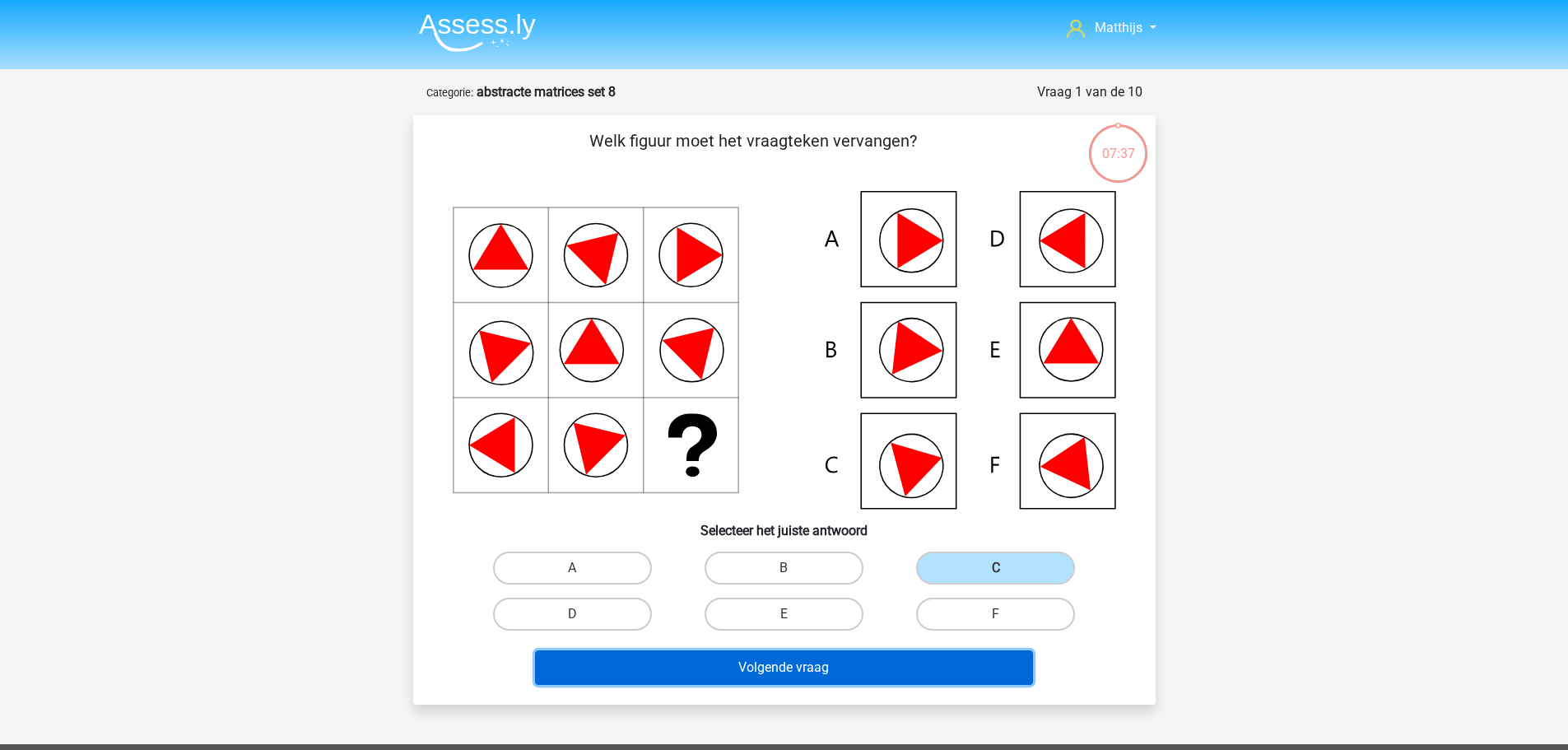
click at [969, 680] on button "Volgende vraag" at bounding box center [784, 668] width 498 height 34
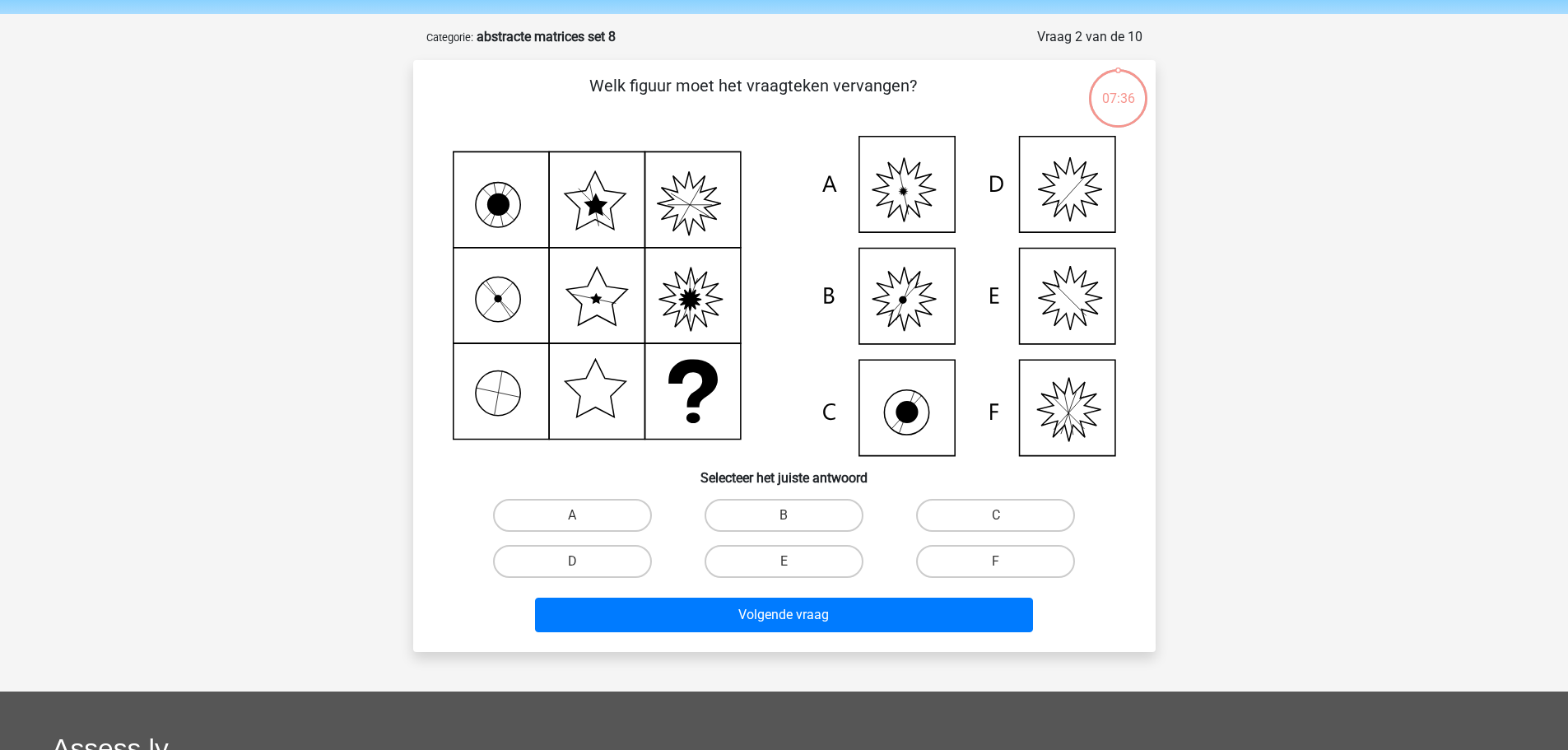
scroll to position [82, 0]
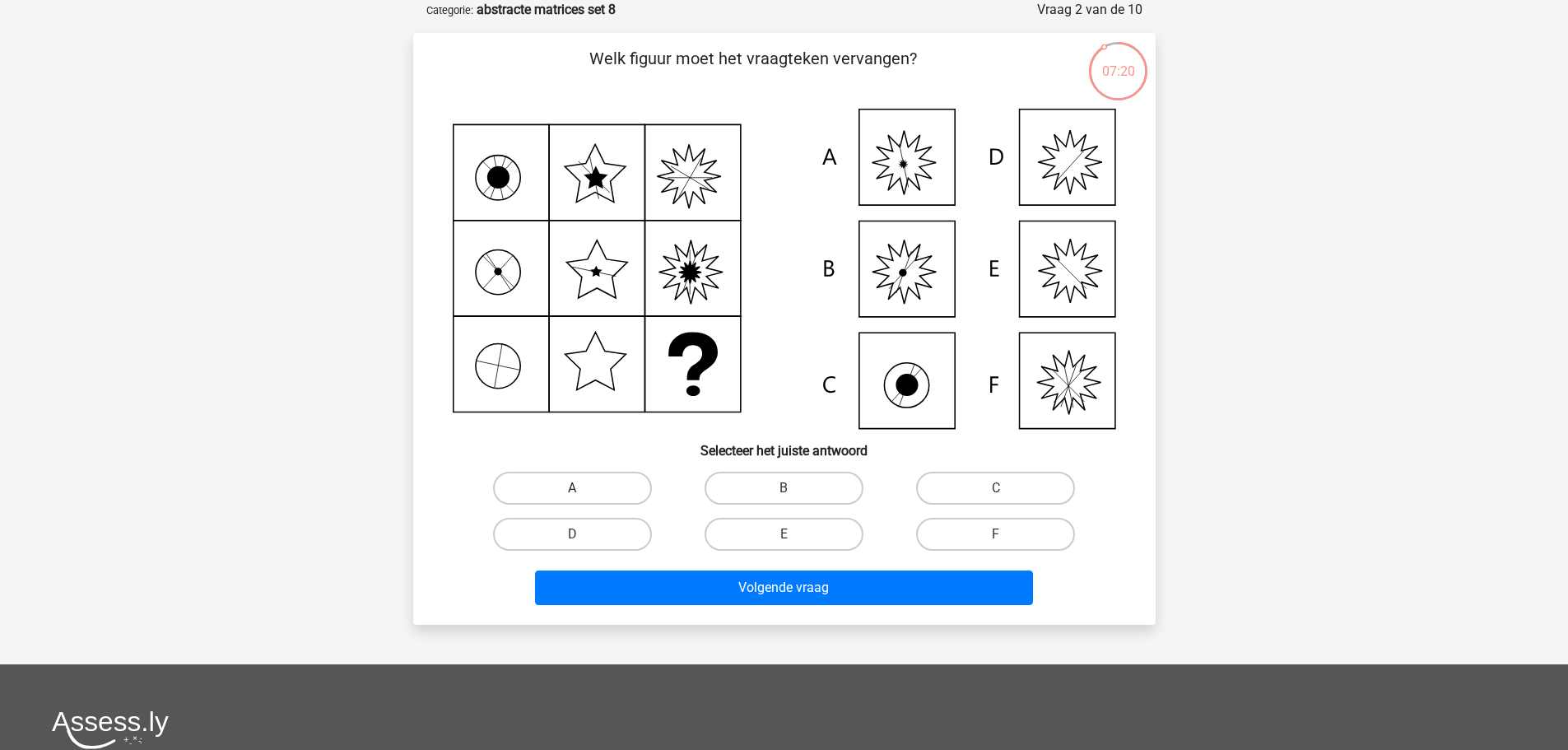
drag, startPoint x: 576, startPoint y: 485, endPoint x: 593, endPoint y: 493, distance: 18.8
click at [576, 482] on label "A" at bounding box center [572, 488] width 159 height 33
click at [576, 488] on input "A" at bounding box center [577, 493] width 10 height 10
radio input "true"
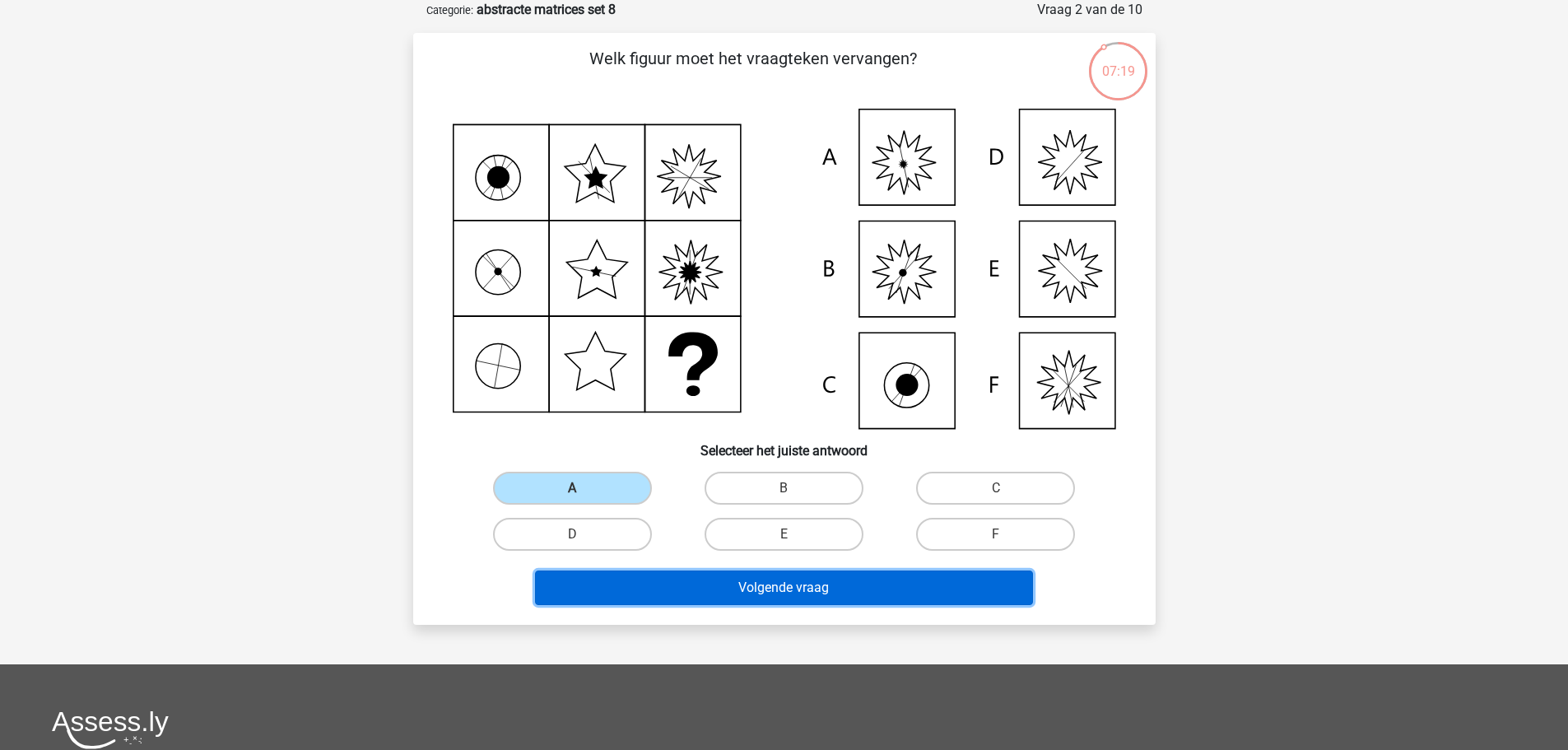
click at [845, 577] on button "Volgende vraag" at bounding box center [784, 588] width 498 height 34
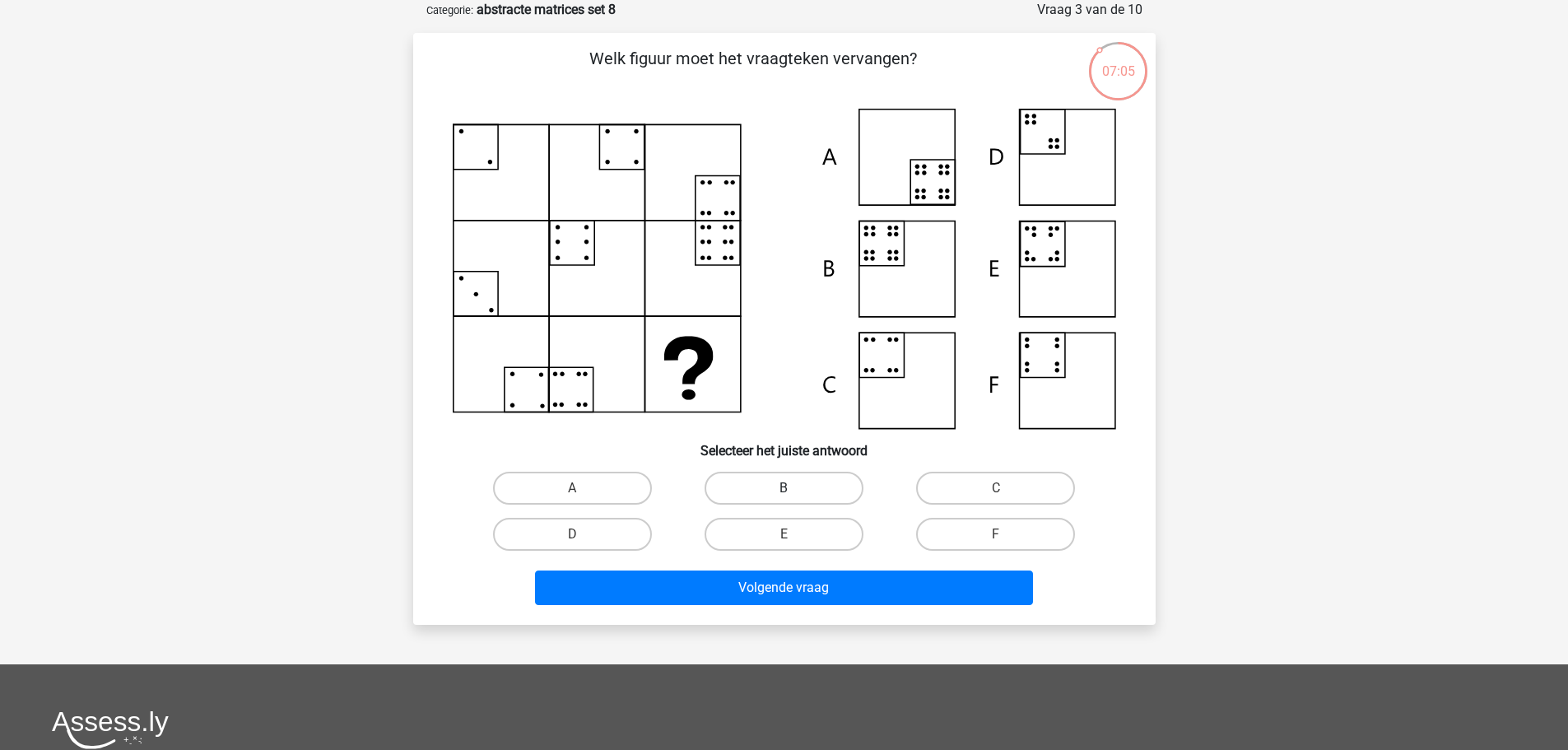
click at [818, 493] on label "B" at bounding box center [783, 488] width 159 height 33
click at [794, 493] on input "B" at bounding box center [789, 493] width 10 height 10
radio input "true"
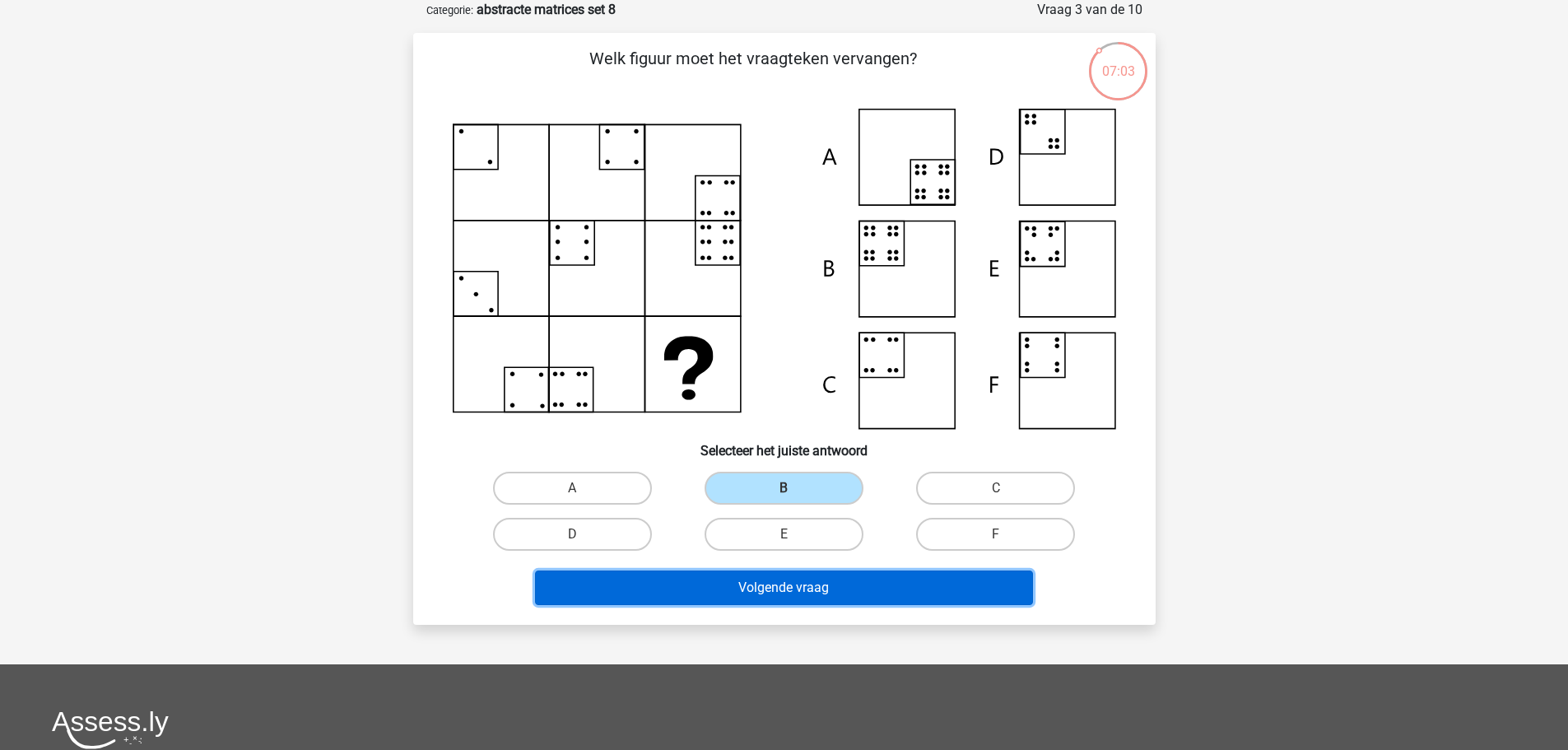
click at [910, 584] on button "Volgende vraag" at bounding box center [784, 588] width 498 height 34
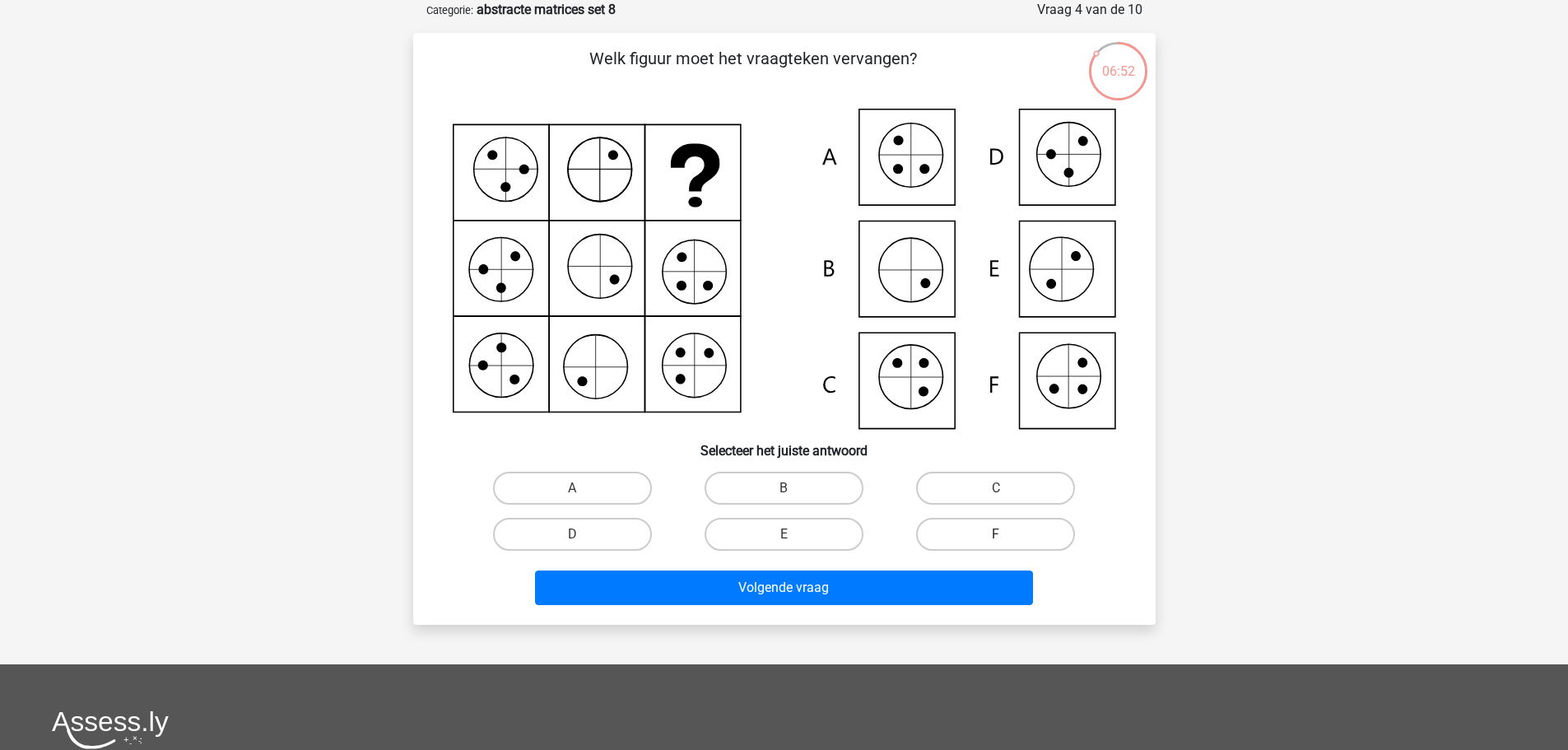
click at [1010, 529] on label "F" at bounding box center [995, 535] width 159 height 33
click at [1007, 535] on input "F" at bounding box center [1001, 540] width 10 height 10
radio input "true"
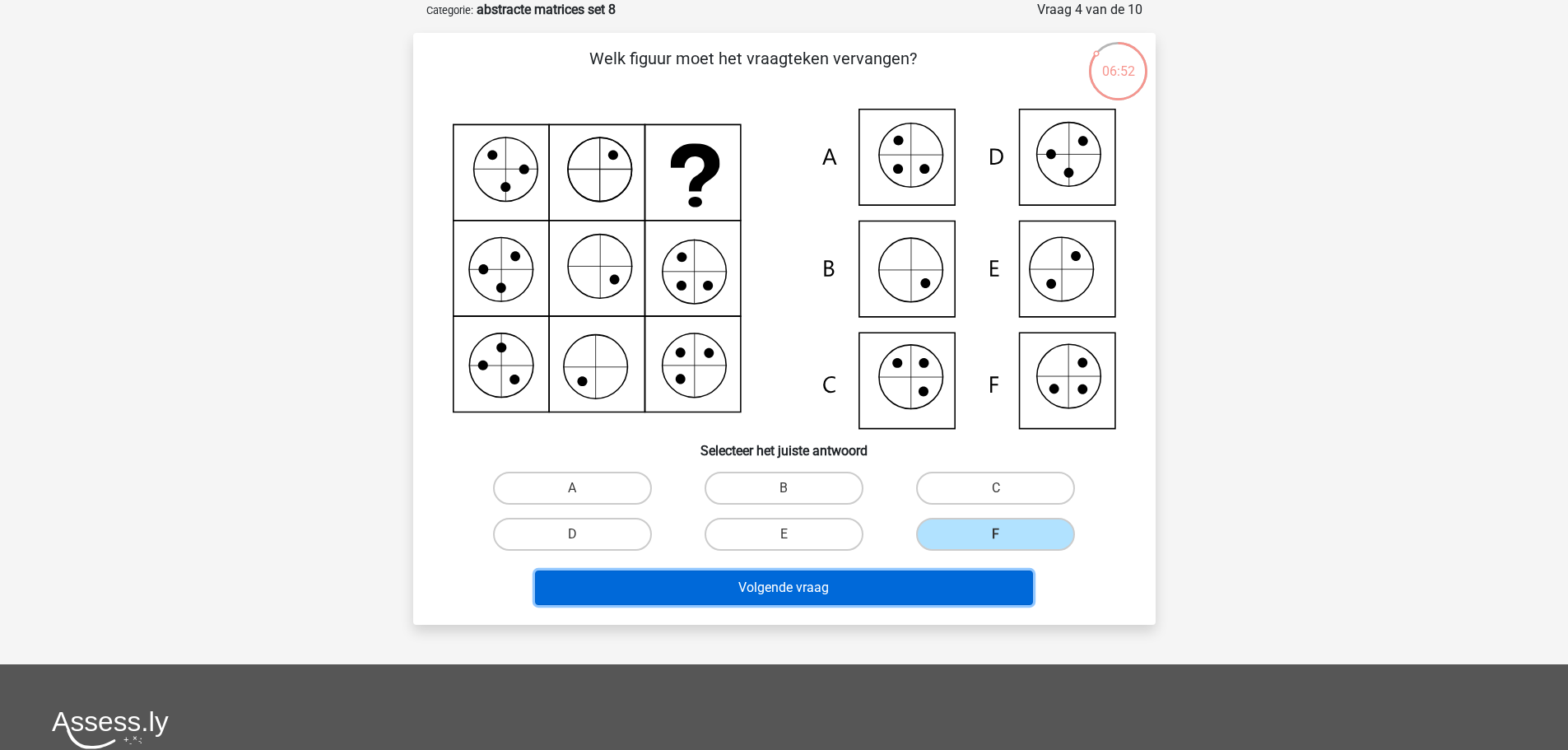
click at [971, 586] on button "Volgende vraag" at bounding box center [784, 588] width 498 height 34
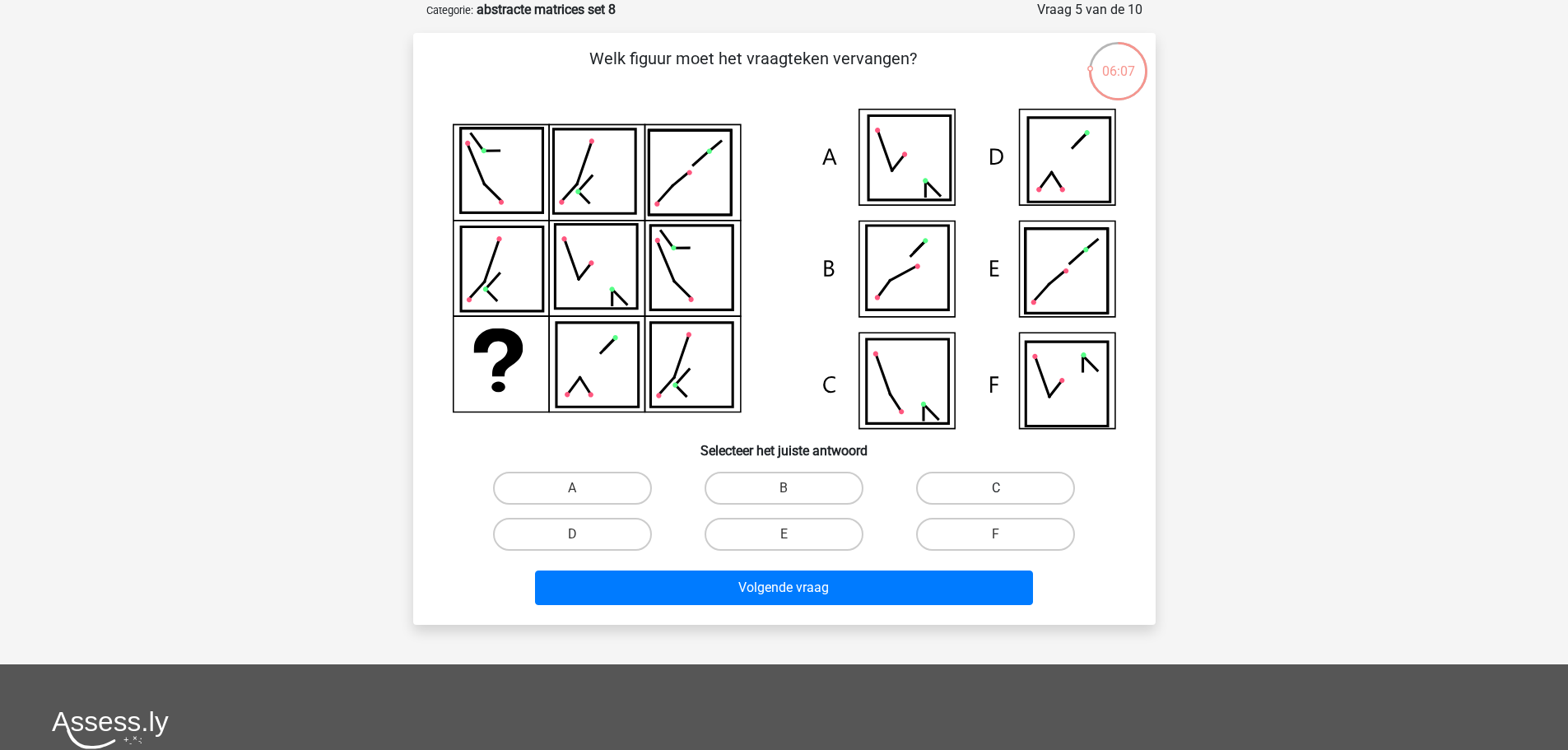
click at [1008, 477] on label "C" at bounding box center [995, 488] width 159 height 33
click at [1007, 488] on input "C" at bounding box center [1001, 493] width 10 height 10
radio input "true"
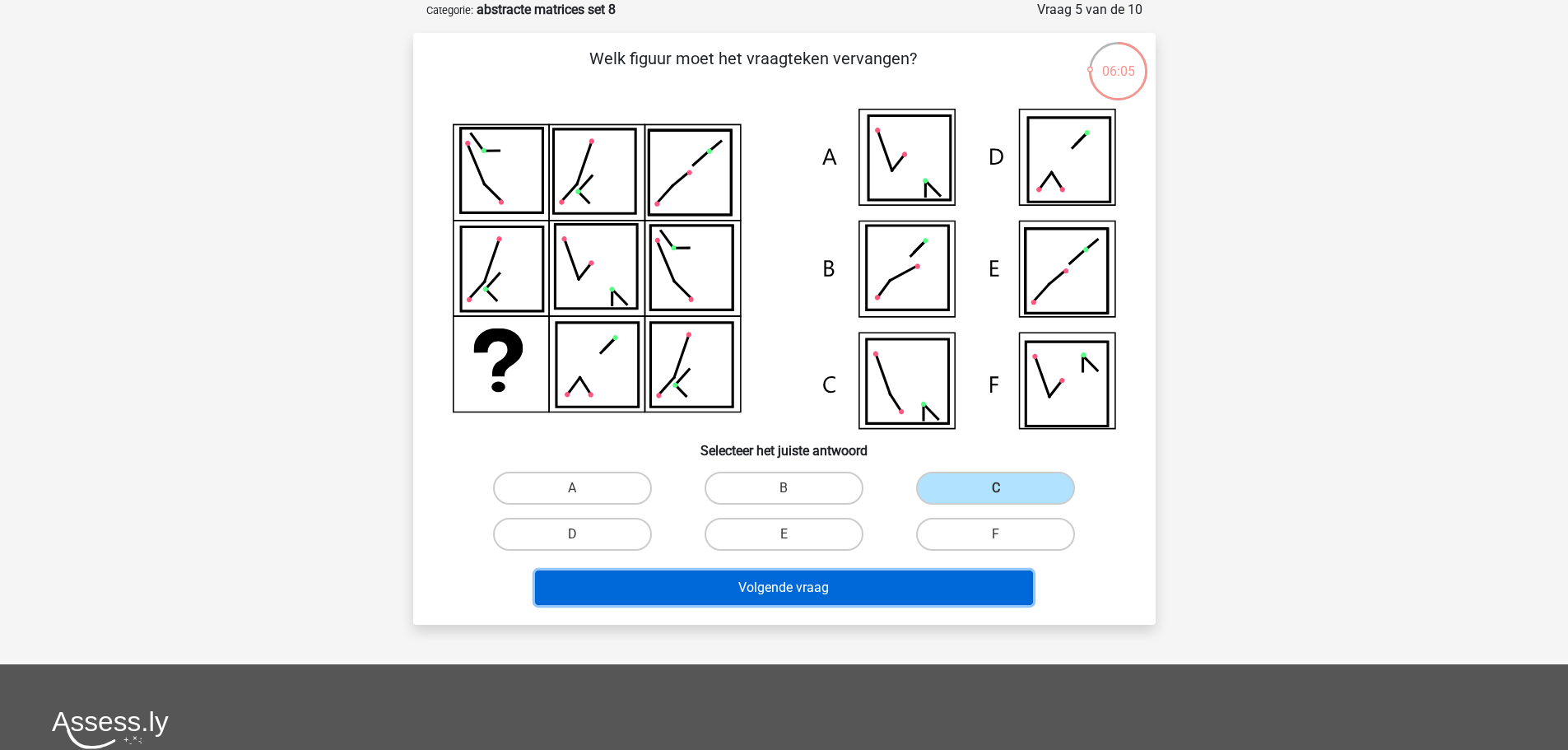
click at [992, 601] on button "Volgende vraag" at bounding box center [784, 588] width 498 height 34
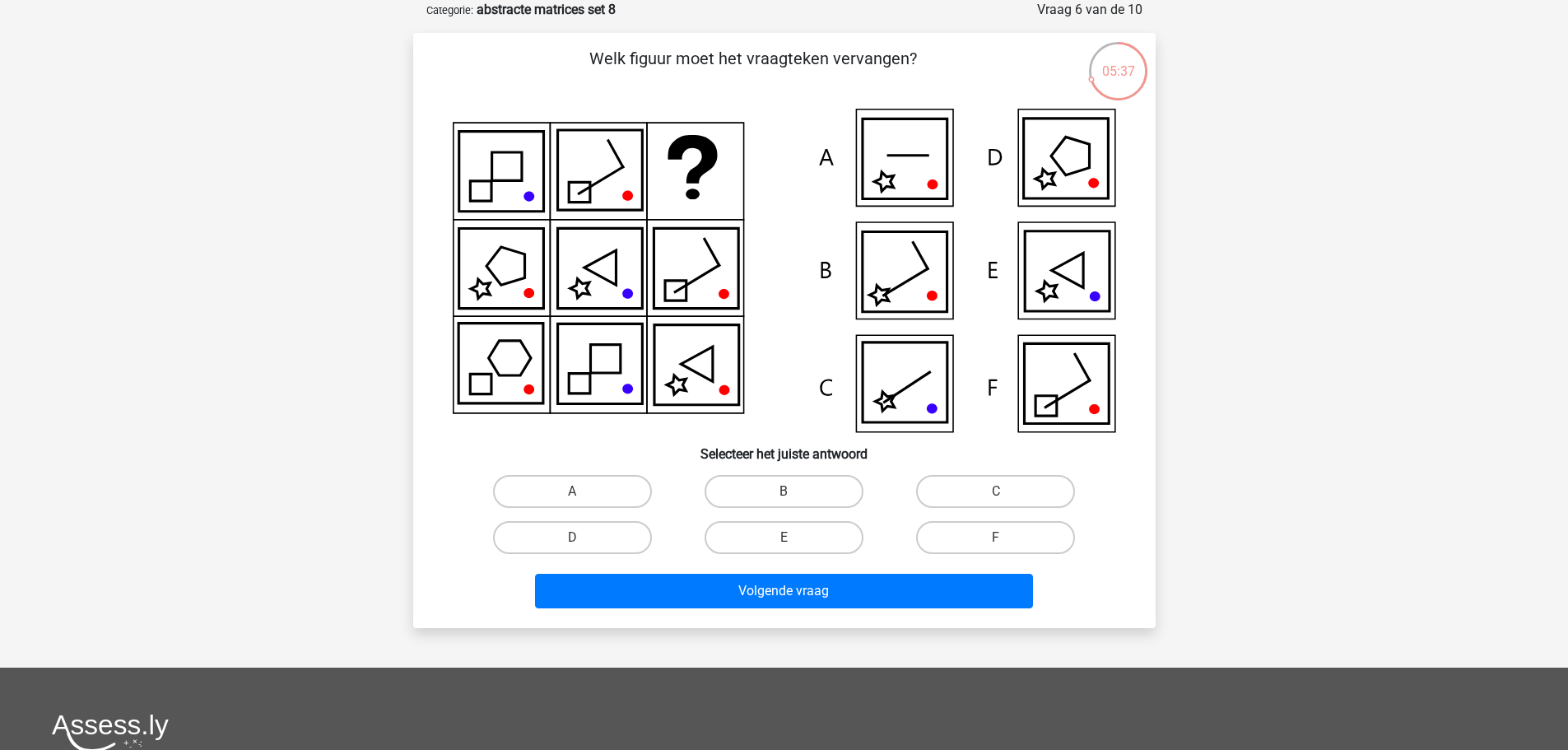
click at [649, 541] on label "D" at bounding box center [572, 537] width 159 height 33
click at [582, 541] on input "D" at bounding box center [577, 543] width 10 height 10
radio input "true"
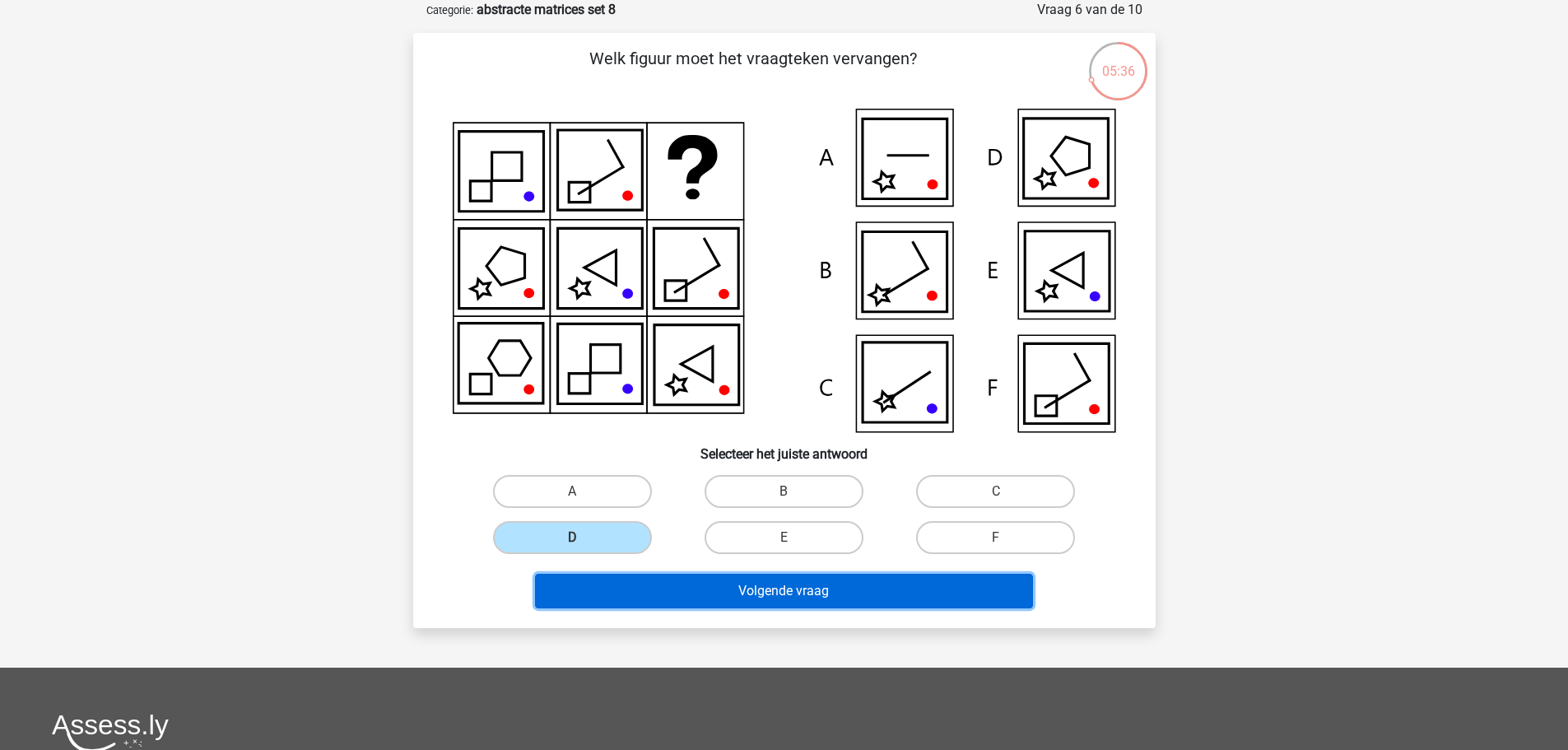
drag, startPoint x: 836, startPoint y: 594, endPoint x: 845, endPoint y: 593, distance: 9.1
click at [837, 594] on button "Volgende vraag" at bounding box center [784, 591] width 498 height 34
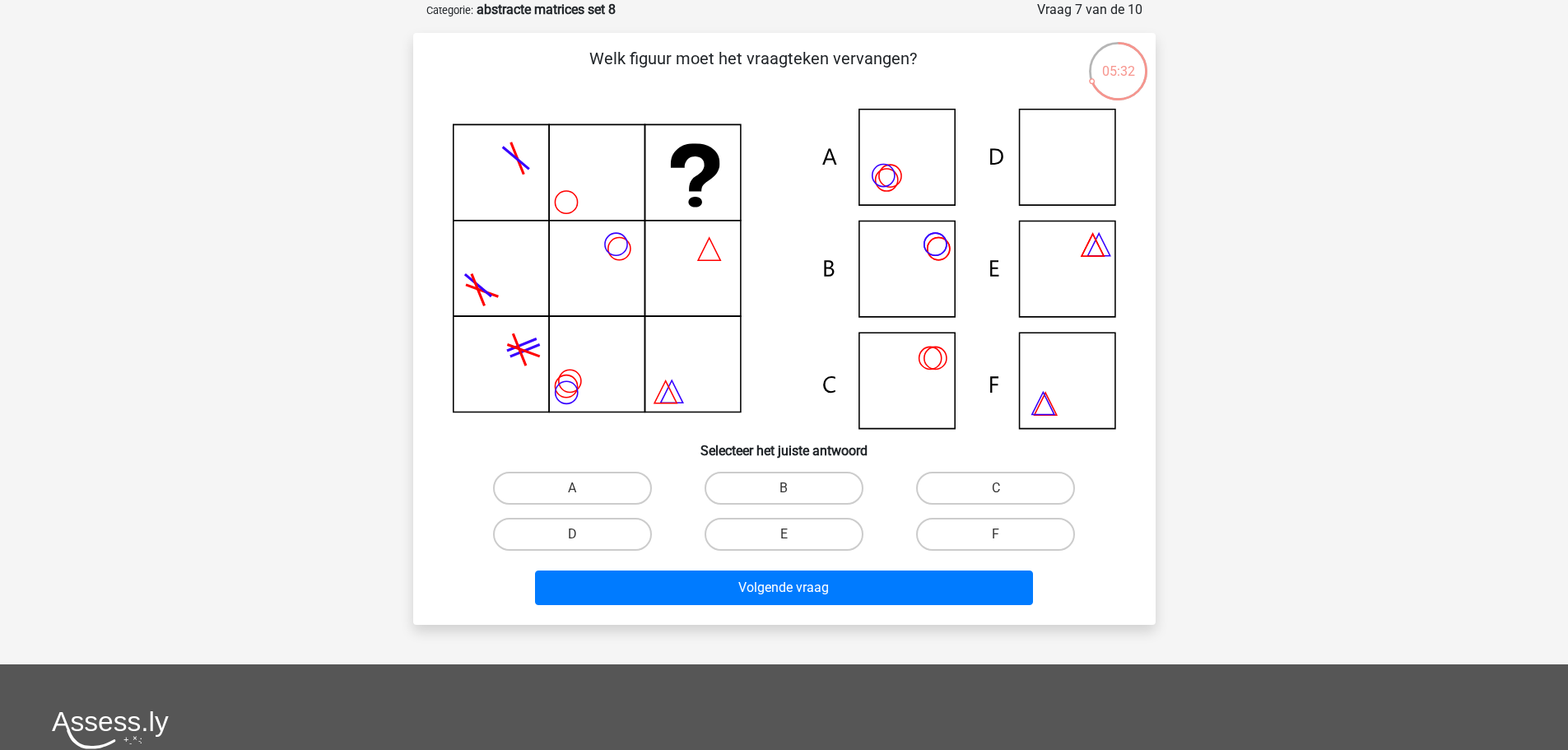
click at [582, 537] on input "D" at bounding box center [577, 540] width 10 height 10
radio input "true"
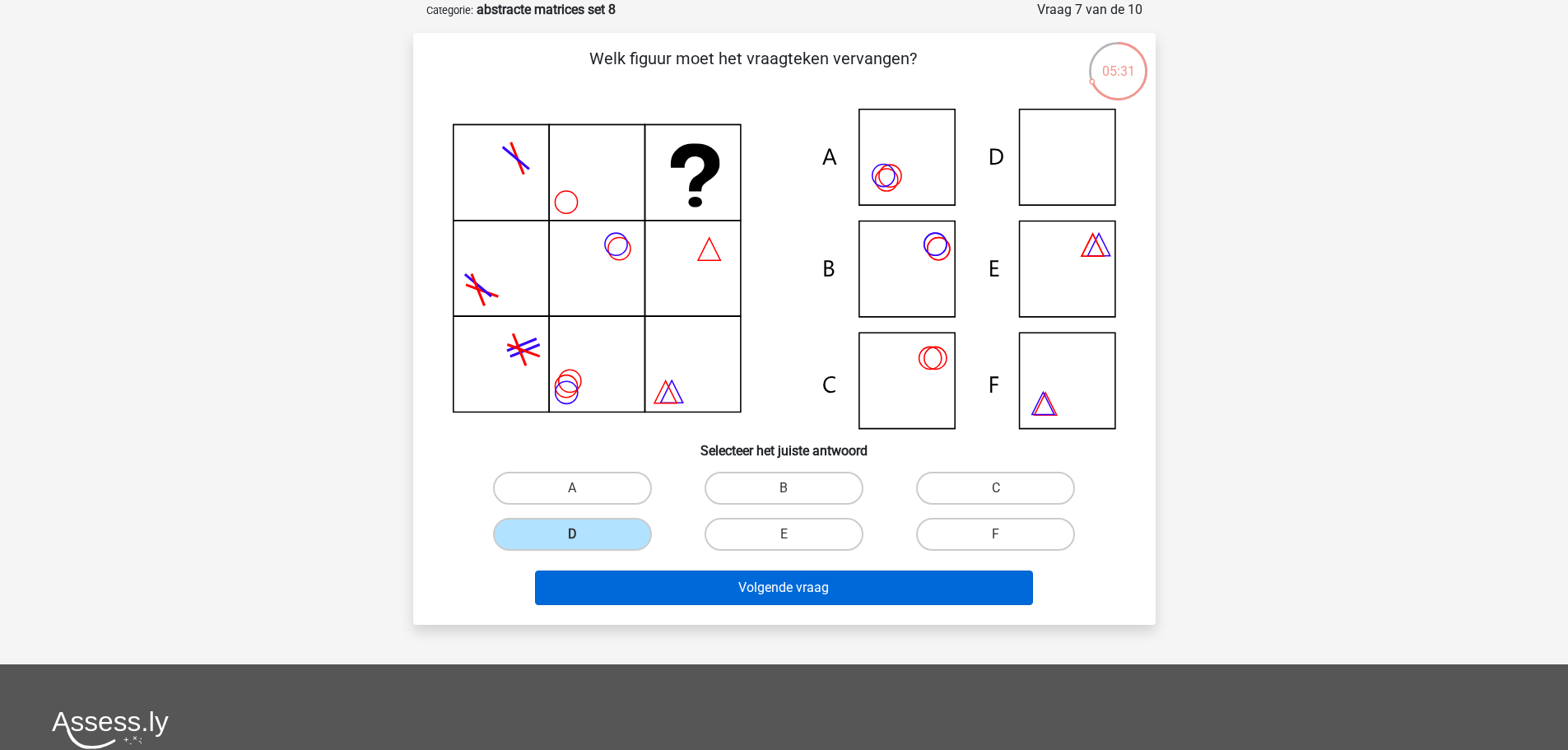
drag, startPoint x: 701, startPoint y: 567, endPoint x: 746, endPoint y: 594, distance: 52.5
click at [703, 572] on div "Volgende vraag" at bounding box center [784, 584] width 690 height 54
click at [763, 602] on button "Volgende vraag" at bounding box center [784, 588] width 498 height 34
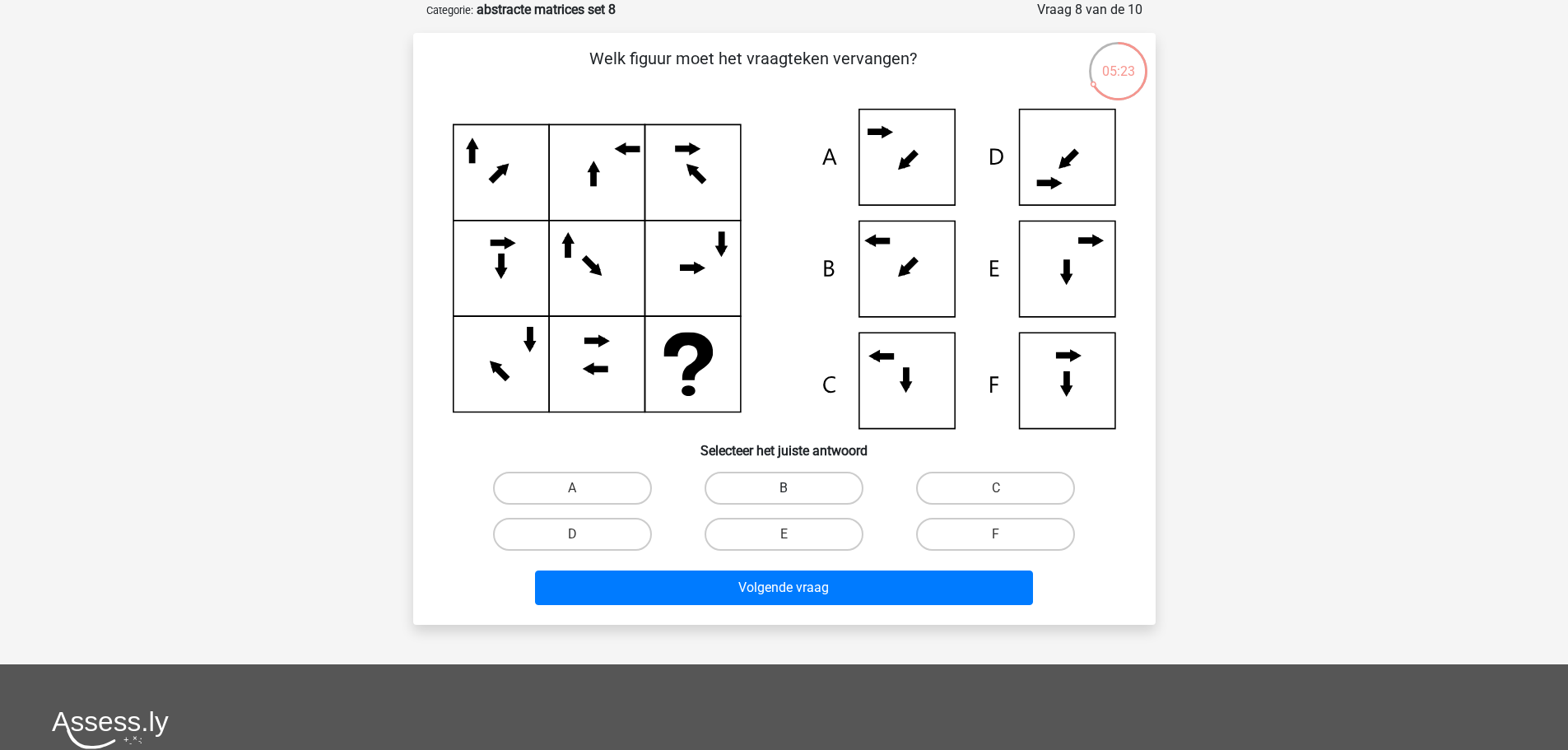
click at [803, 481] on label "B" at bounding box center [783, 488] width 159 height 33
click at [794, 488] on input "B" at bounding box center [789, 493] width 10 height 10
radio input "true"
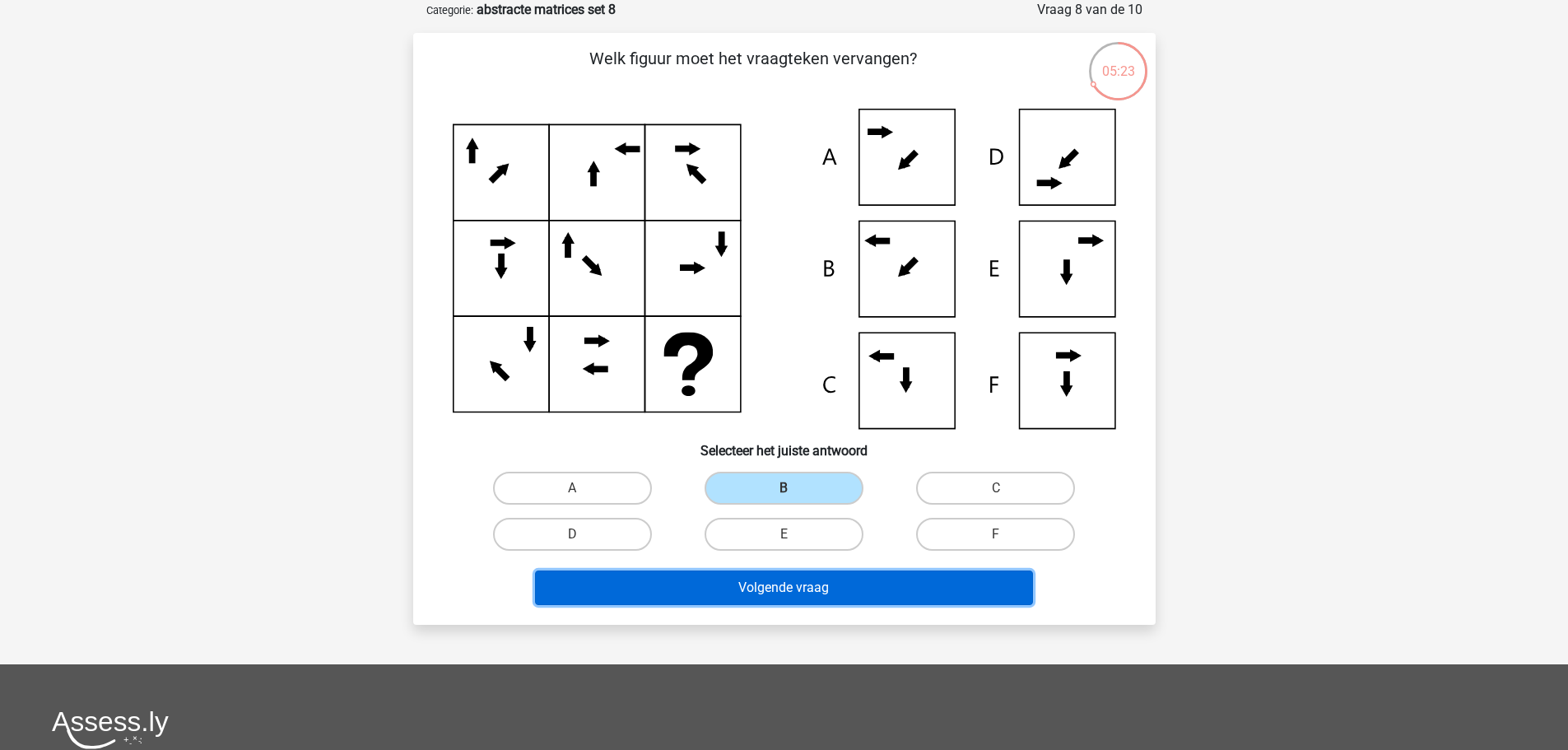
click at [921, 590] on button "Volgende vraag" at bounding box center [784, 588] width 498 height 34
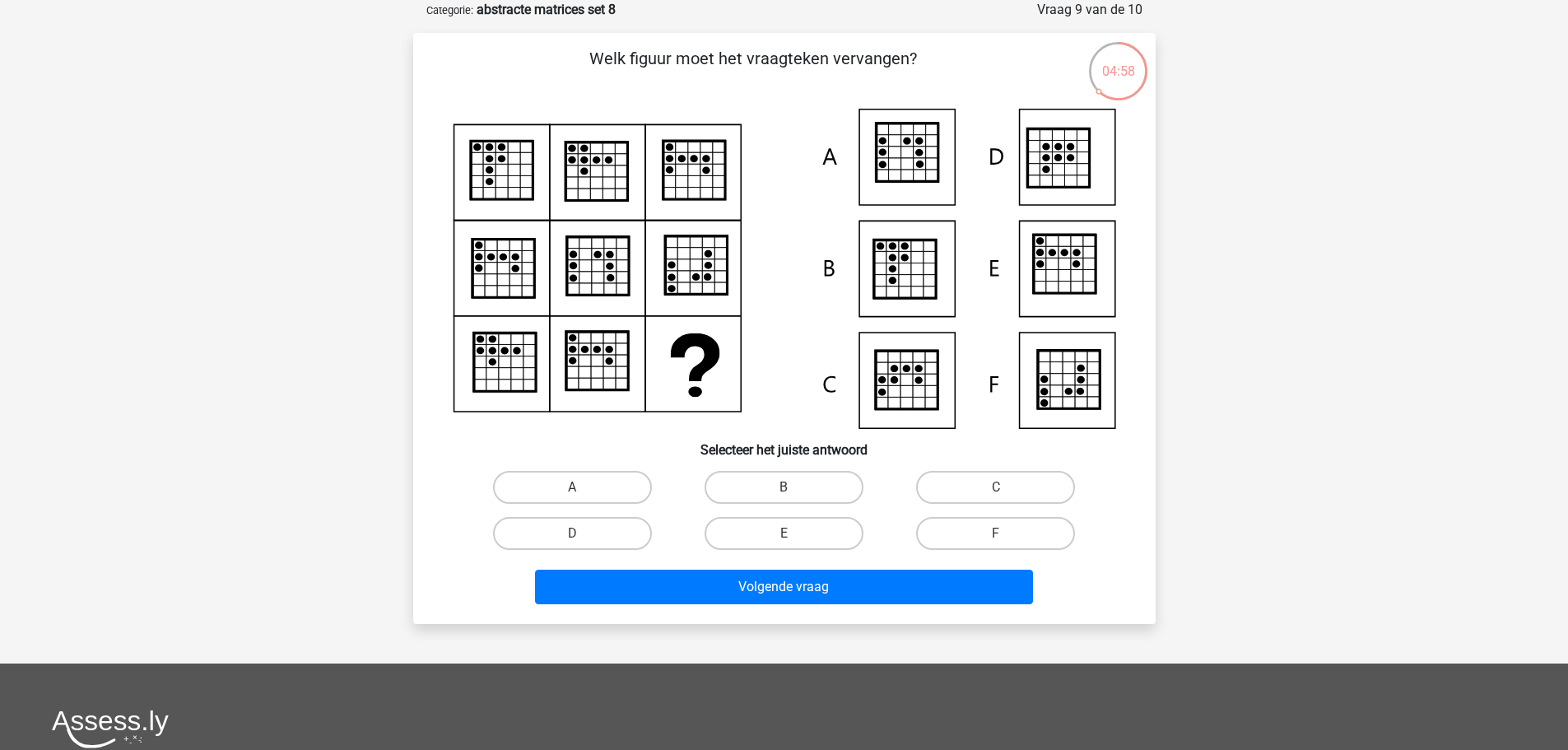
drag, startPoint x: 795, startPoint y: 532, endPoint x: 821, endPoint y: 554, distance: 34.1
click at [796, 534] on label "E" at bounding box center [783, 534] width 159 height 33
click at [794, 534] on input "E" at bounding box center [789, 539] width 10 height 10
radio input "true"
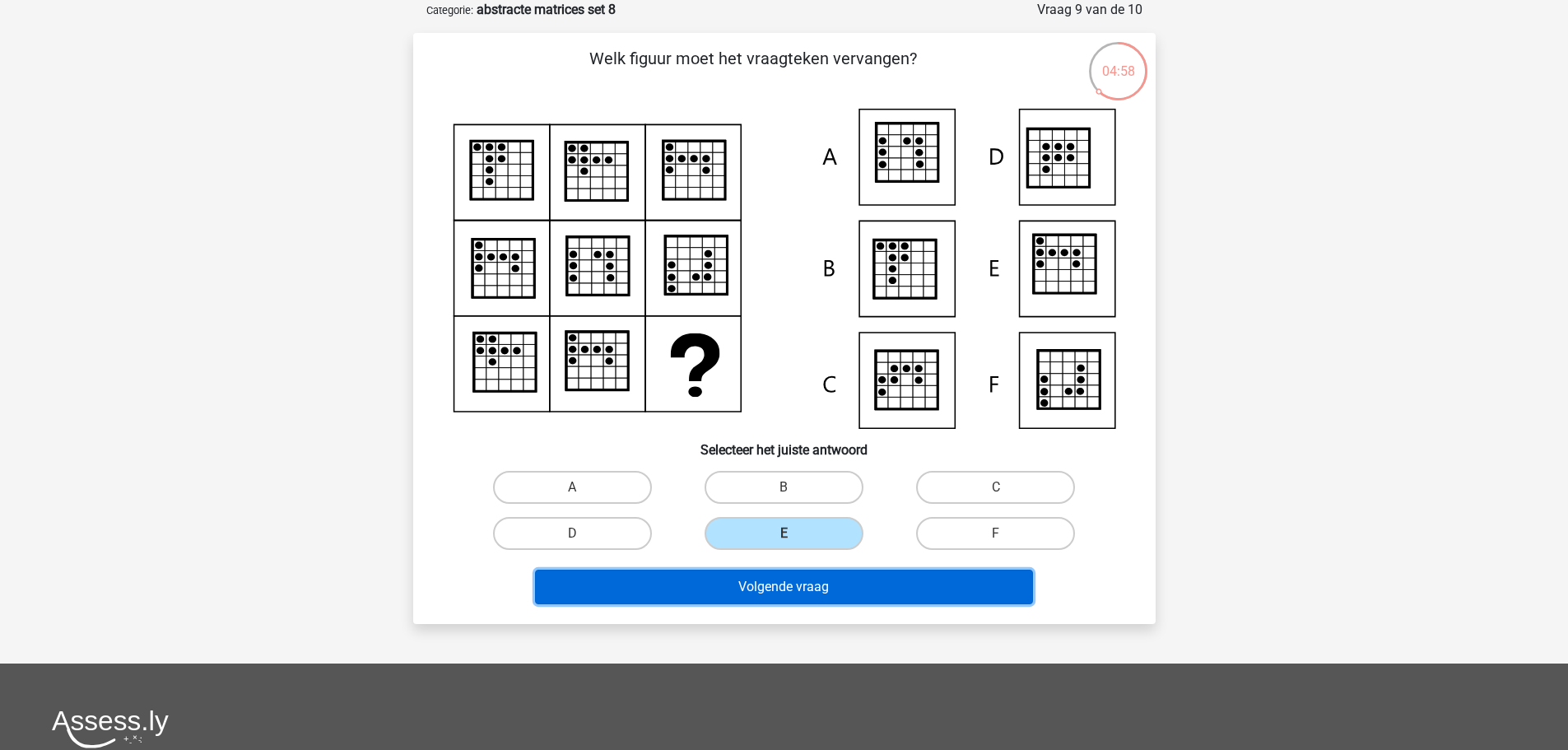
click at [897, 591] on button "Volgende vraag" at bounding box center [784, 587] width 498 height 34
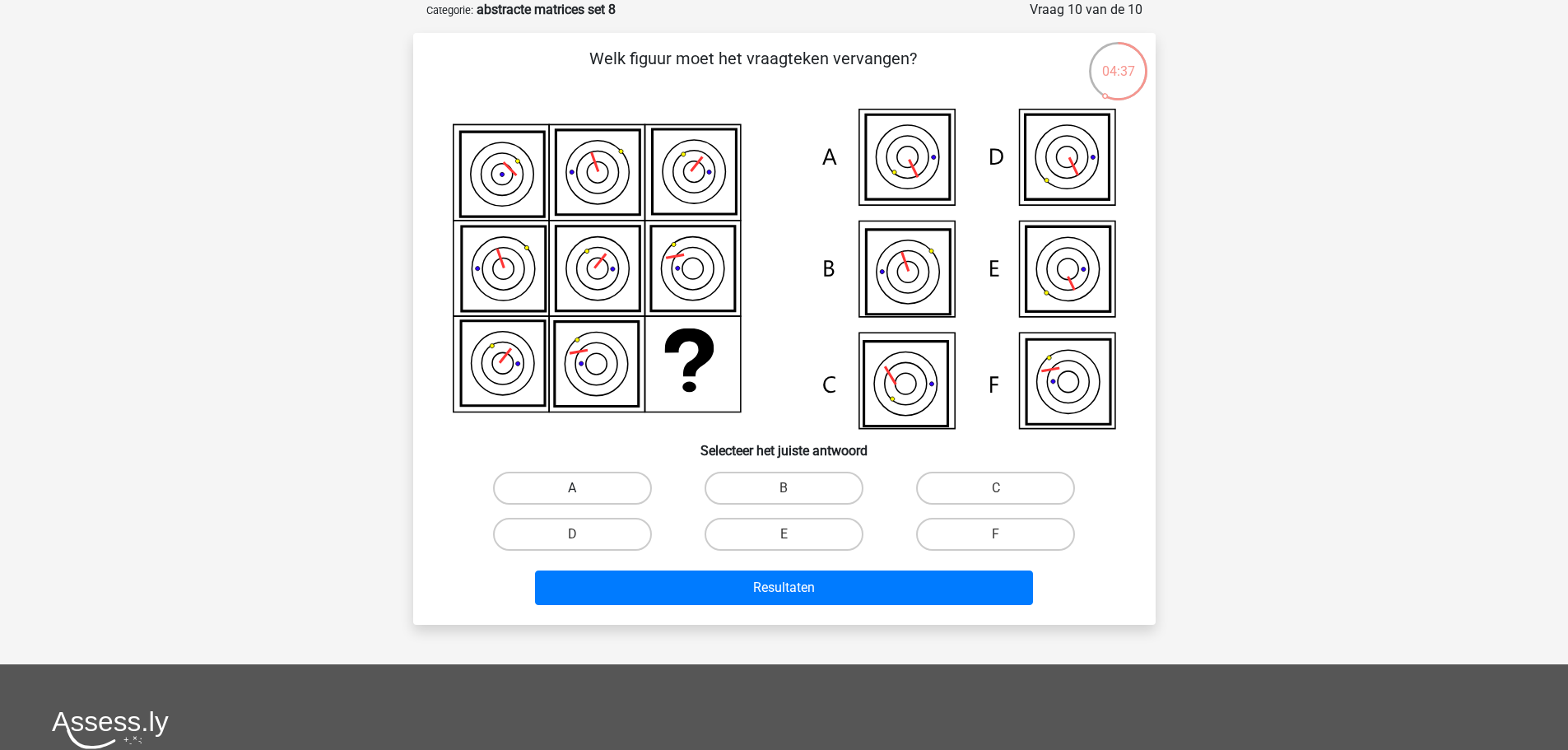
click at [571, 487] on label "A" at bounding box center [572, 488] width 159 height 33
click at [572, 488] on input "A" at bounding box center [577, 493] width 10 height 10
radio input "true"
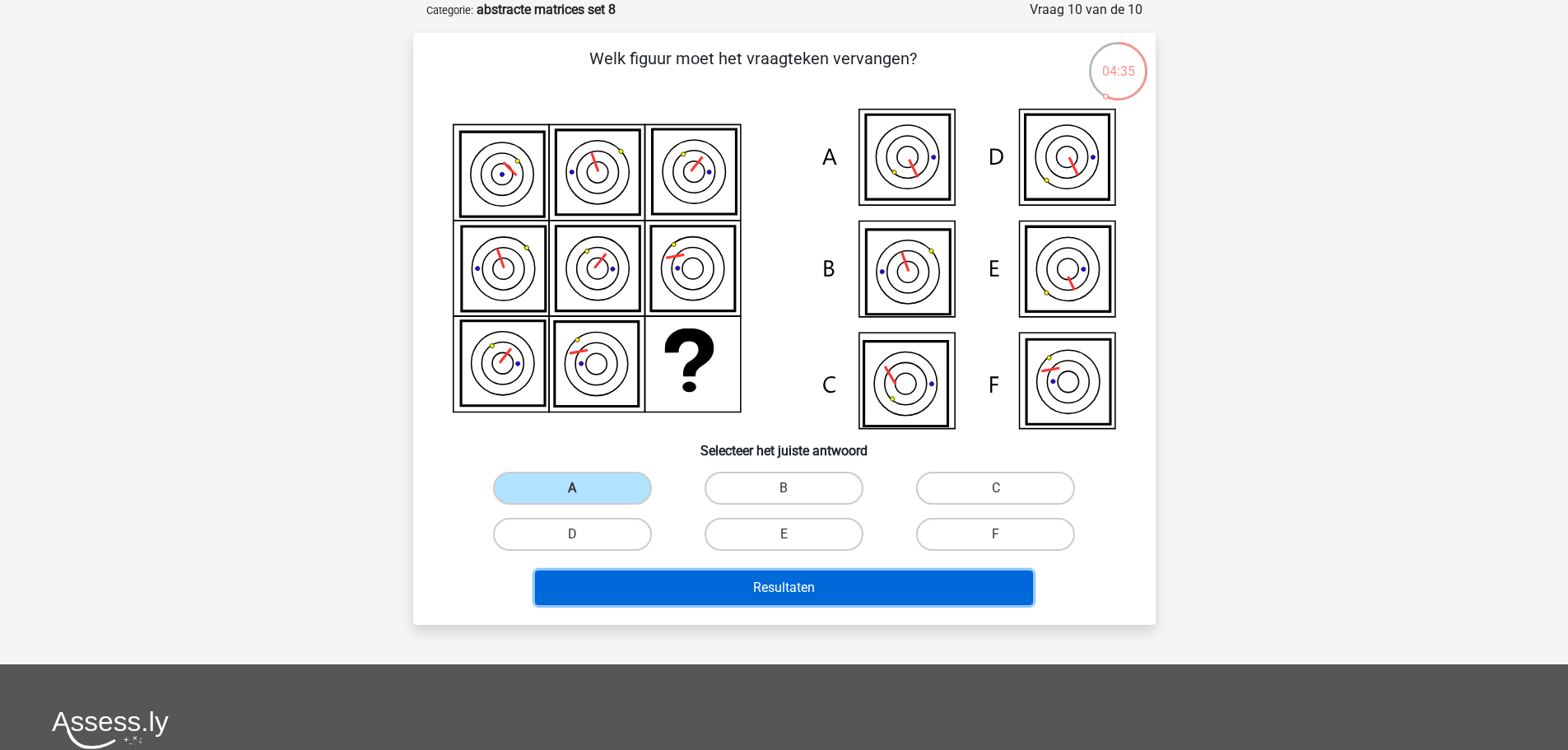
click at [884, 590] on button "Resultaten" at bounding box center [784, 588] width 498 height 34
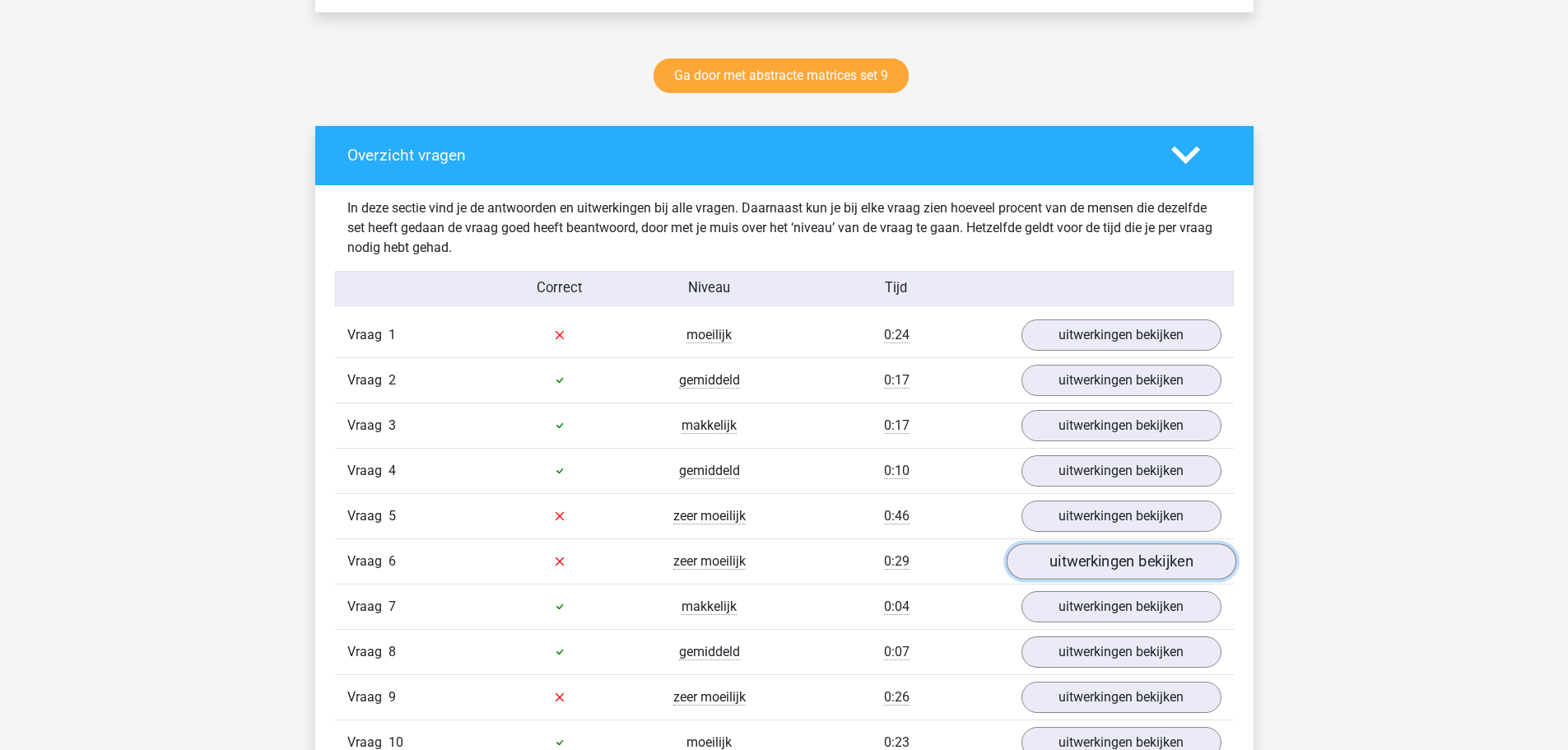
scroll to position [917, 0]
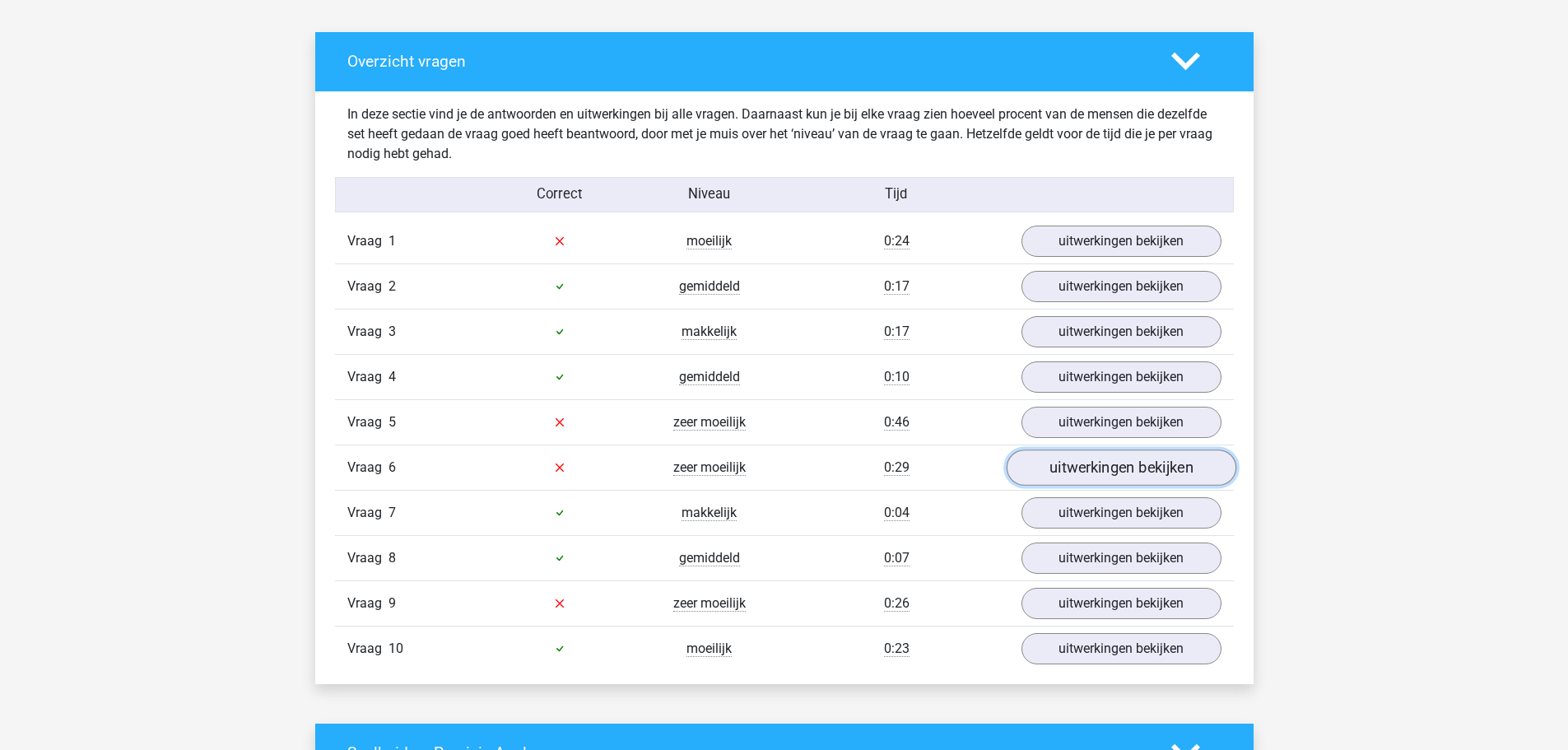
click at [1080, 473] on link "uitwerkingen bekijken" at bounding box center [1121, 468] width 230 height 36
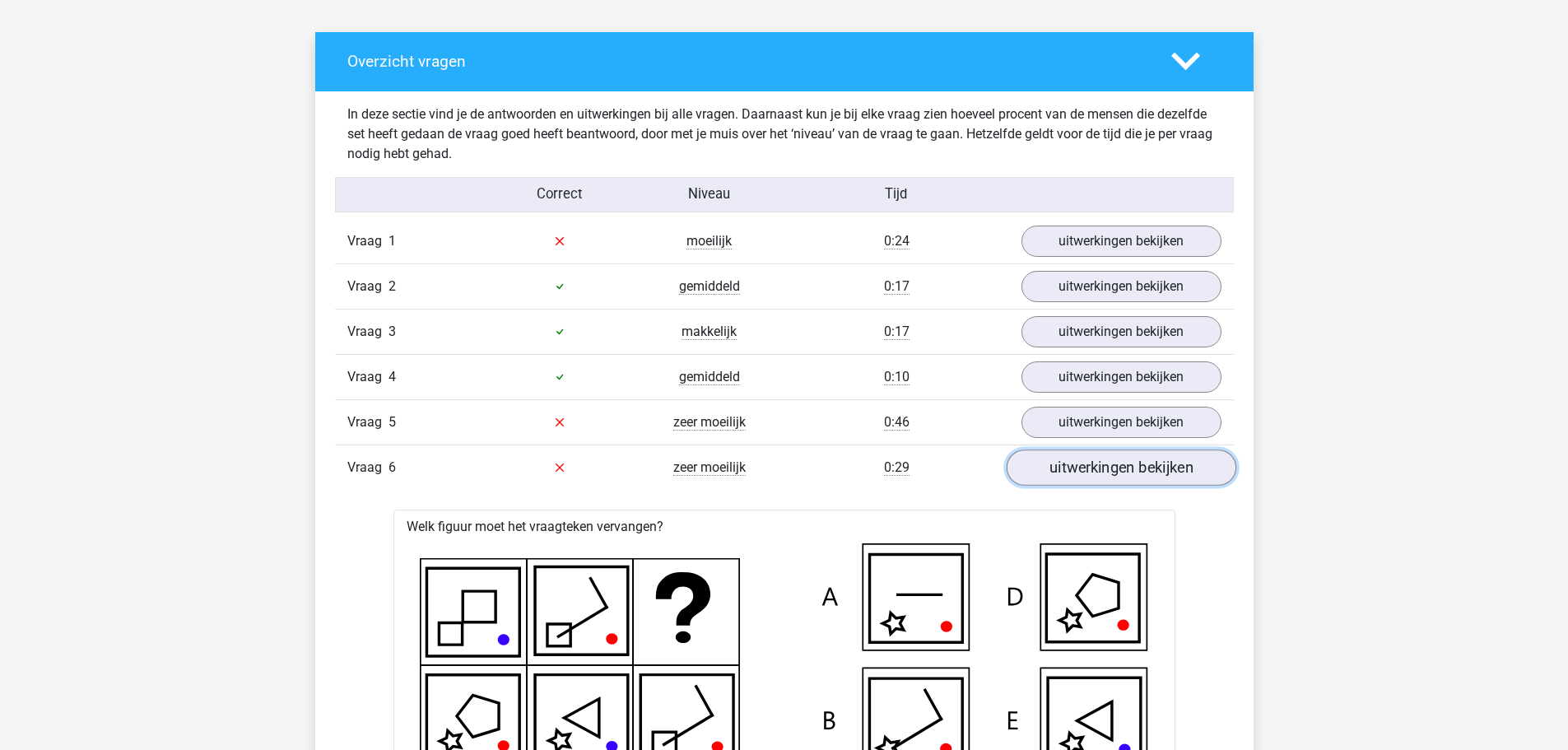
click at [1082, 470] on link "uitwerkingen bekijken" at bounding box center [1121, 468] width 230 height 36
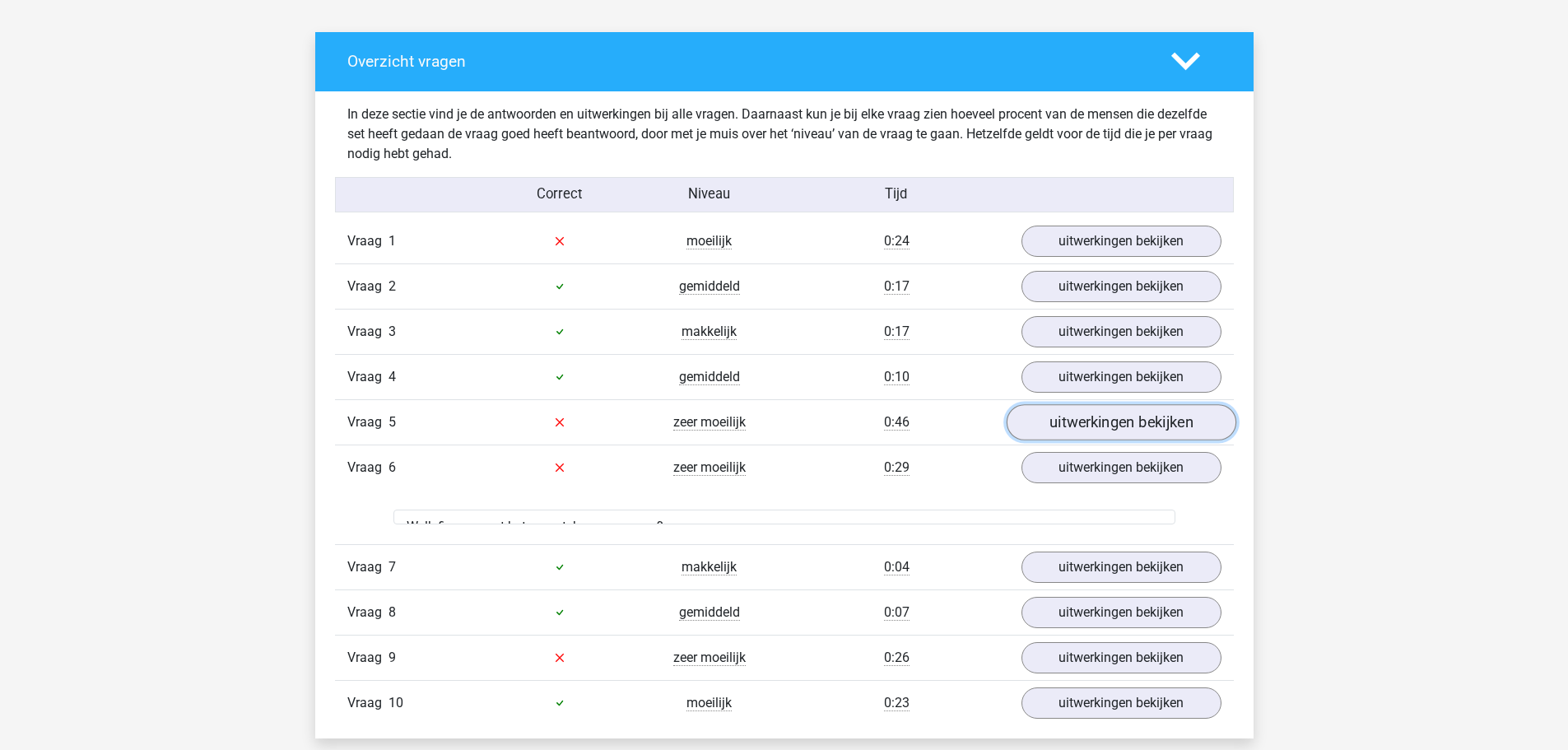
click at [1095, 417] on link "uitwerkingen bekijken" at bounding box center [1121, 422] width 230 height 36
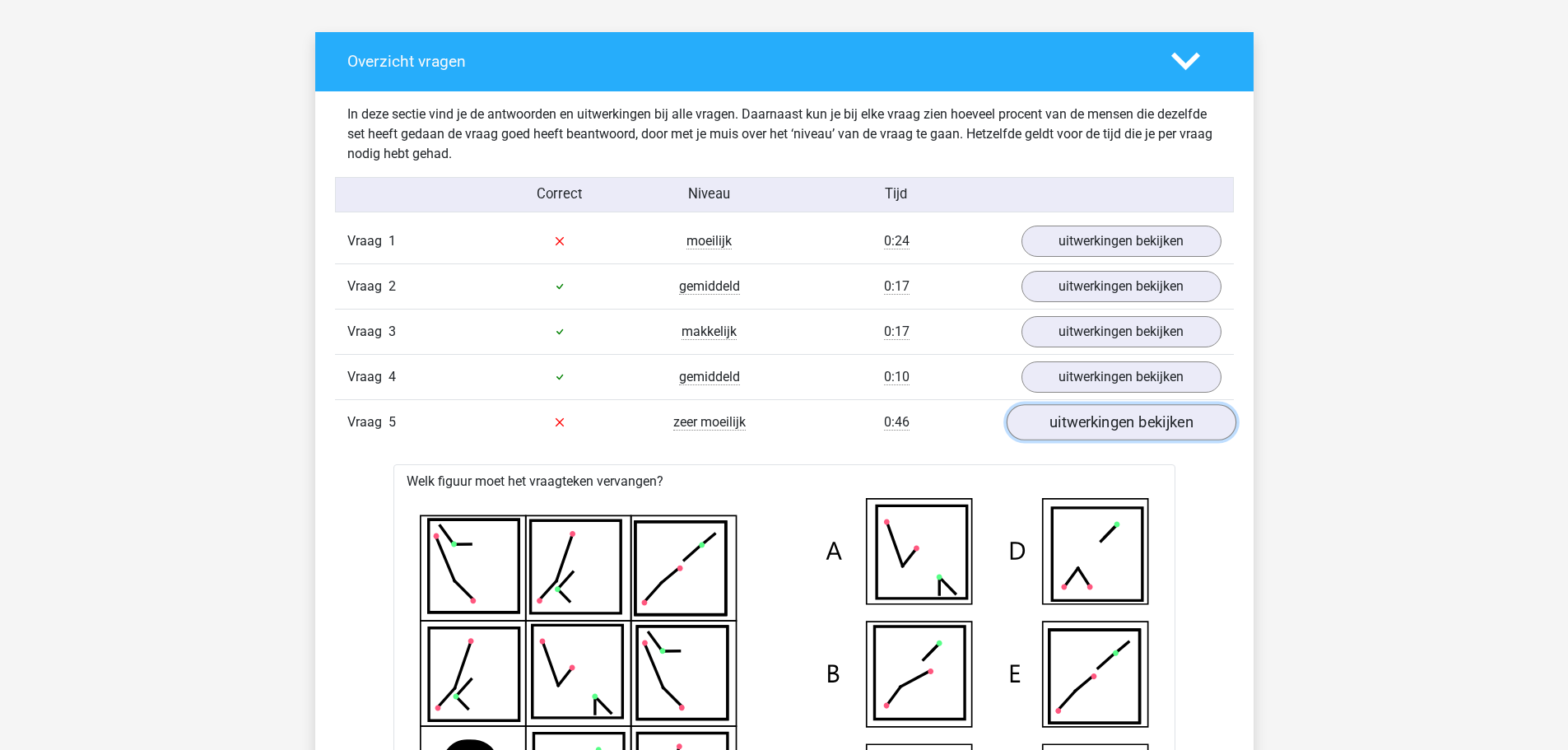
click at [1095, 417] on link "uitwerkingen bekijken" at bounding box center [1121, 422] width 230 height 36
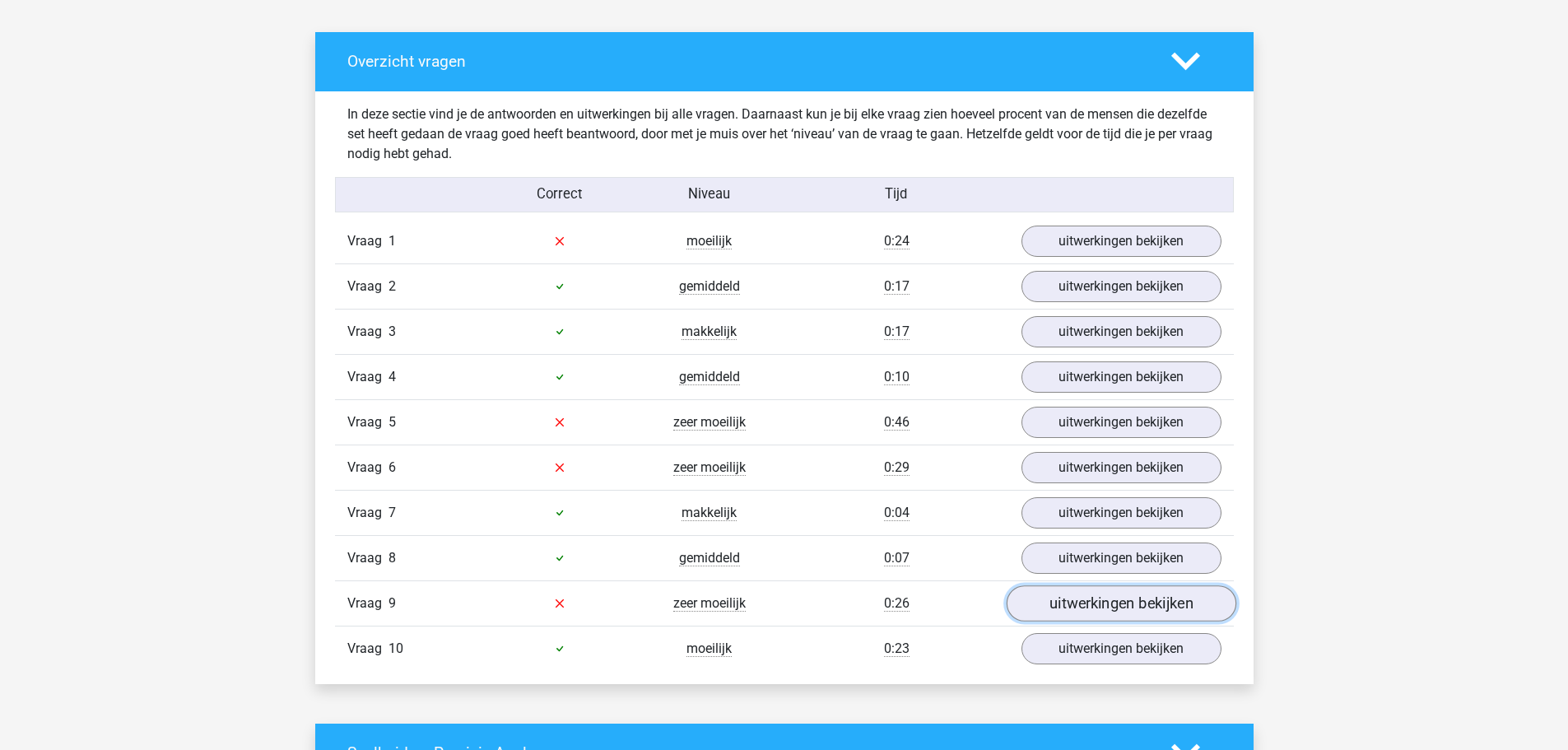
click at [1124, 607] on link "uitwerkingen bekijken" at bounding box center [1121, 603] width 230 height 36
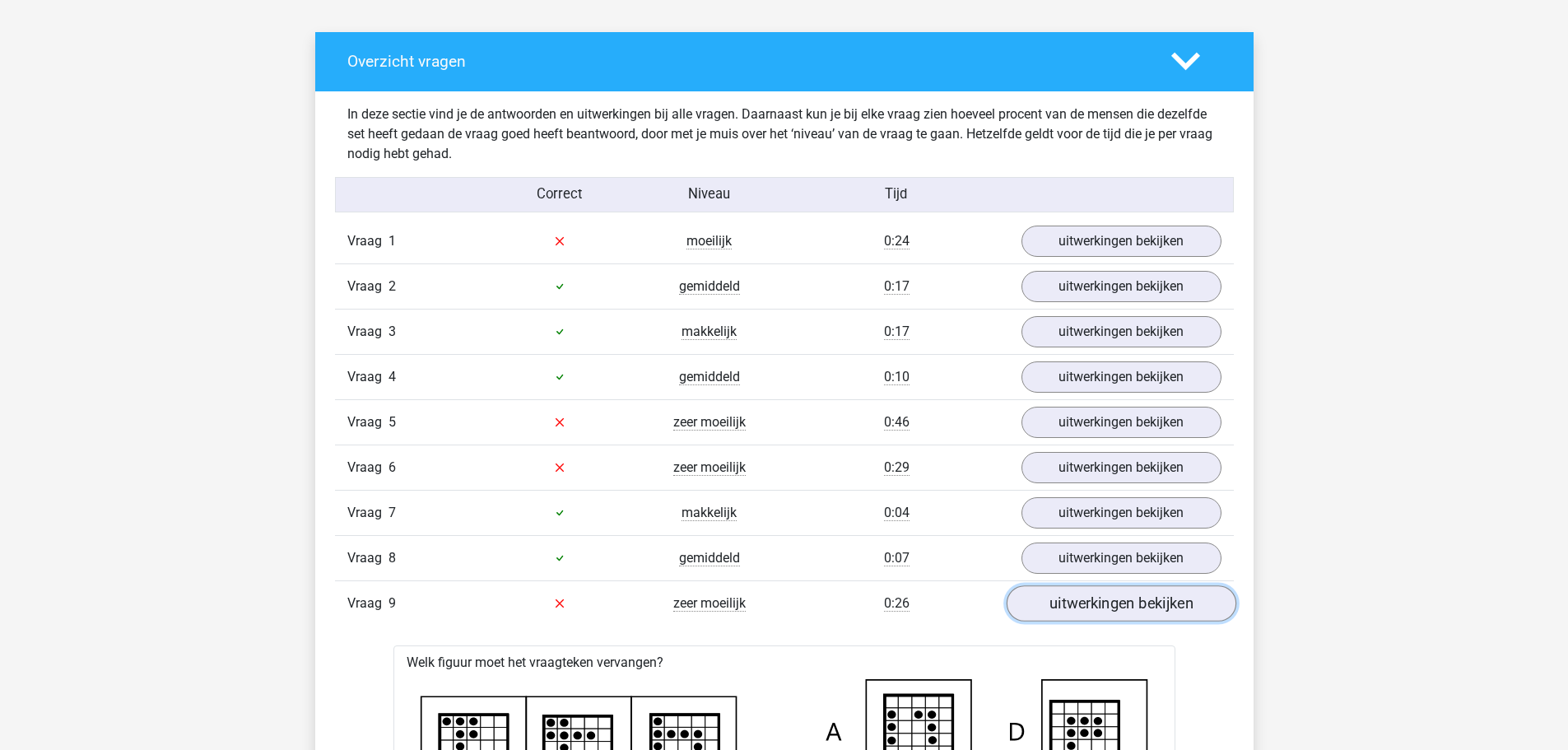
click at [1124, 607] on link "uitwerkingen bekijken" at bounding box center [1121, 603] width 230 height 36
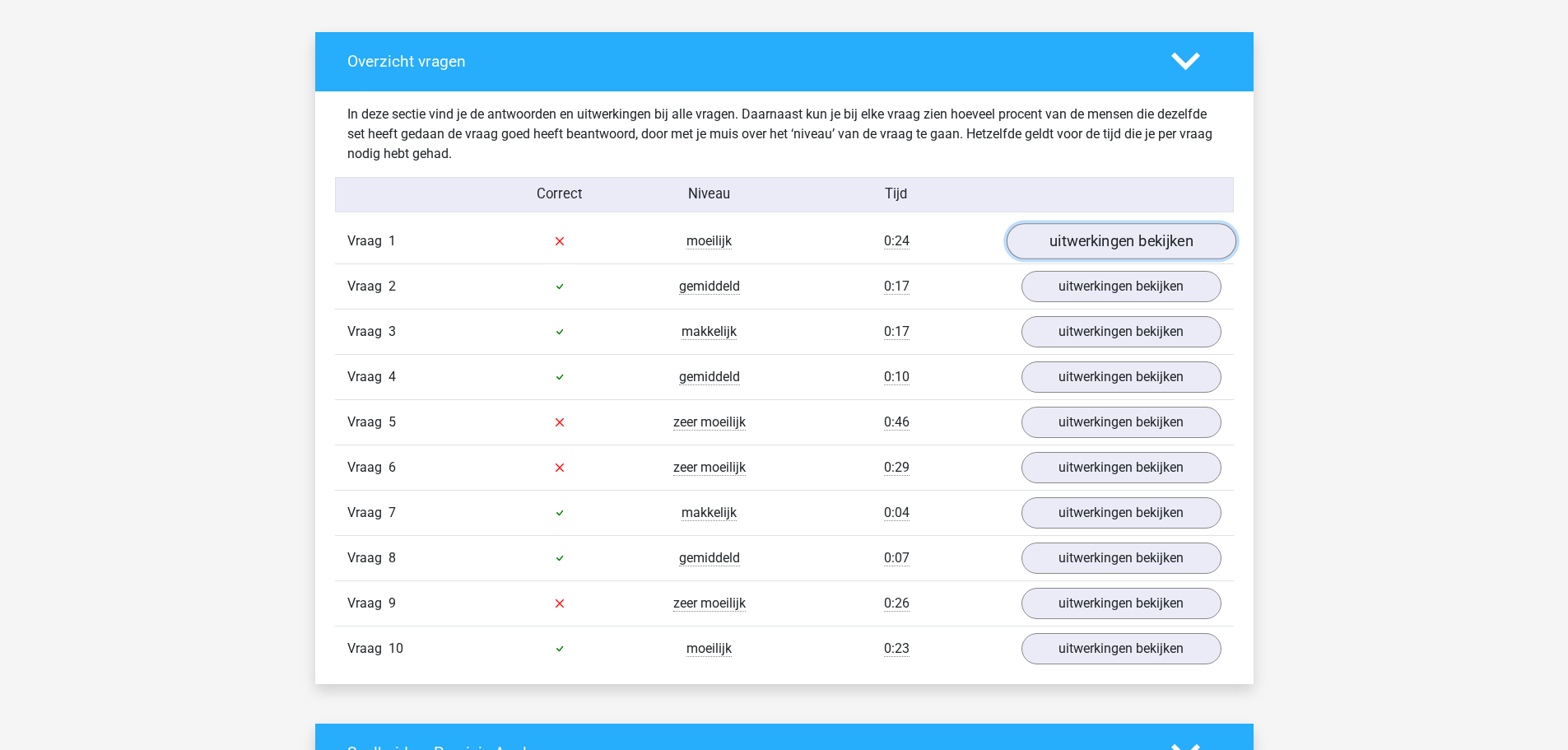
click at [1127, 242] on link "uitwerkingen bekijken" at bounding box center [1121, 241] width 230 height 36
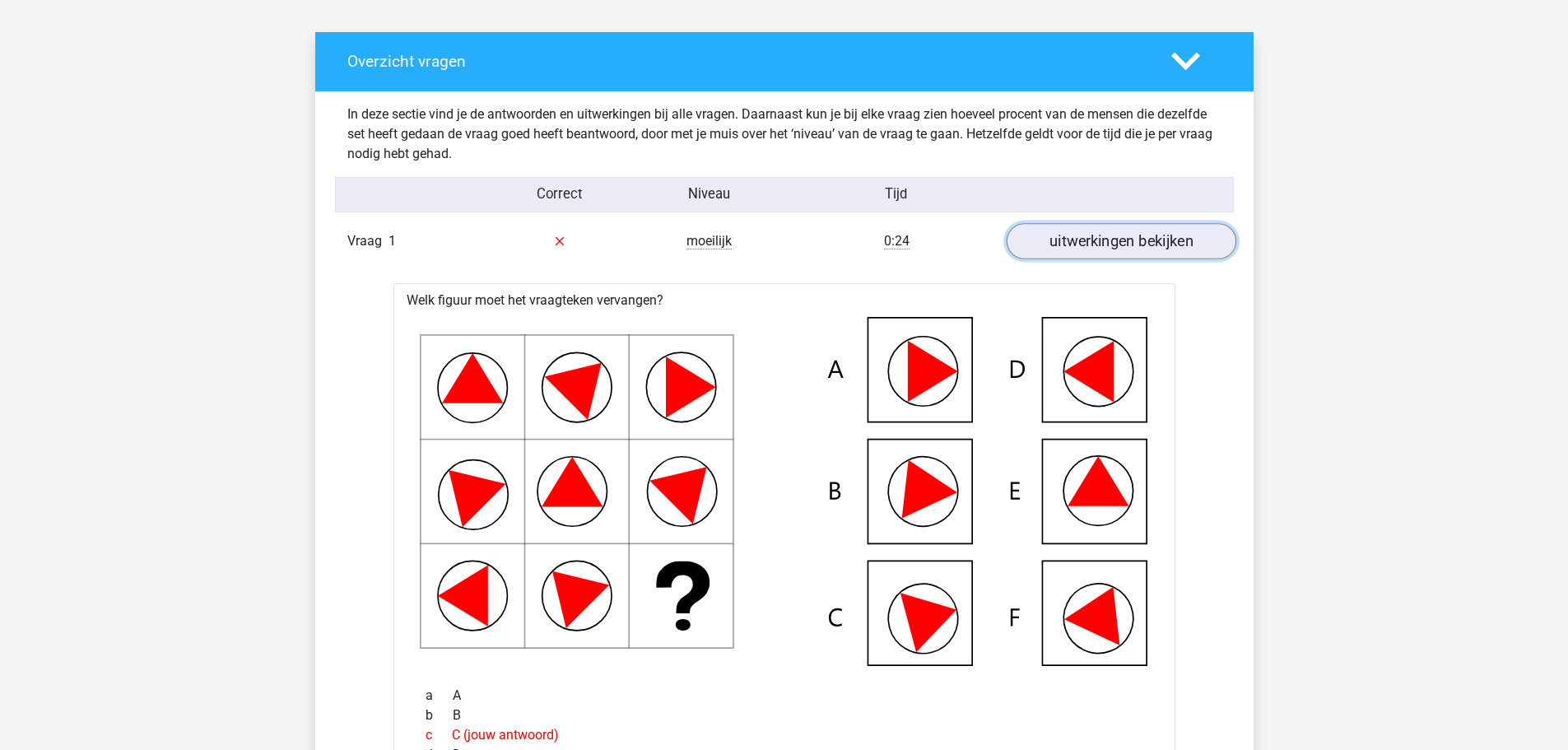
click at [1127, 242] on link "uitwerkingen bekijken" at bounding box center [1121, 241] width 230 height 36
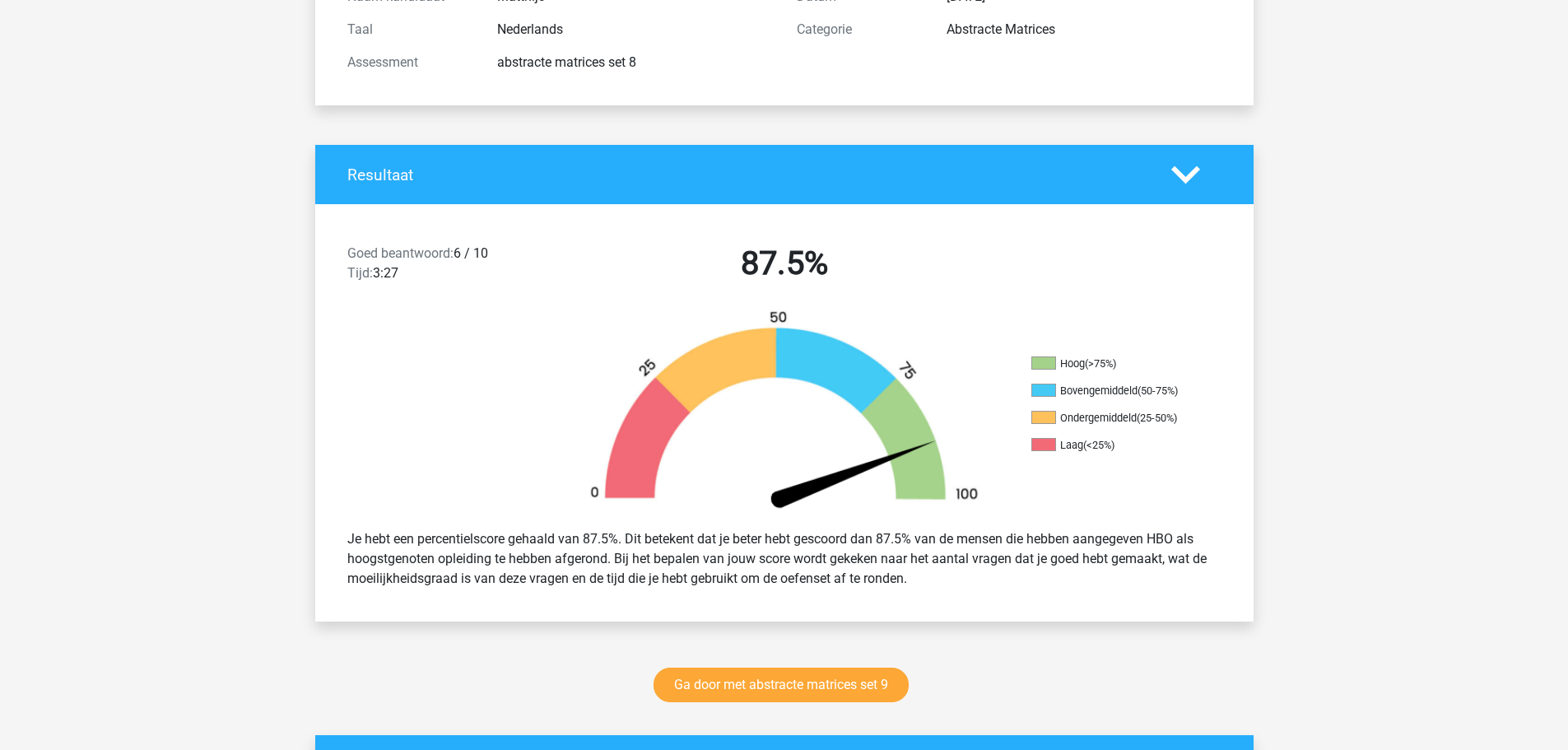
scroll to position [0, 0]
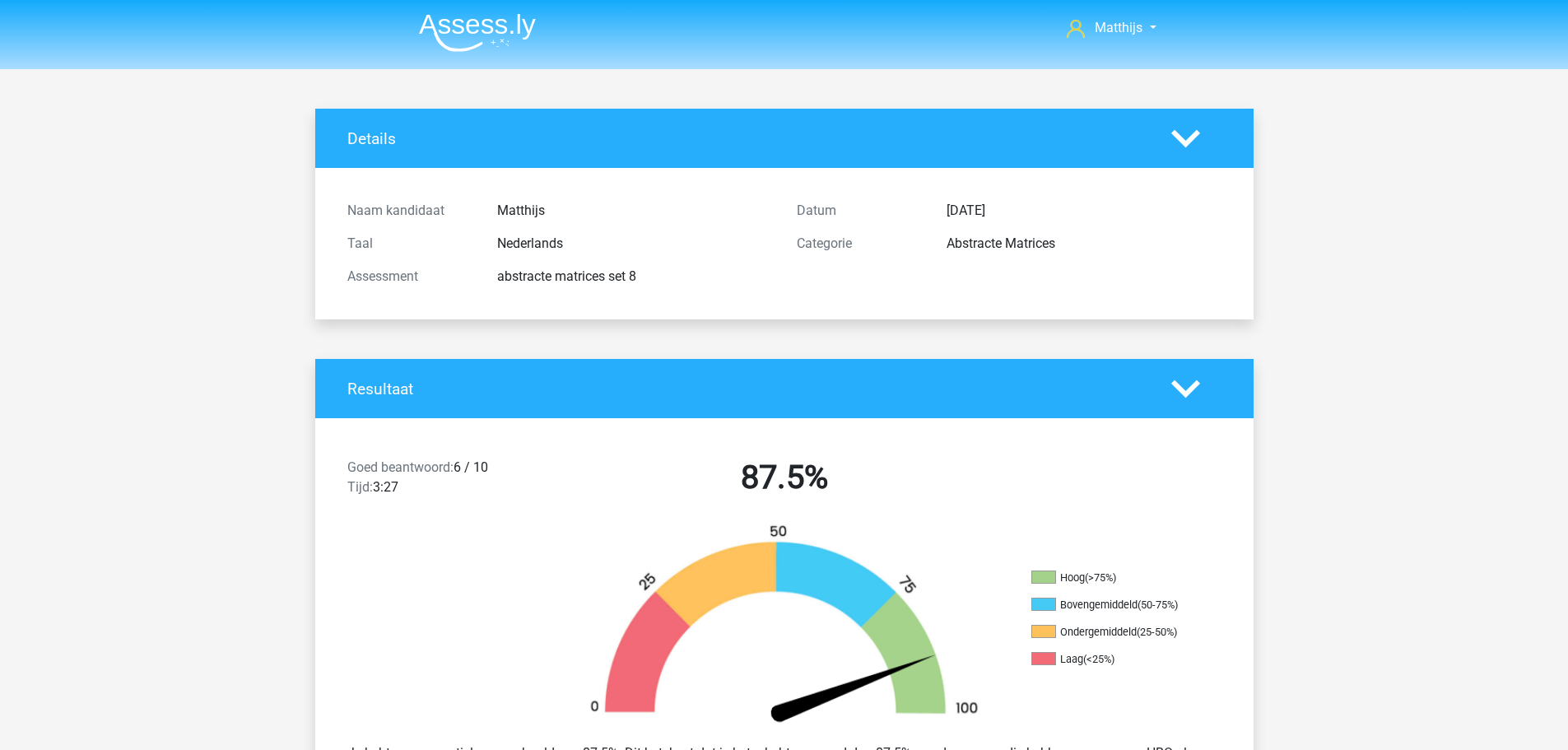
click at [494, 64] on header "Matthijs germatthijsdelange@gmail.com" at bounding box center [784, 34] width 1568 height 70
drag, startPoint x: 472, startPoint y: 38, endPoint x: 479, endPoint y: 39, distance: 7.1
click at [473, 38] on img at bounding box center [477, 32] width 117 height 39
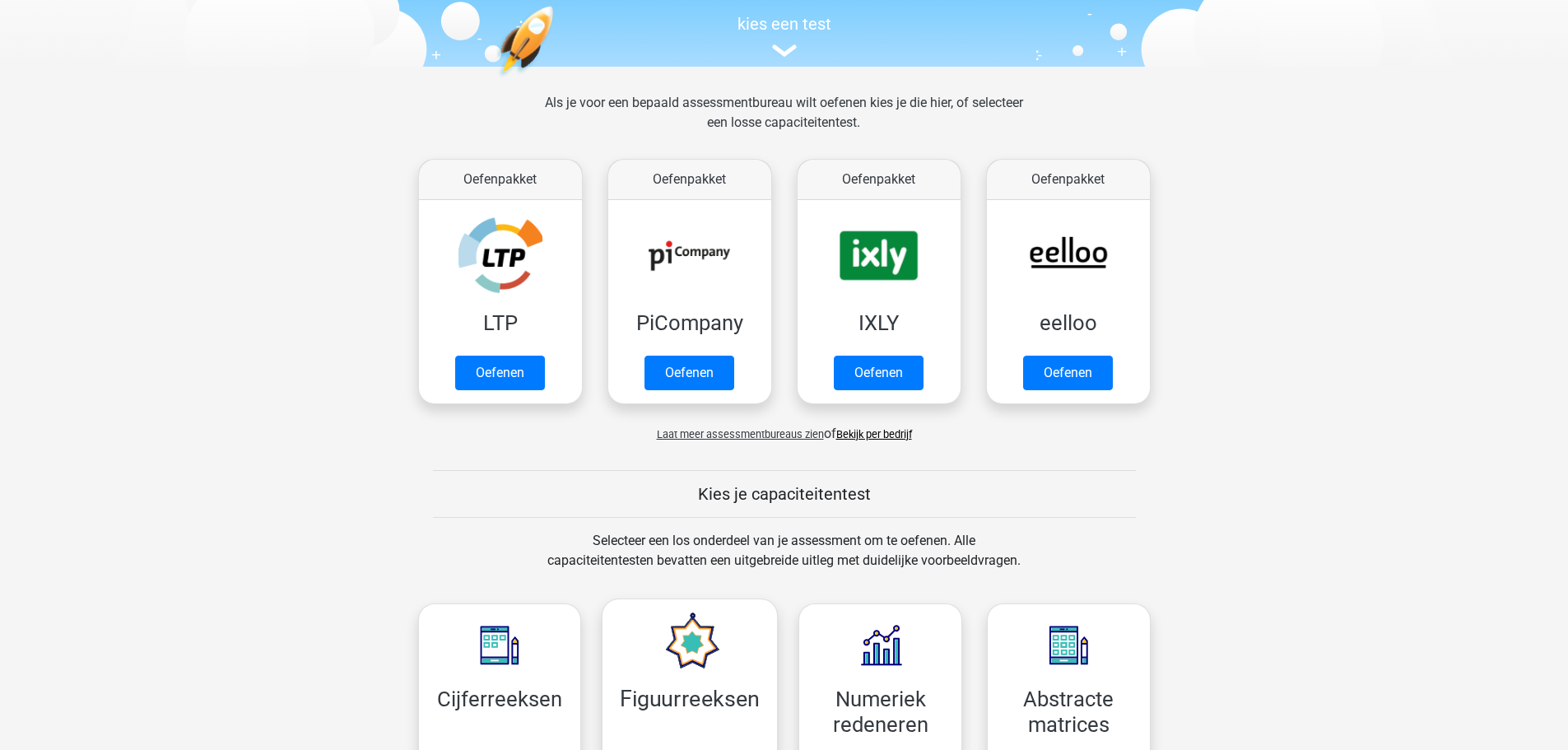
scroll to position [577, 0]
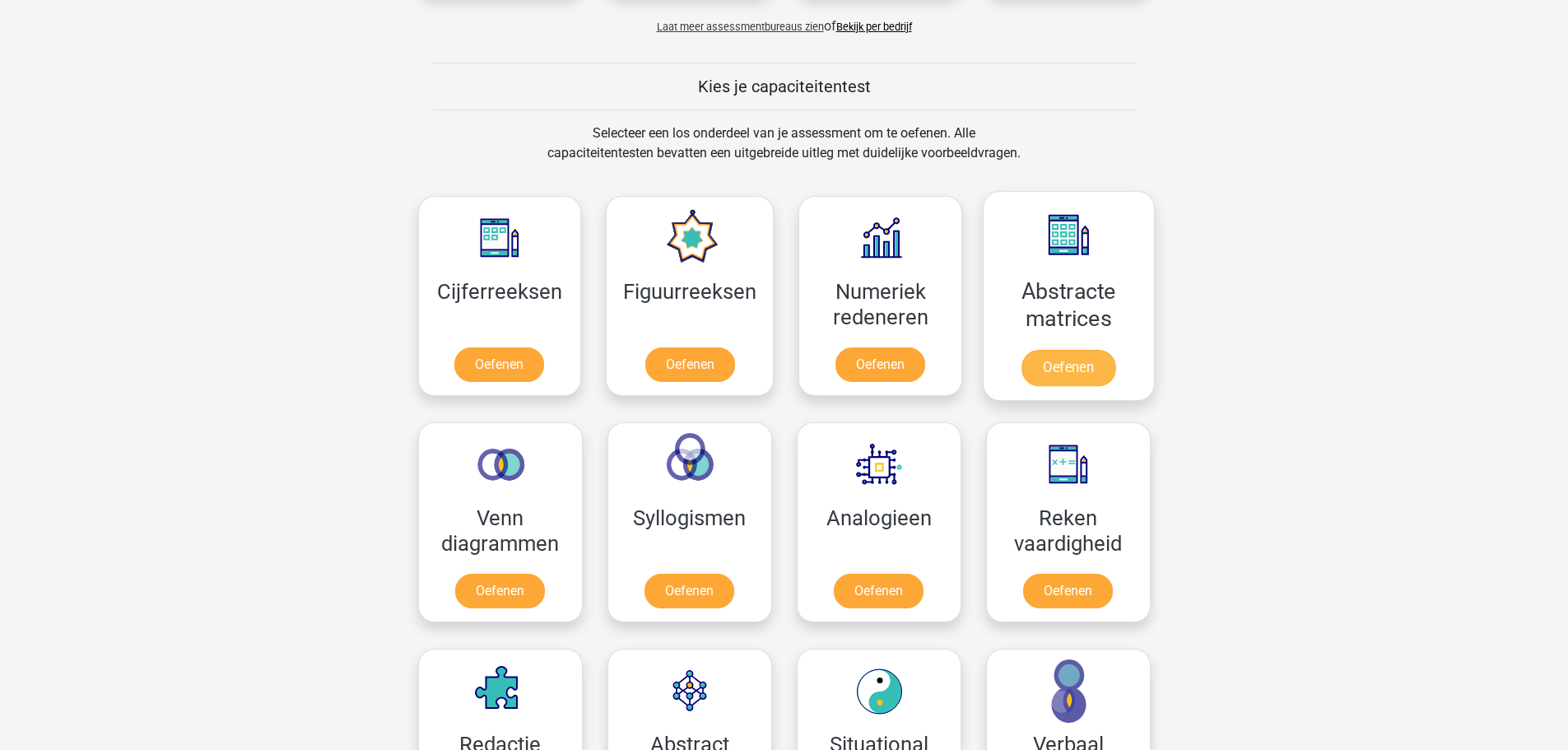
drag, startPoint x: 1159, startPoint y: 260, endPoint x: 1141, endPoint y: 260, distance: 18.0
click at [1157, 260] on div "Abstracte matrices Oefenen" at bounding box center [1069, 296] width 189 height 227
click at [1115, 350] on link "Oefenen" at bounding box center [1068, 368] width 93 height 36
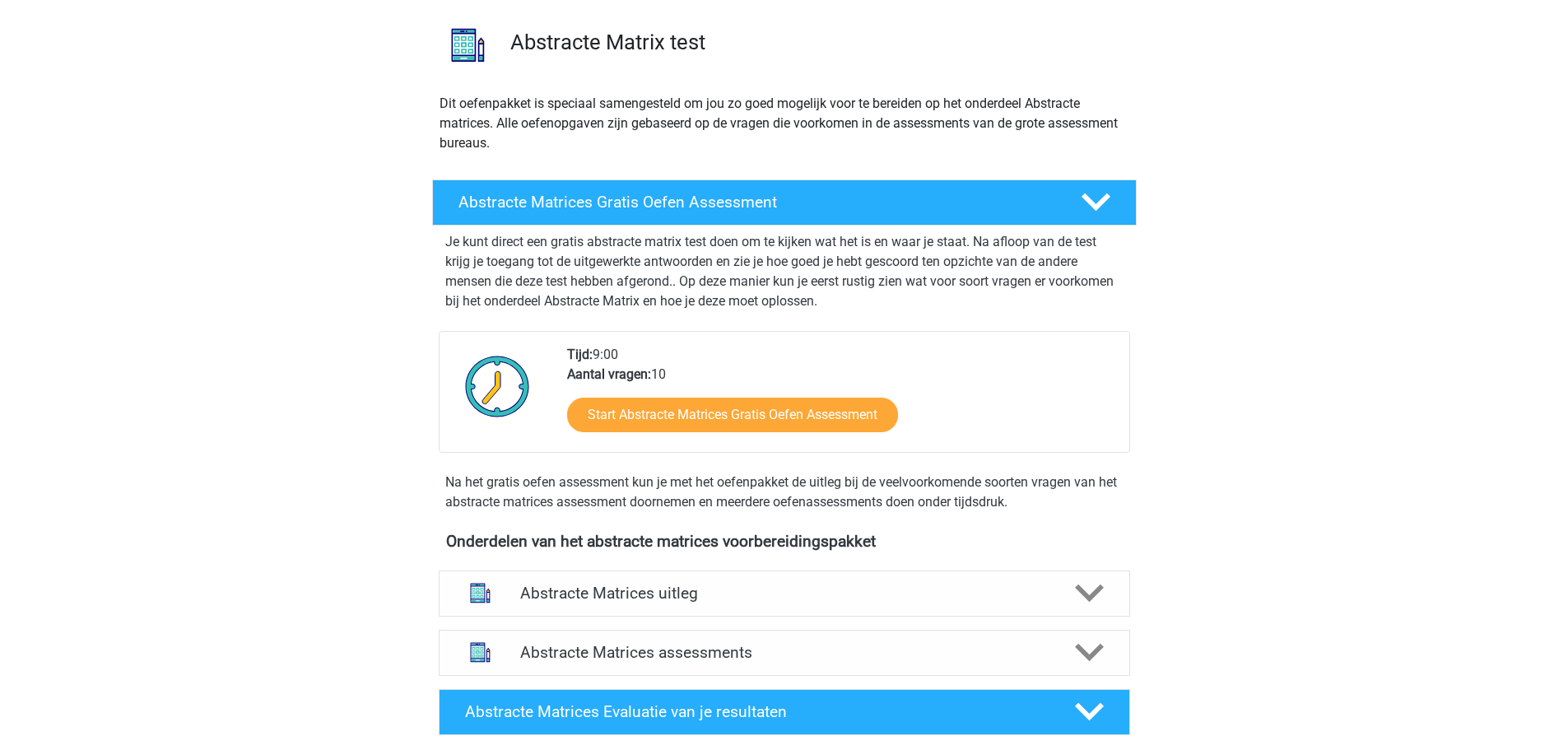
scroll to position [330, 0]
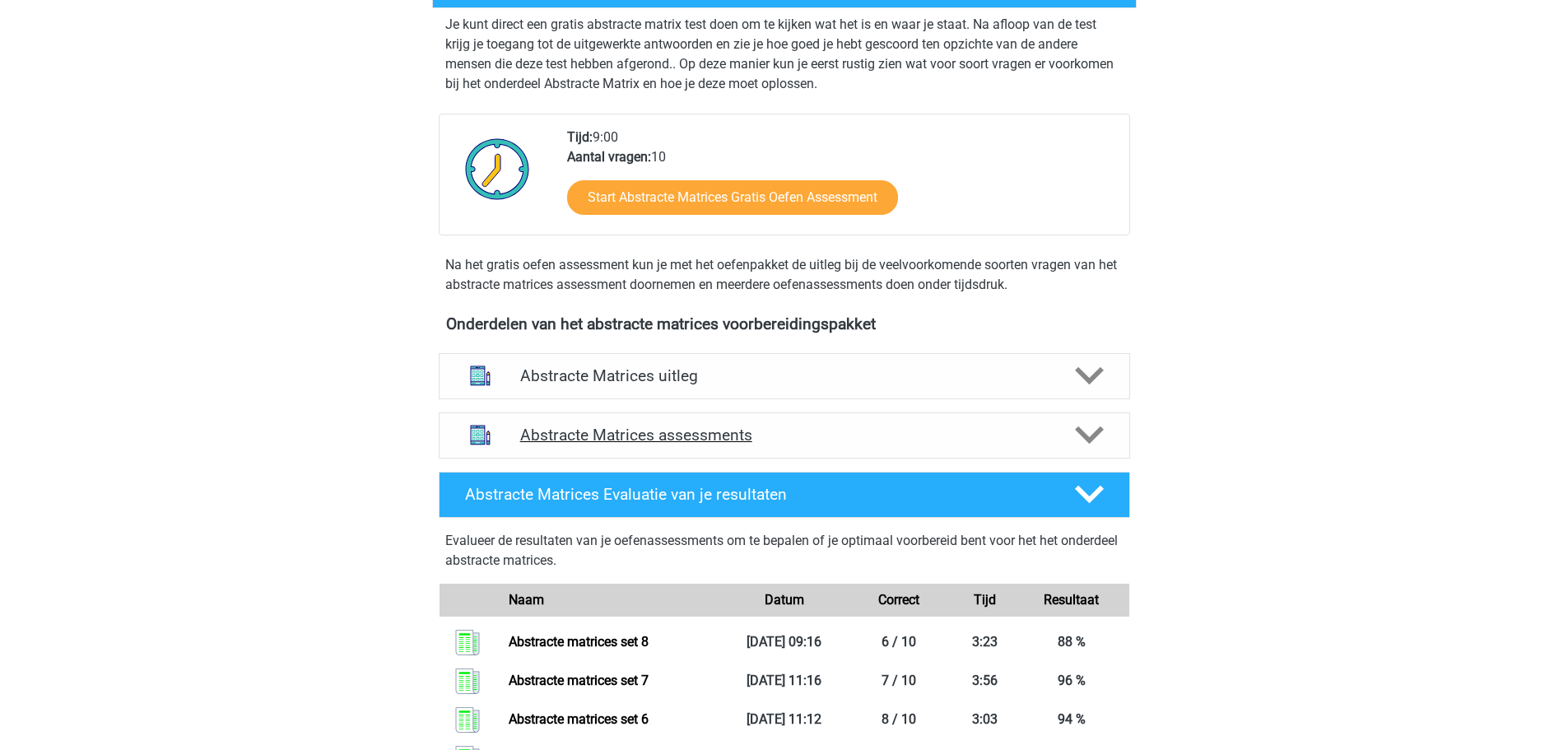
click at [751, 427] on h4 "Abstracte Matrices assessments" at bounding box center [784, 435] width 528 height 19
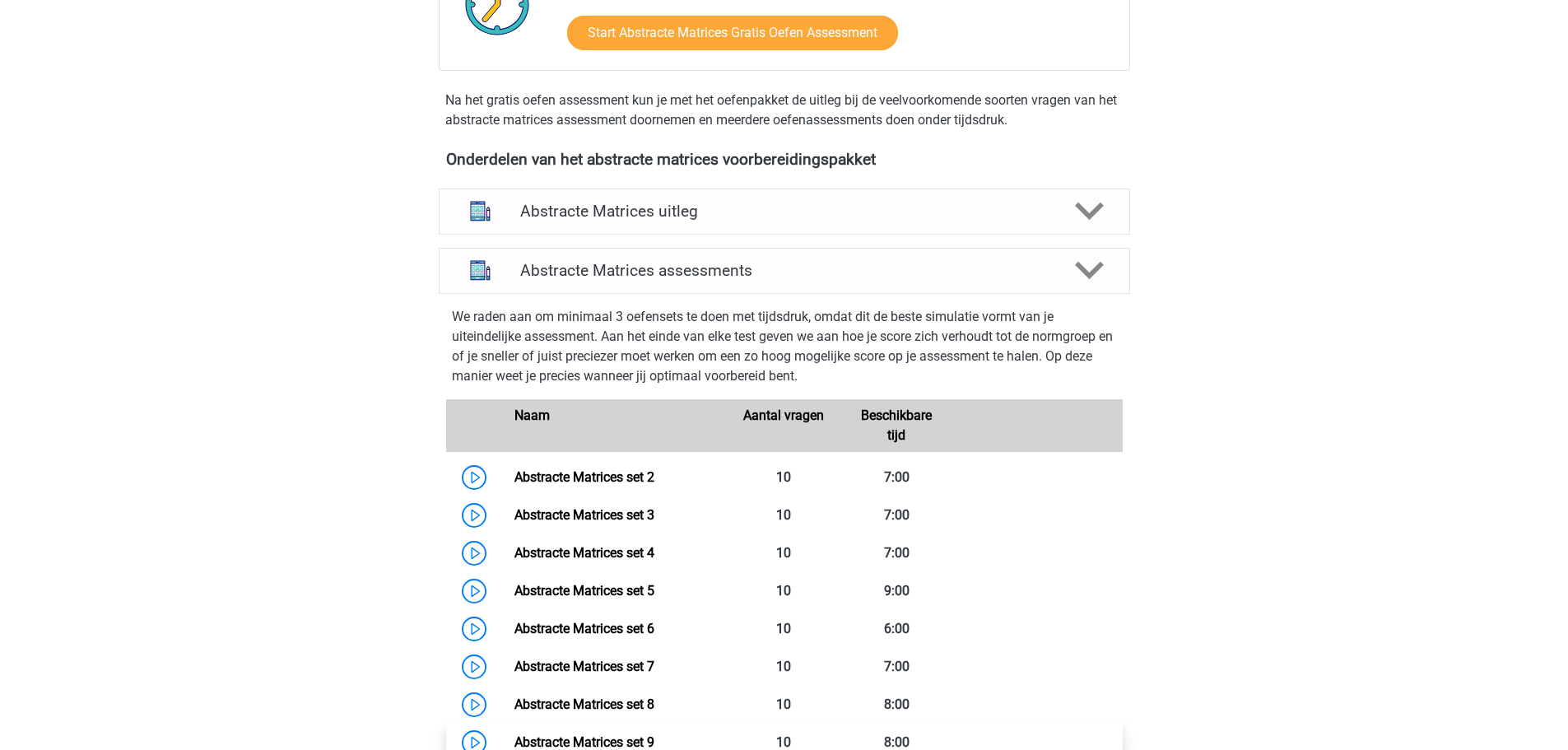
scroll to position [659, 0]
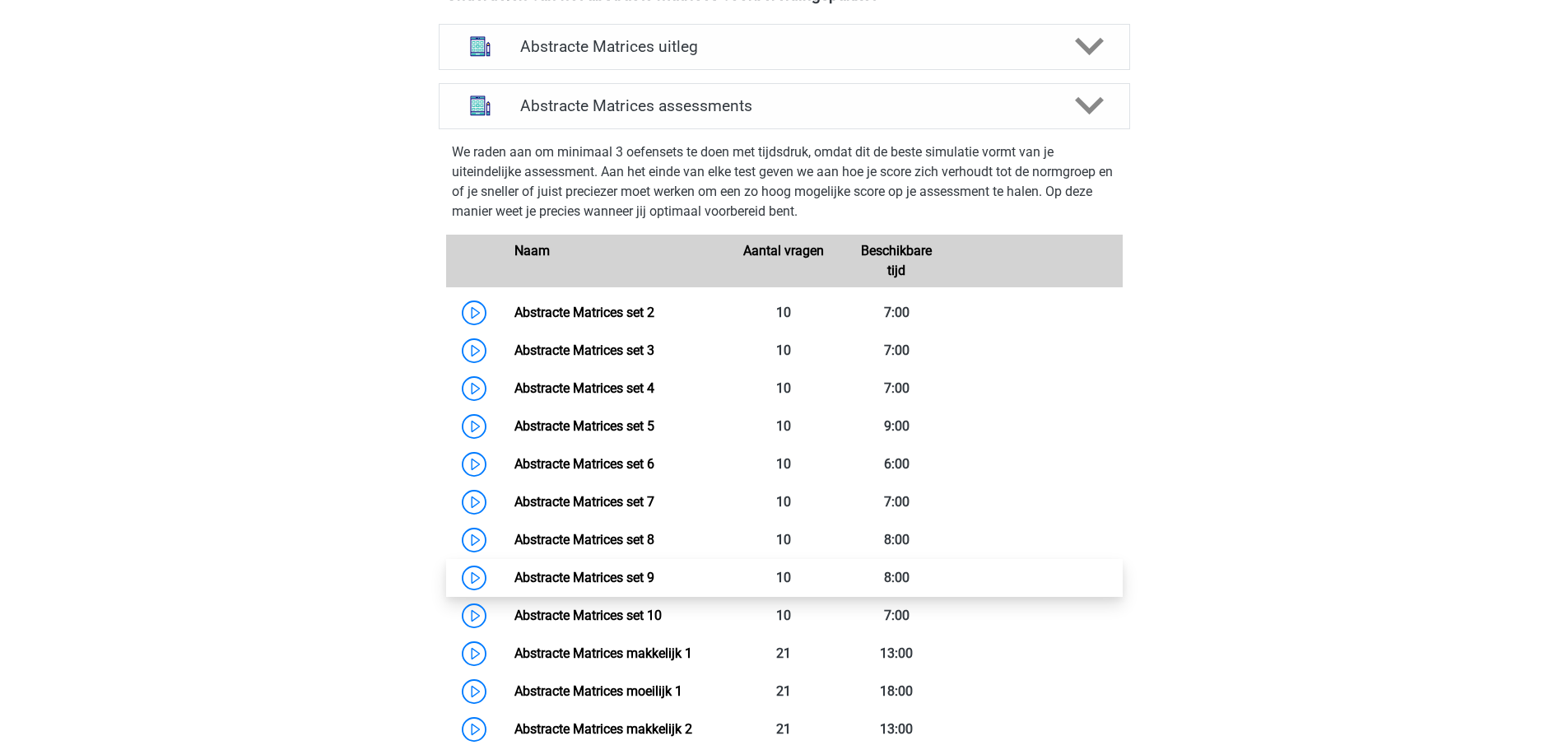
click at [654, 582] on link "Abstracte Matrices set 9" at bounding box center [584, 578] width 140 height 15
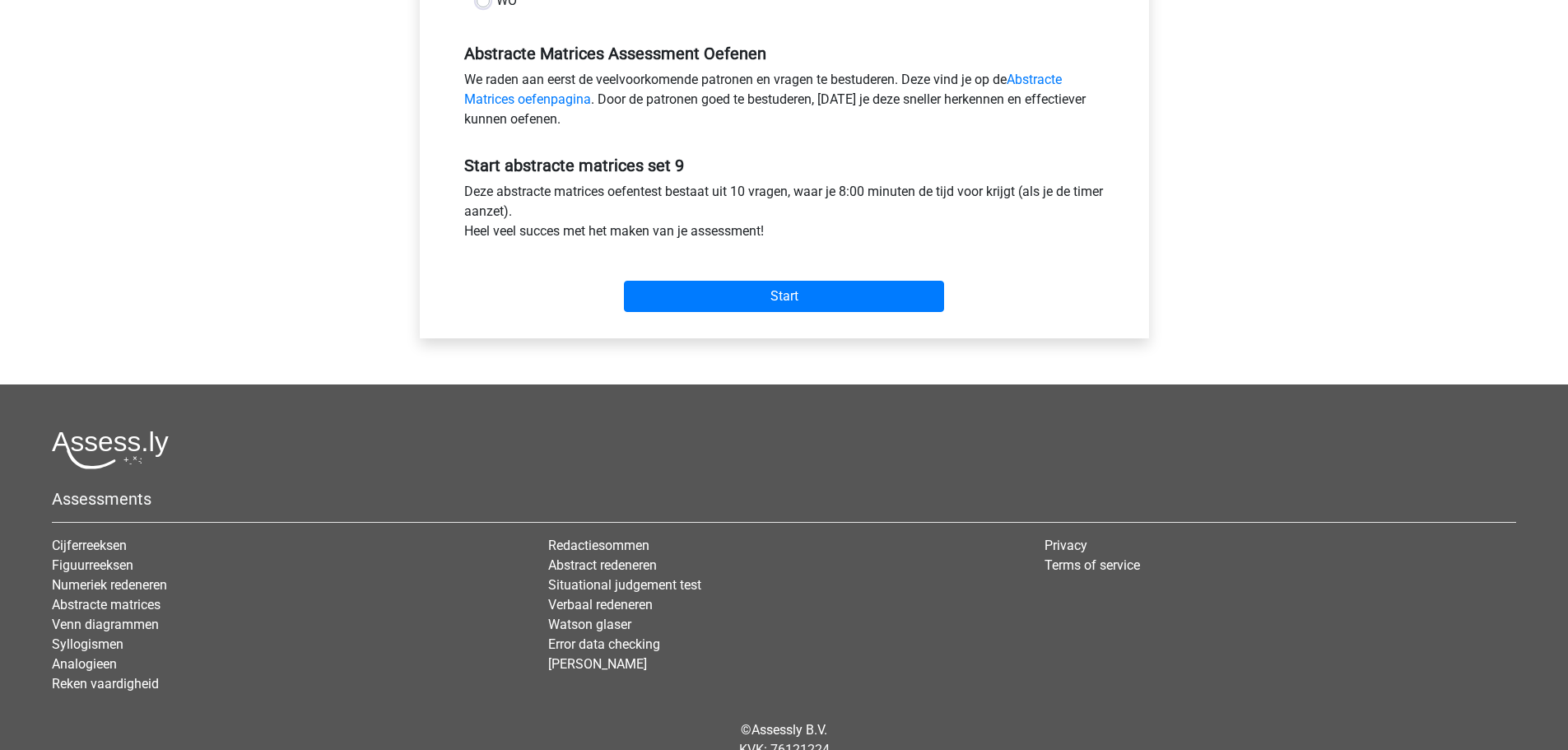
scroll to position [494, 0]
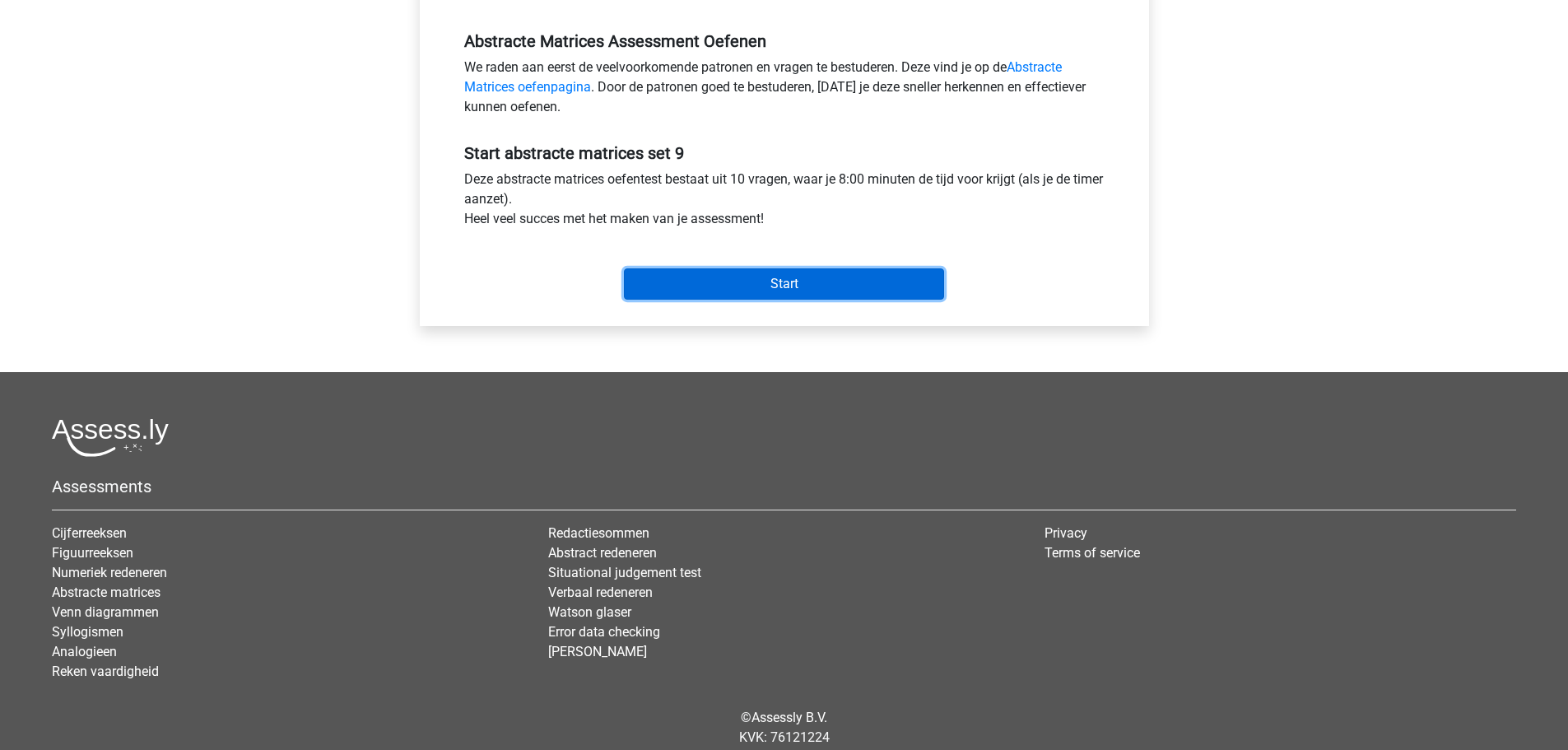
click at [903, 278] on input "Start" at bounding box center [783, 284] width 320 height 31
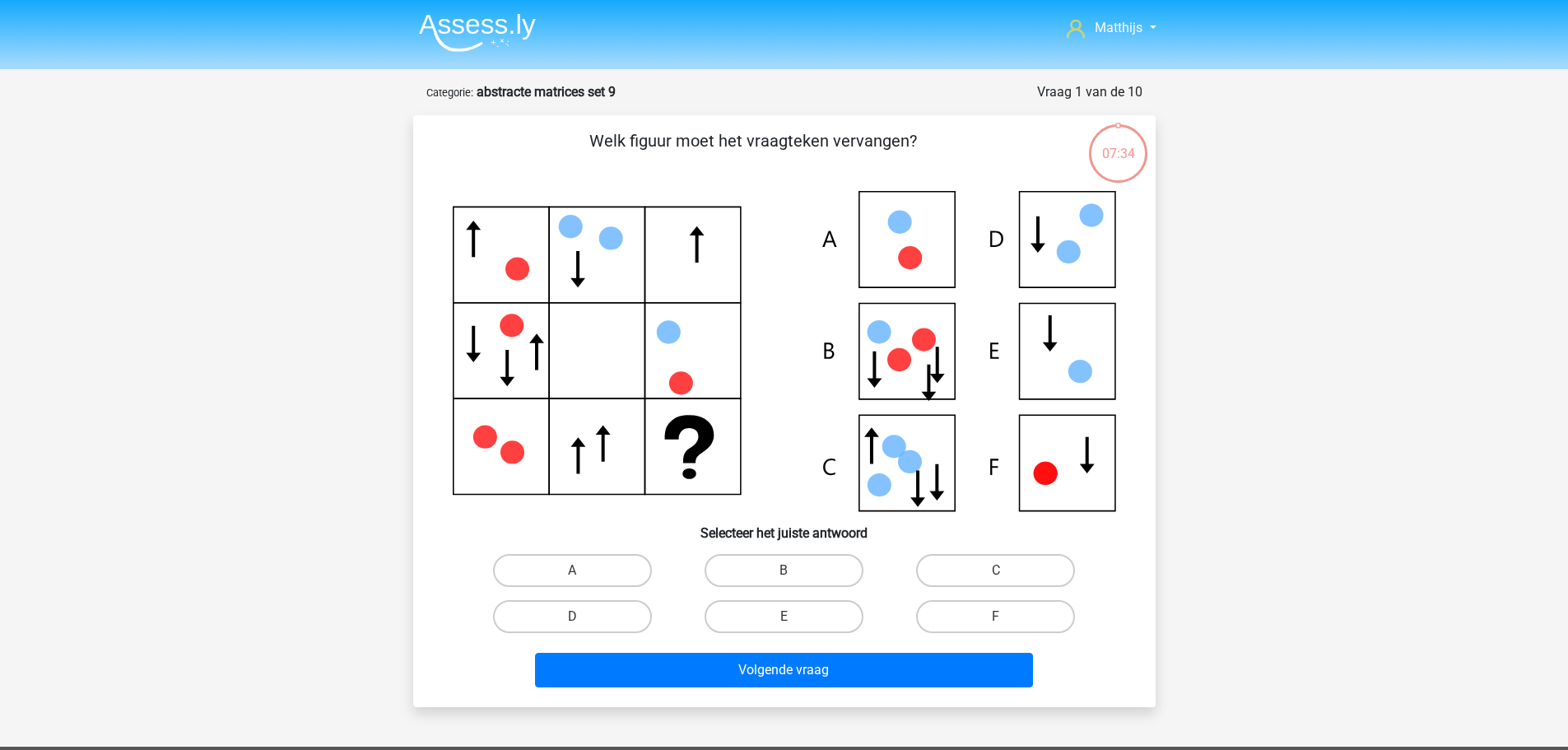
click at [996, 575] on input "C" at bounding box center [1001, 576] width 10 height 10
radio input "true"
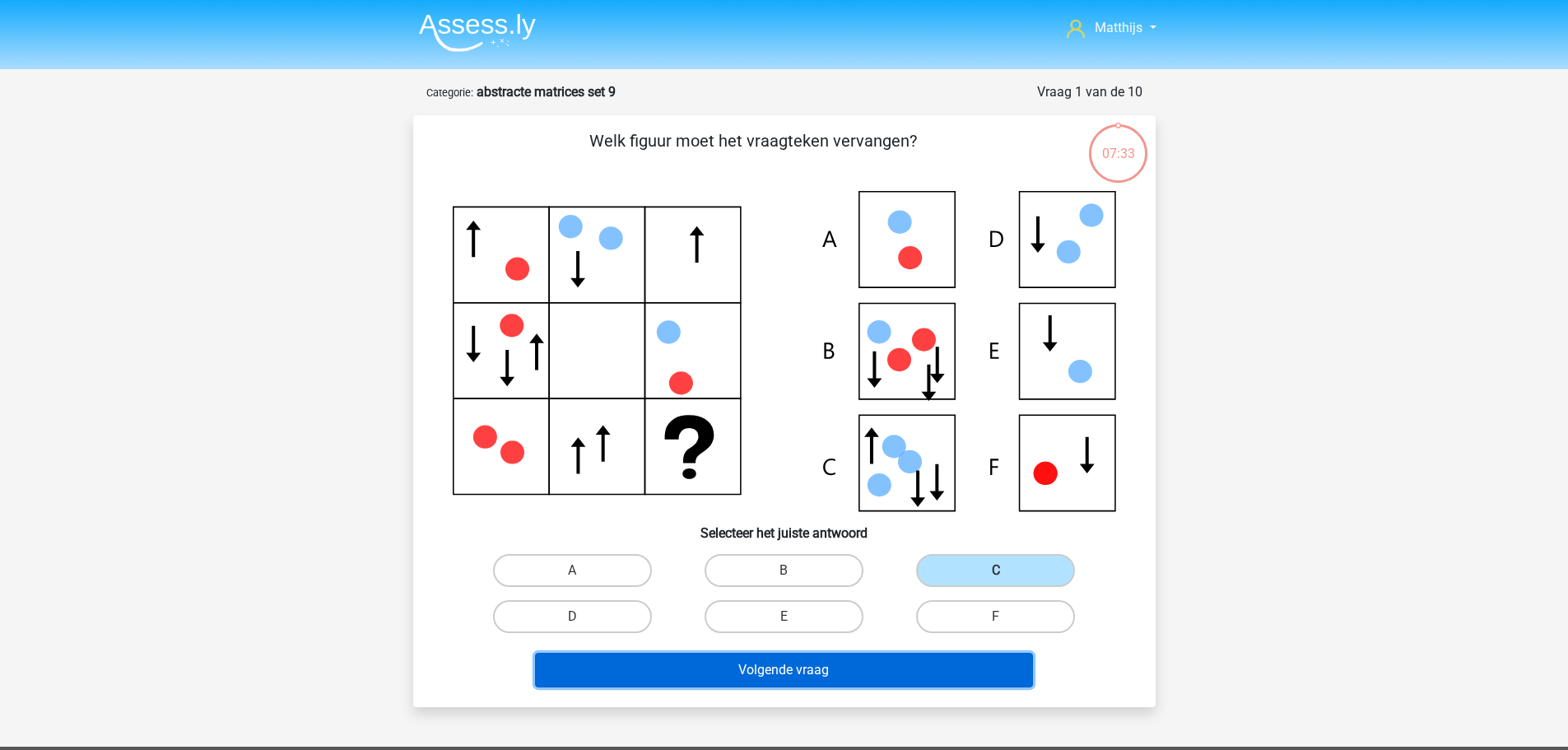
click at [973, 661] on button "Volgende vraag" at bounding box center [784, 670] width 498 height 34
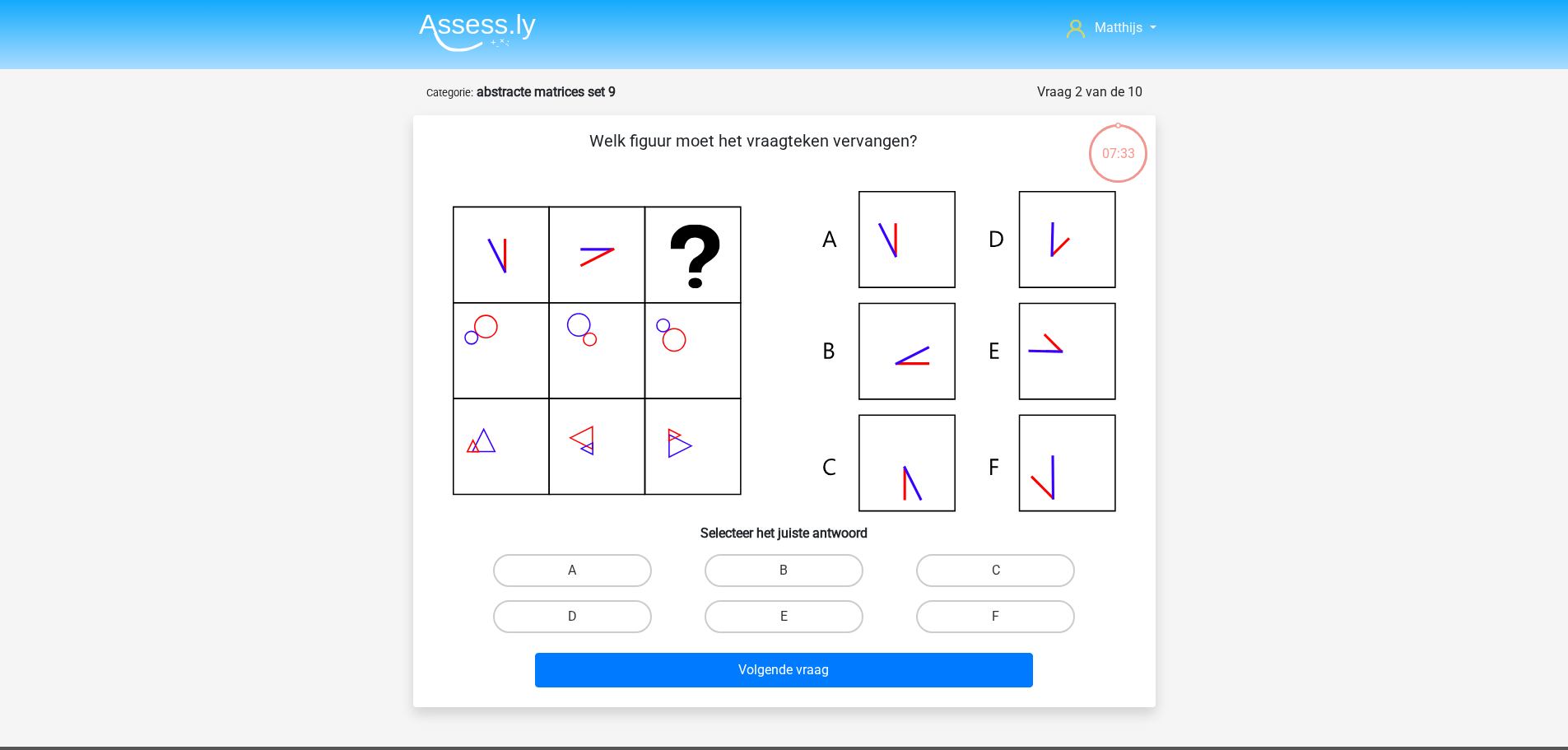
scroll to position [82, 0]
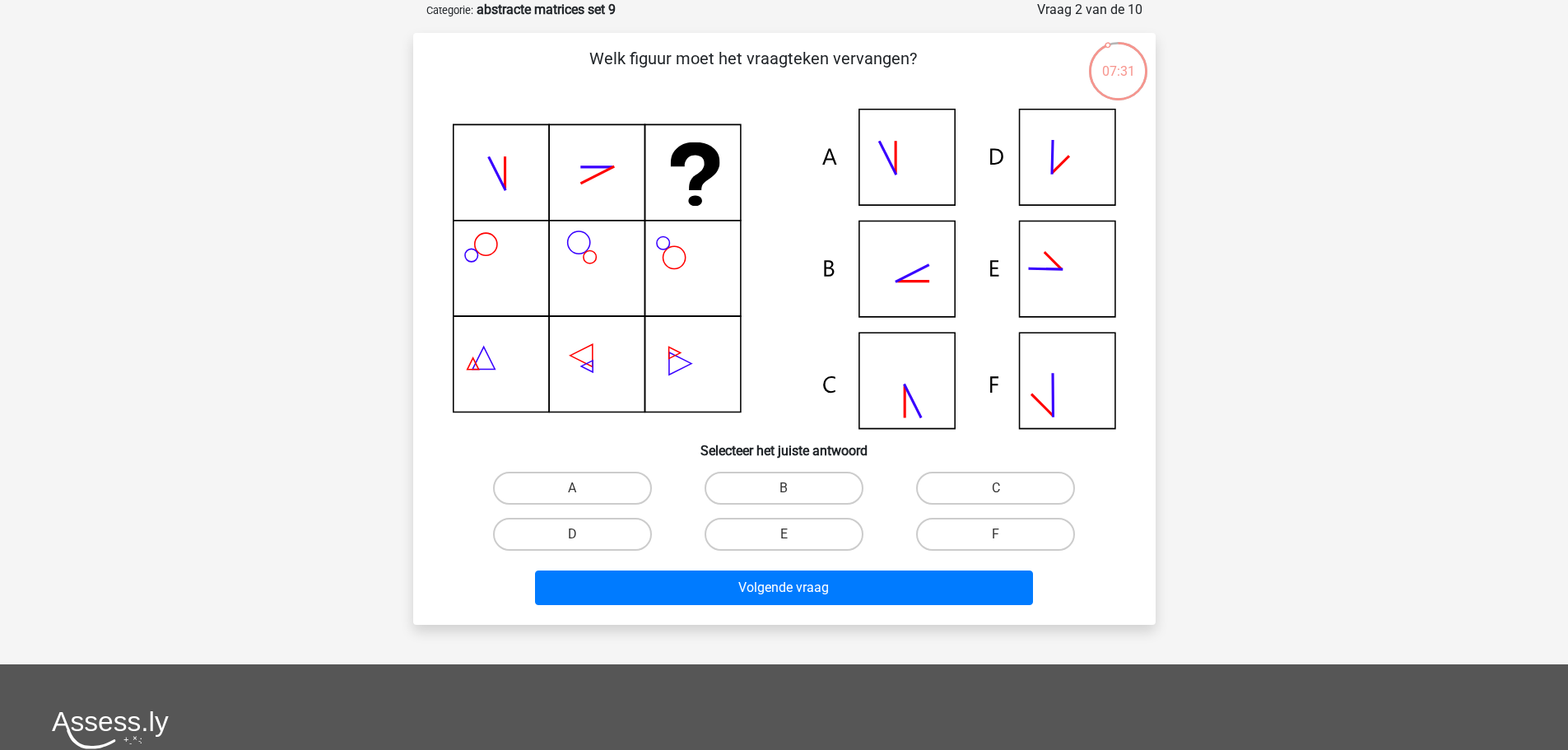
drag, startPoint x: 787, startPoint y: 485, endPoint x: 787, endPoint y: 506, distance: 21.0
click at [787, 487] on label "B" at bounding box center [783, 488] width 159 height 33
click at [787, 488] on input "B" at bounding box center [789, 493] width 10 height 10
radio input "true"
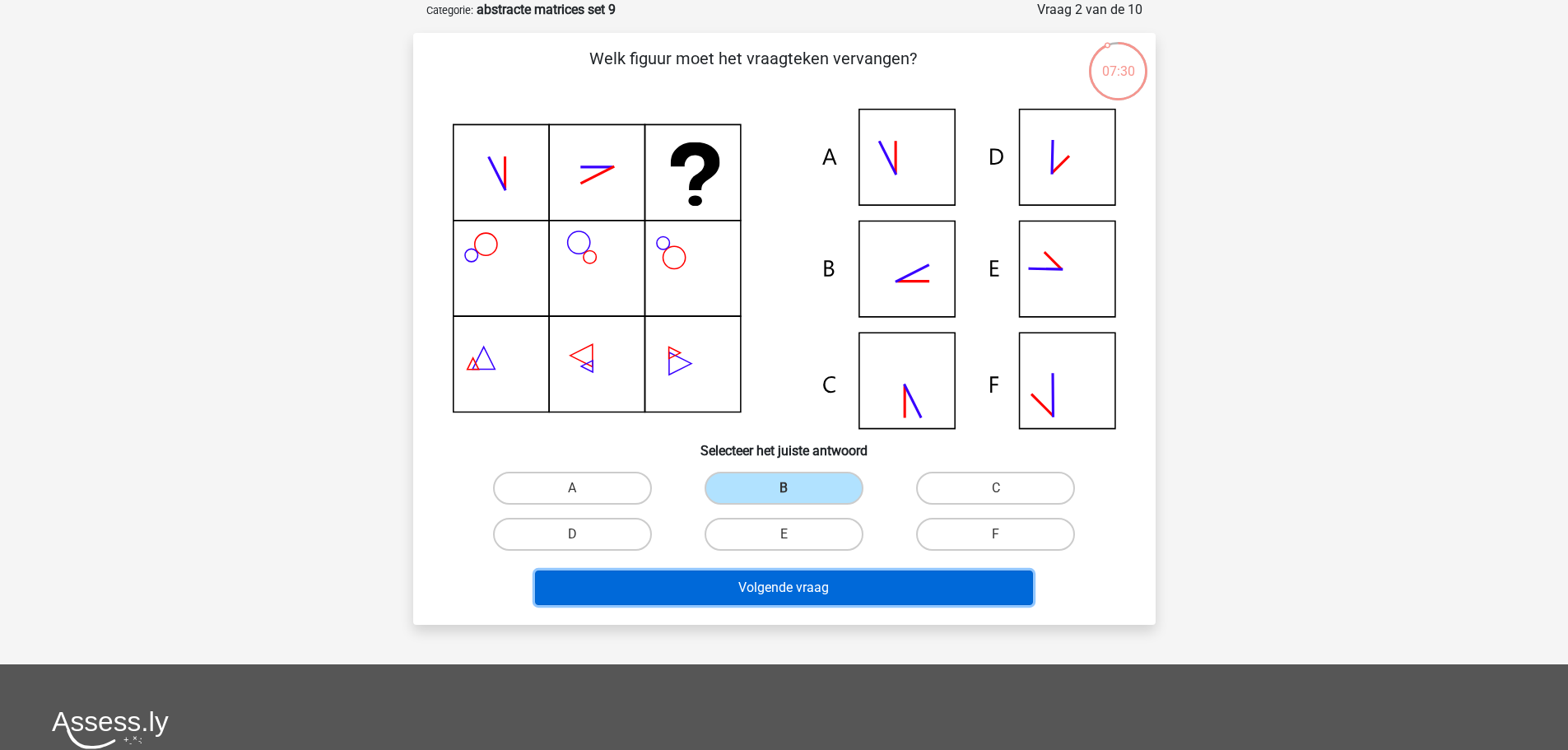
click at [840, 603] on button "Volgende vraag" at bounding box center [784, 588] width 498 height 34
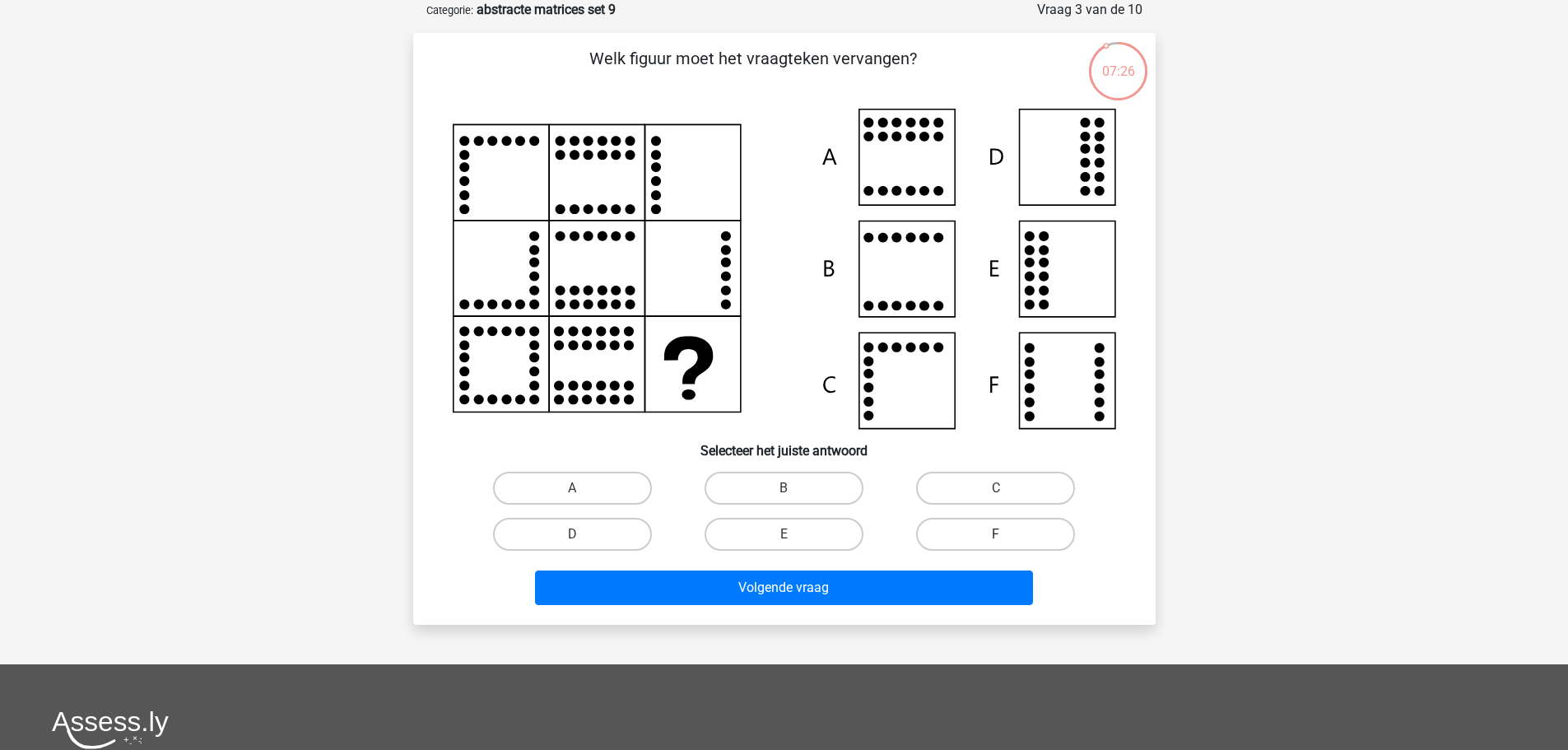
click at [968, 539] on label "F" at bounding box center [995, 535] width 159 height 33
click at [996, 539] on input "F" at bounding box center [1001, 540] width 10 height 10
radio input "true"
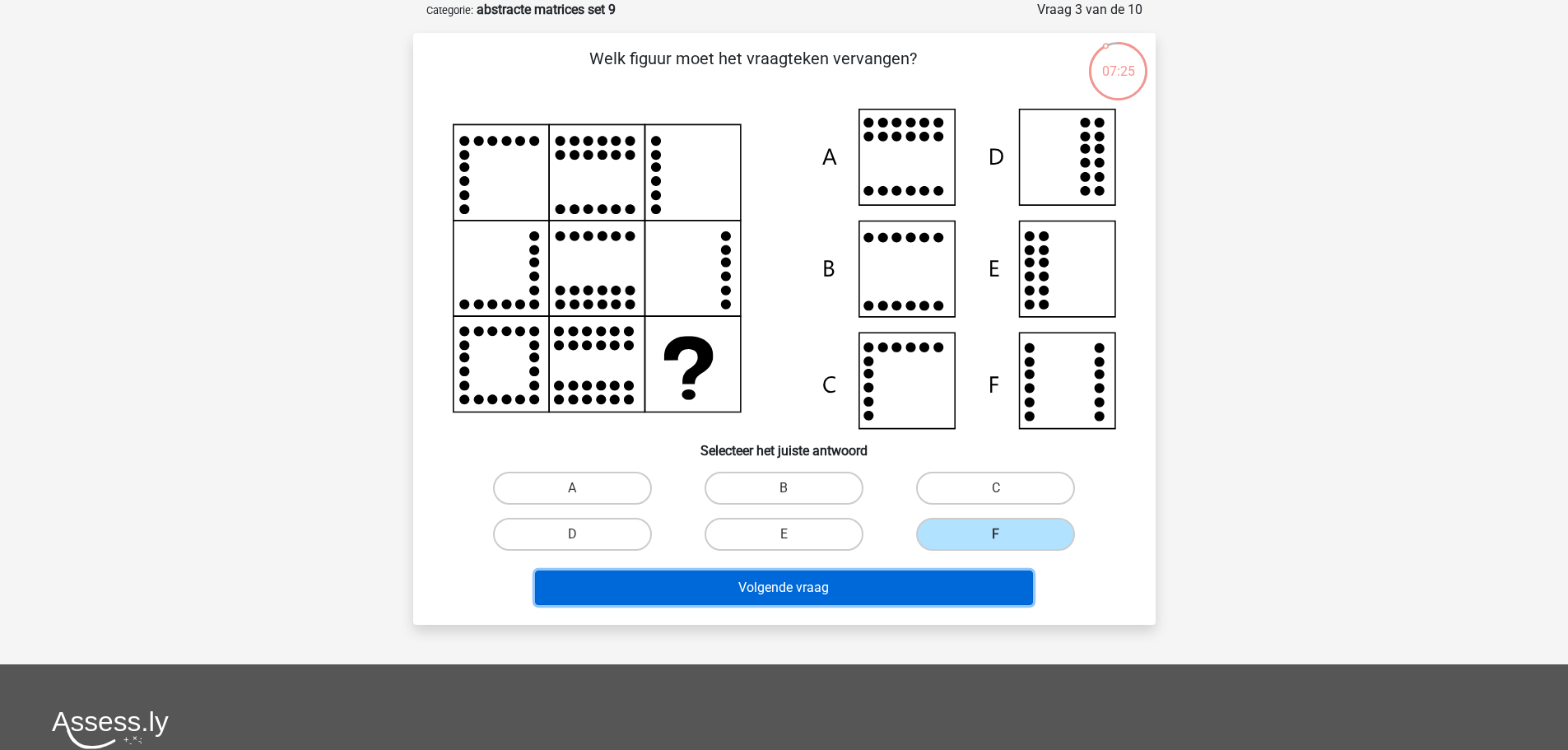
click at [916, 593] on button "Volgende vraag" at bounding box center [784, 588] width 498 height 34
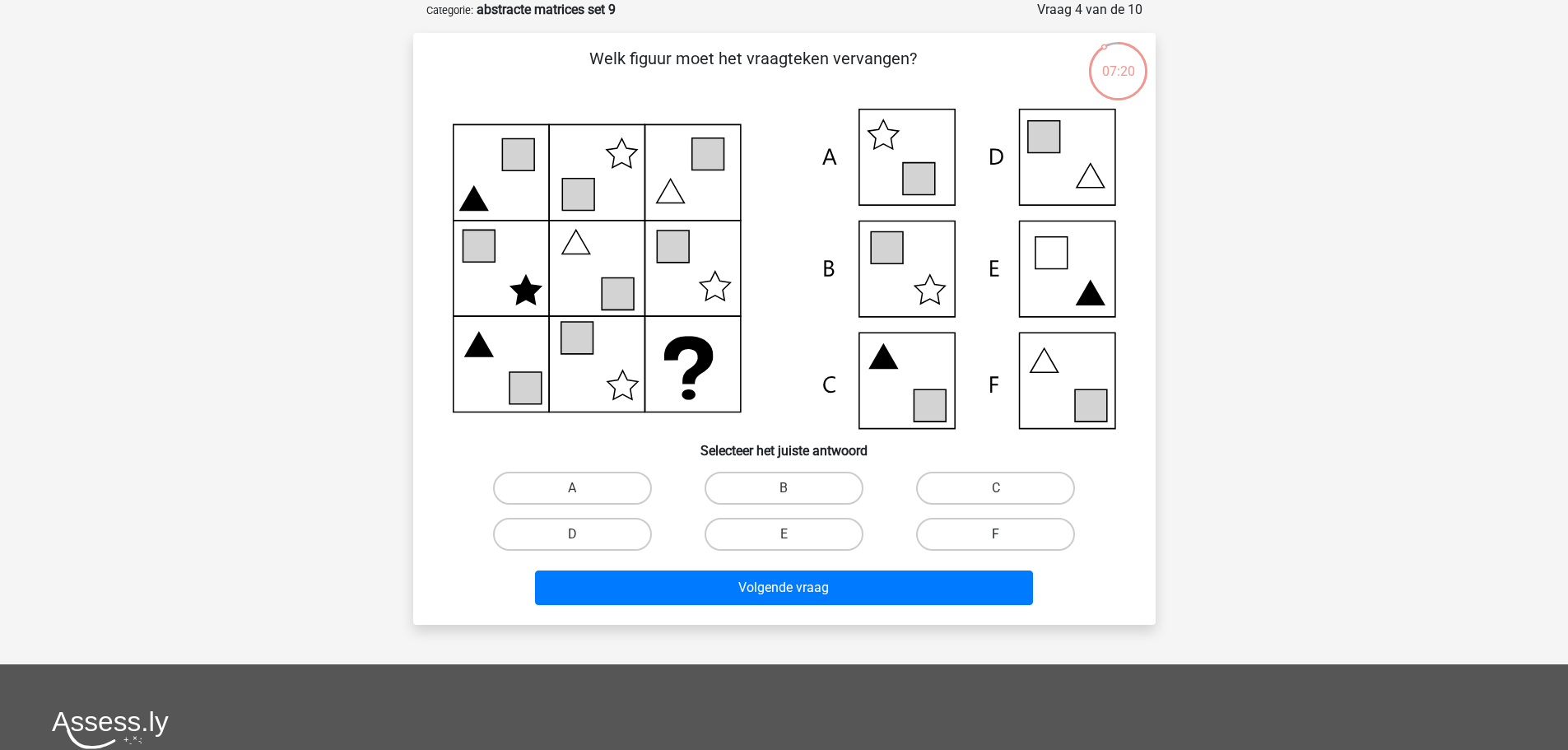
click at [989, 540] on label "F" at bounding box center [995, 535] width 159 height 33
click at [996, 540] on input "F" at bounding box center [1001, 540] width 10 height 10
radio input "true"
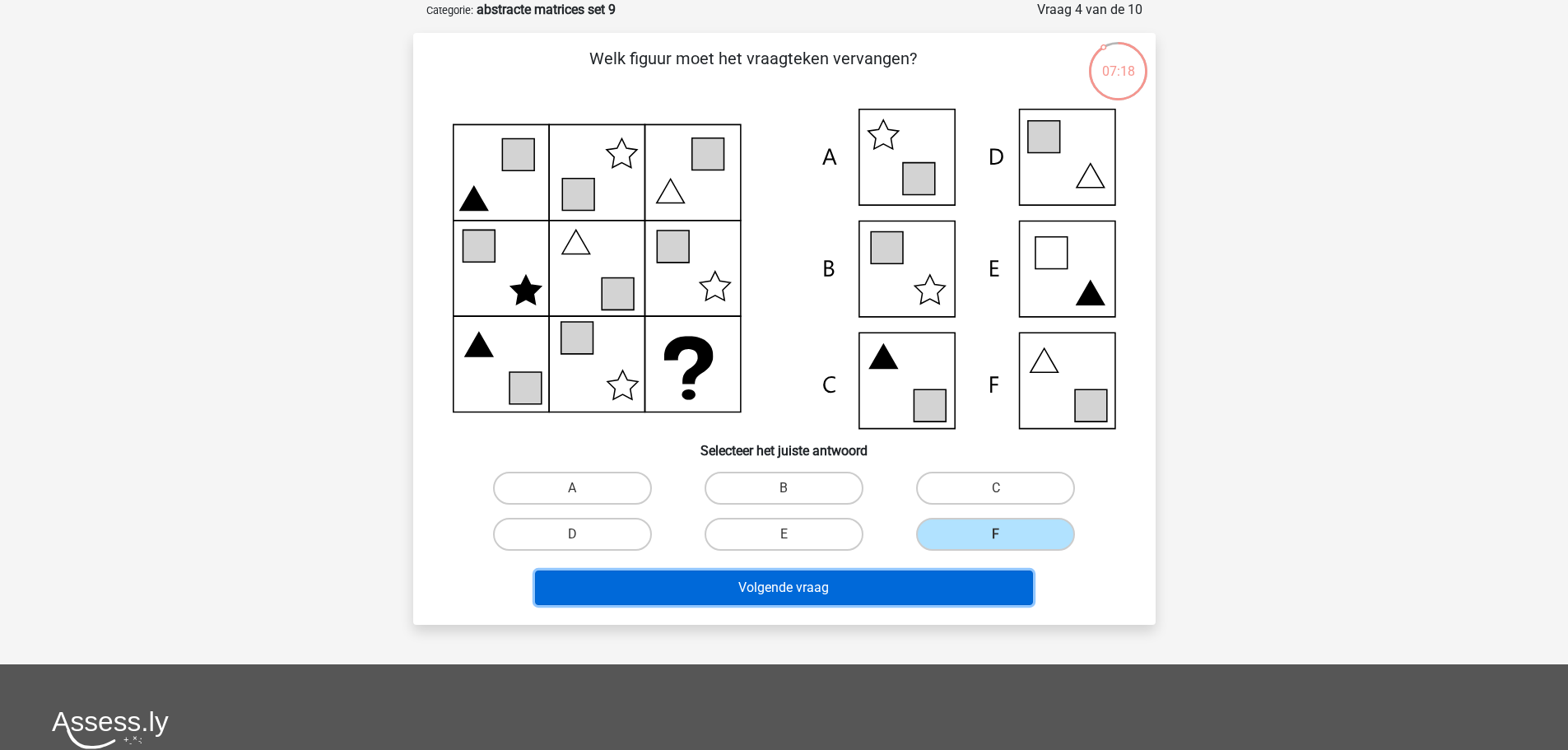
click at [834, 587] on button "Volgende vraag" at bounding box center [784, 588] width 498 height 34
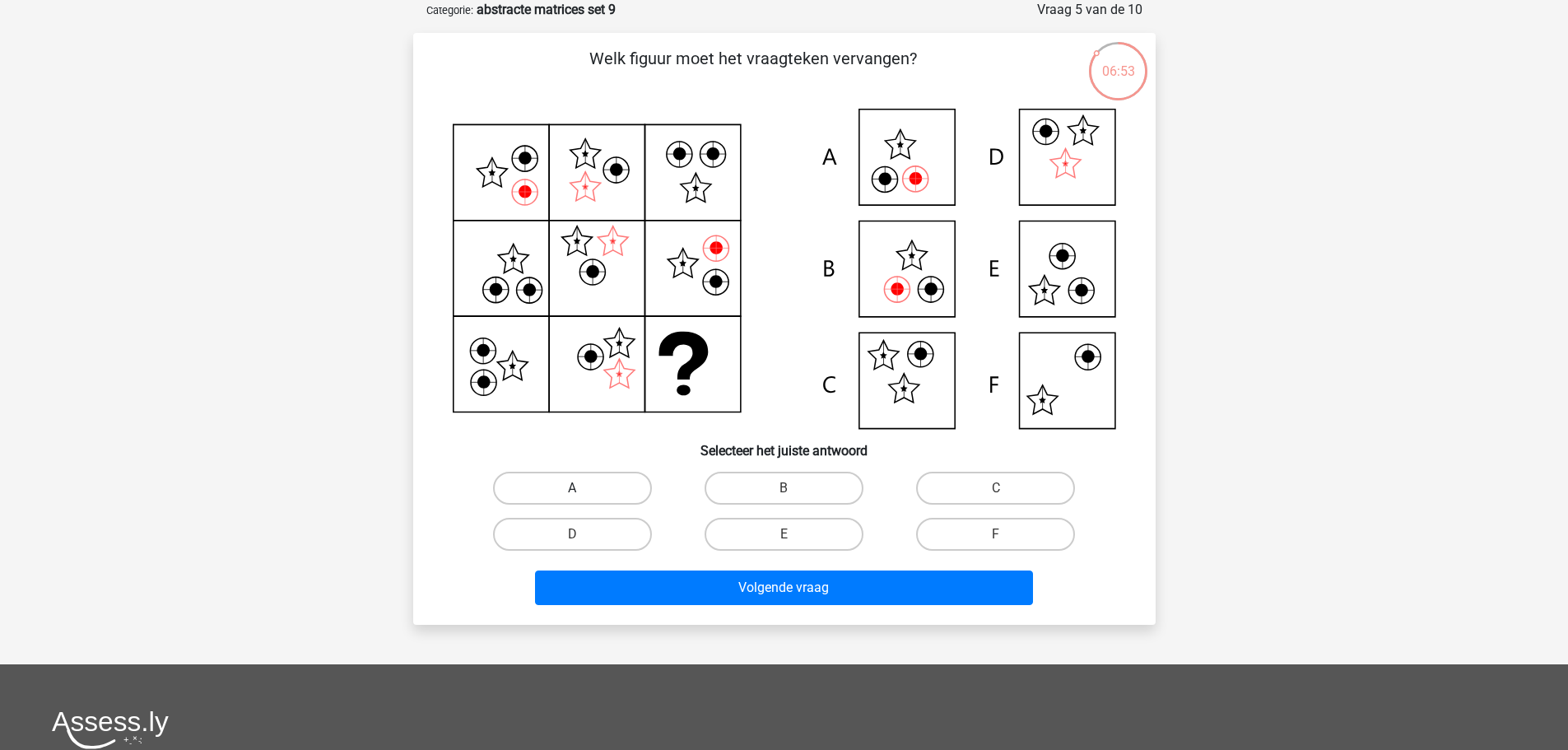
drag, startPoint x: 581, startPoint y: 487, endPoint x: 600, endPoint y: 492, distance: 19.6
click at [581, 487] on label "A" at bounding box center [572, 488] width 159 height 33
click at [581, 488] on input "A" at bounding box center [577, 493] width 10 height 10
radio input "true"
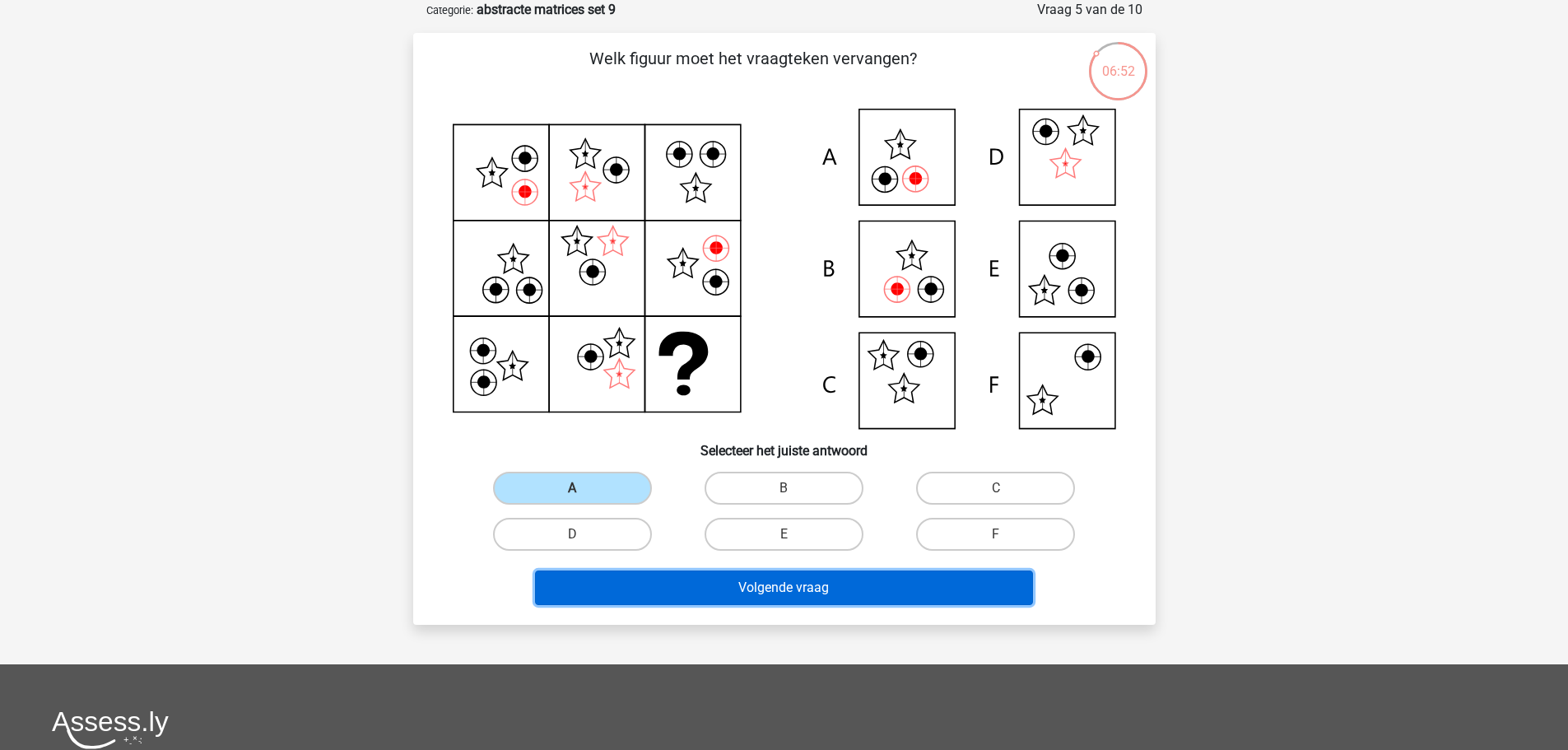
click at [878, 596] on button "Volgende vraag" at bounding box center [784, 588] width 498 height 34
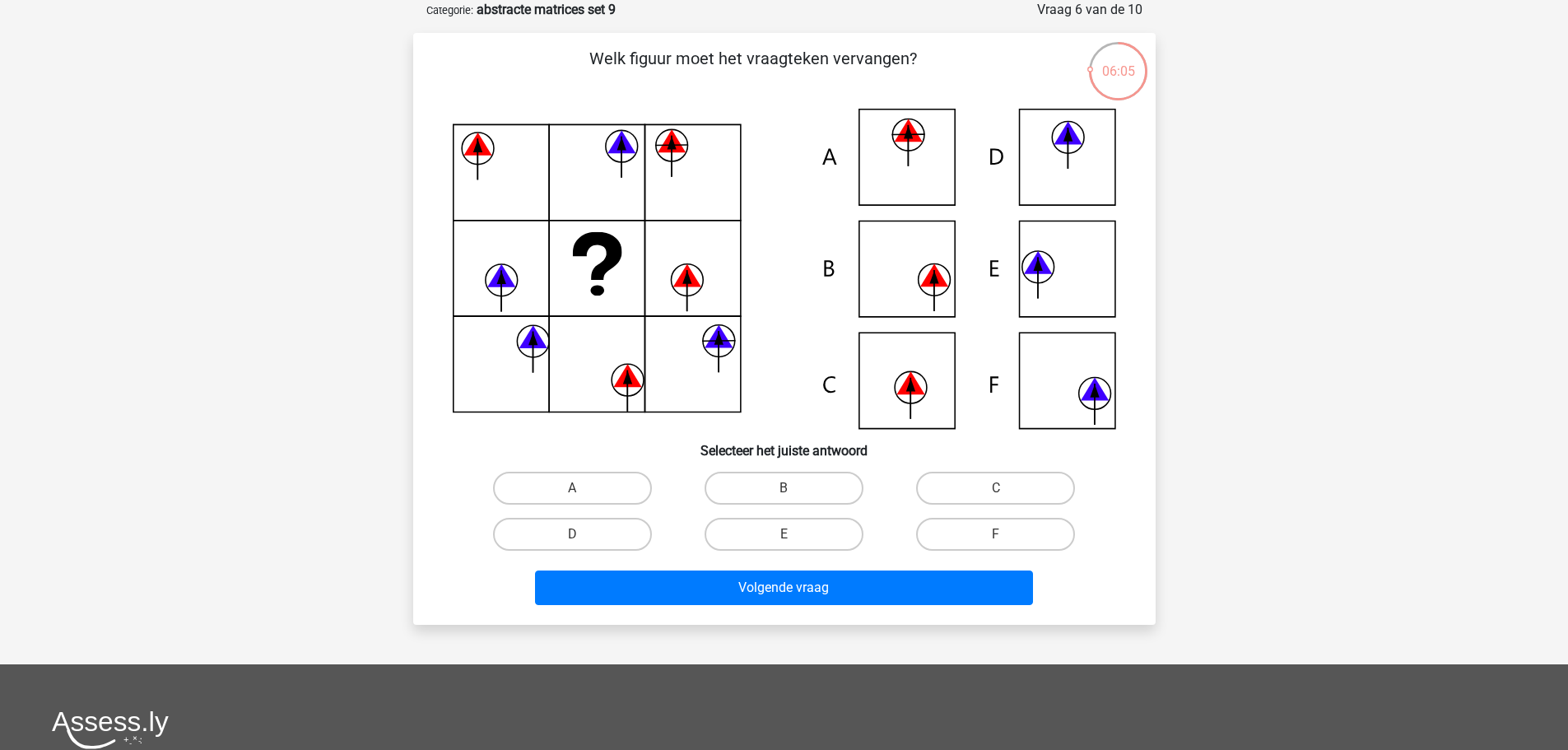
click at [574, 497] on input "A" at bounding box center [577, 493] width 10 height 10
radio input "true"
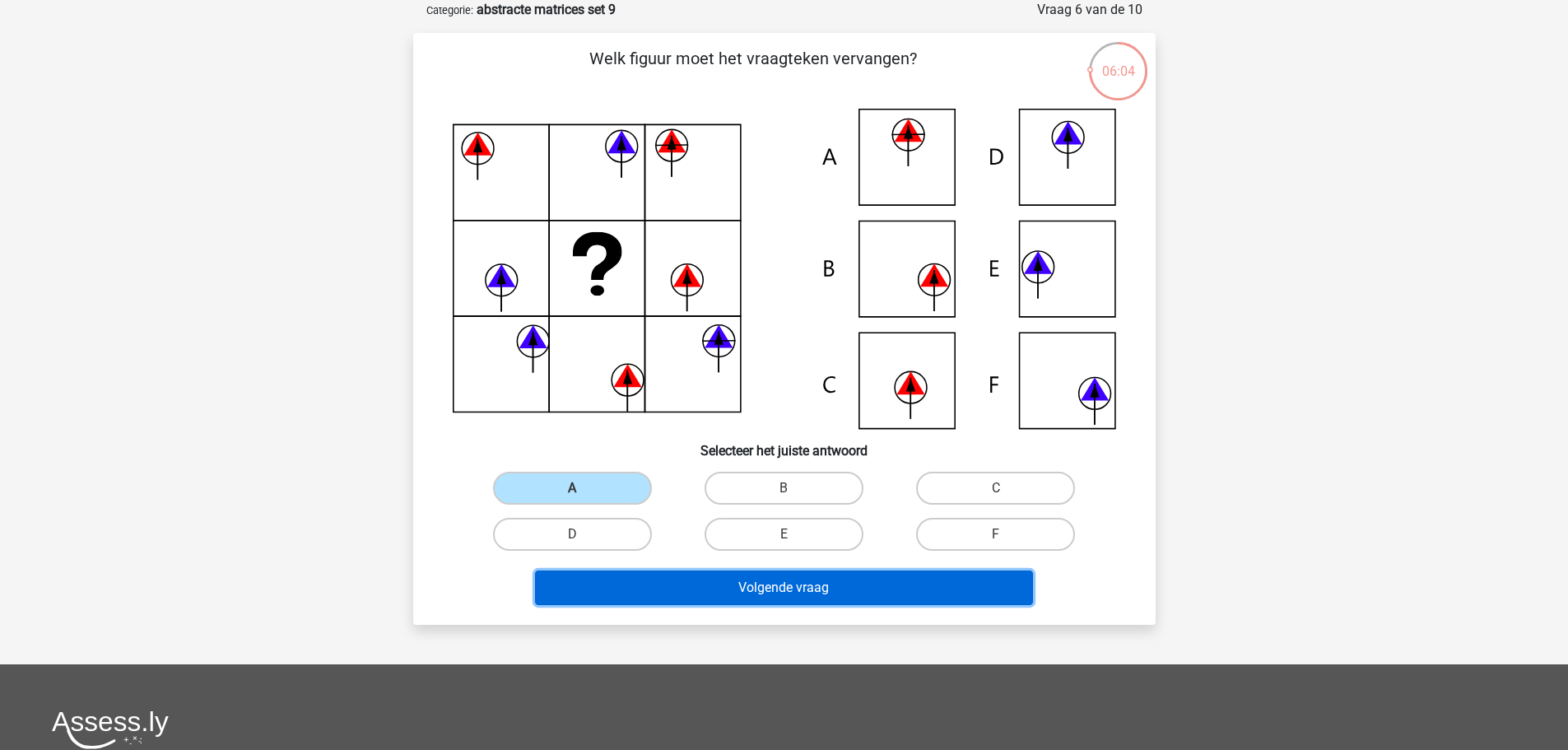
click at [900, 585] on button "Volgende vraag" at bounding box center [784, 588] width 498 height 34
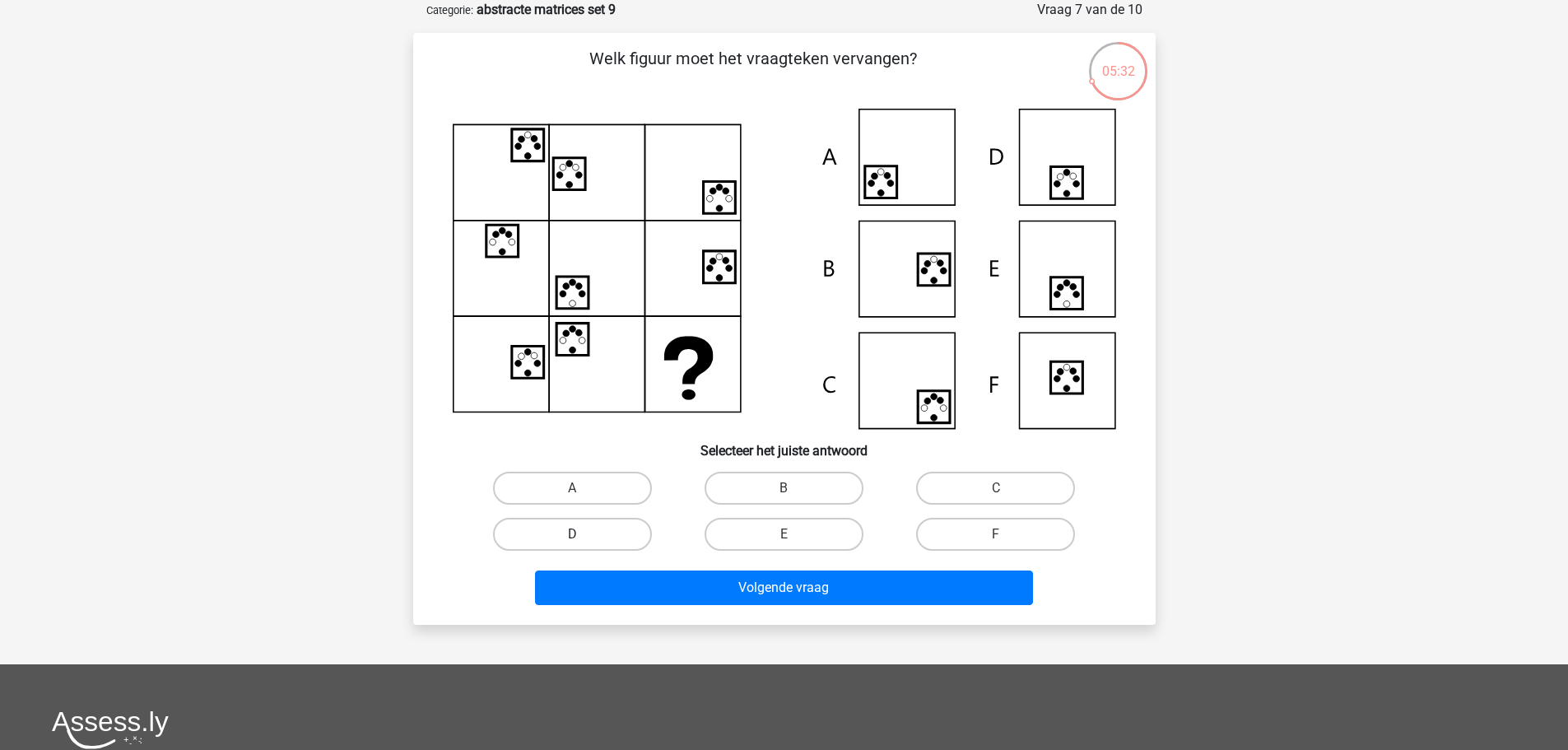
click at [613, 541] on label "D" at bounding box center [572, 535] width 159 height 33
click at [582, 541] on input "D" at bounding box center [577, 540] width 10 height 10
radio input "true"
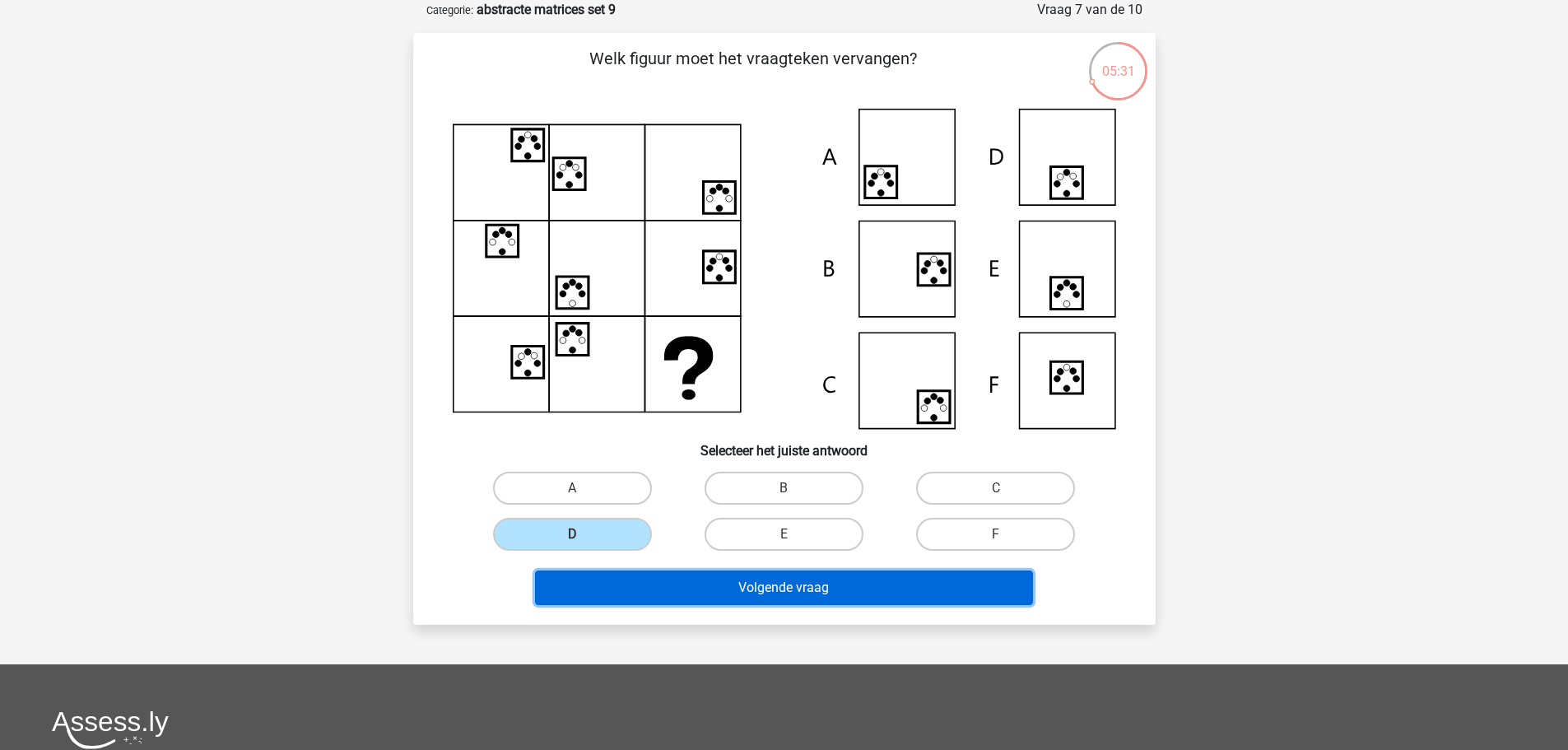
drag, startPoint x: 769, startPoint y: 583, endPoint x: 778, endPoint y: 581, distance: 9.2
click at [770, 583] on button "Volgende vraag" at bounding box center [784, 588] width 498 height 34
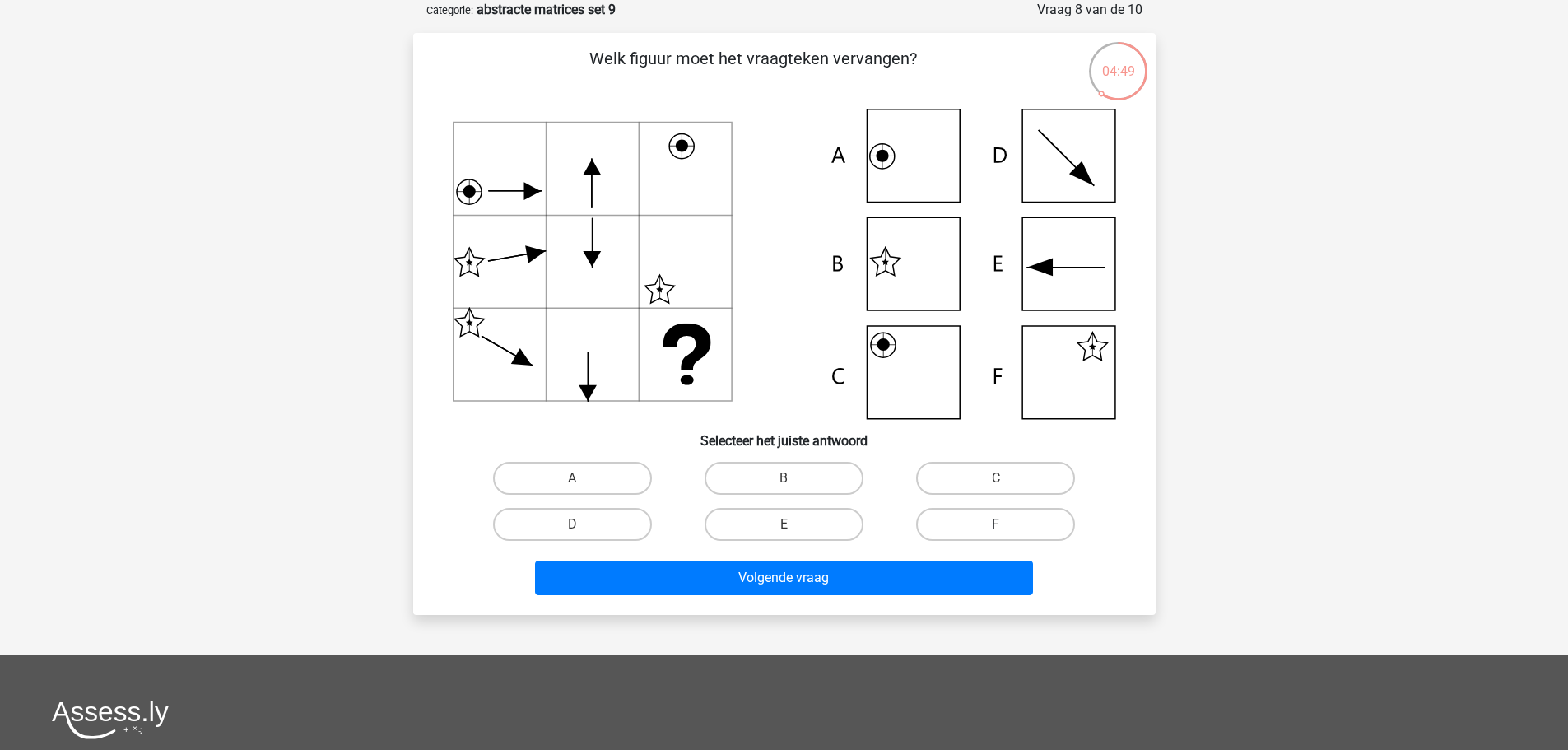
drag, startPoint x: 972, startPoint y: 511, endPoint x: 985, endPoint y: 543, distance: 34.5
click at [978, 517] on label "F" at bounding box center [995, 524] width 159 height 33
click at [996, 524] on input "F" at bounding box center [1001, 529] width 10 height 10
radio input "true"
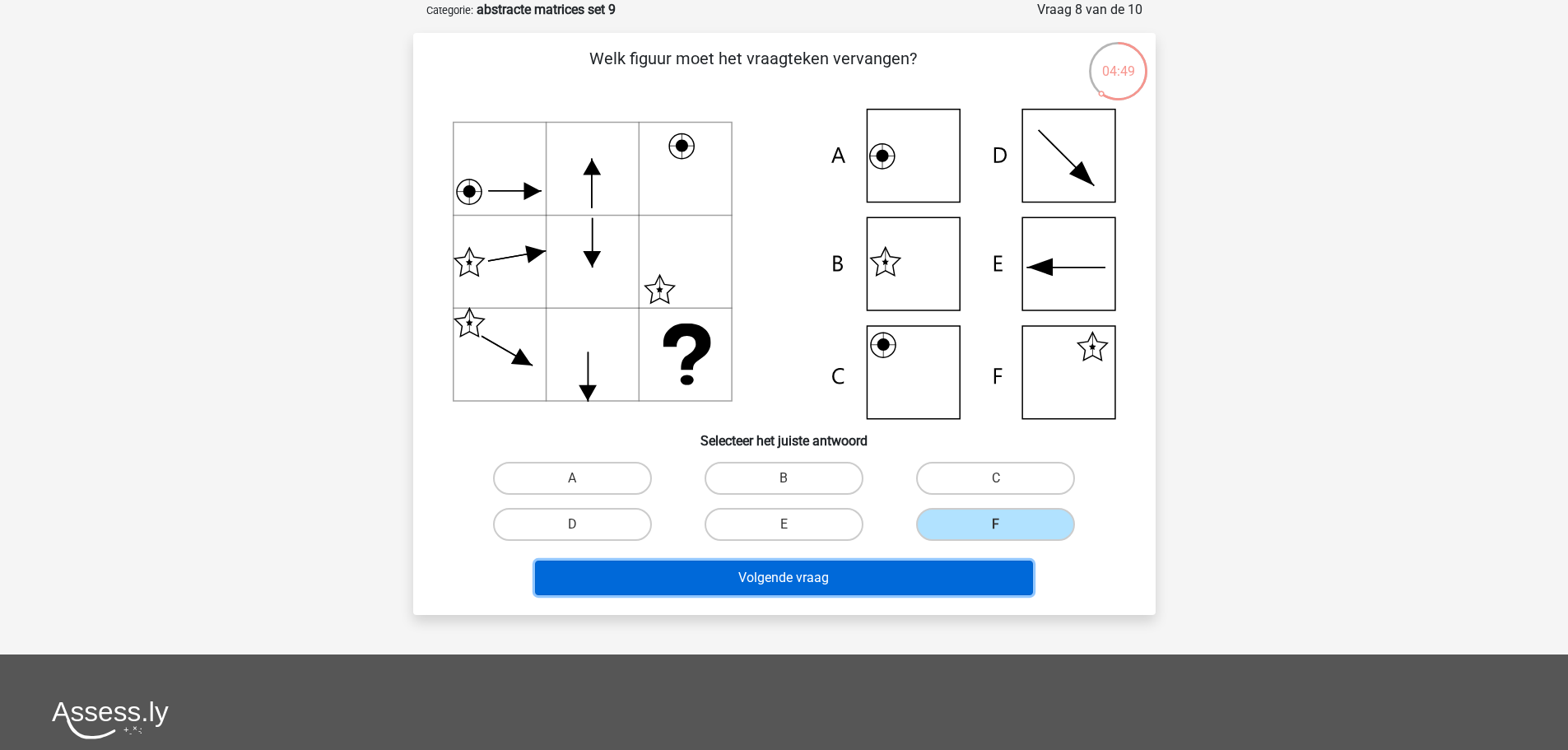
click at [993, 574] on button "Volgende vraag" at bounding box center [784, 578] width 498 height 34
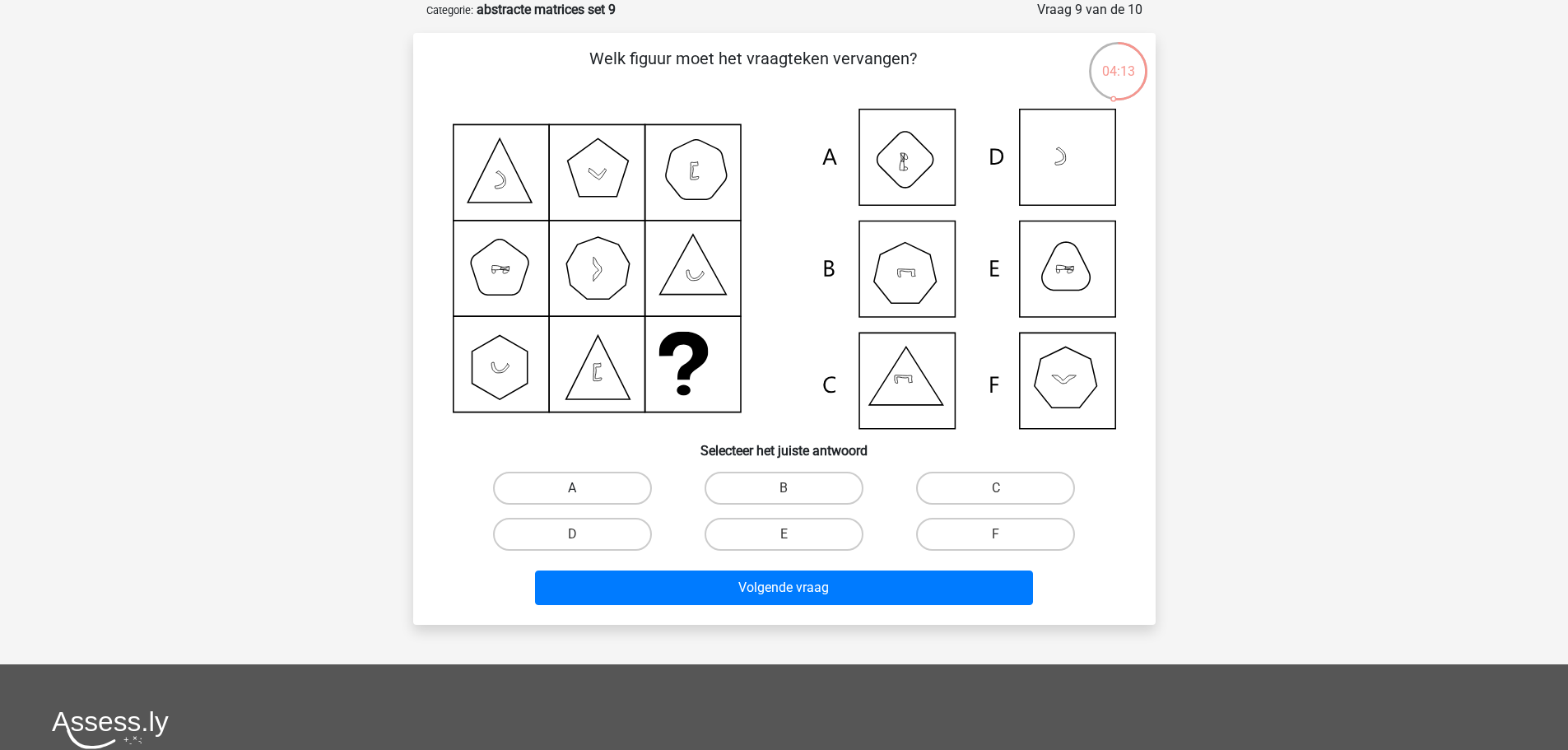
click at [609, 493] on label "A" at bounding box center [572, 488] width 159 height 33
click at [582, 493] on input "A" at bounding box center [577, 493] width 10 height 10
radio input "true"
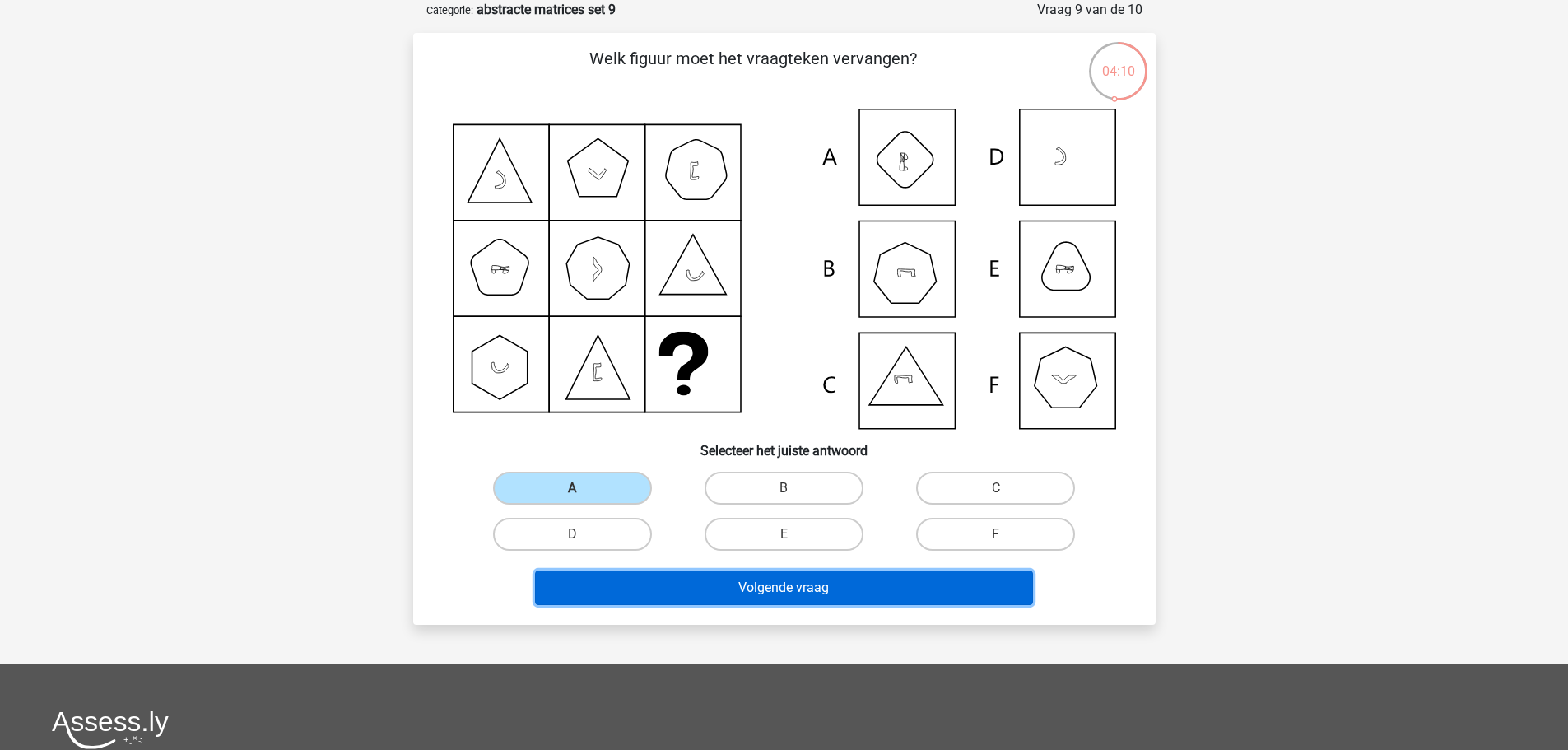
click at [921, 605] on div "Volgende vraag" at bounding box center [784, 591] width 636 height 41
click at [804, 598] on button "Volgende vraag" at bounding box center [784, 588] width 498 height 34
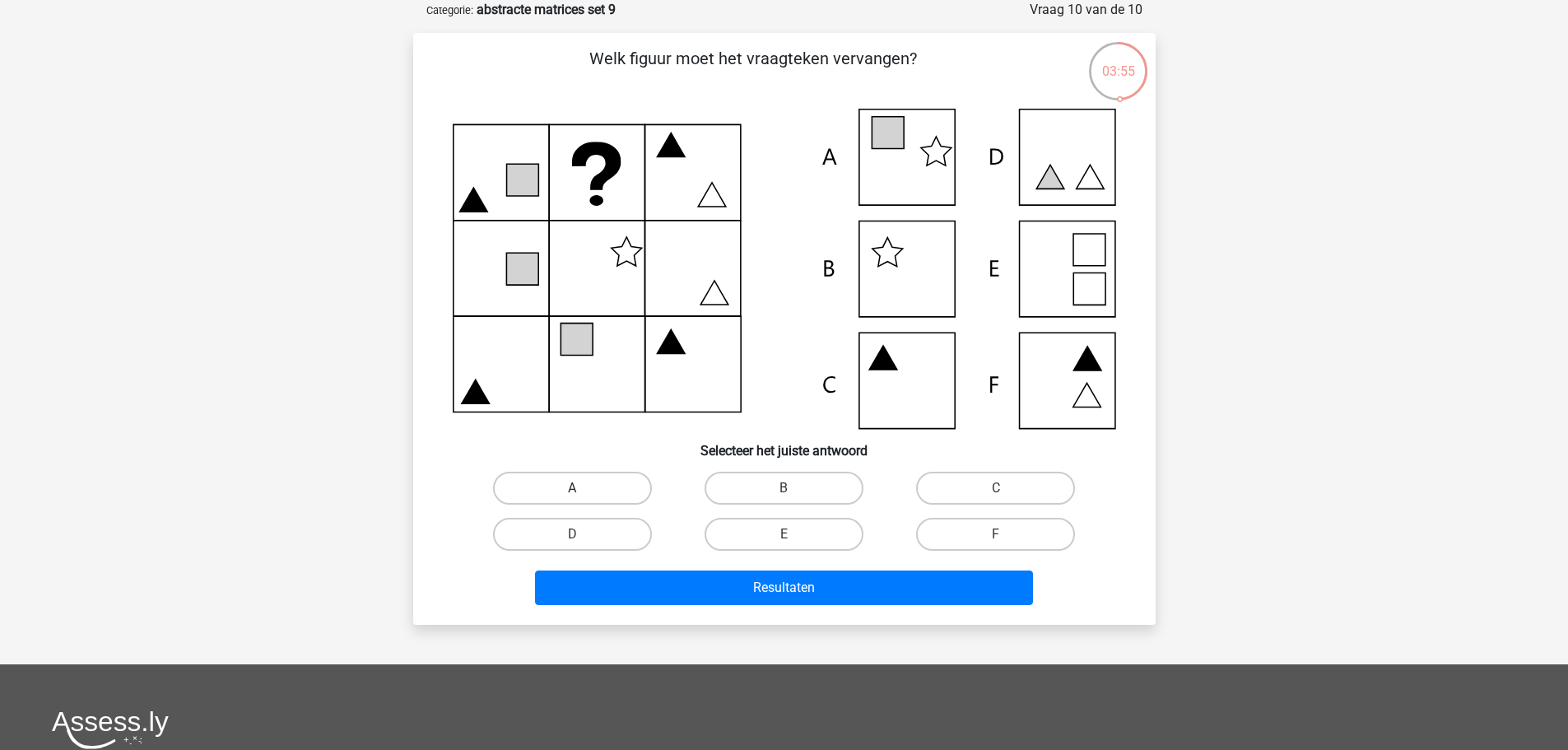
drag, startPoint x: 585, startPoint y: 481, endPoint x: 600, endPoint y: 492, distance: 18.6
click at [596, 489] on label "A" at bounding box center [572, 488] width 159 height 33
click at [582, 489] on input "A" at bounding box center [577, 493] width 10 height 10
radio input "true"
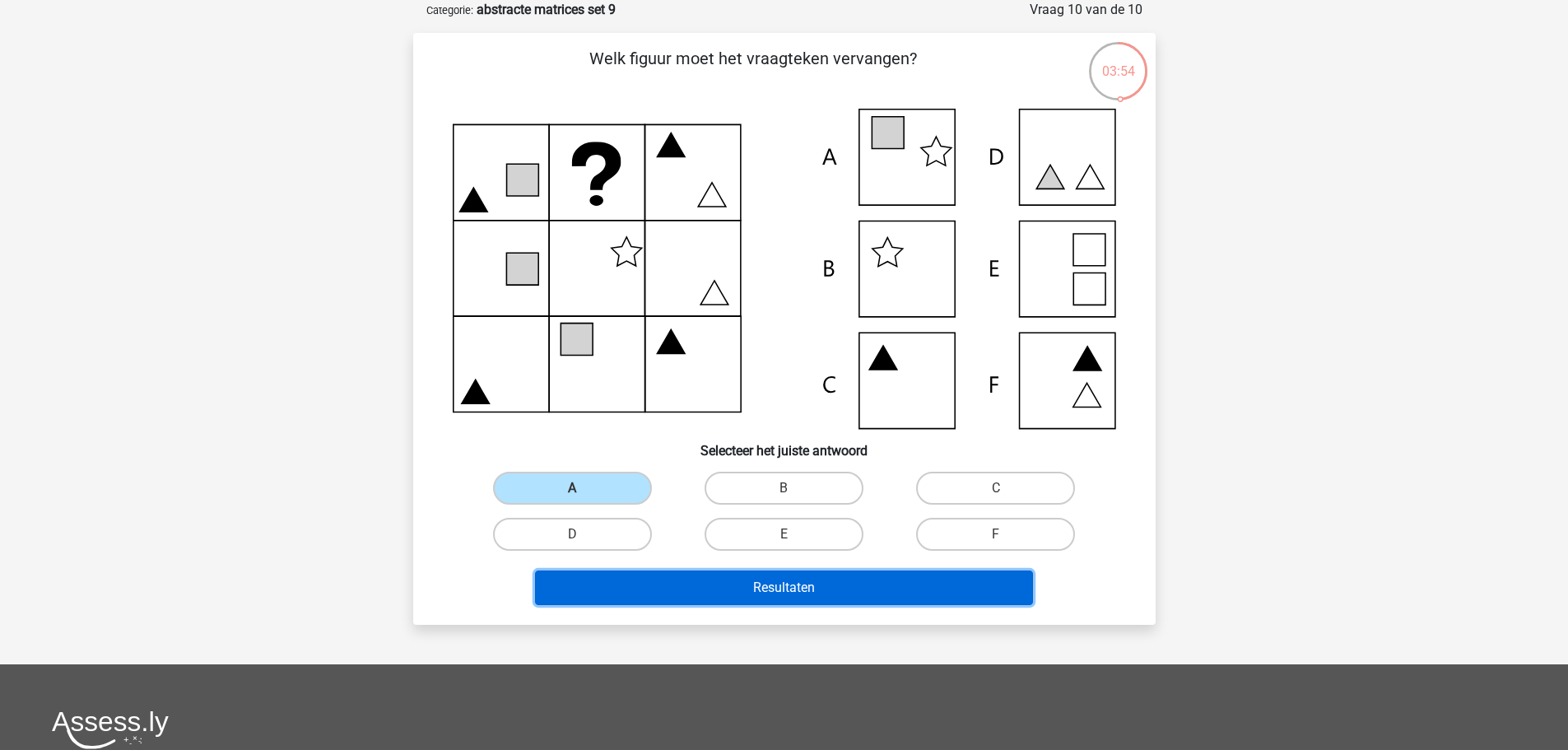
click at [876, 596] on button "Resultaten" at bounding box center [784, 588] width 498 height 34
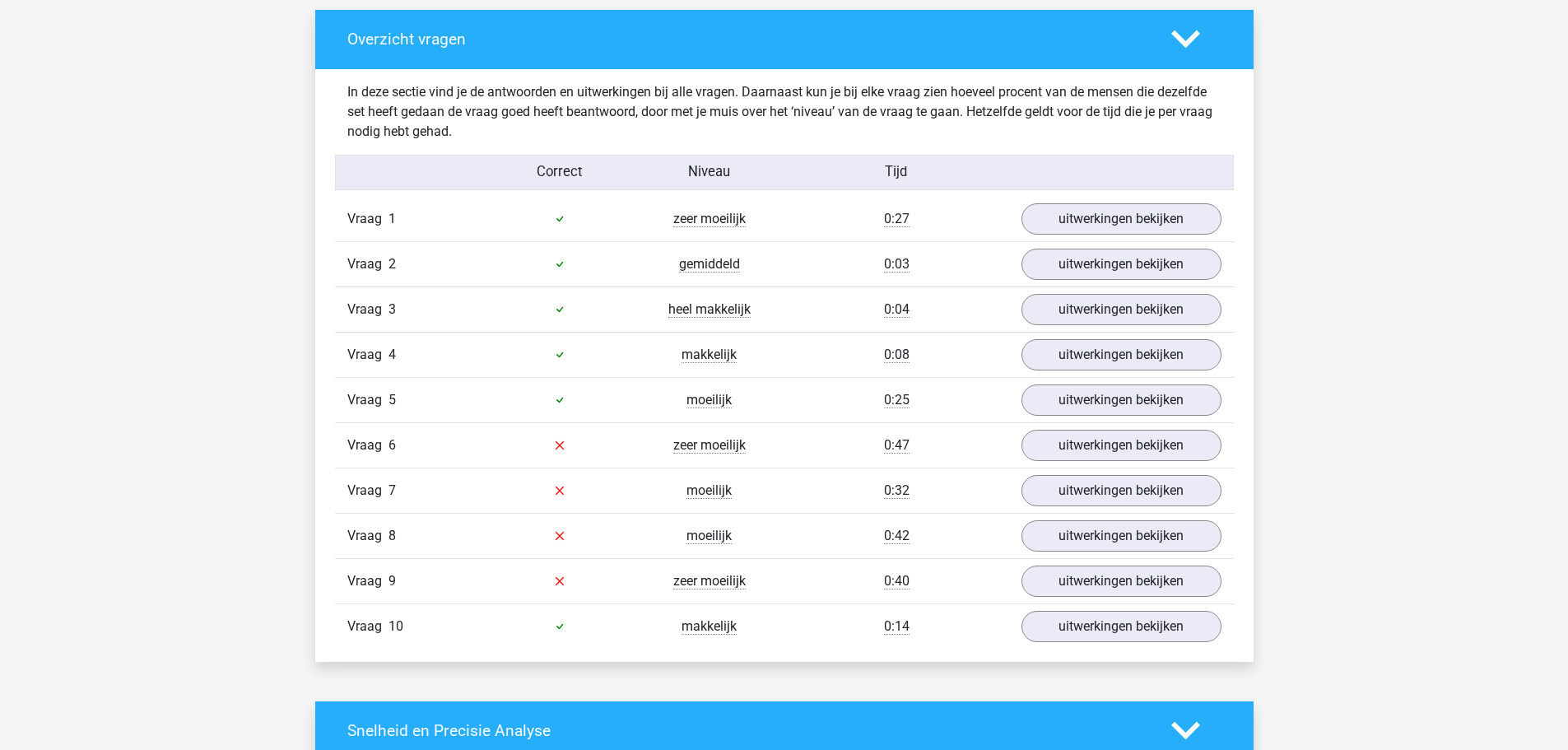
scroll to position [1070, 0]
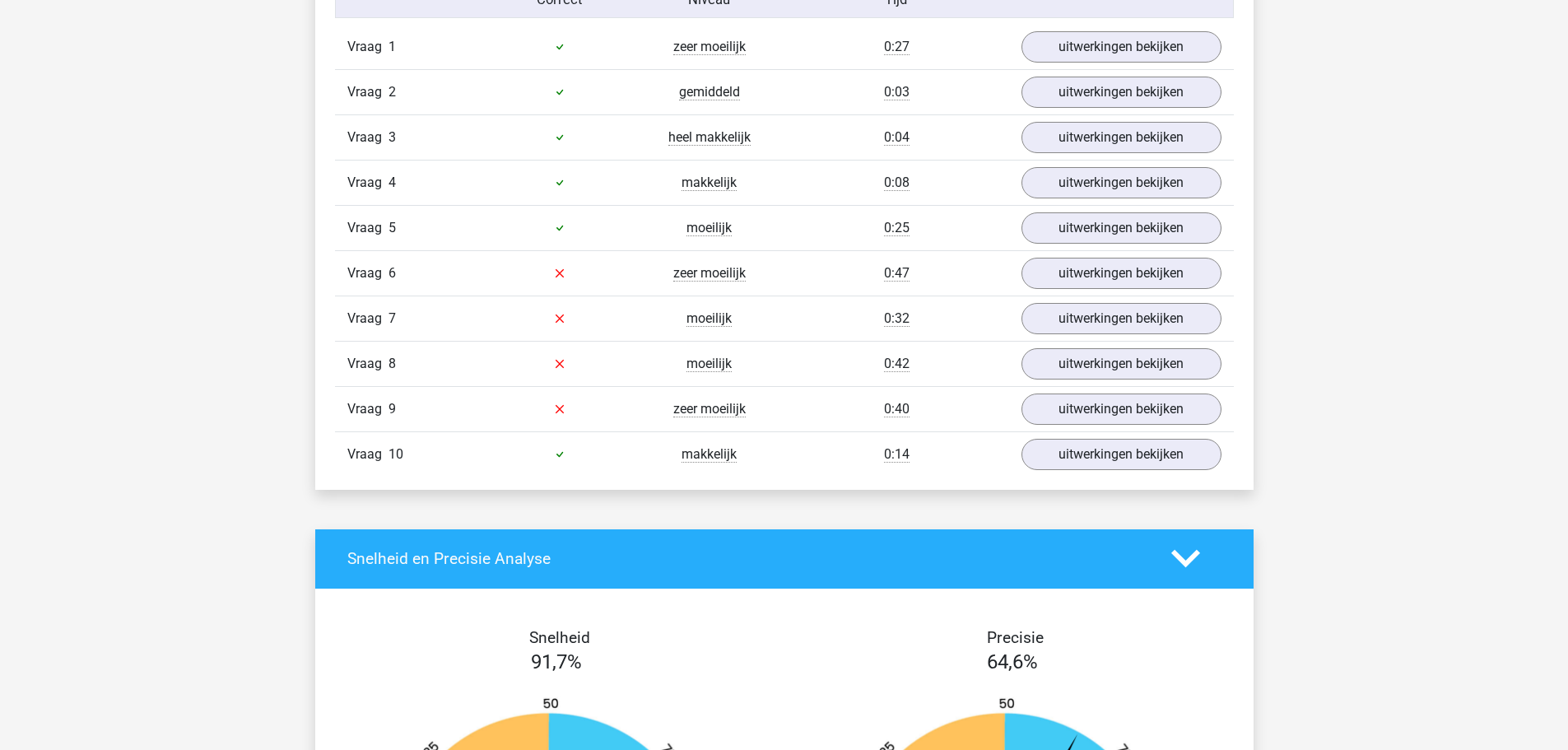
click at [1020, 284] on div "uitwerkingen bekijken" at bounding box center [1121, 273] width 225 height 31
click at [1072, 272] on link "uitwerkingen bekijken" at bounding box center [1121, 273] width 230 height 36
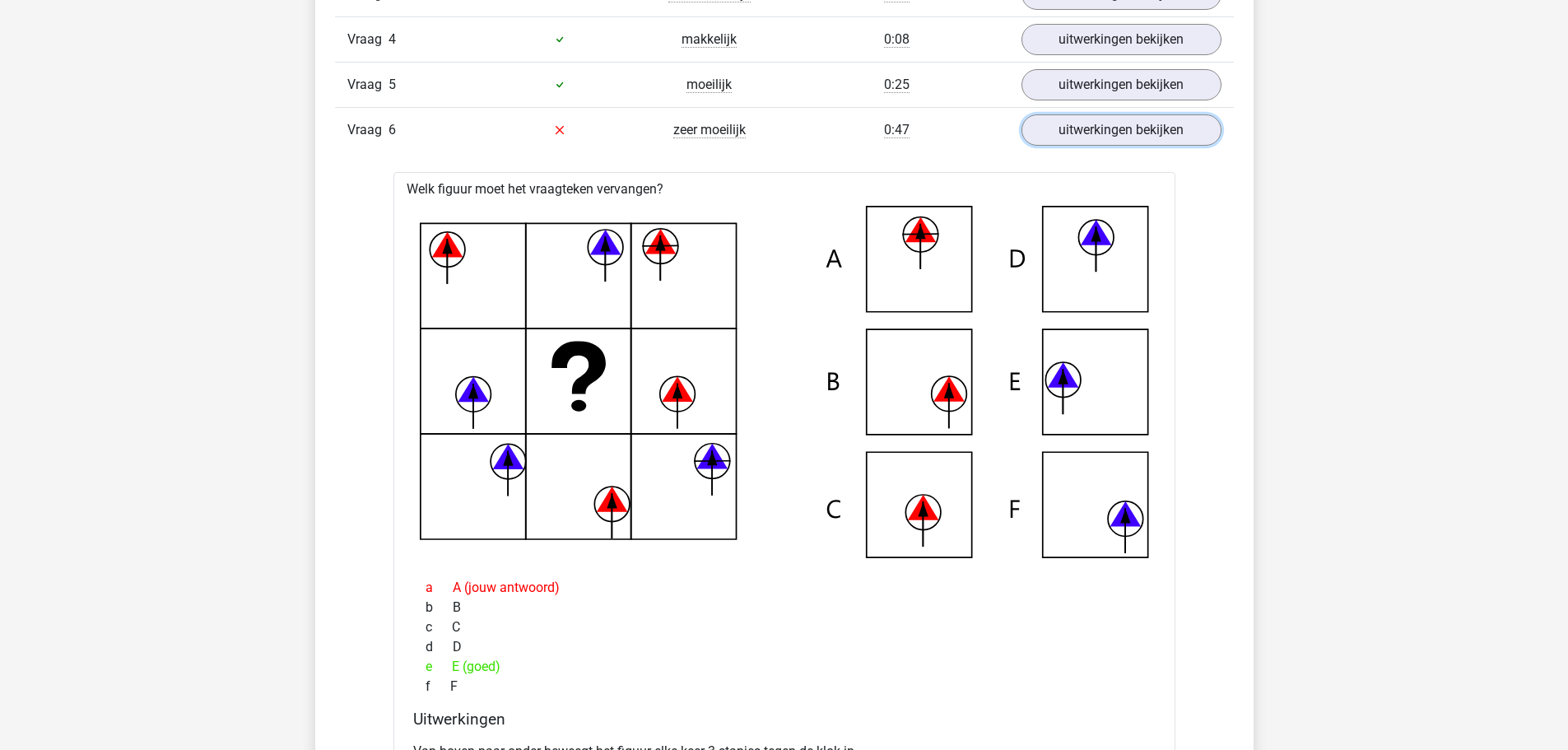
scroll to position [1317, 0]
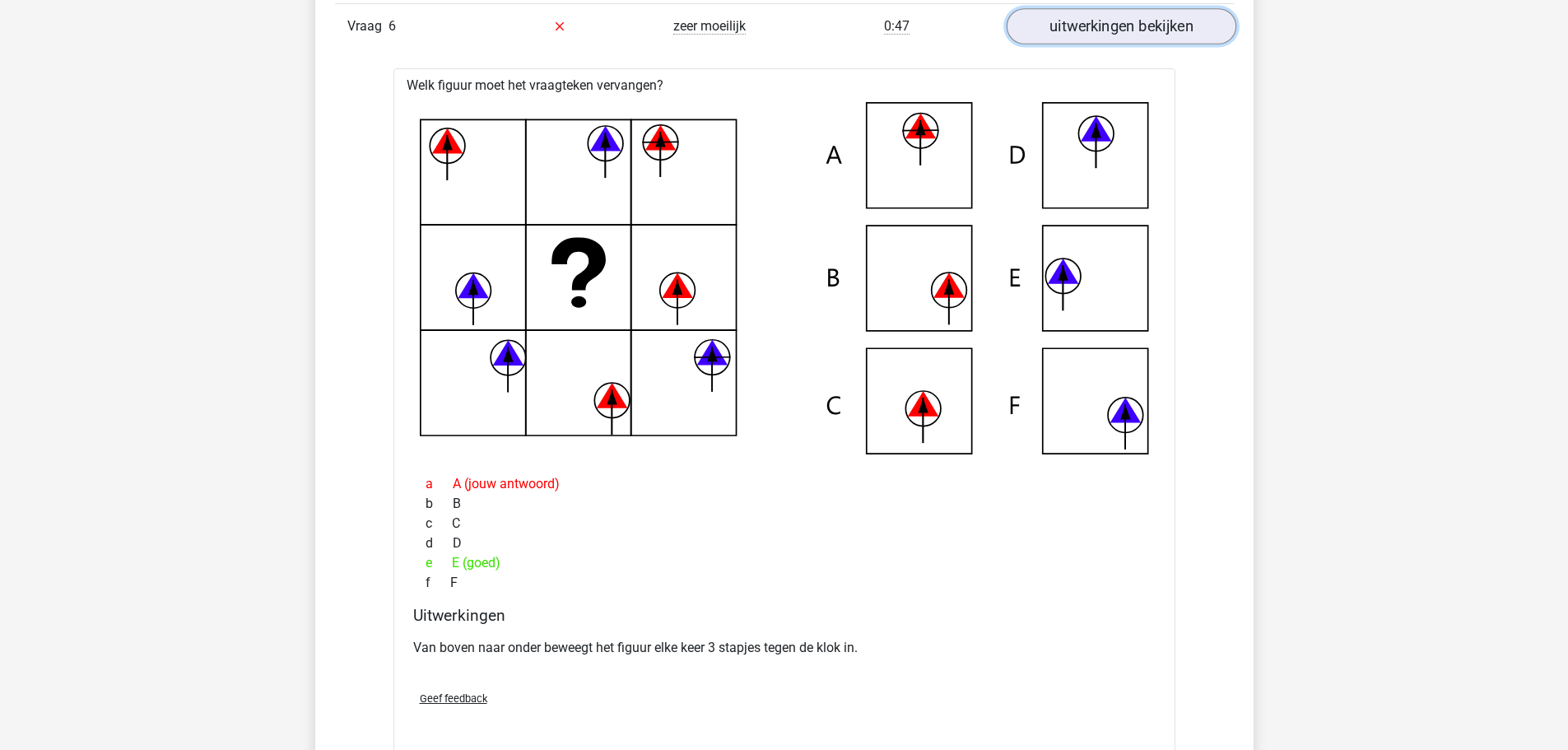
click at [1147, 34] on link "uitwerkingen bekijken" at bounding box center [1121, 27] width 230 height 36
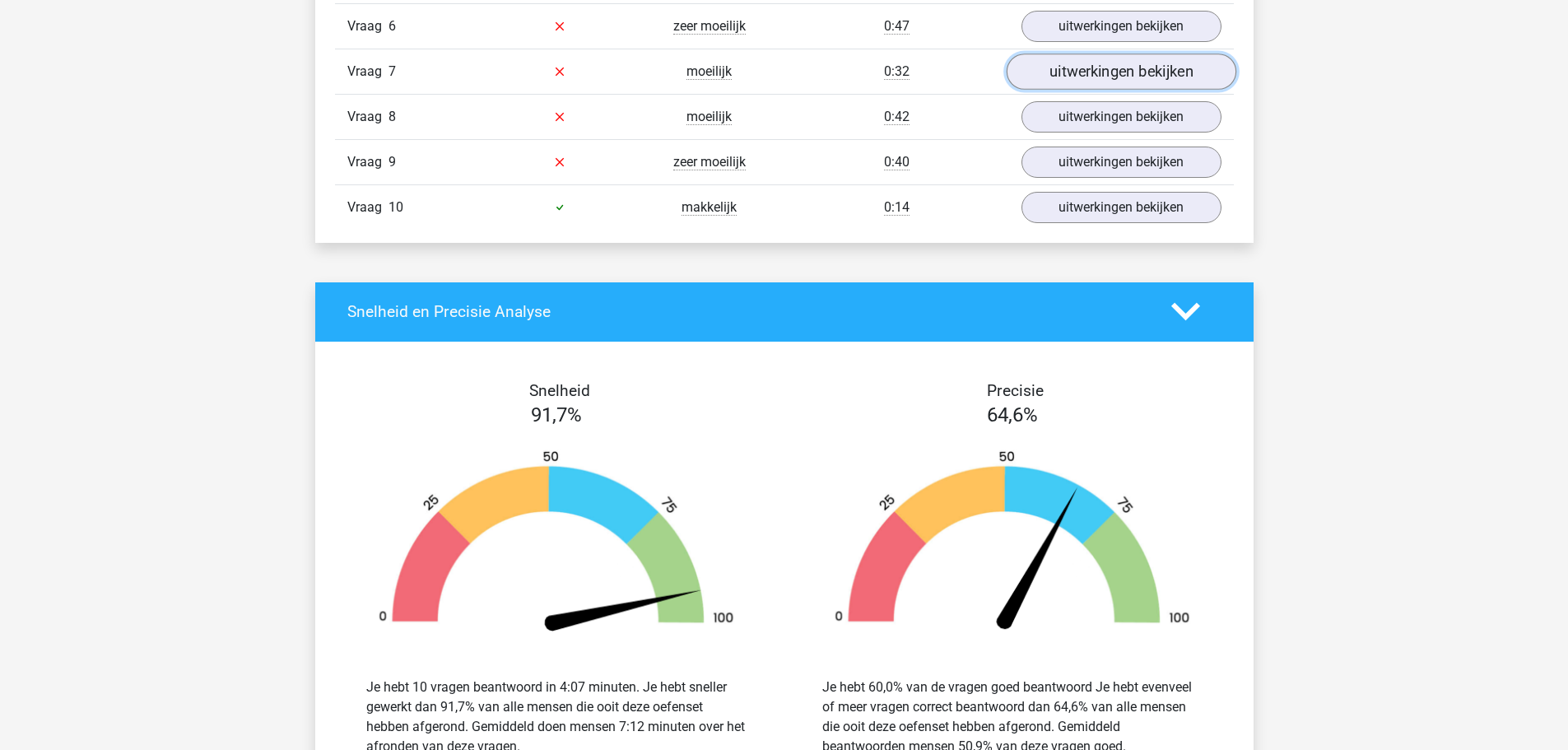
click at [1154, 69] on link "uitwerkingen bekijken" at bounding box center [1121, 71] width 230 height 36
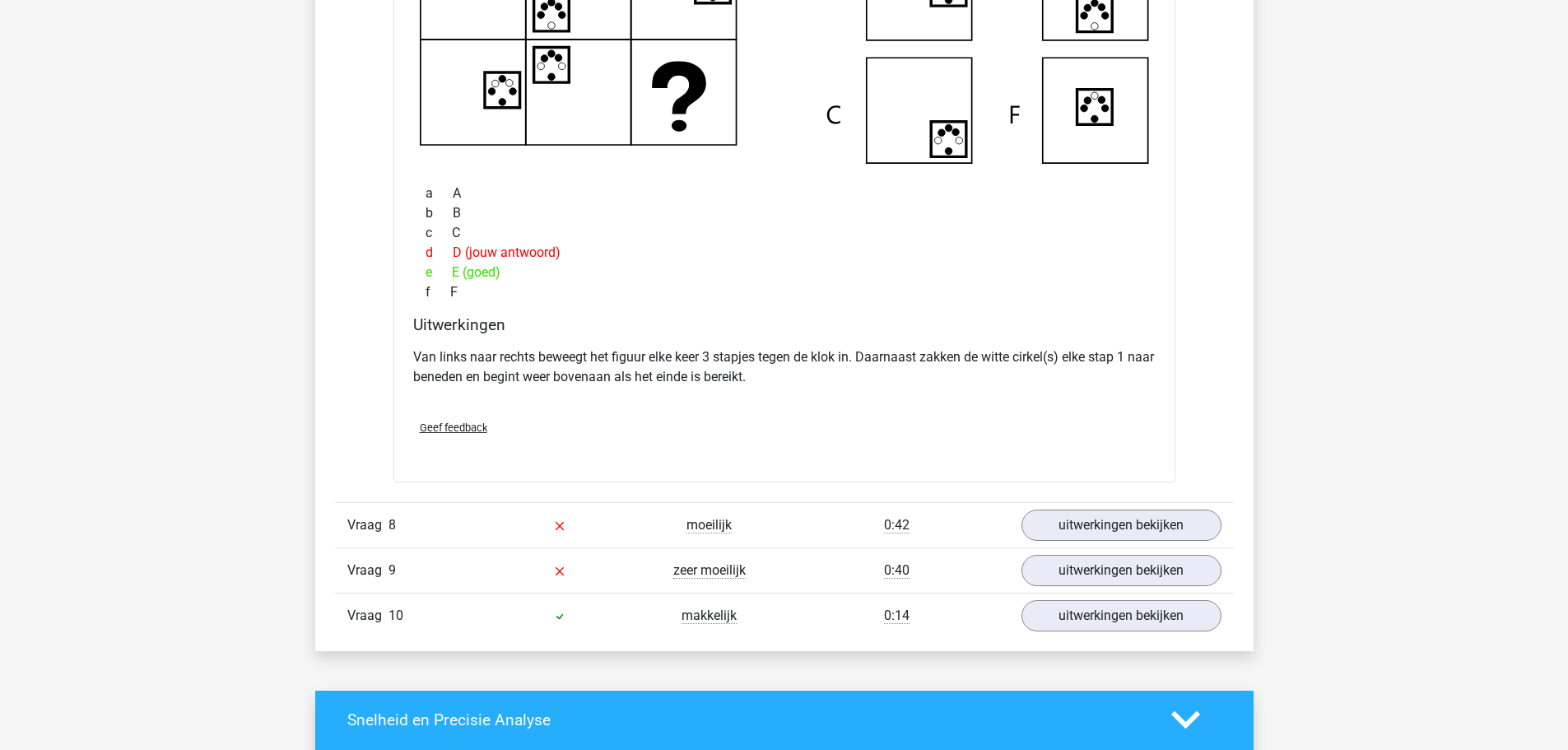
scroll to position [1811, 0]
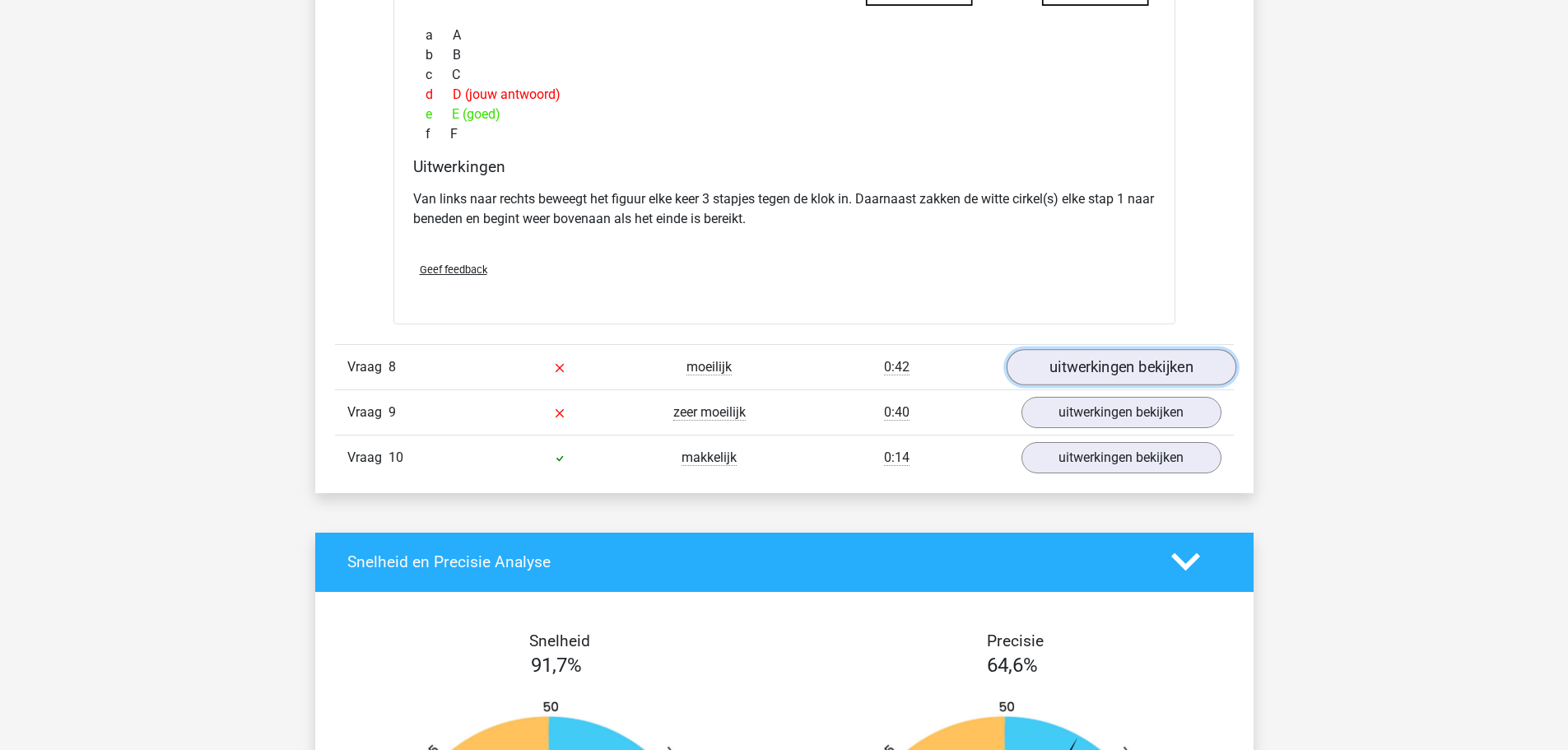
click at [1127, 374] on link "uitwerkingen bekijken" at bounding box center [1121, 367] width 230 height 36
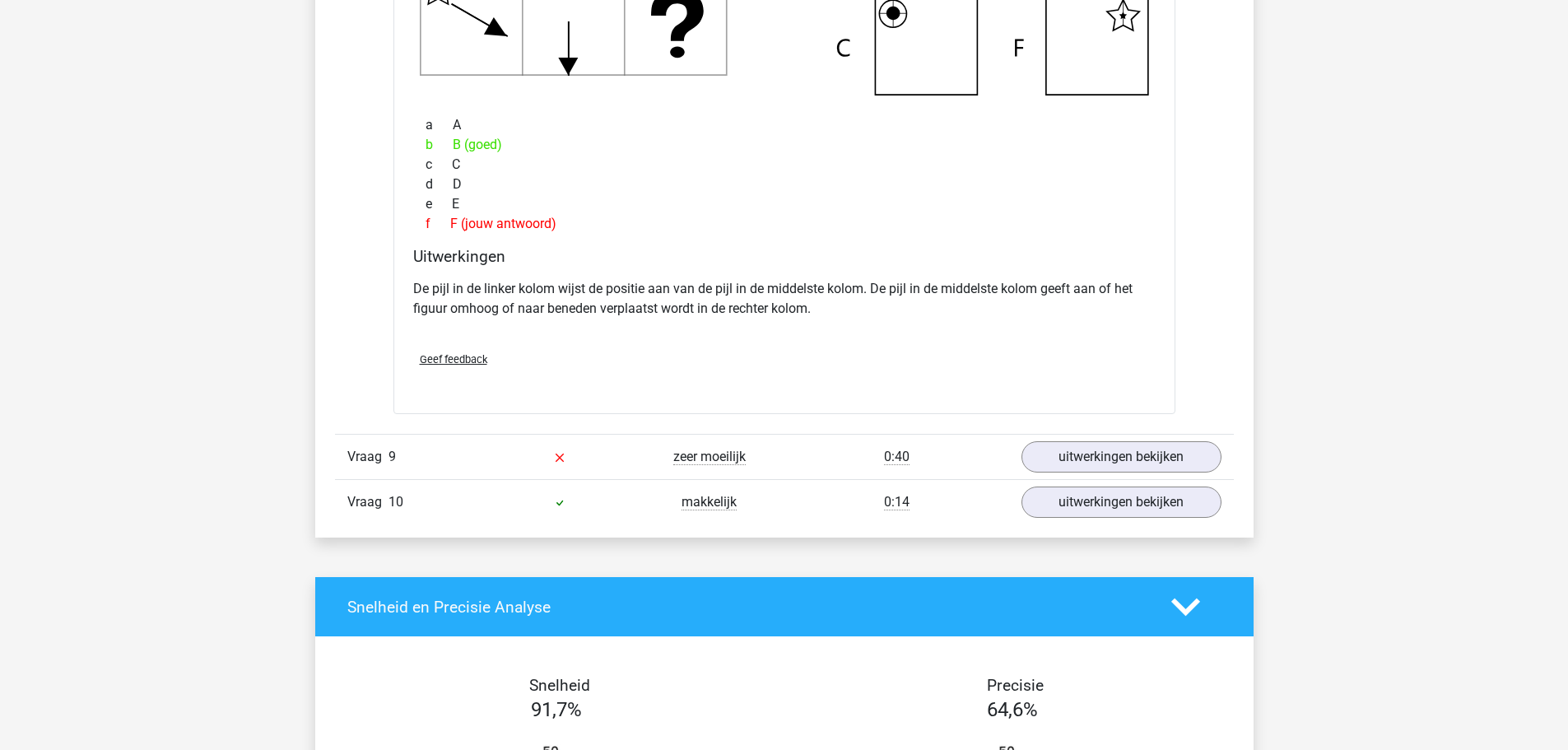
scroll to position [2635, 0]
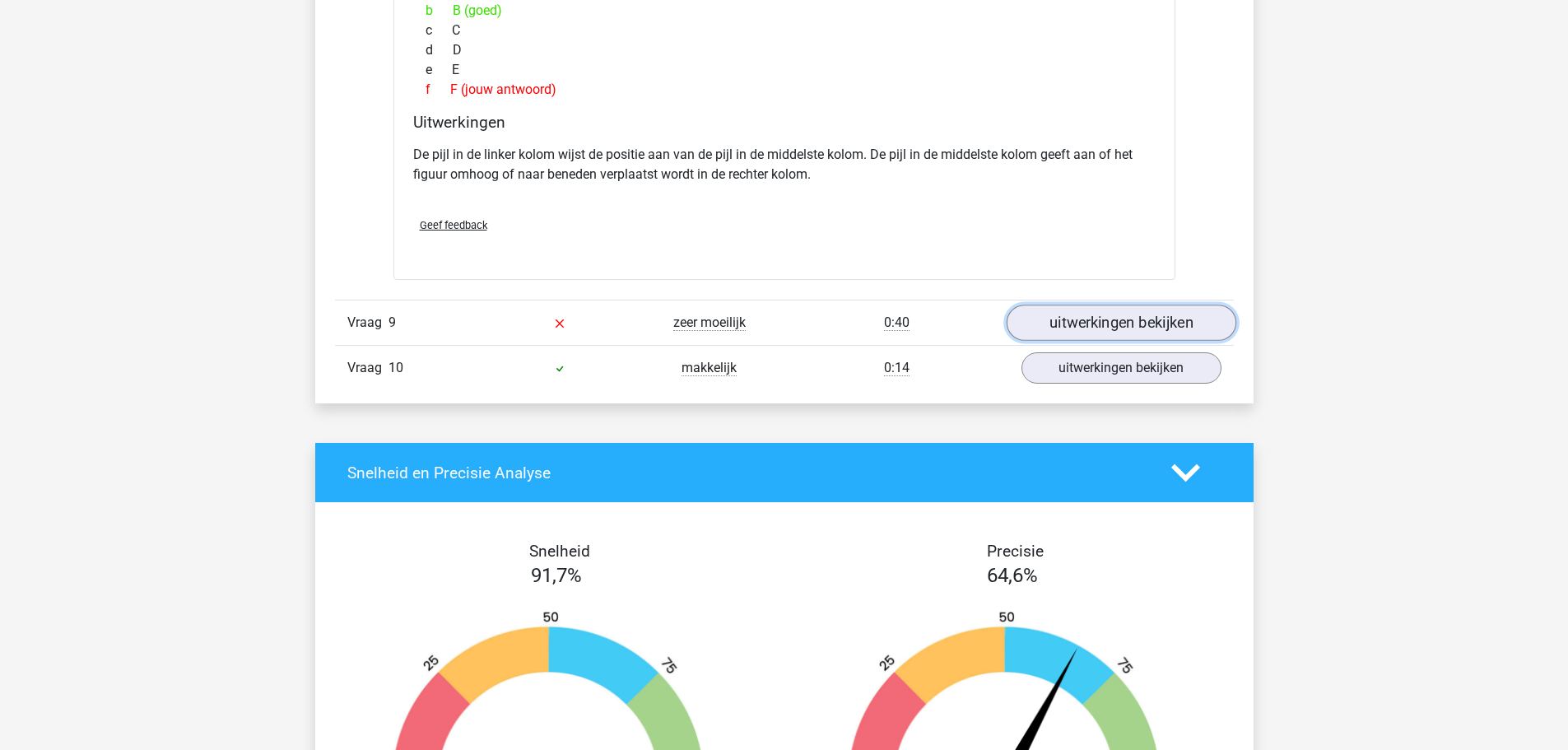
click at [1114, 314] on link "uitwerkingen bekijken" at bounding box center [1121, 323] width 230 height 36
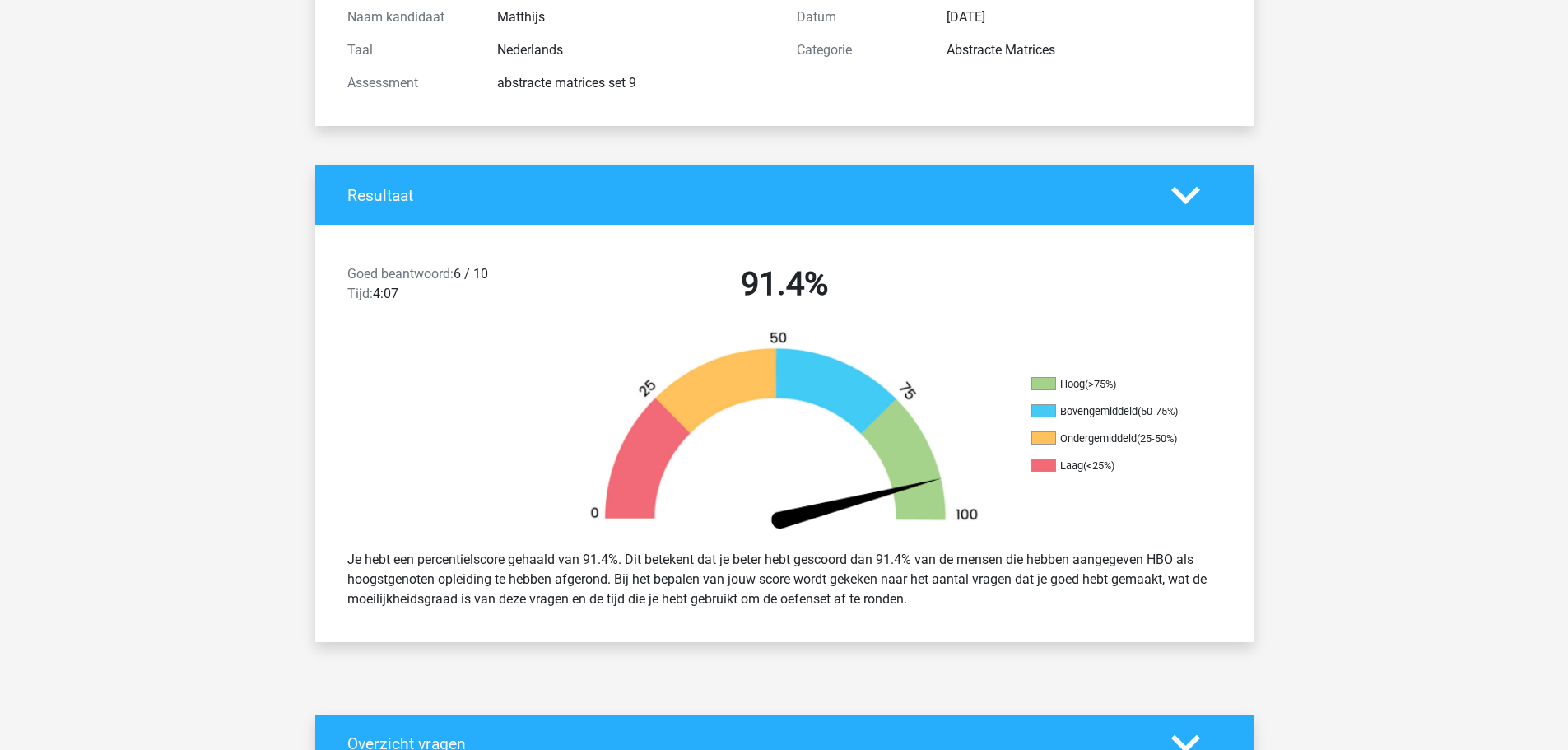
scroll to position [0, 0]
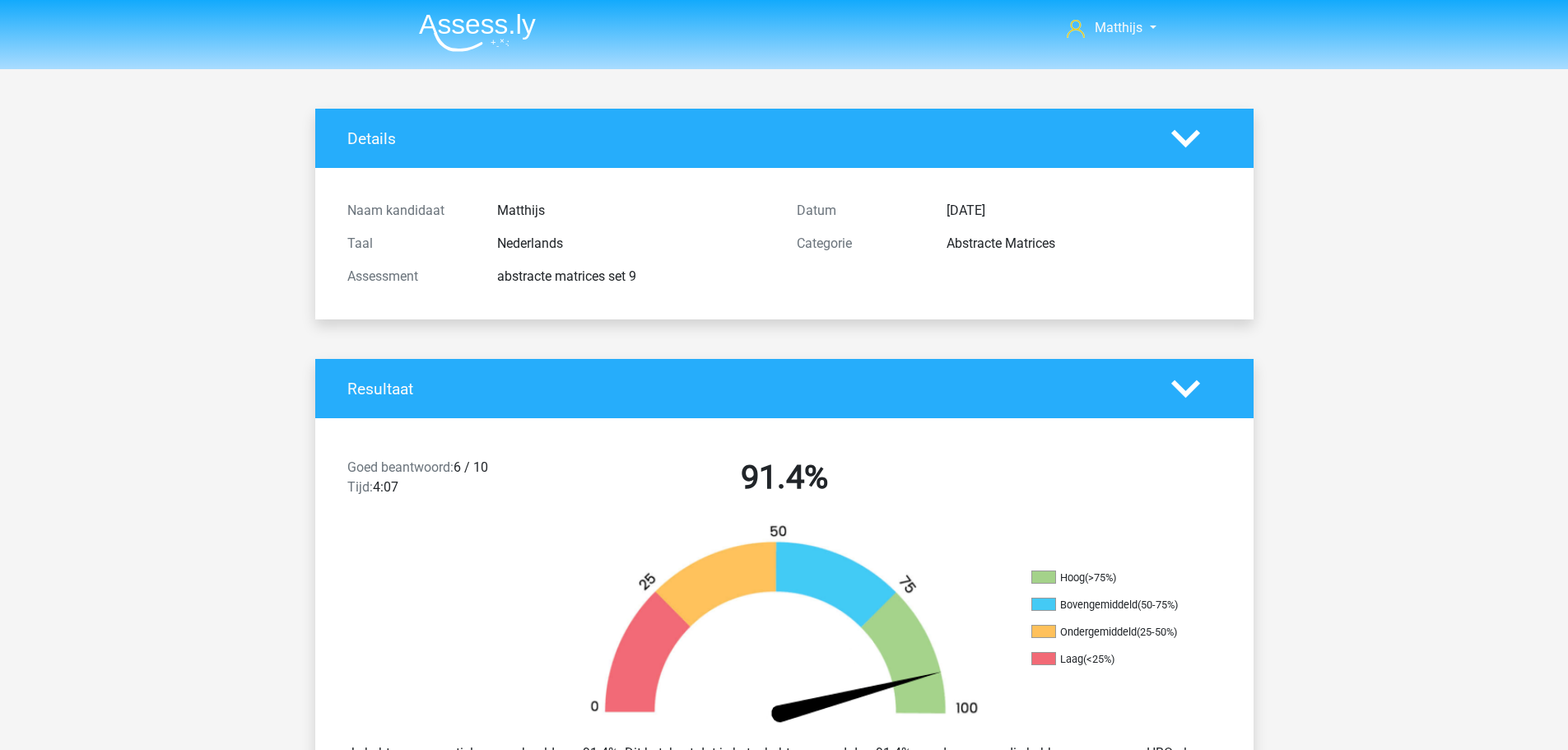
click at [515, 35] on img at bounding box center [477, 32] width 117 height 39
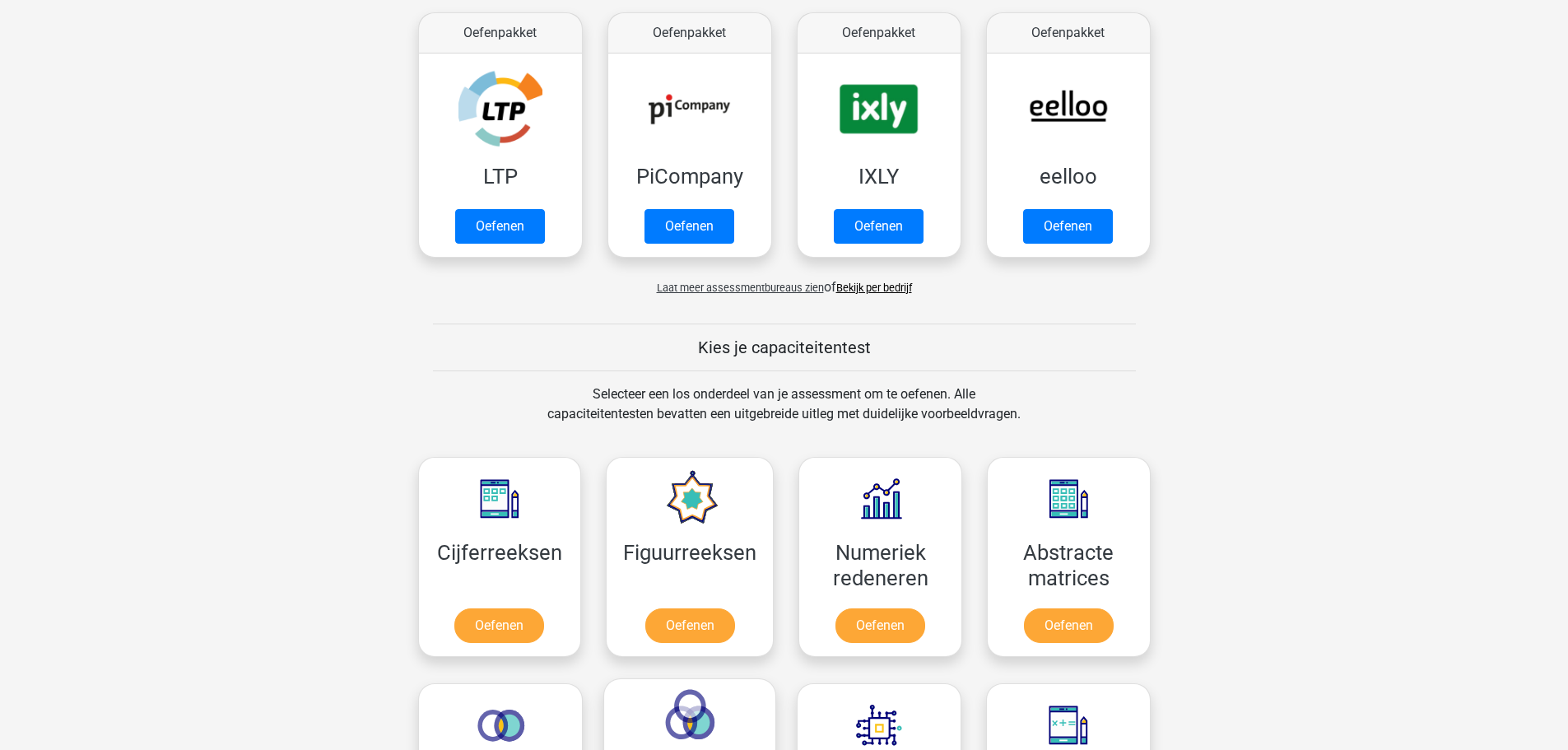
scroll to position [741, 0]
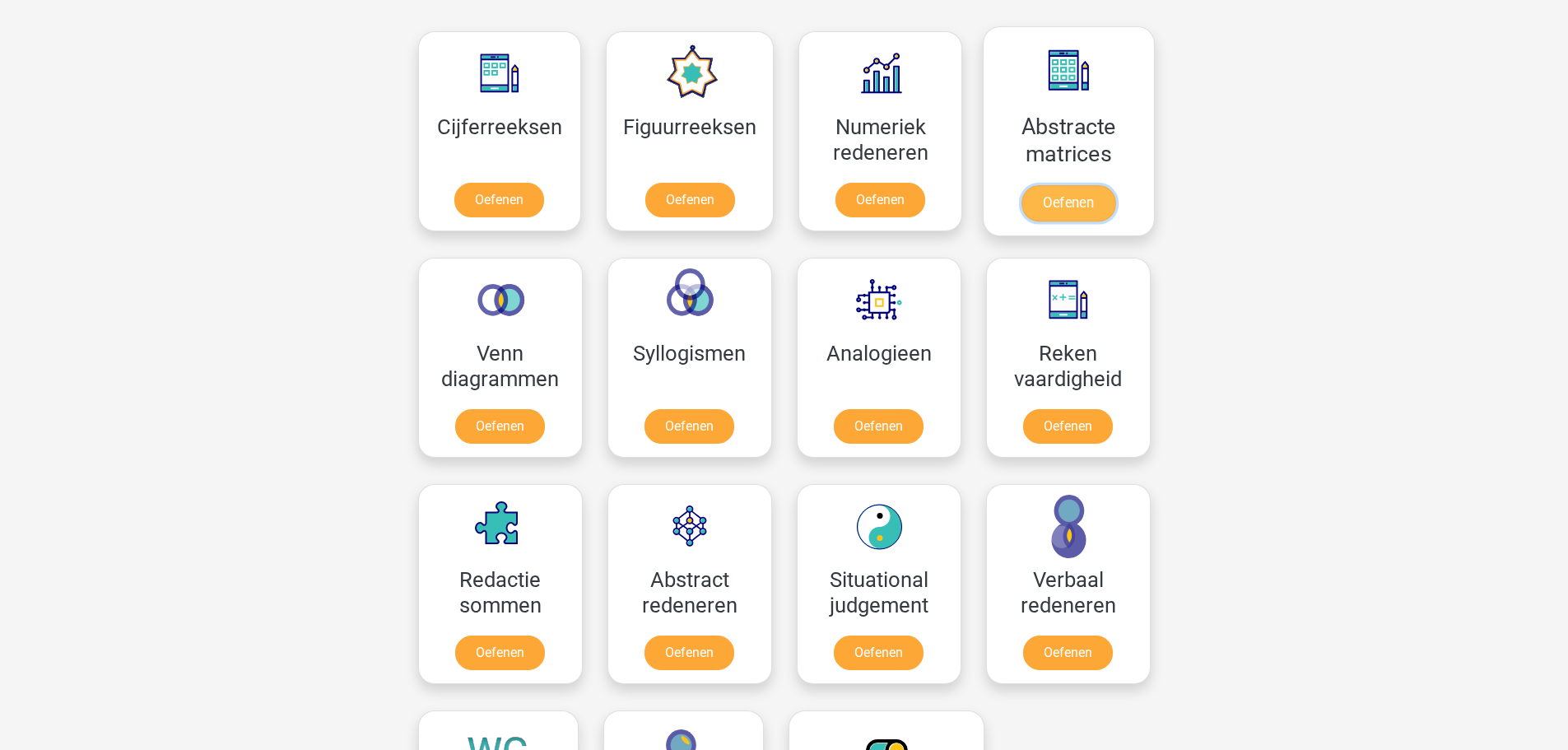
click at [1059, 185] on link "Oefenen" at bounding box center [1068, 203] width 93 height 36
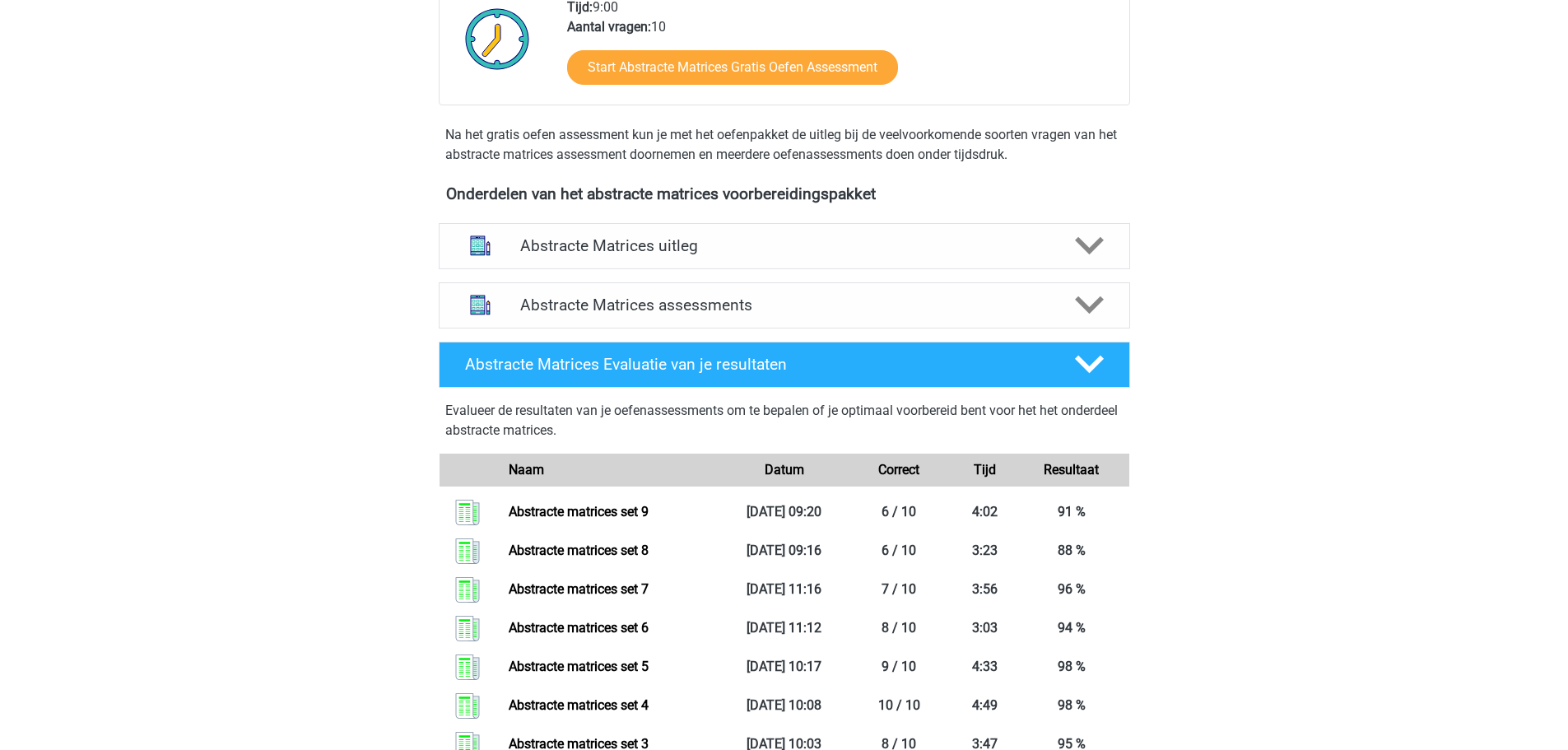
scroll to position [494, 0]
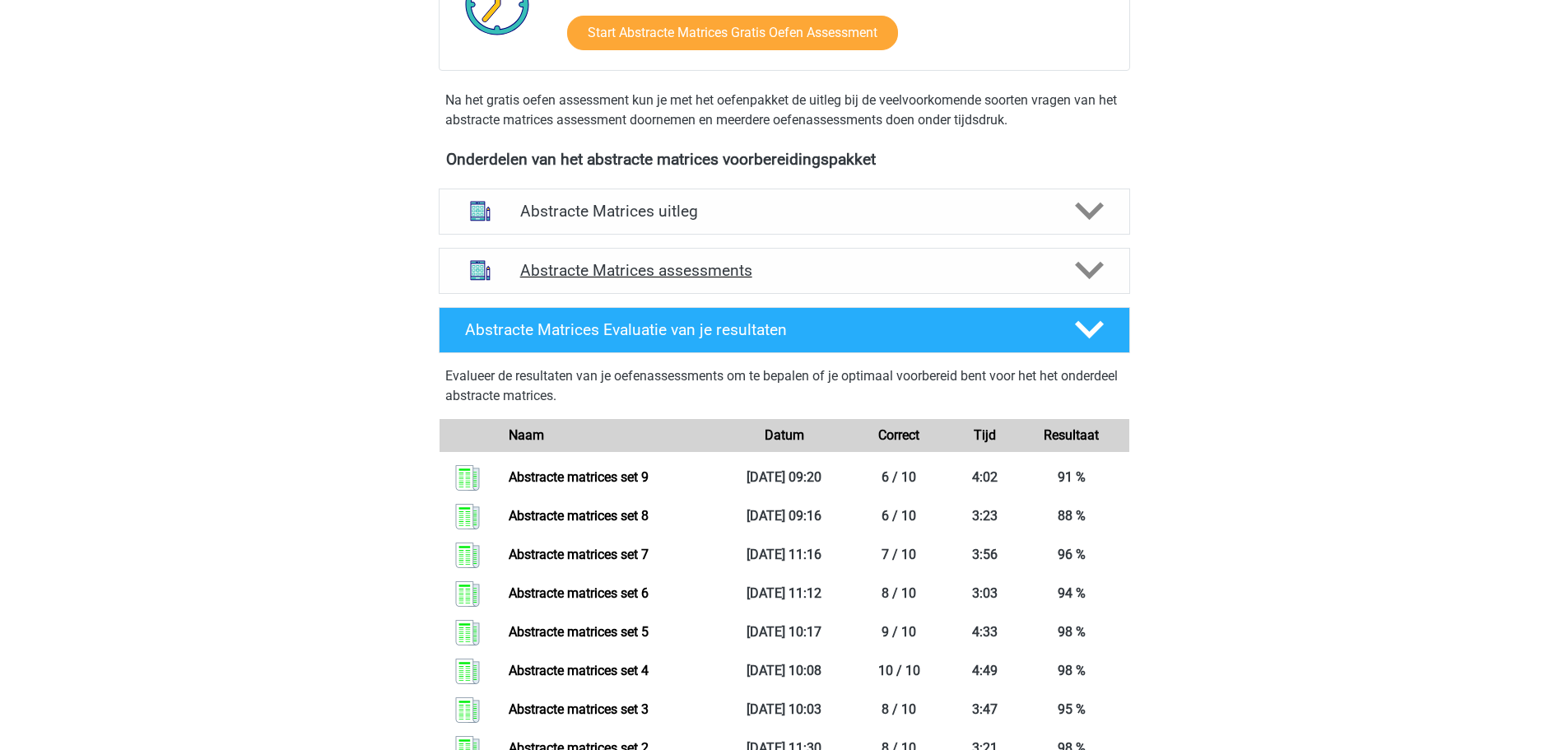
drag, startPoint x: 709, startPoint y: 265, endPoint x: 721, endPoint y: 286, distance: 24.2
click at [709, 263] on h4 "Abstracte Matrices assessments" at bounding box center [784, 270] width 528 height 19
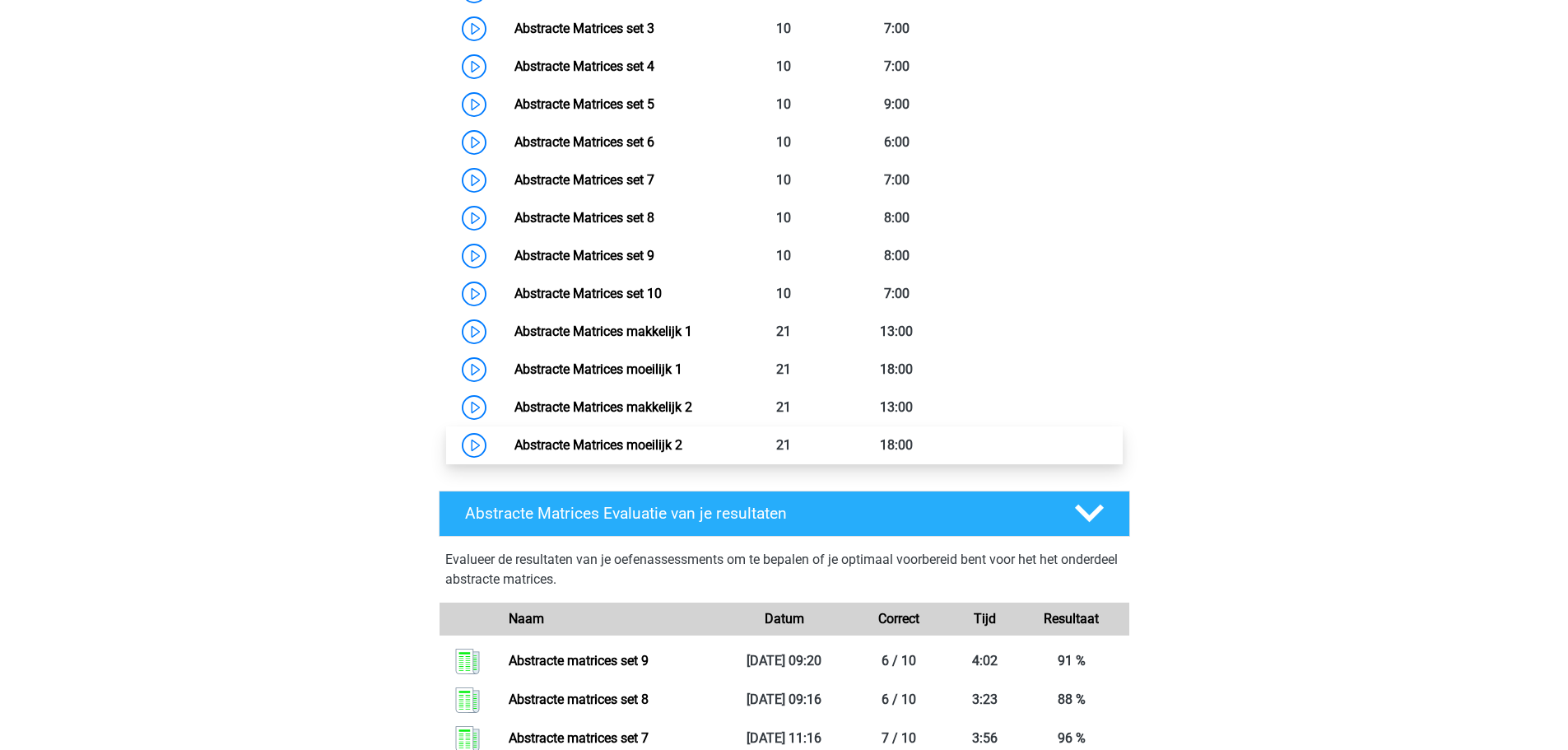
scroll to position [989, 0]
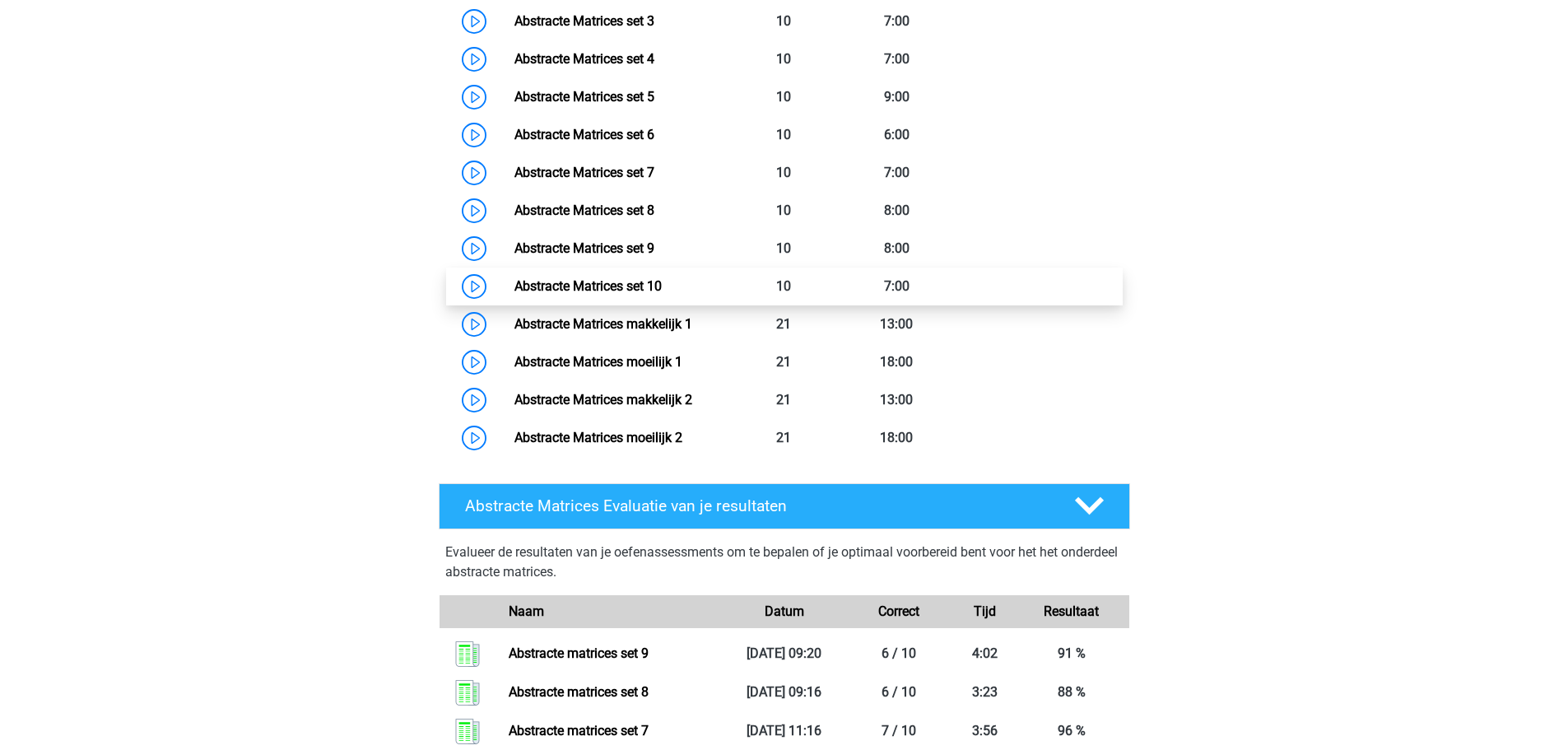
click at [662, 287] on link "Abstracte Matrices set 10" at bounding box center [588, 286] width 148 height 15
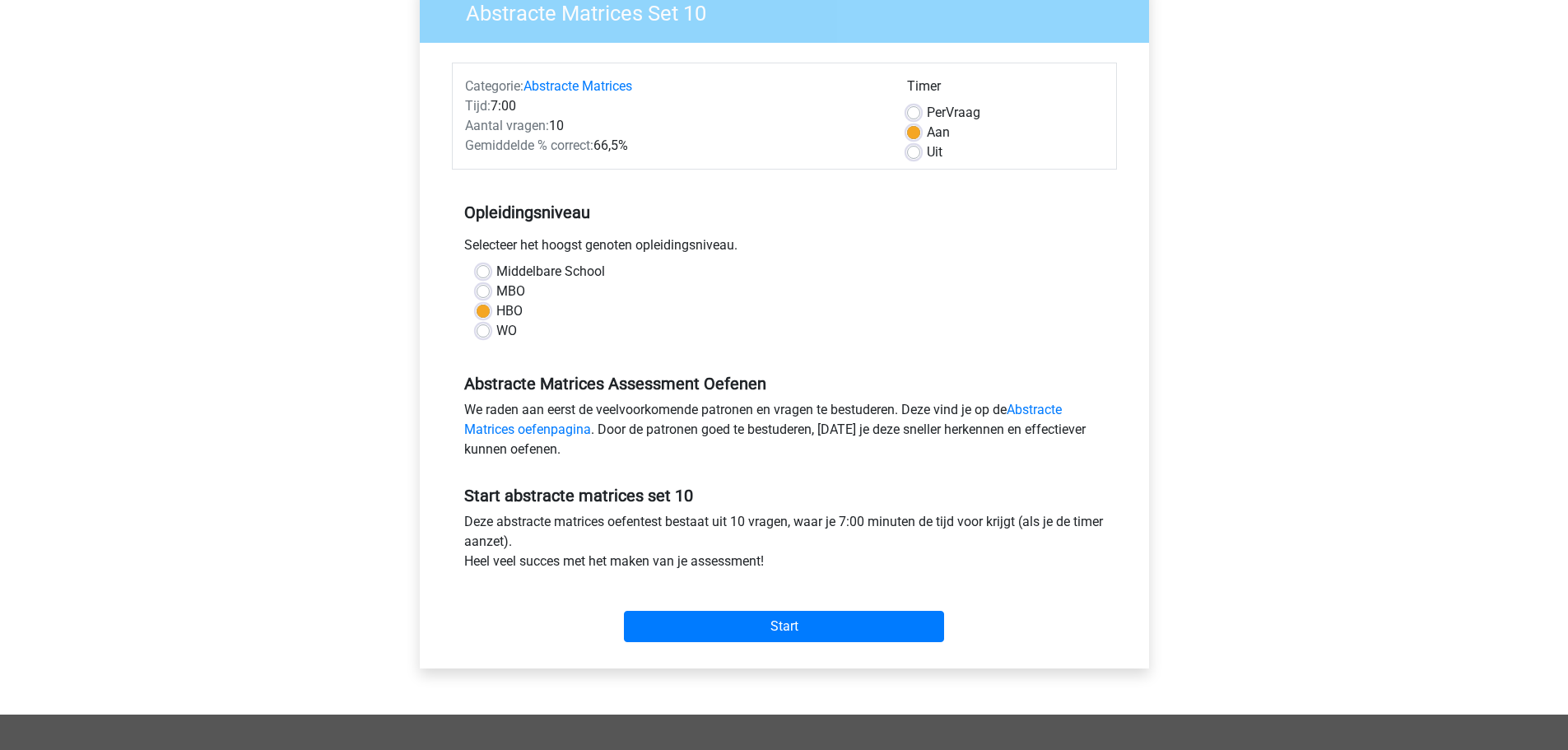
scroll to position [330, 0]
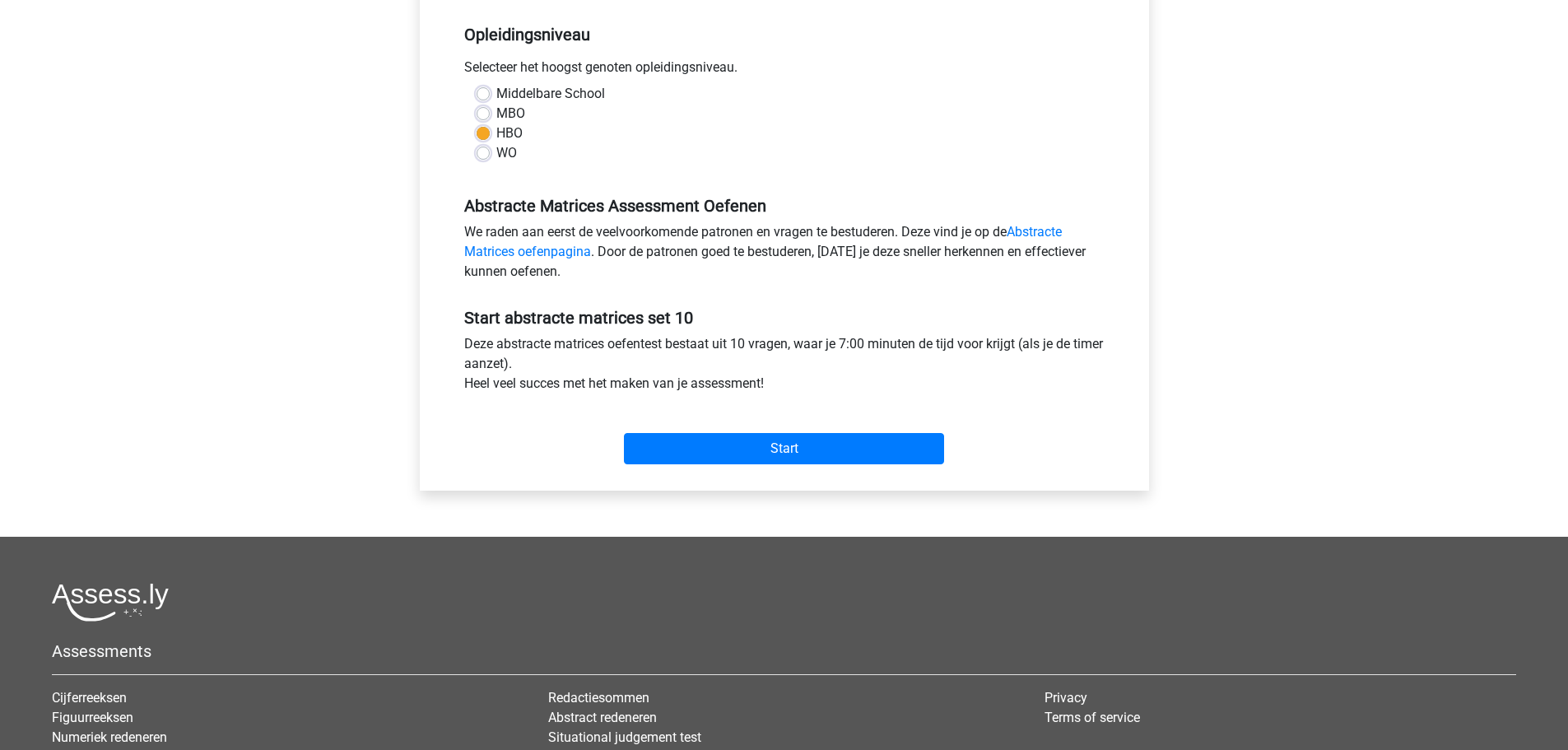
click at [734, 429] on div "Start" at bounding box center [784, 435] width 665 height 57
click at [736, 442] on input "Start" at bounding box center [783, 449] width 320 height 31
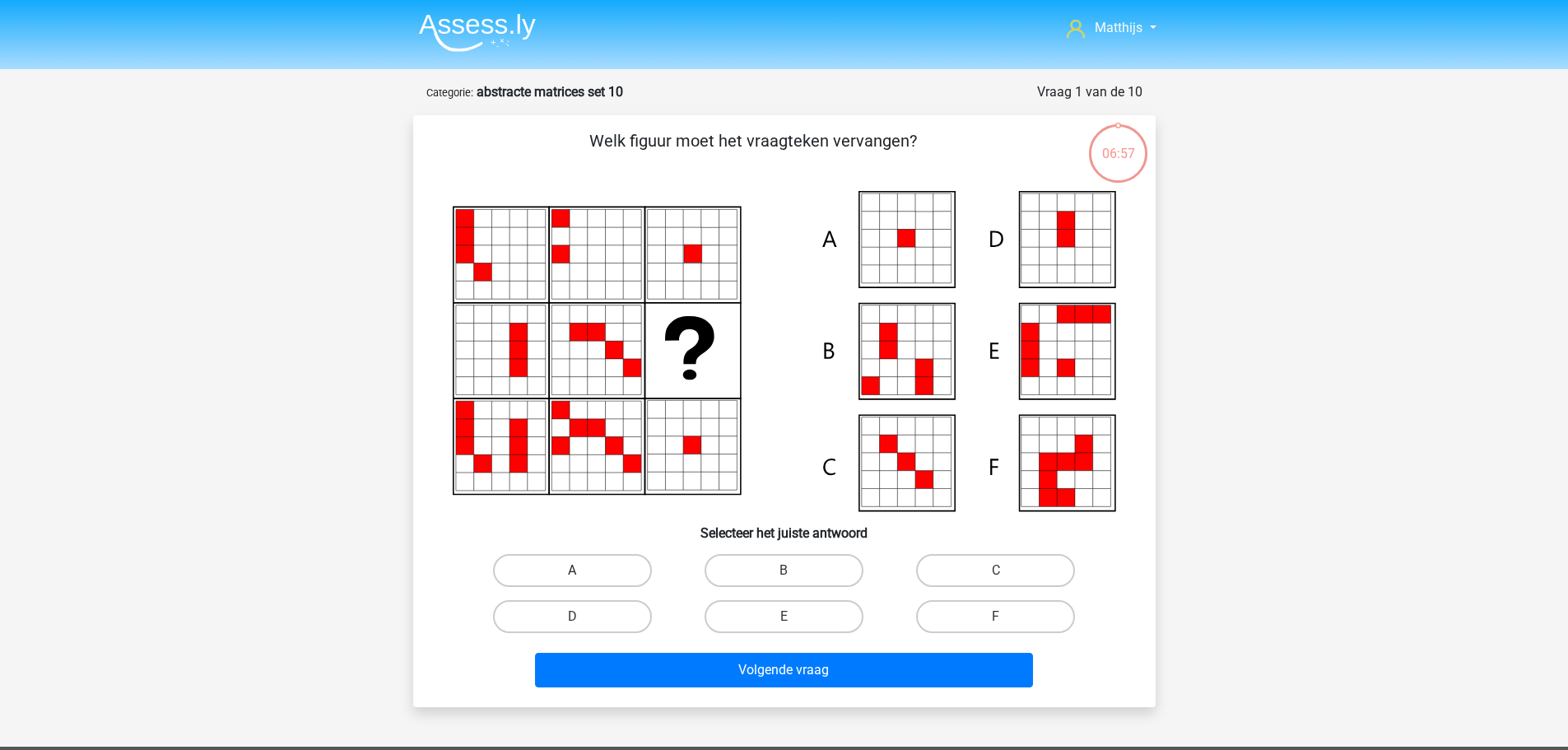
click at [618, 576] on label "A" at bounding box center [572, 571] width 159 height 33
click at [582, 576] on input "A" at bounding box center [577, 576] width 10 height 10
radio input "true"
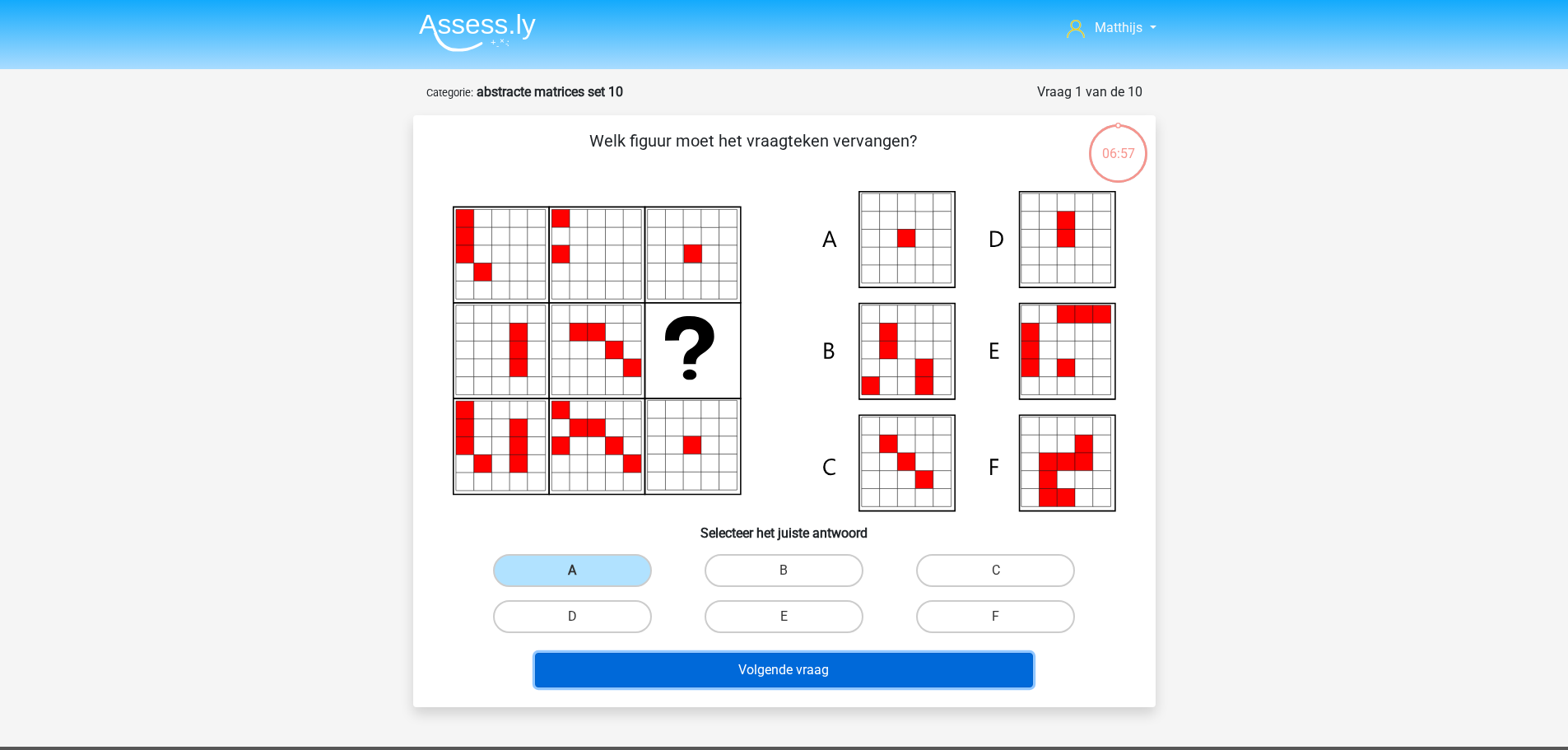
click at [875, 676] on button "Volgende vraag" at bounding box center [784, 670] width 498 height 34
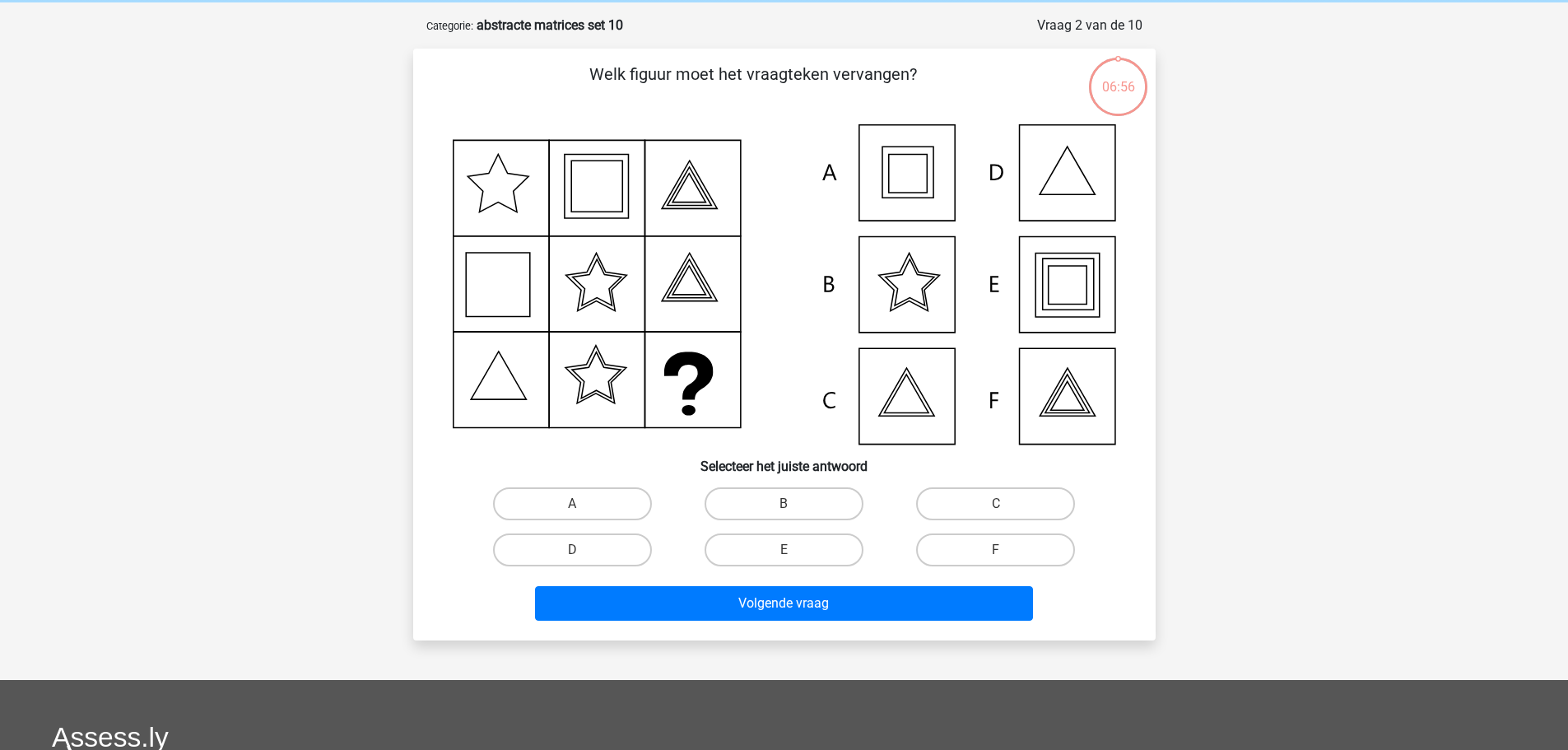
scroll to position [82, 0]
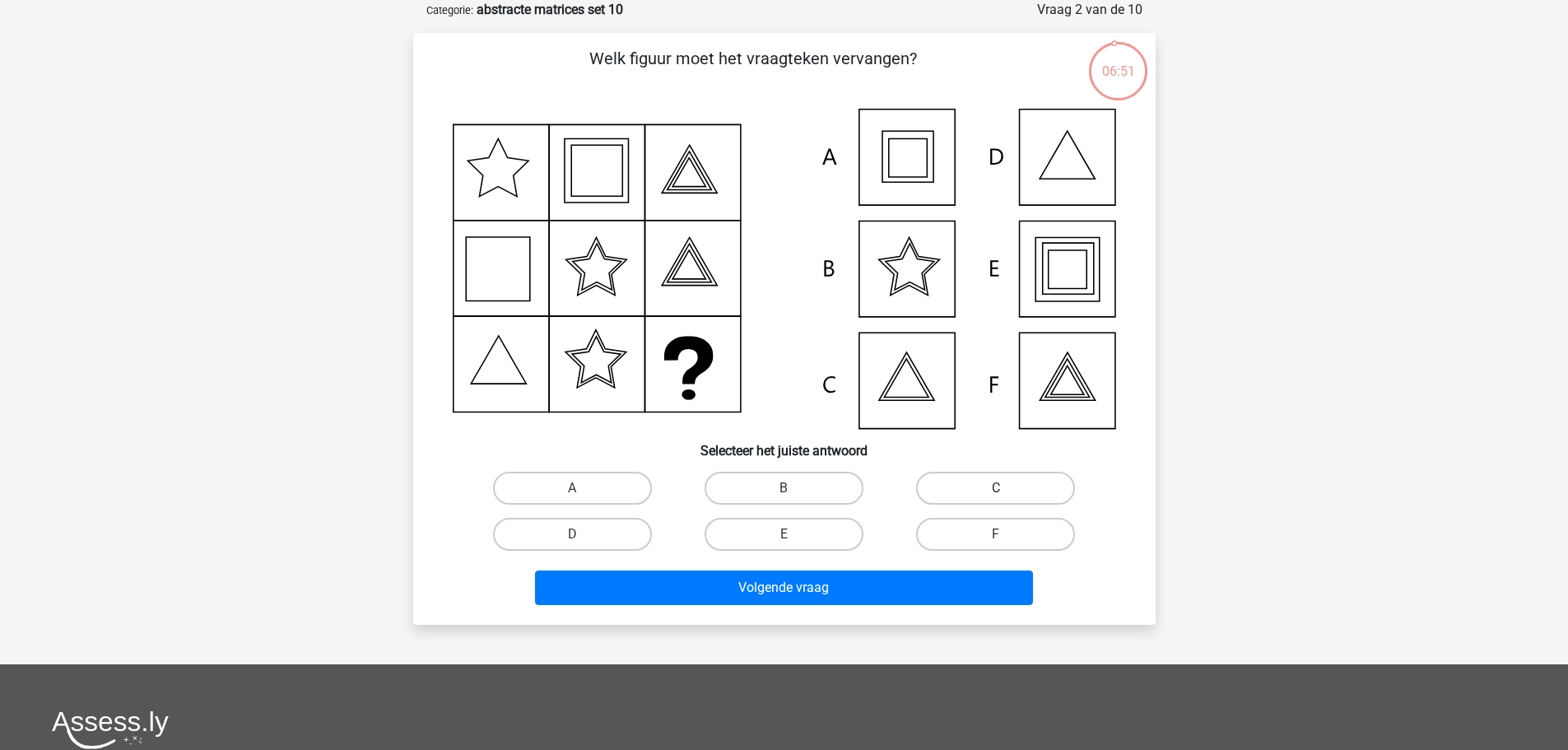
click at [1016, 484] on label "C" at bounding box center [995, 488] width 159 height 33
click at [1007, 488] on input "C" at bounding box center [1001, 493] width 10 height 10
radio input "true"
click at [809, 541] on label "E" at bounding box center [783, 535] width 159 height 33
click at [794, 541] on input "E" at bounding box center [789, 540] width 10 height 10
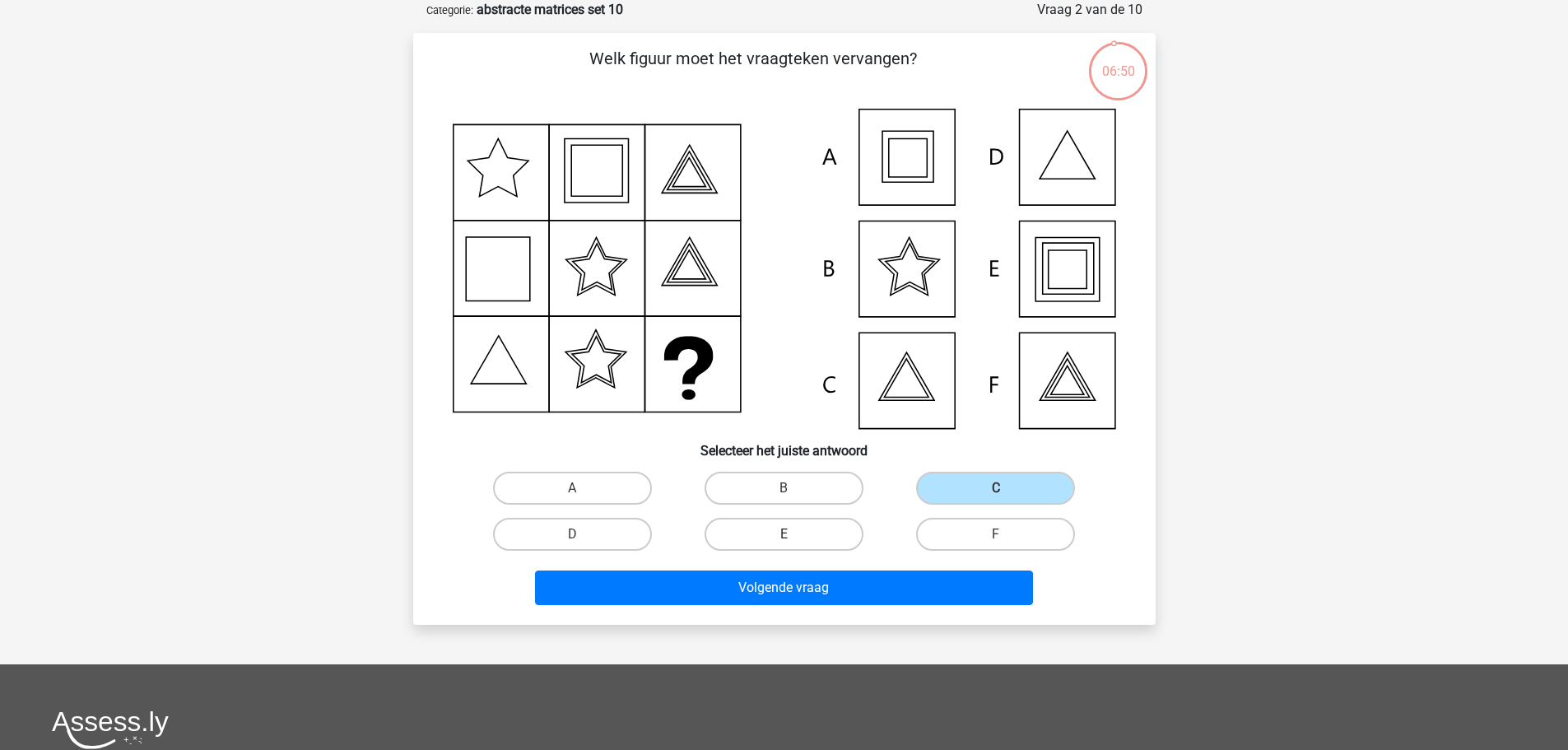
radio input "true"
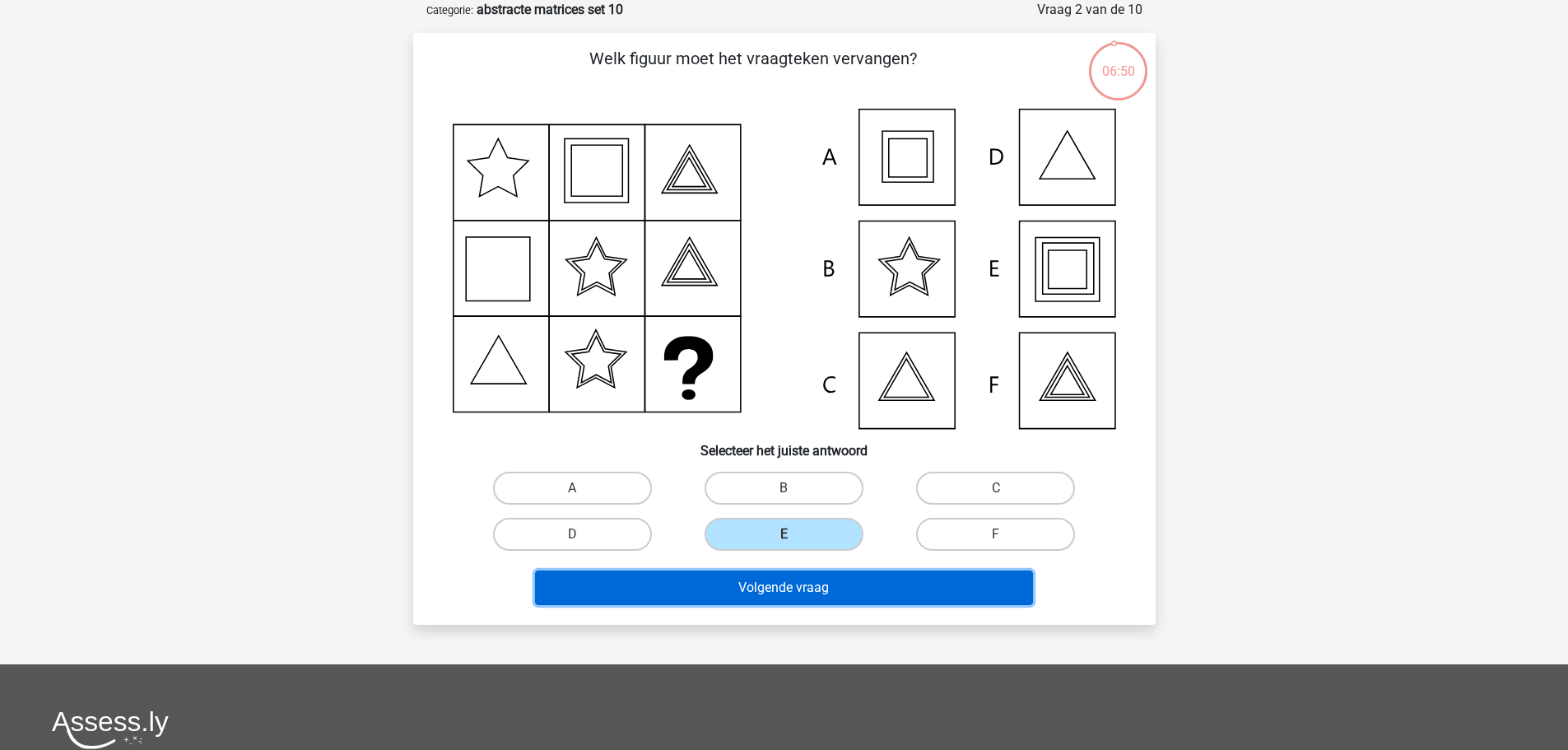
click at [939, 590] on button "Volgende vraag" at bounding box center [784, 588] width 498 height 34
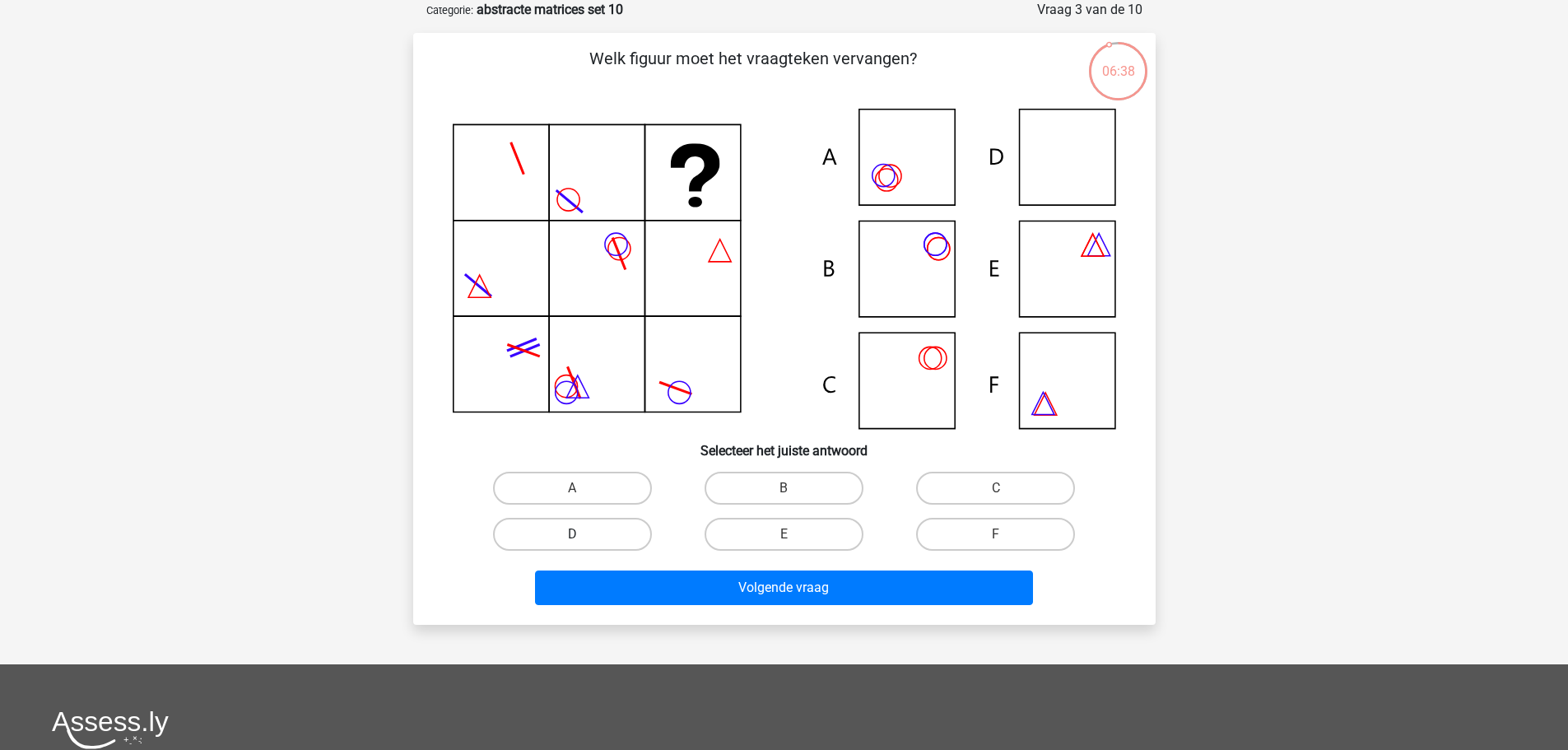
click at [597, 533] on label "D" at bounding box center [572, 535] width 159 height 33
click at [582, 535] on input "D" at bounding box center [577, 540] width 10 height 10
radio input "true"
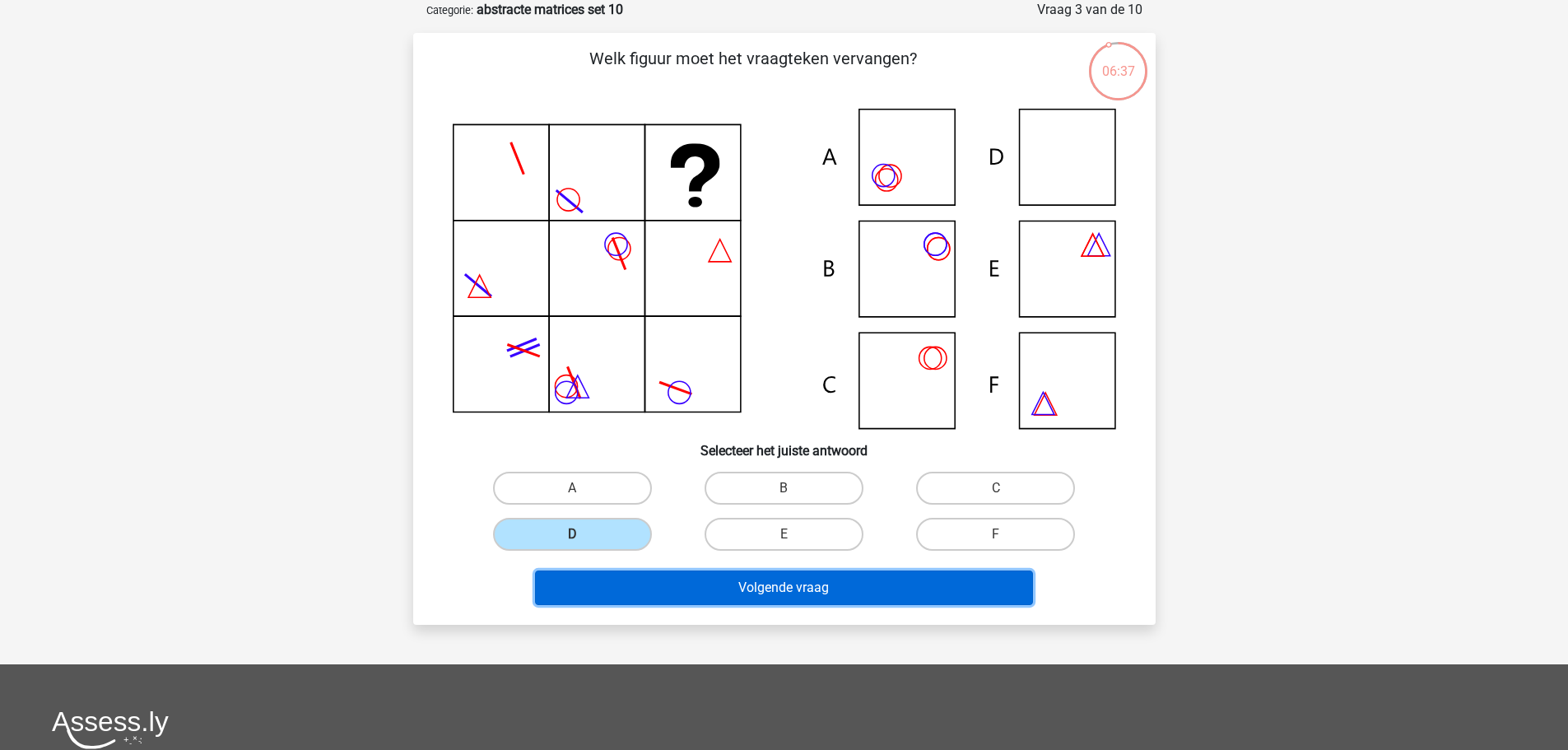
click at [884, 587] on button "Volgende vraag" at bounding box center [784, 588] width 498 height 34
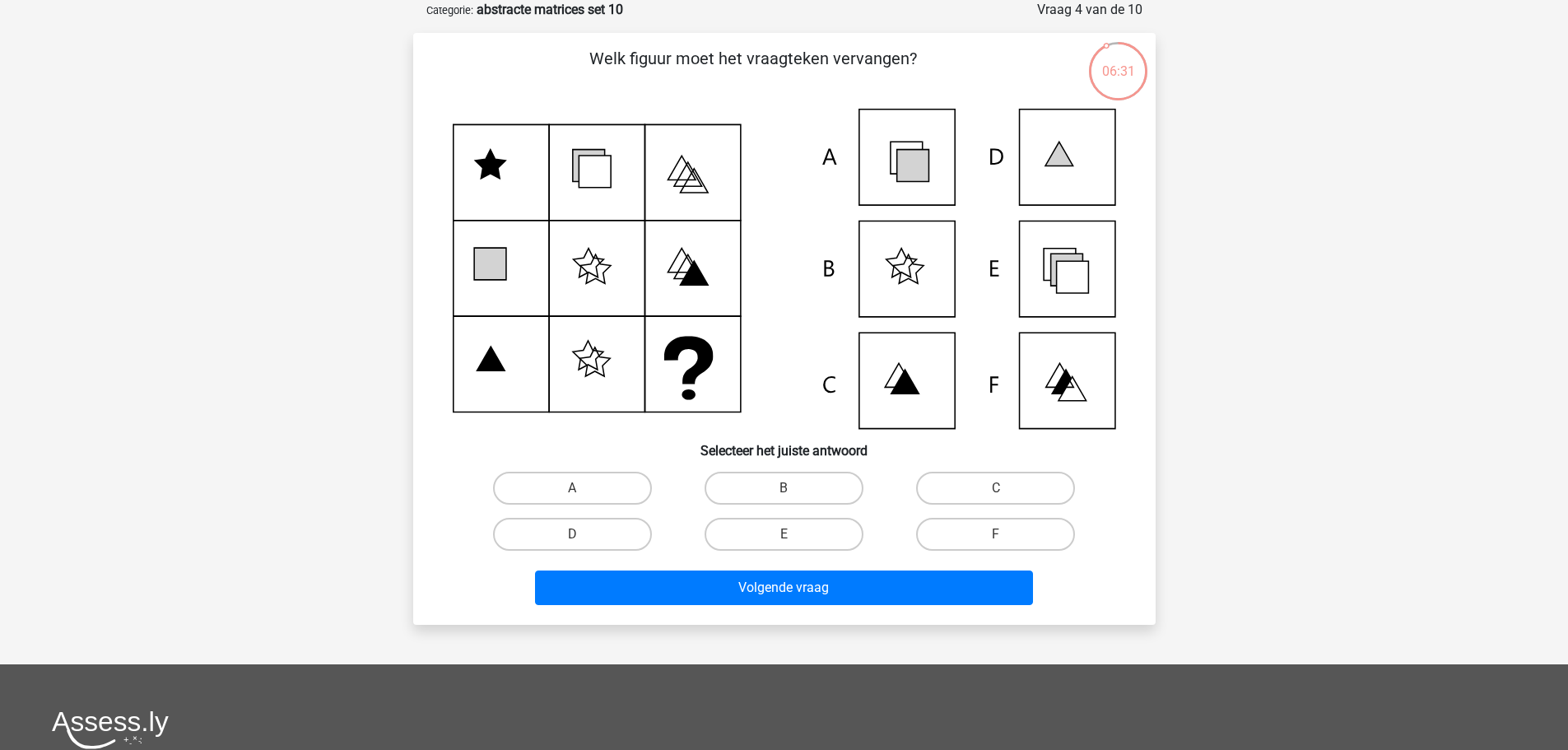
drag, startPoint x: 802, startPoint y: 539, endPoint x: 805, endPoint y: 565, distance: 26.2
click at [799, 540] on label "E" at bounding box center [783, 535] width 159 height 33
click at [794, 540] on input "E" at bounding box center [789, 540] width 10 height 10
radio input "true"
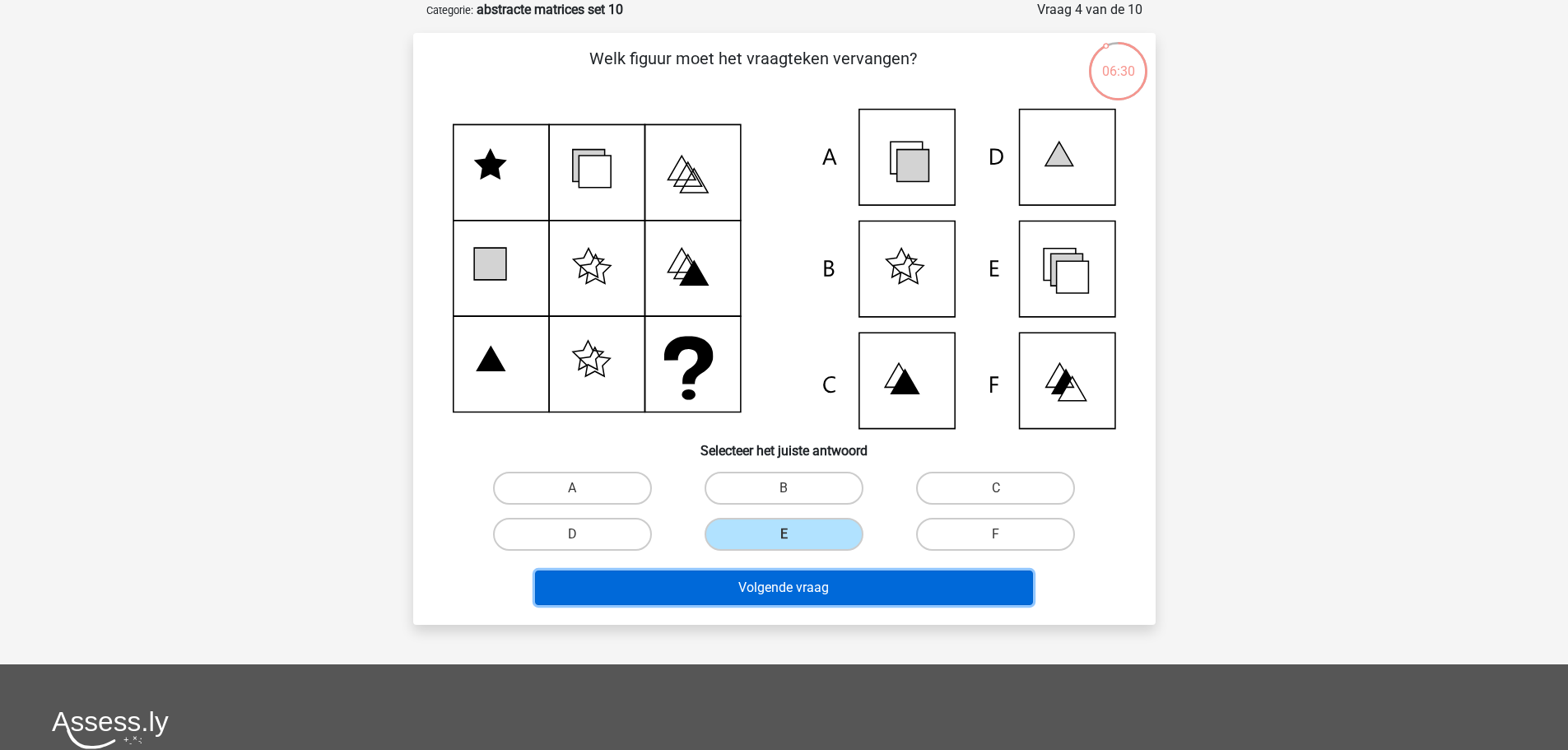
click at [801, 593] on button "Volgende vraag" at bounding box center [784, 588] width 498 height 34
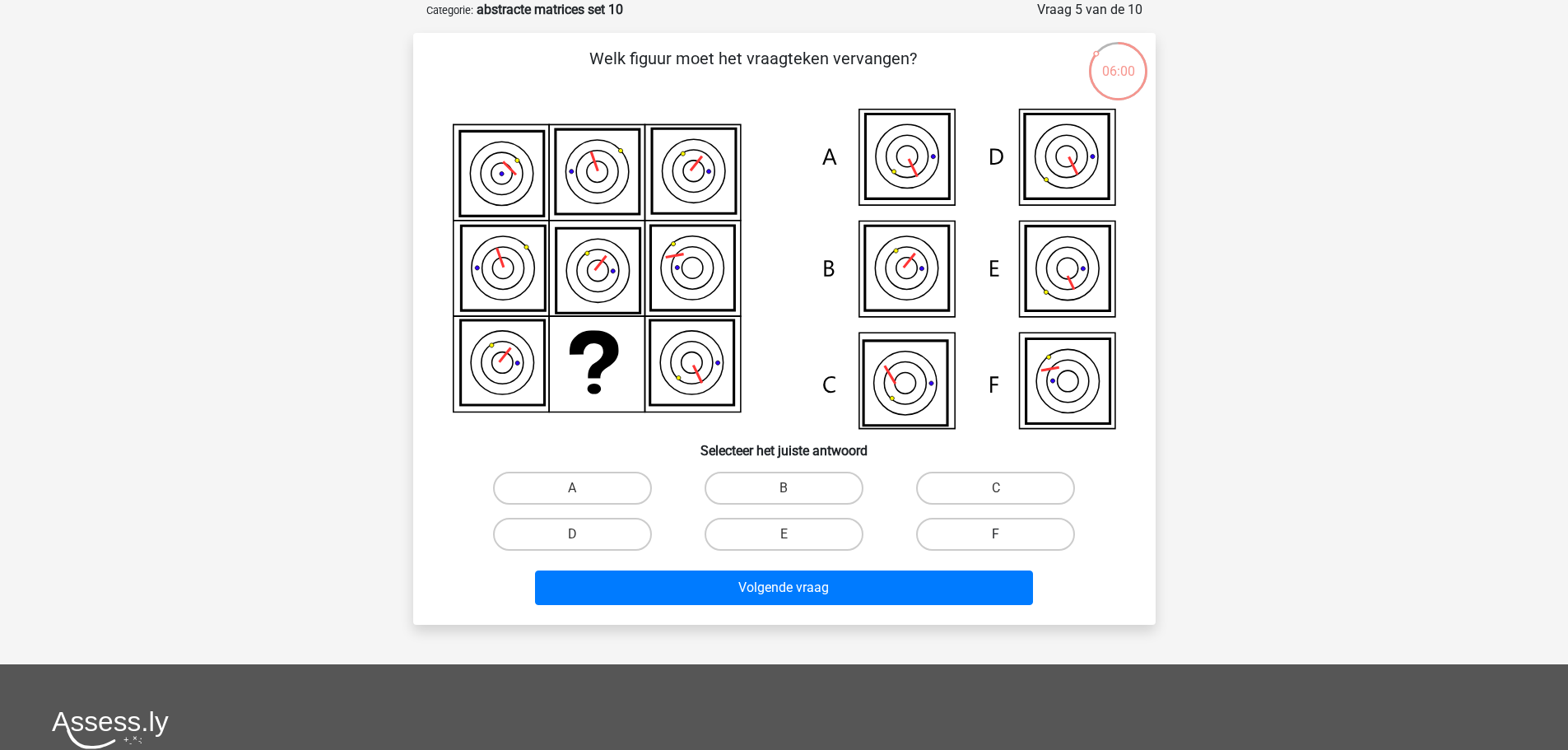
click at [971, 539] on label "F" at bounding box center [995, 535] width 159 height 33
click at [996, 539] on input "F" at bounding box center [1001, 540] width 10 height 10
radio input "true"
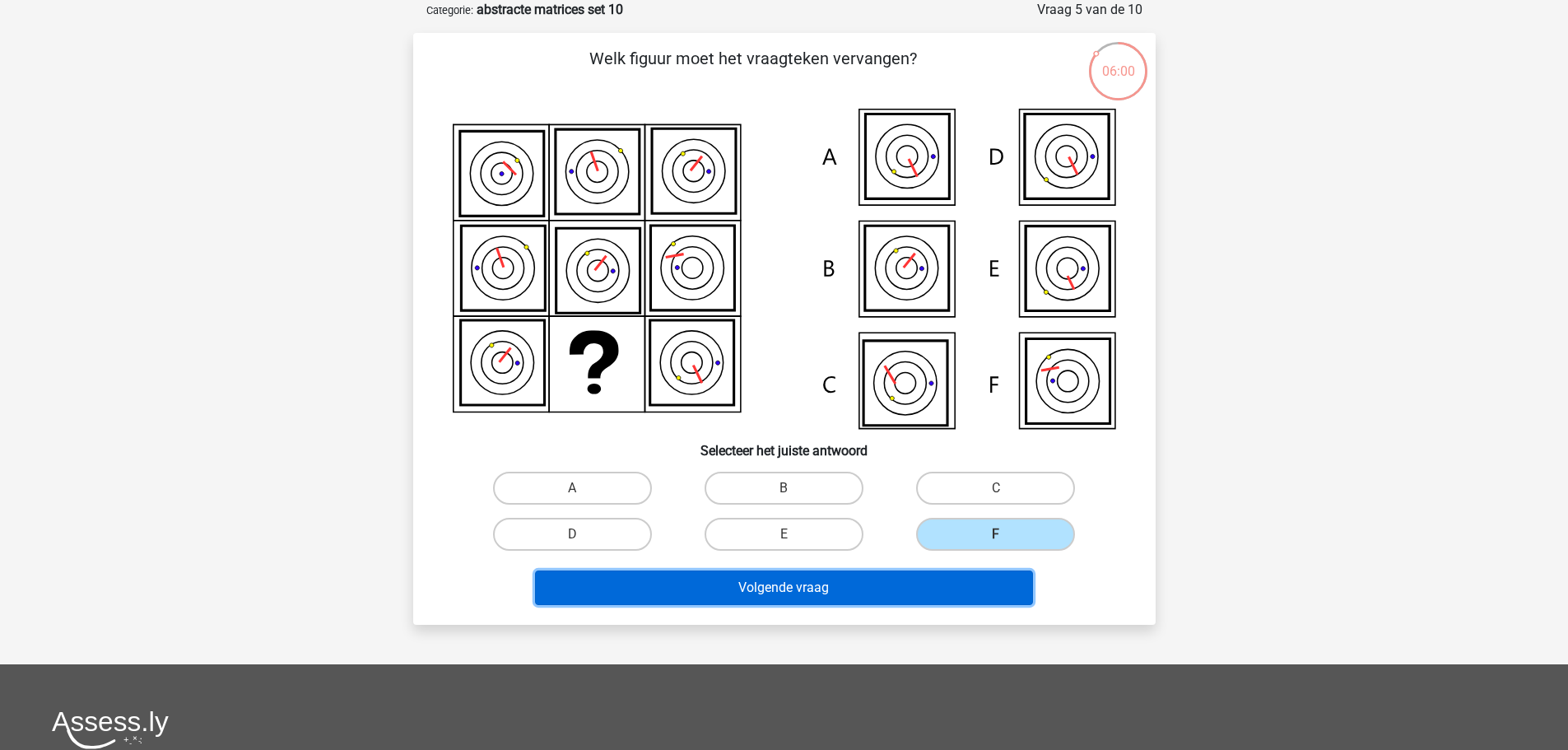
click at [972, 591] on button "Volgende vraag" at bounding box center [784, 588] width 498 height 34
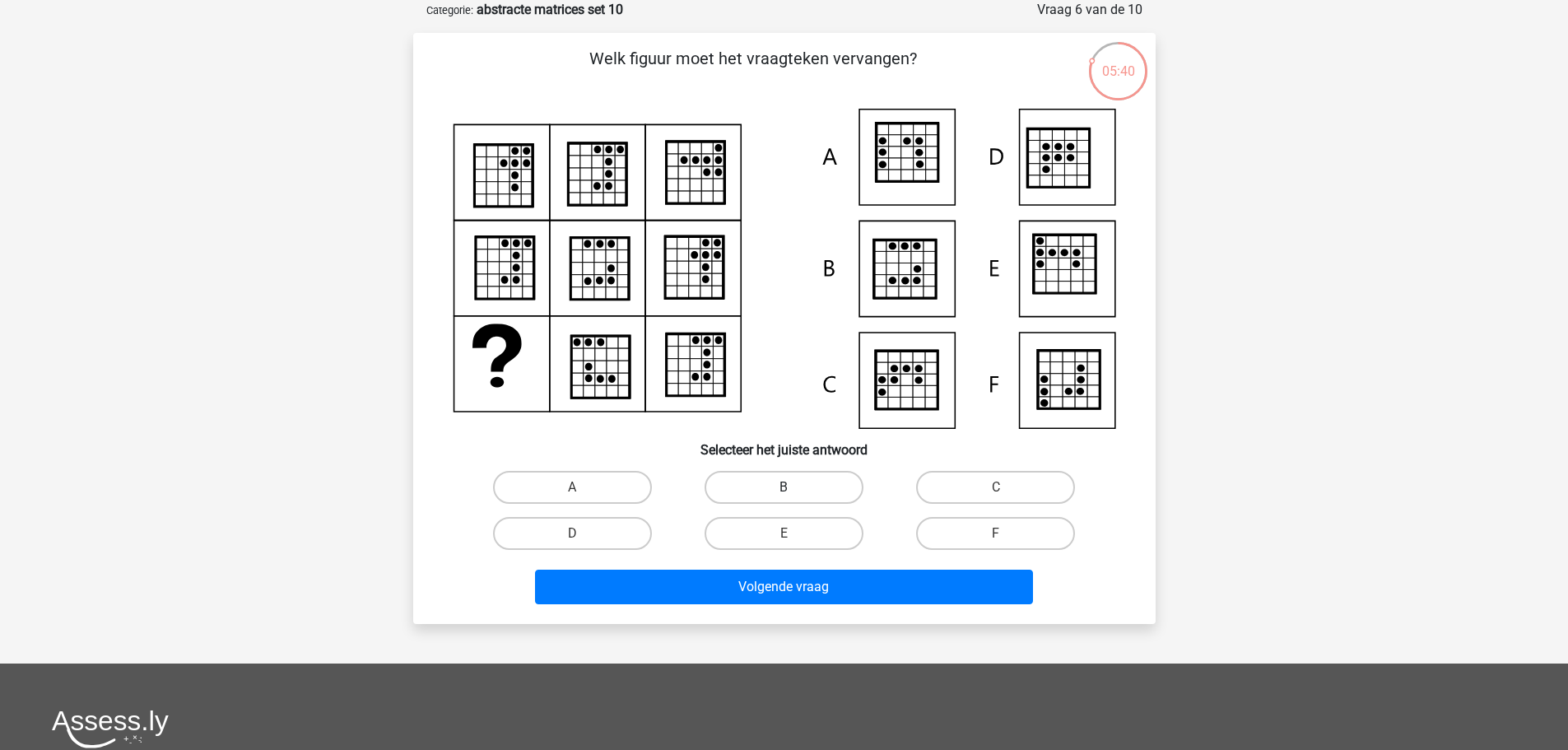
drag, startPoint x: 812, startPoint y: 486, endPoint x: 820, endPoint y: 504, distance: 19.7
click at [812, 487] on label "B" at bounding box center [783, 487] width 159 height 33
click at [794, 487] on input "B" at bounding box center [789, 493] width 10 height 10
radio input "true"
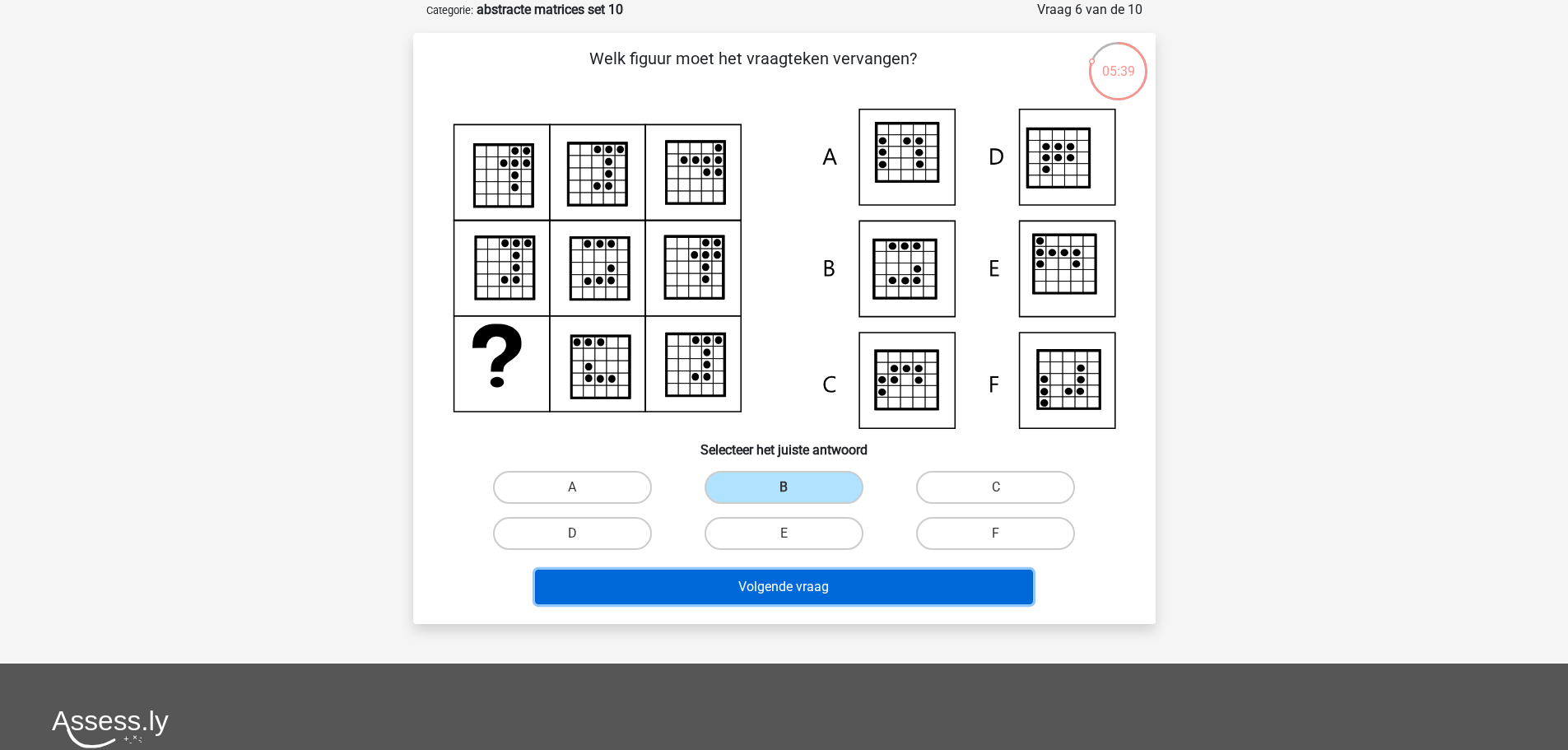
click at [923, 591] on button "Volgende vraag" at bounding box center [784, 587] width 498 height 34
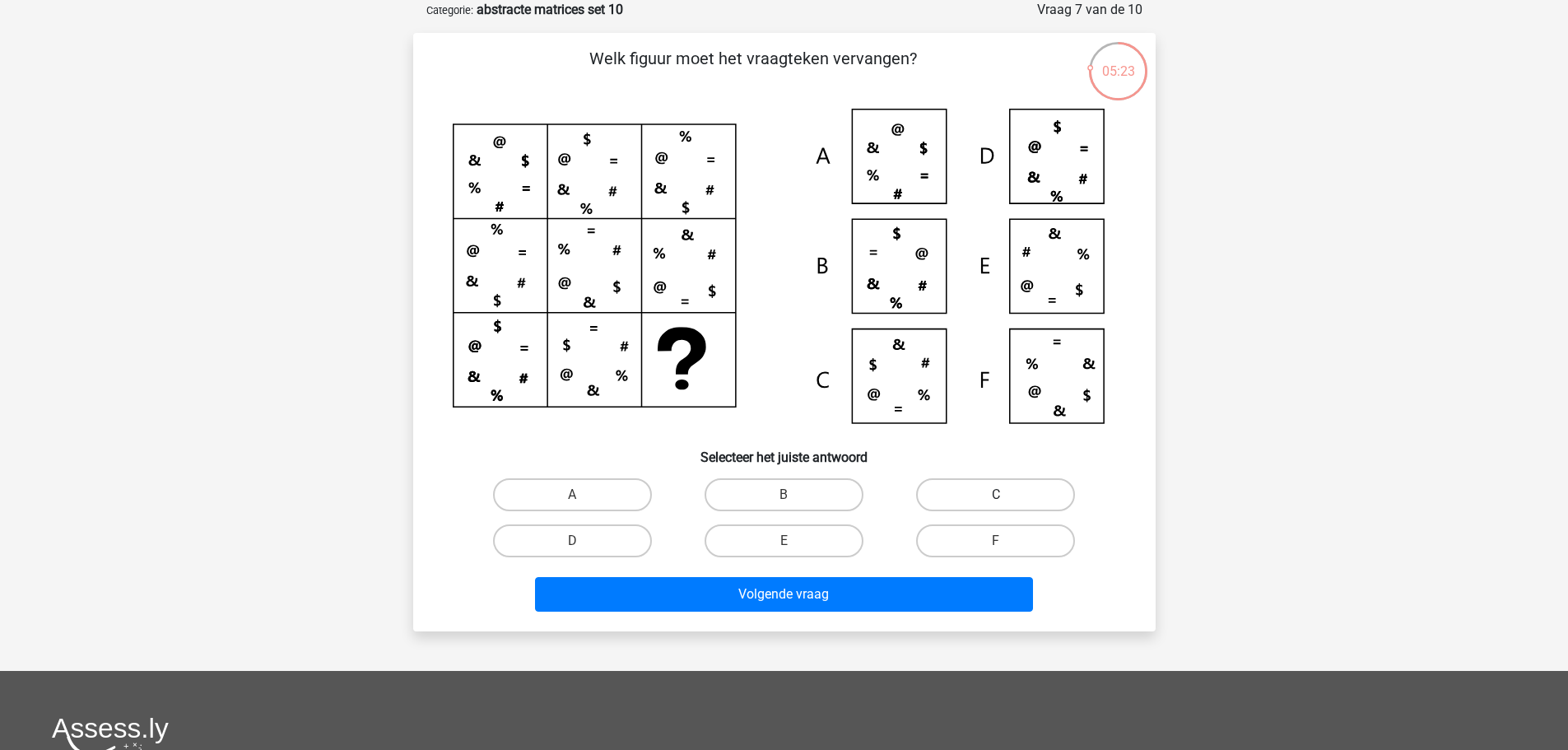
click at [1025, 499] on label "C" at bounding box center [995, 495] width 159 height 33
click at [1007, 499] on input "C" at bounding box center [1001, 500] width 10 height 10
radio input "true"
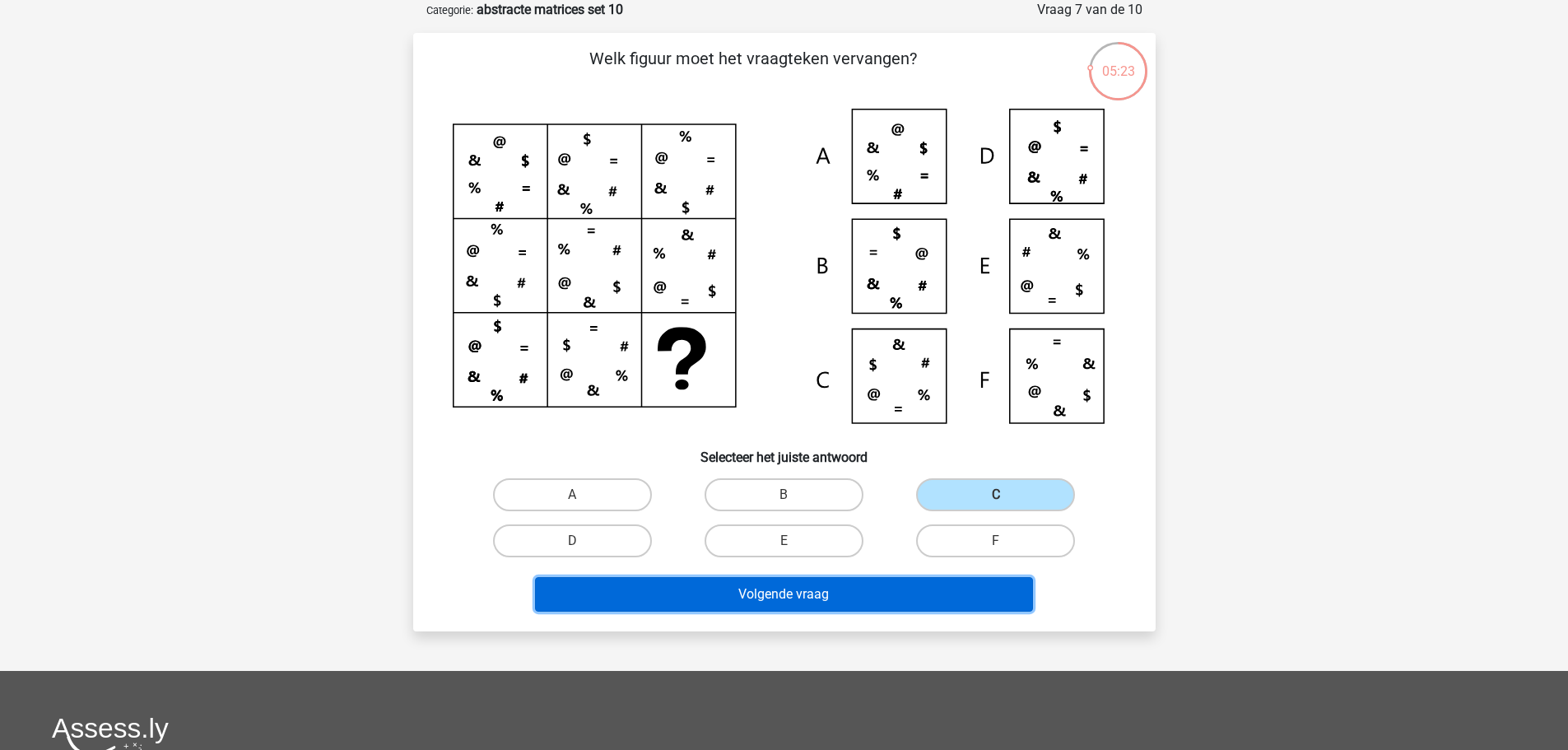
click at [967, 605] on button "Volgende vraag" at bounding box center [784, 595] width 498 height 34
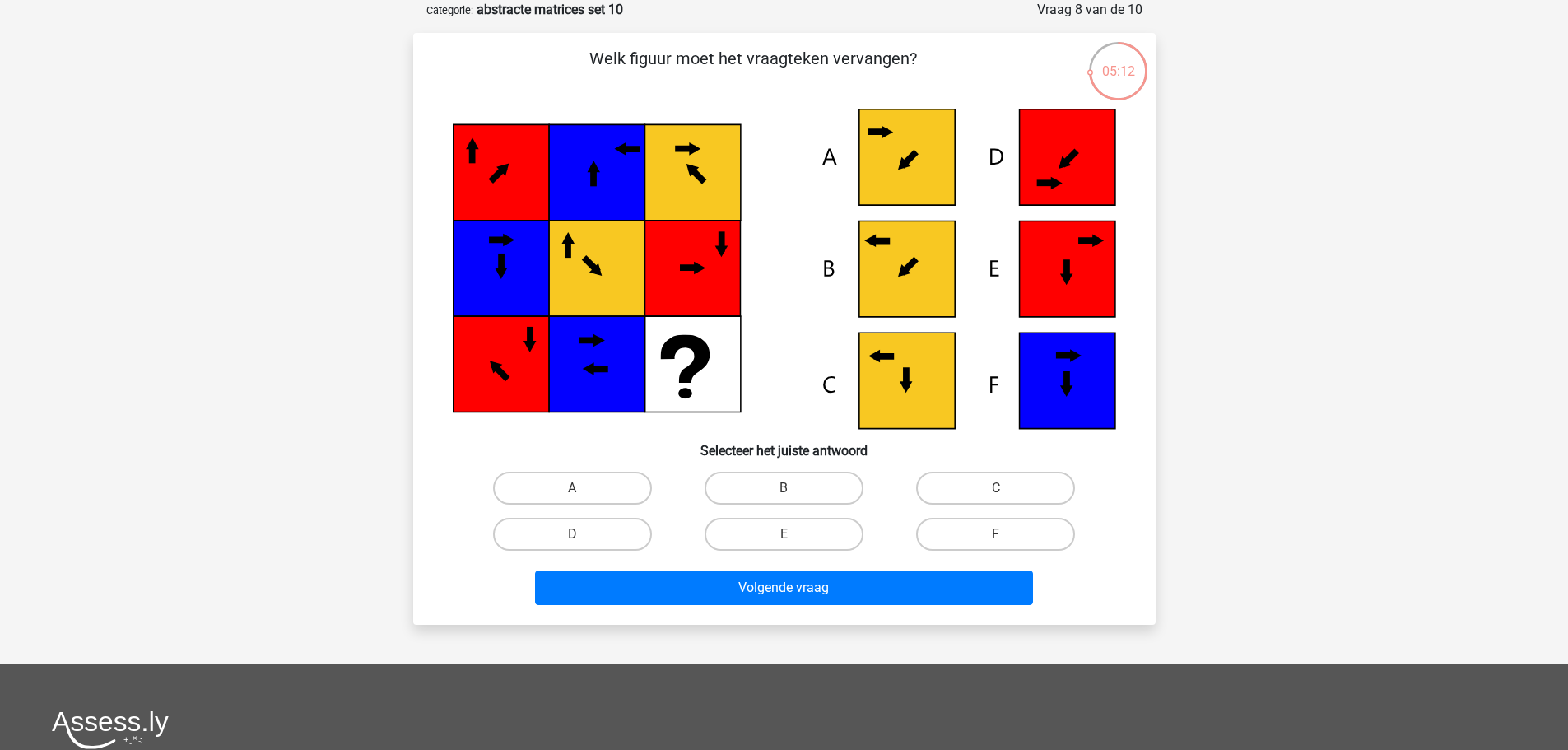
drag, startPoint x: 808, startPoint y: 488, endPoint x: 864, endPoint y: 545, distance: 79.9
click at [807, 489] on label "B" at bounding box center [783, 488] width 159 height 33
click at [794, 489] on input "B" at bounding box center [789, 493] width 10 height 10
radio input "true"
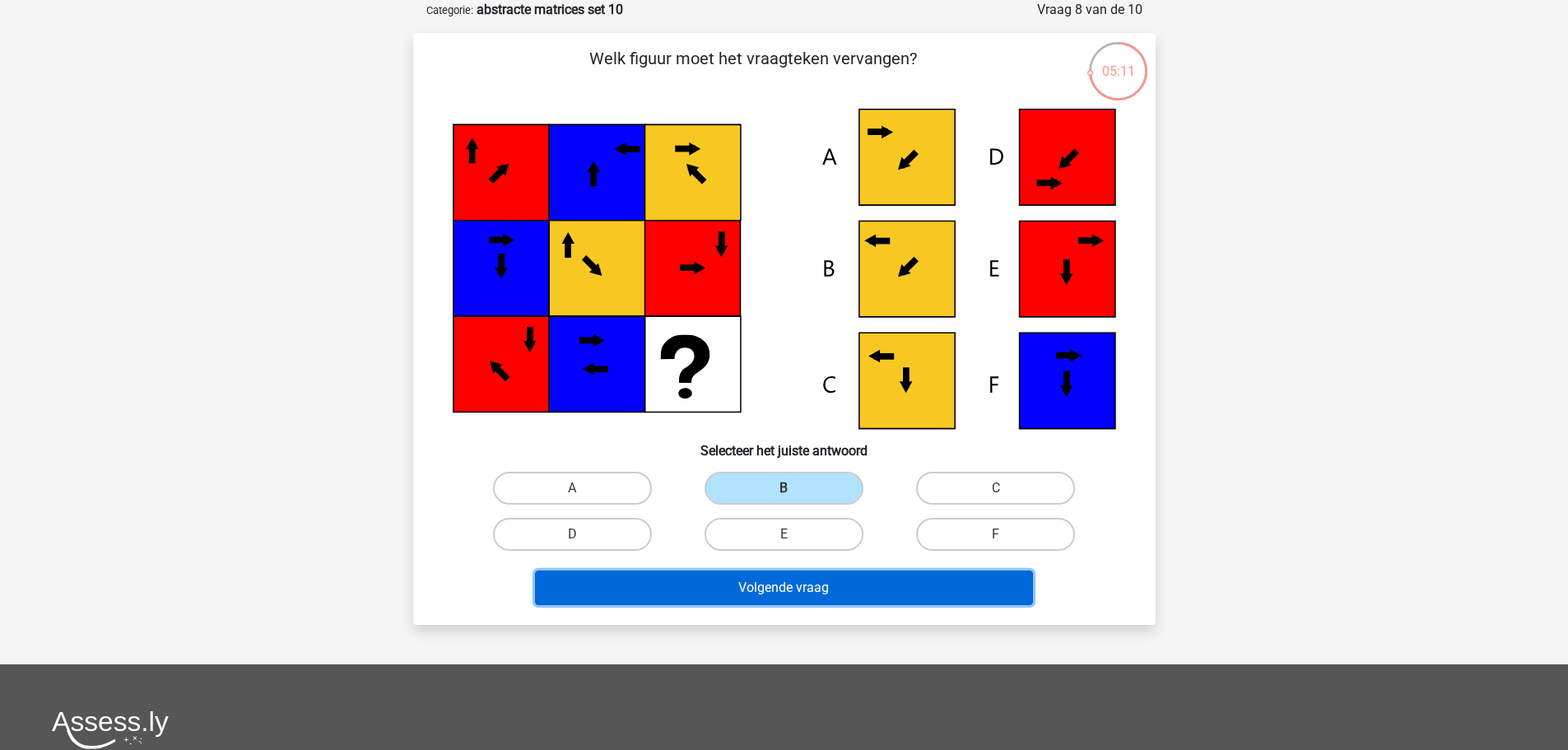
click at [939, 590] on button "Volgende vraag" at bounding box center [784, 588] width 498 height 34
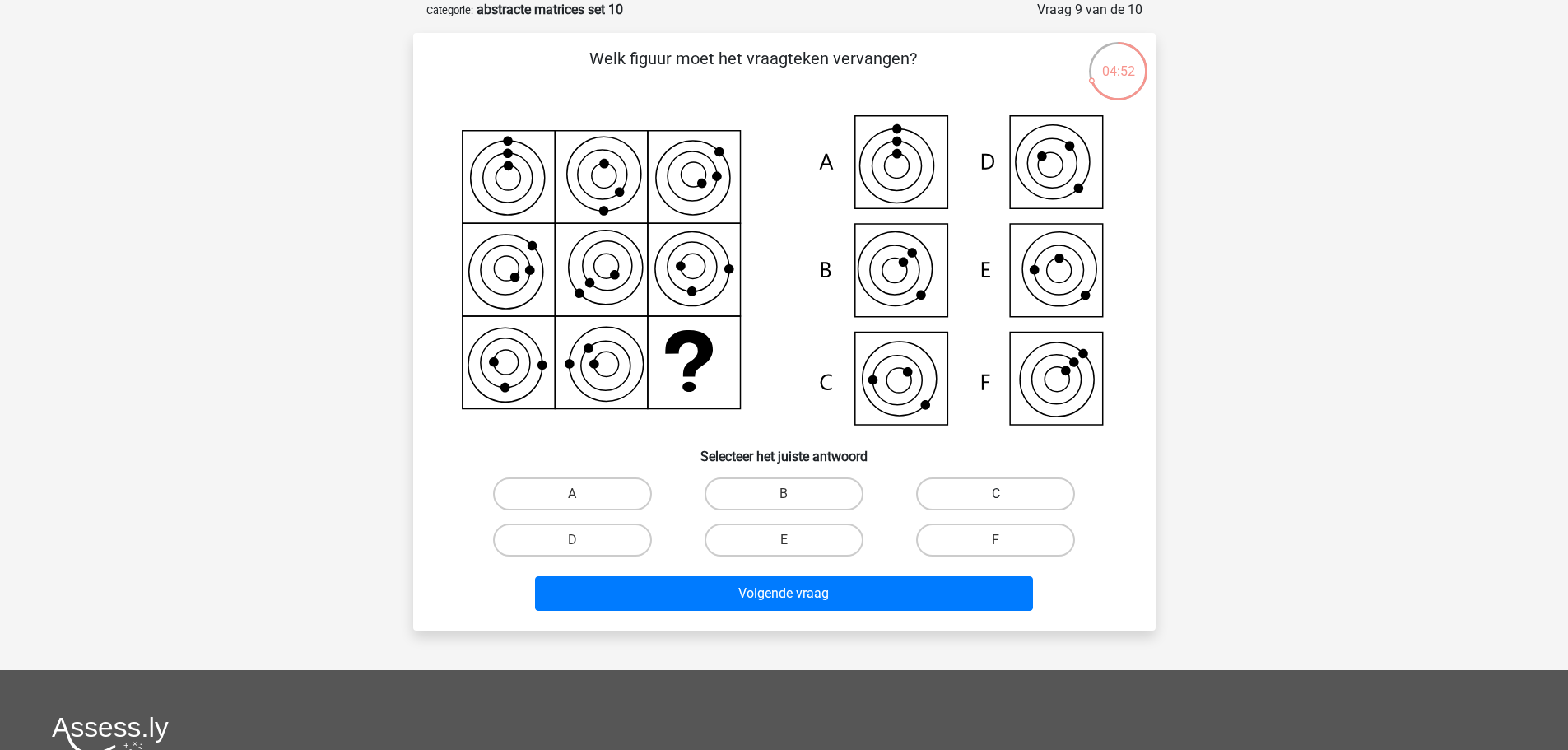
drag, startPoint x: 1062, startPoint y: 497, endPoint x: 1046, endPoint y: 508, distance: 19.4
click at [1059, 497] on label "C" at bounding box center [995, 494] width 159 height 33
click at [1007, 497] on input "C" at bounding box center [1001, 499] width 10 height 10
radio input "true"
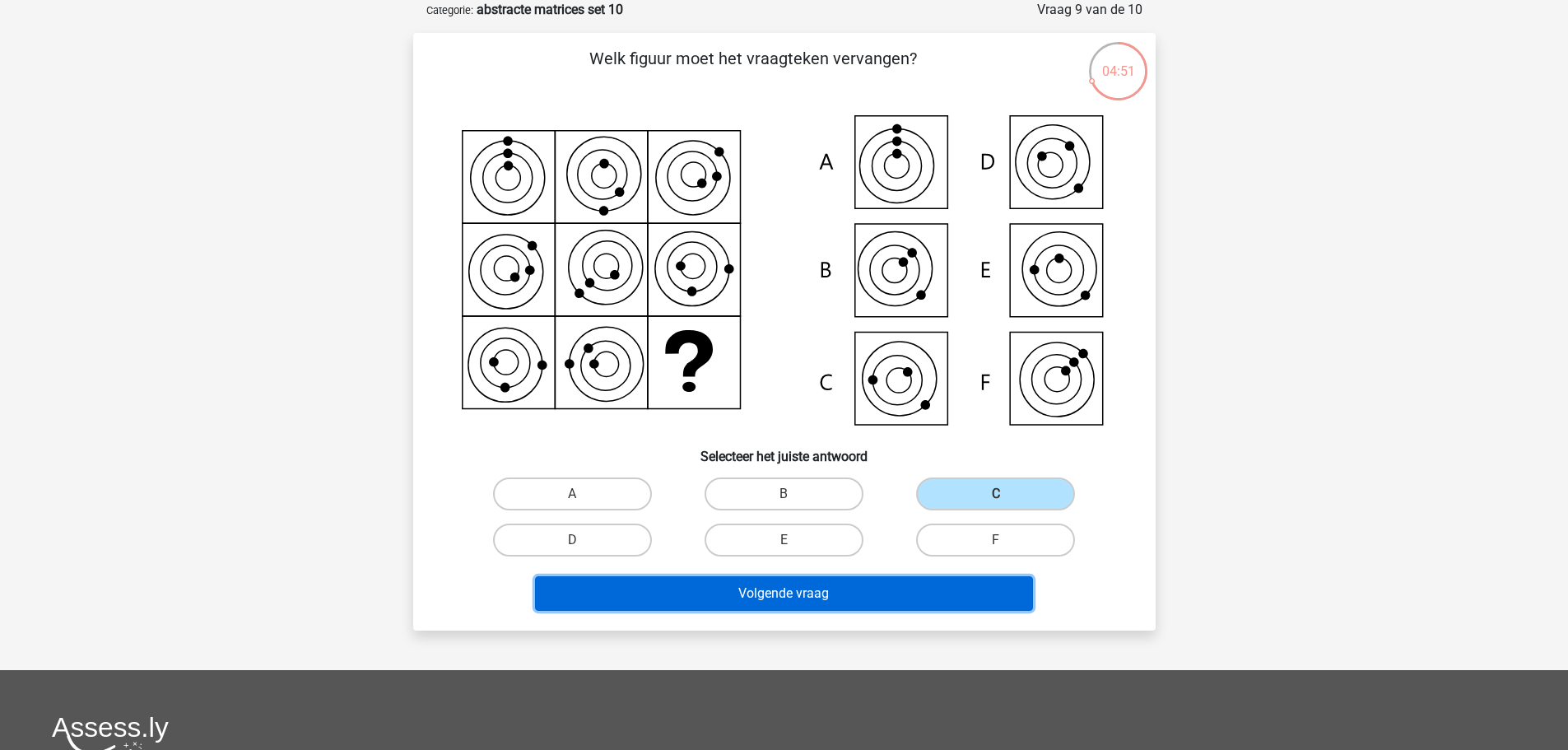
drag, startPoint x: 968, startPoint y: 594, endPoint x: 960, endPoint y: 588, distance: 10.0
click at [964, 592] on button "Volgende vraag" at bounding box center [784, 594] width 498 height 34
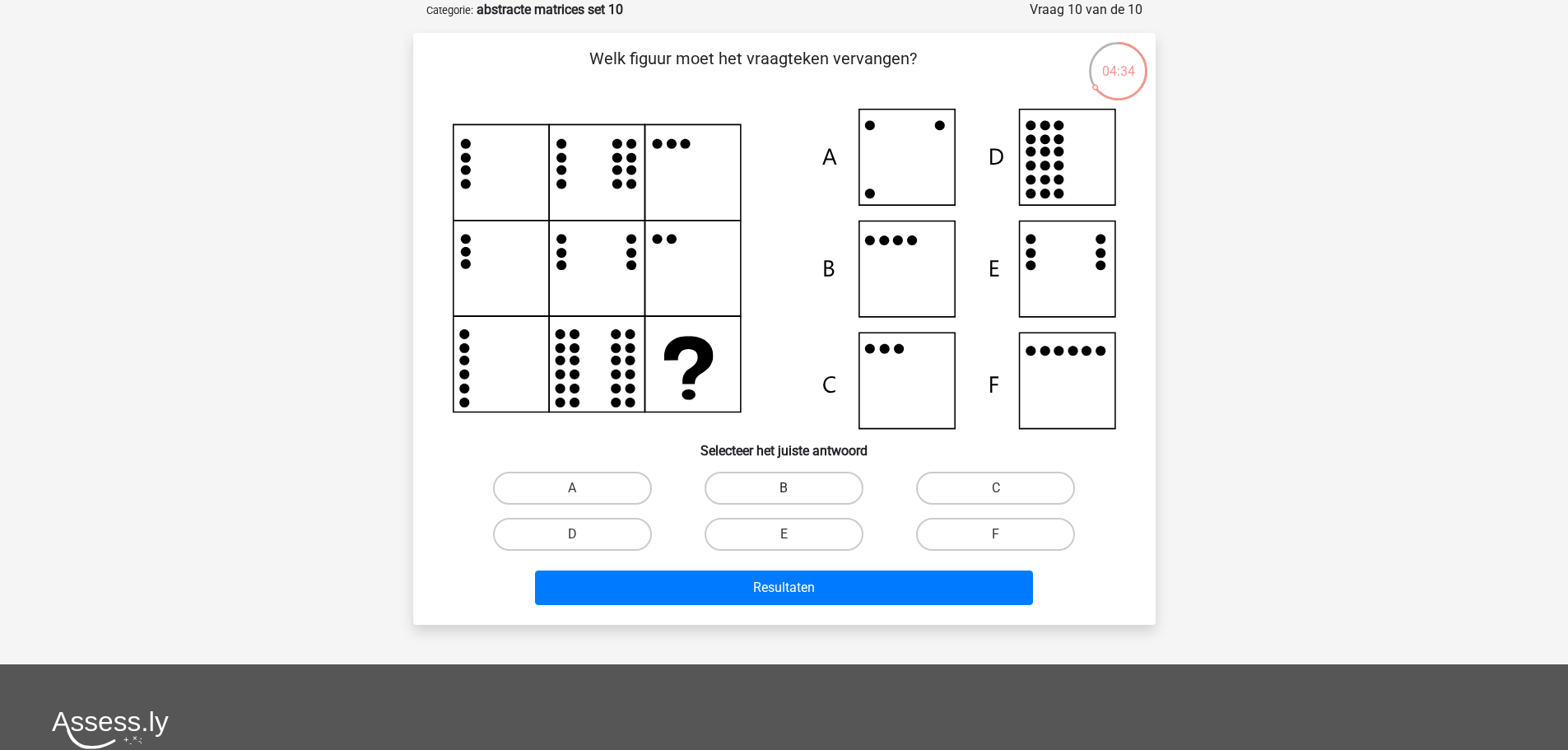
click at [784, 500] on label "B" at bounding box center [783, 488] width 159 height 33
click at [784, 499] on input "B" at bounding box center [789, 493] width 10 height 10
radio input "true"
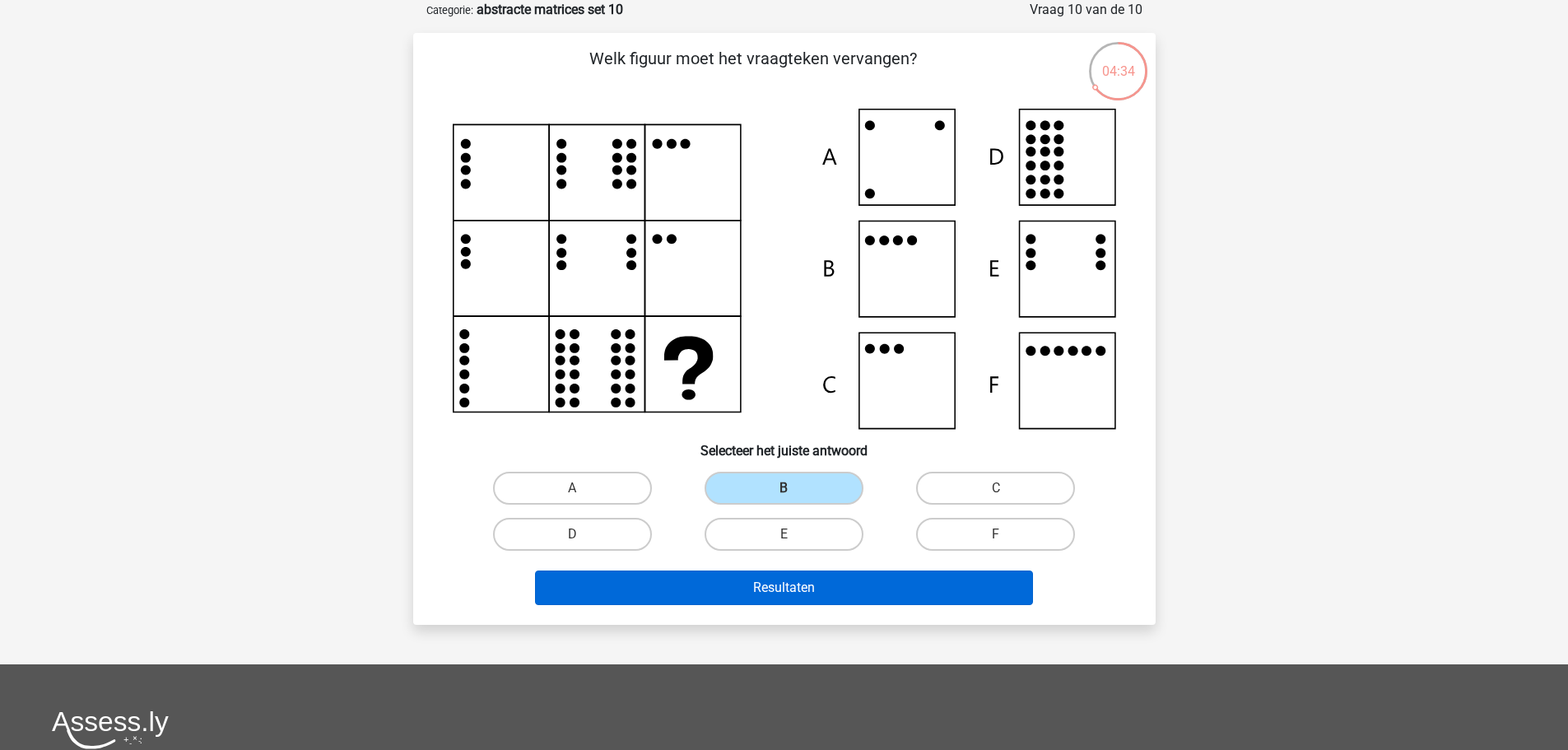
click at [860, 602] on div "Resultaten" at bounding box center [784, 591] width 636 height 41
click at [870, 591] on button "Resultaten" at bounding box center [784, 588] width 498 height 34
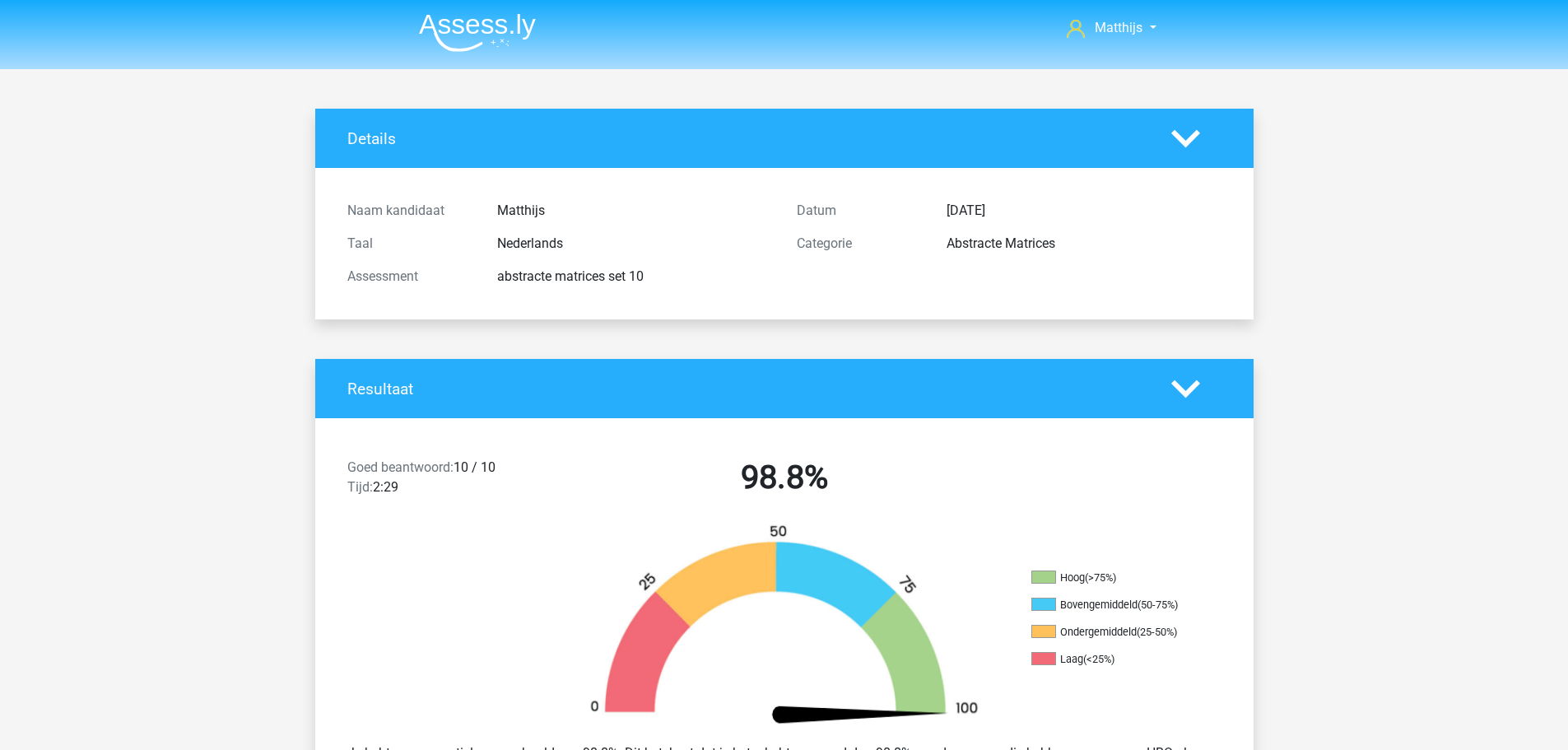
click at [529, 34] on img at bounding box center [477, 32] width 117 height 39
